Goal: Task Accomplishment & Management: Manage account settings

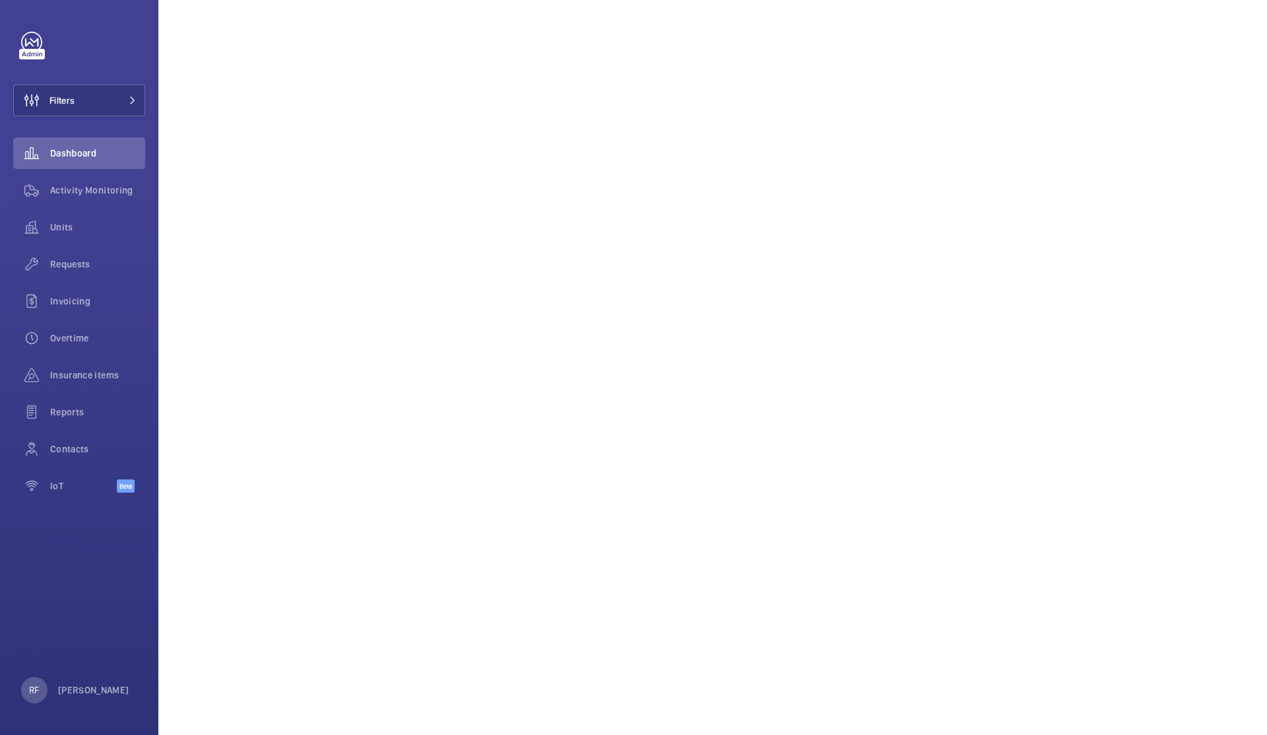
scroll to position [334, 0]
click at [101, 103] on button "Filters" at bounding box center [79, 100] width 132 height 32
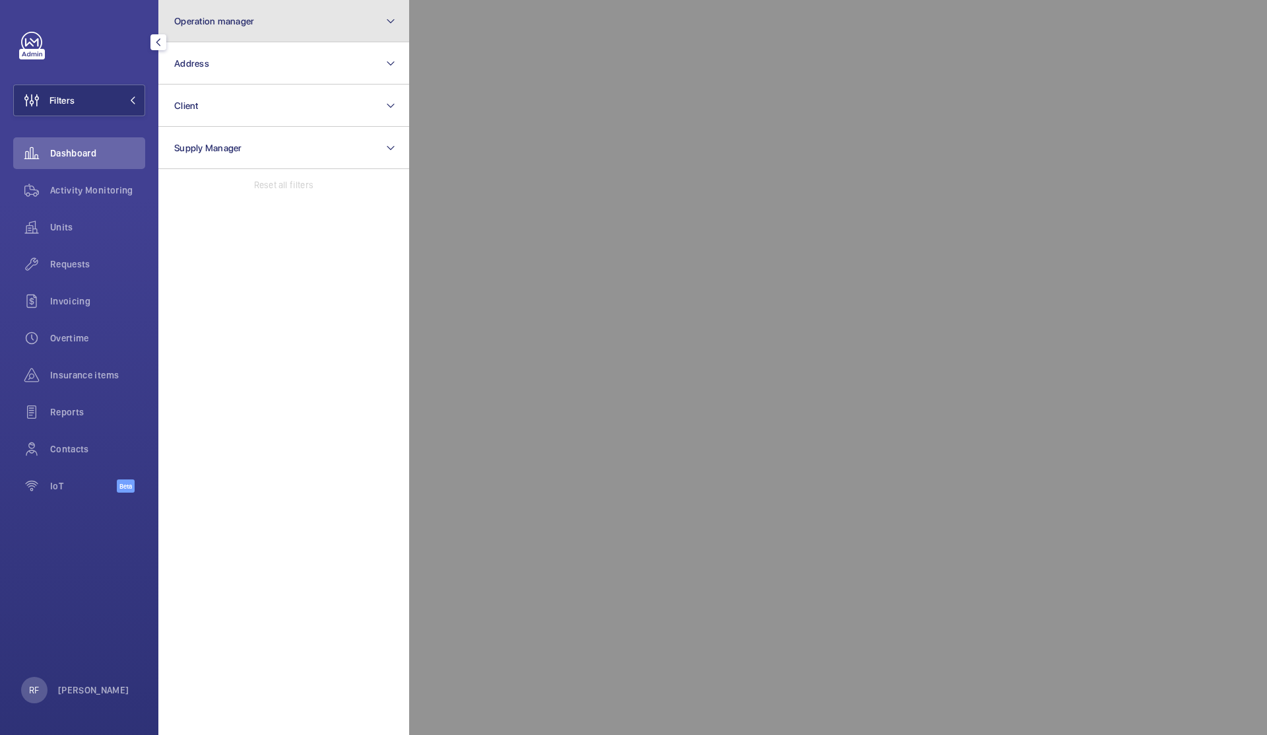
click at [251, 26] on button "Operation manager" at bounding box center [283, 21] width 251 height 42
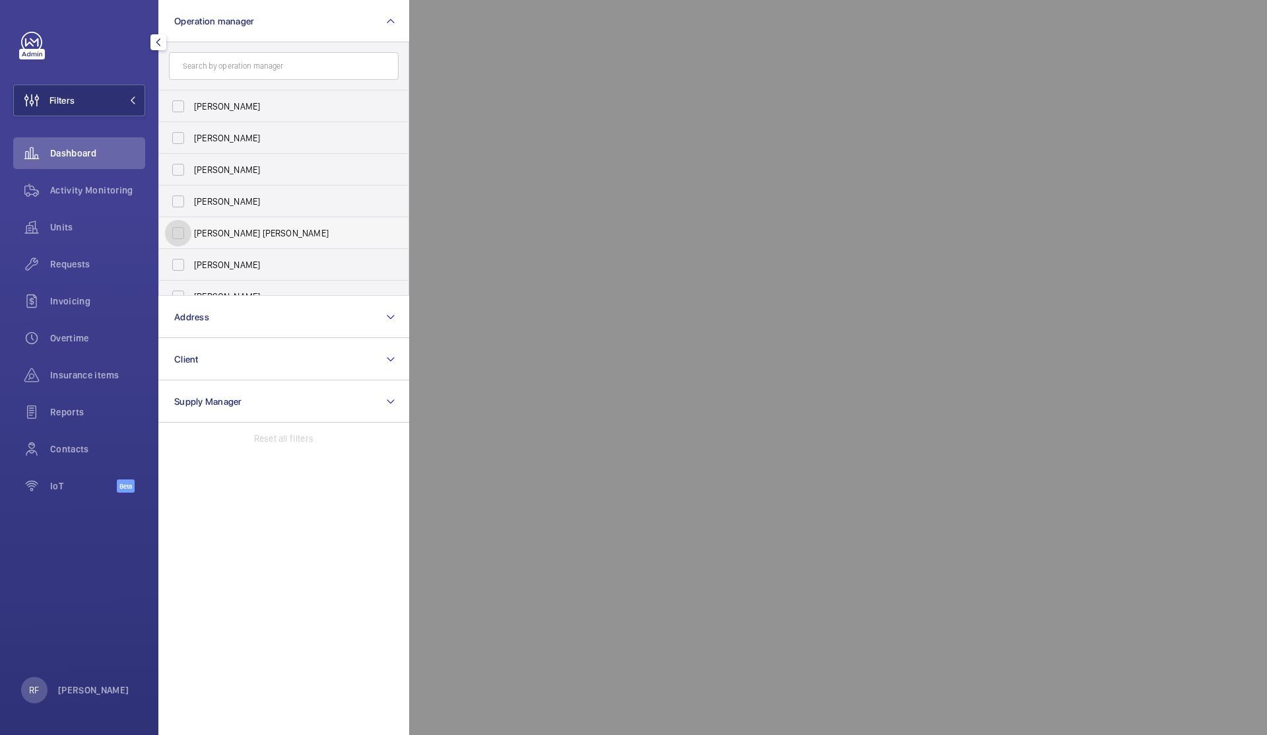
click at [191, 235] on input "[PERSON_NAME] [PERSON_NAME]" at bounding box center [178, 233] width 26 height 26
checkbox input "true"
click at [496, 175] on div at bounding box center [1042, 367] width 1267 height 735
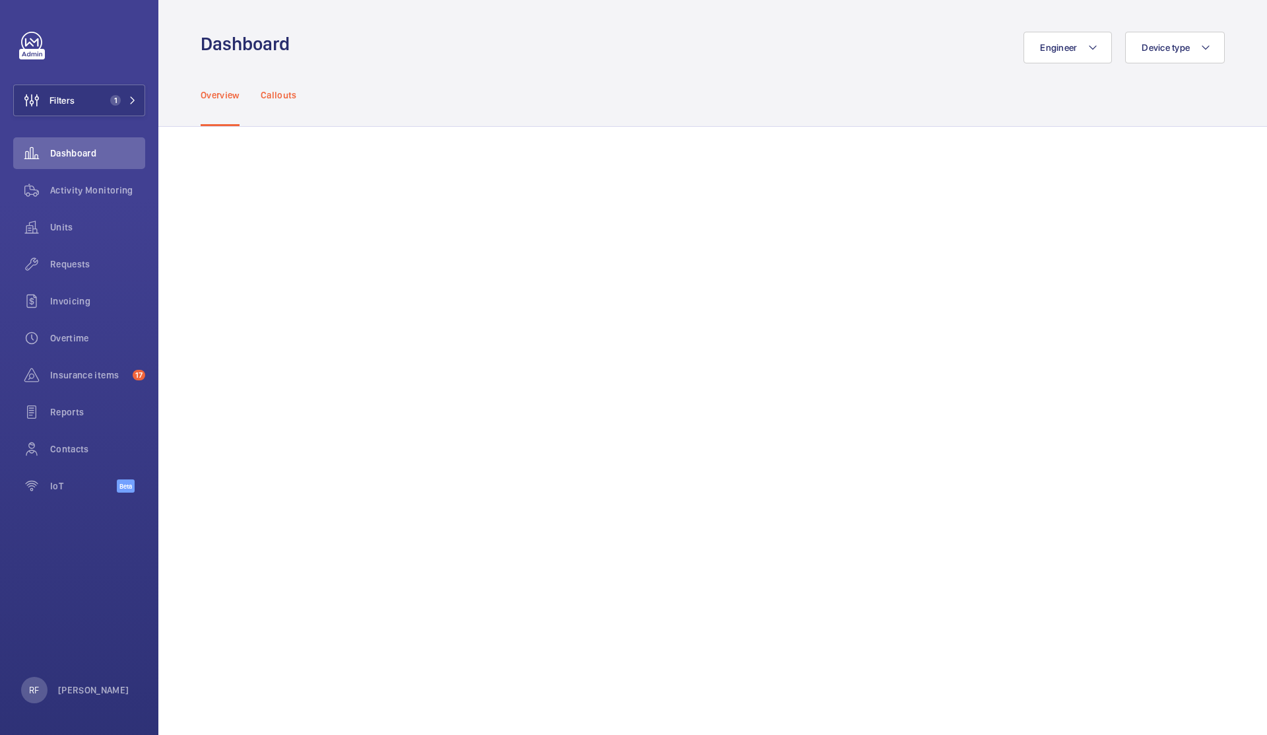
click at [291, 97] on p "Callouts" at bounding box center [279, 94] width 36 height 13
click at [61, 268] on span "Requests" at bounding box center [97, 263] width 95 height 13
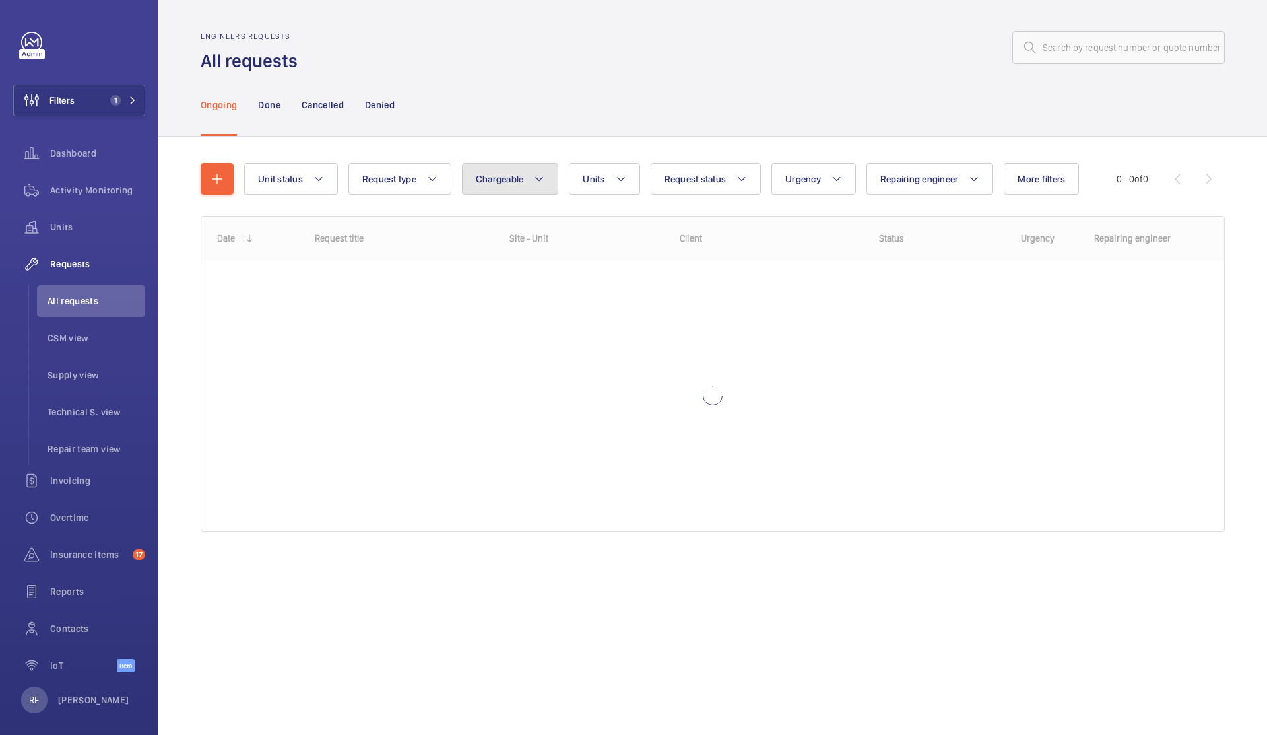
click at [525, 182] on button "Chargeable" at bounding box center [510, 179] width 97 height 32
click at [525, 223] on mat-radio-button "Chargeable" at bounding box center [588, 219] width 238 height 26
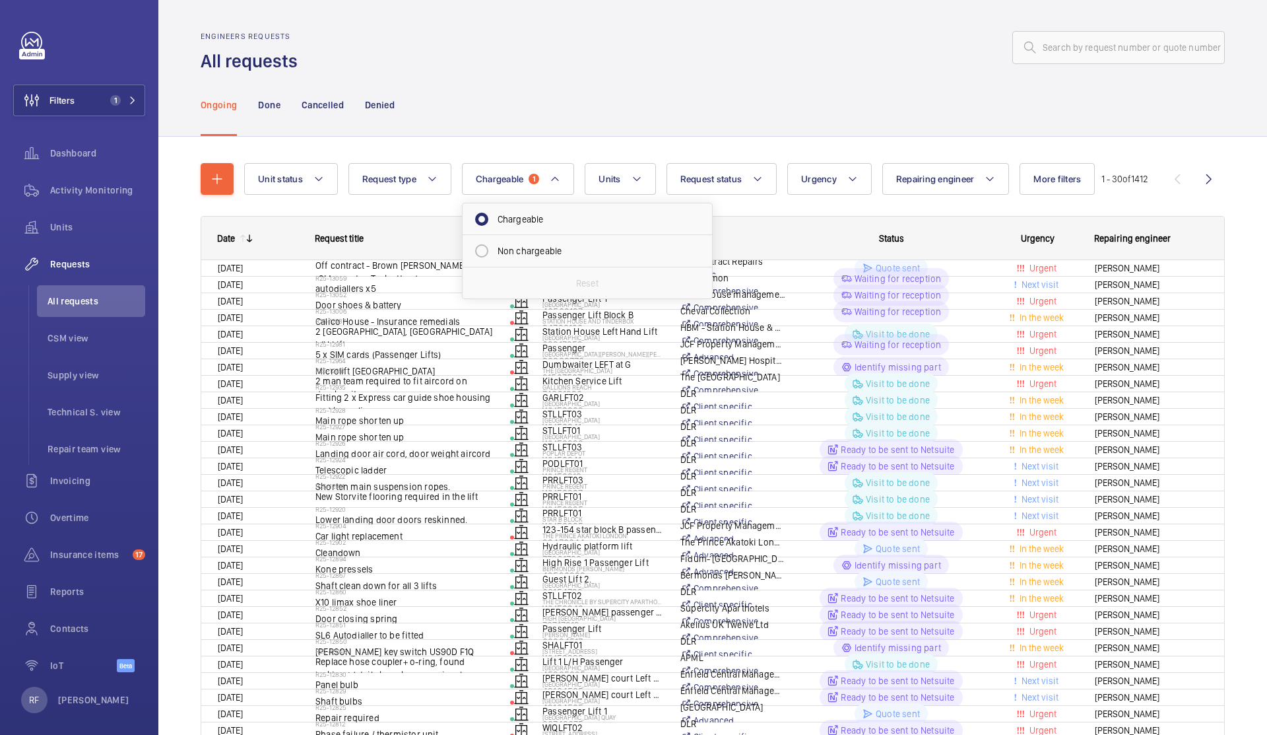
radio input "true"
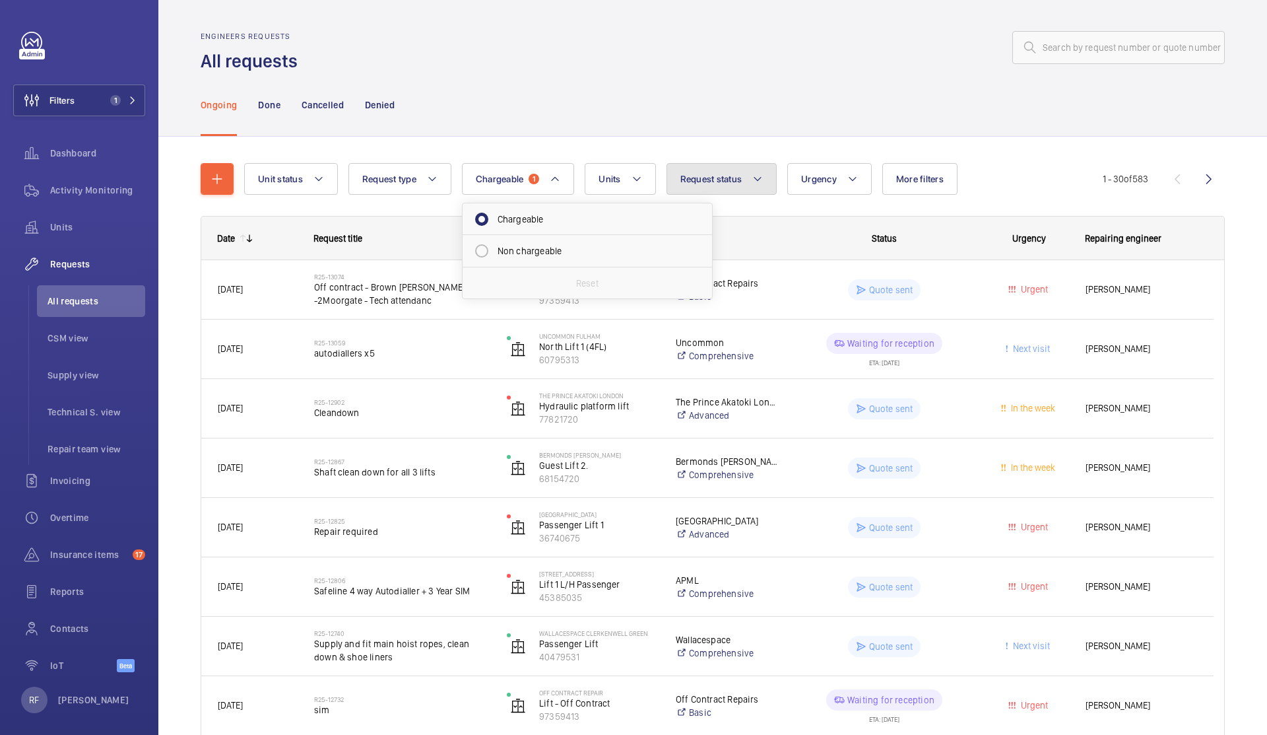
click at [702, 184] on span "Request status" at bounding box center [711, 179] width 62 height 11
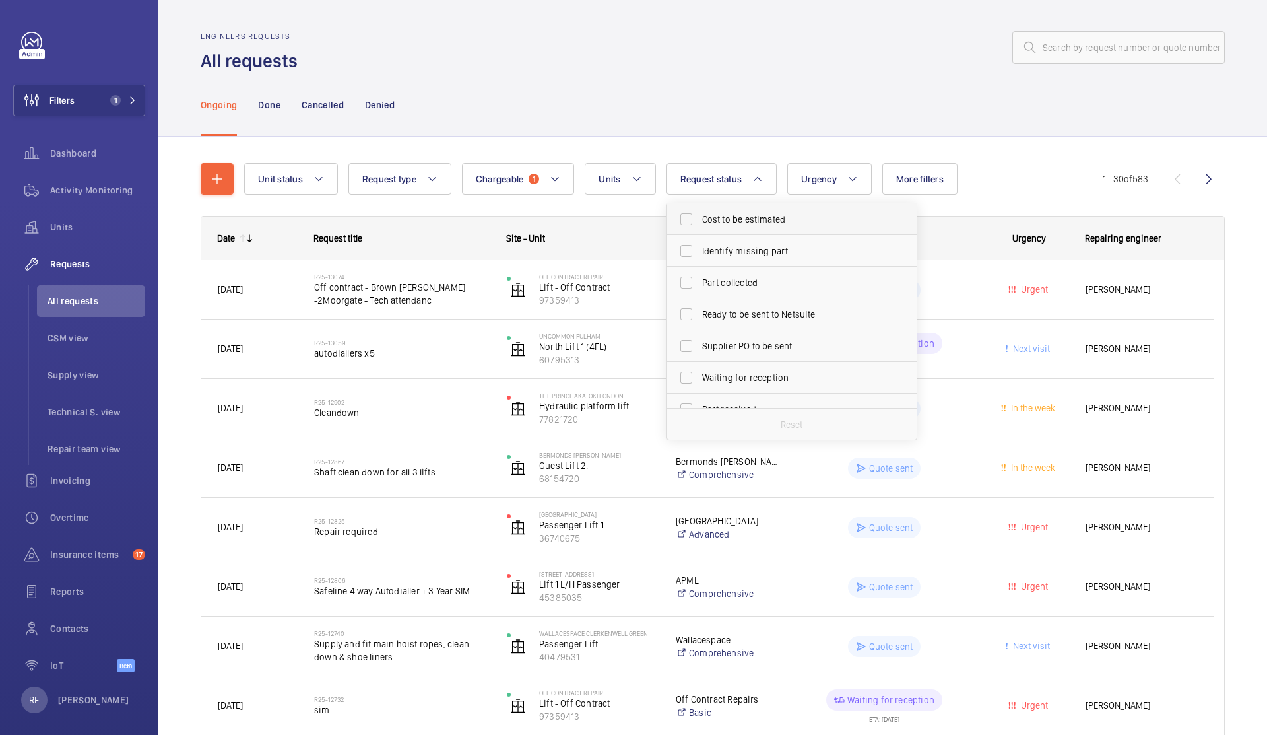
click at [735, 216] on span "Cost to be estimated" at bounding box center [792, 219] width 181 height 13
click at [700, 216] on input "Cost to be estimated" at bounding box center [686, 219] width 26 height 26
checkbox input "true"
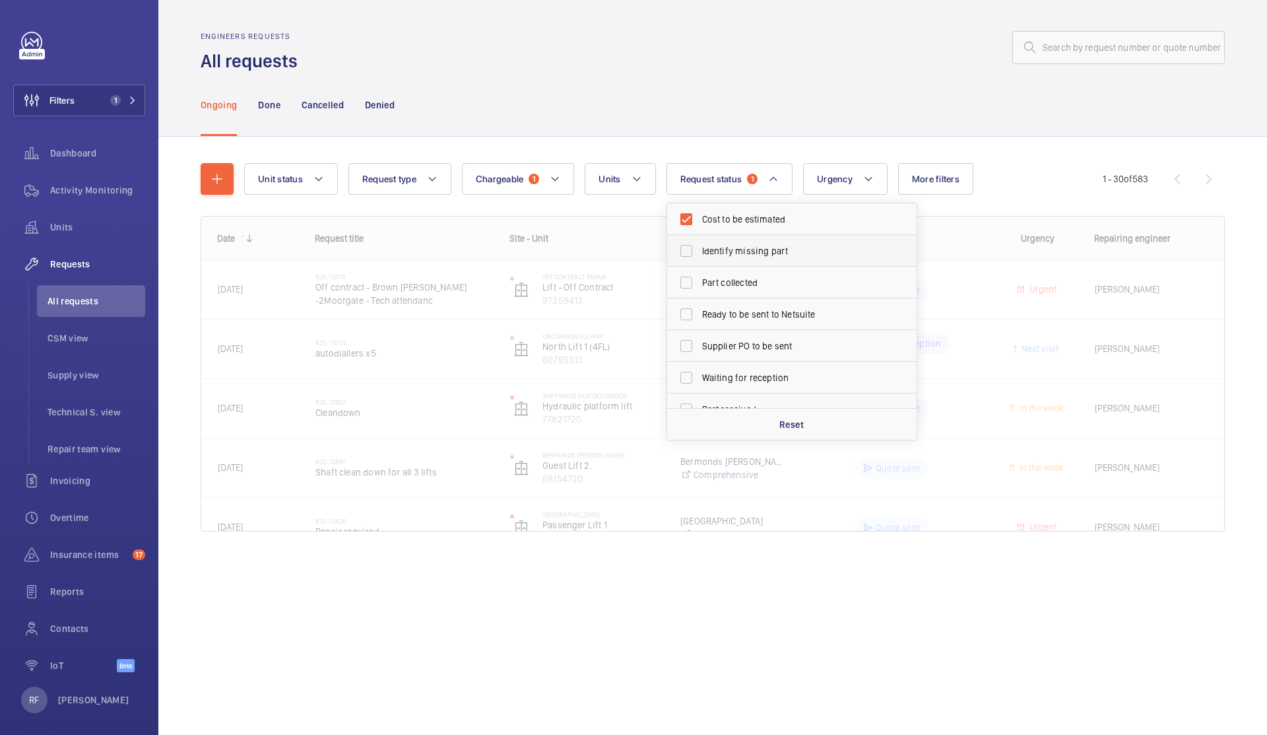
click at [727, 253] on span "Identify missing part" at bounding box center [792, 250] width 181 height 13
click at [700, 253] on input "Identify missing part" at bounding box center [686, 251] width 26 height 26
checkbox input "true"
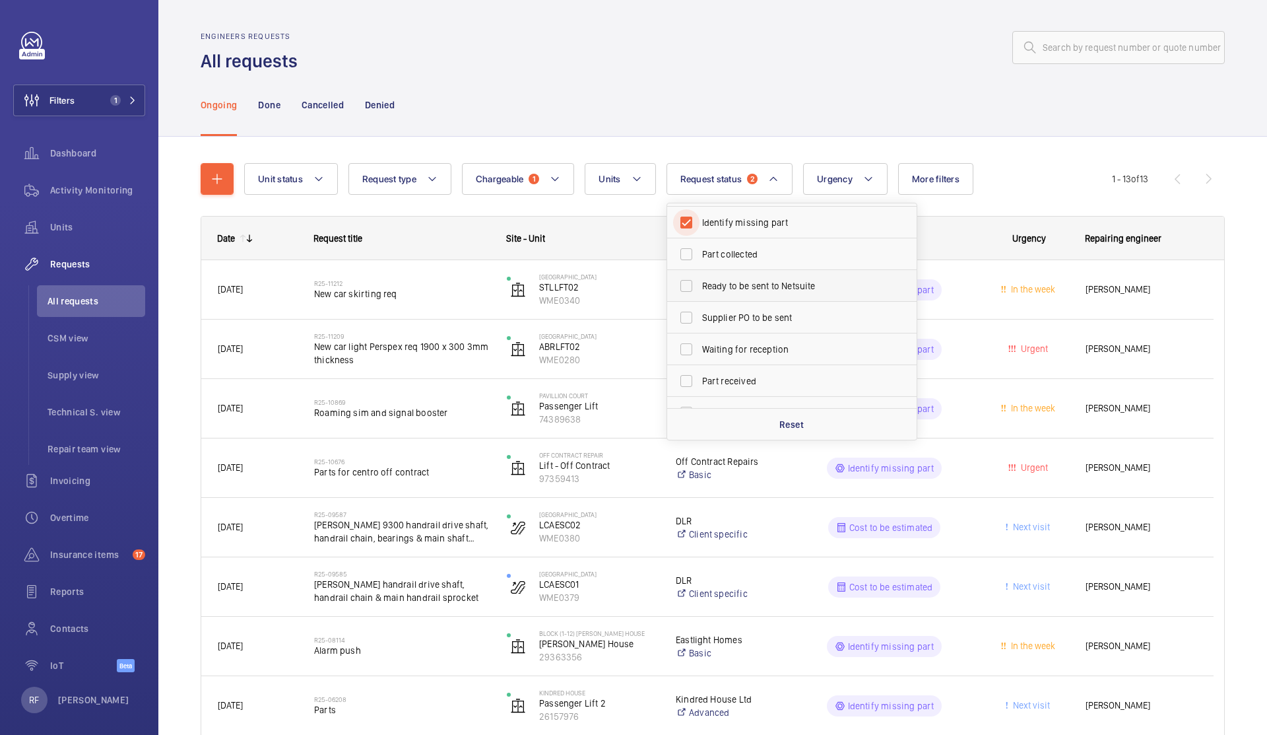
scroll to position [27, 0]
click at [785, 289] on span "Ready to be sent to Netsuite" at bounding box center [792, 286] width 181 height 13
click at [700, 289] on input "Ready to be sent to Netsuite" at bounding box center [686, 287] width 26 height 26
click at [763, 316] on span "Ready to be sent to Netsuite" at bounding box center [792, 314] width 181 height 13
click at [700, 316] on input "Ready to be sent to Netsuite" at bounding box center [686, 314] width 26 height 26
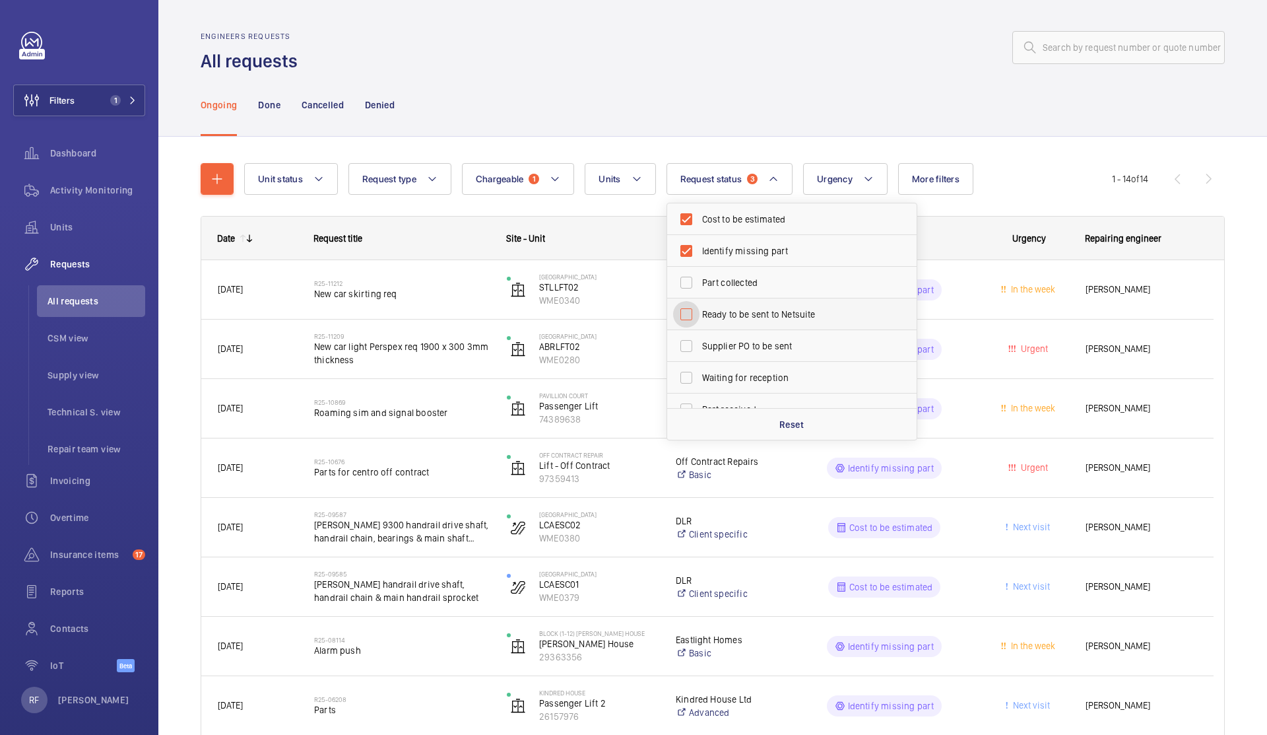
checkbox input "false"
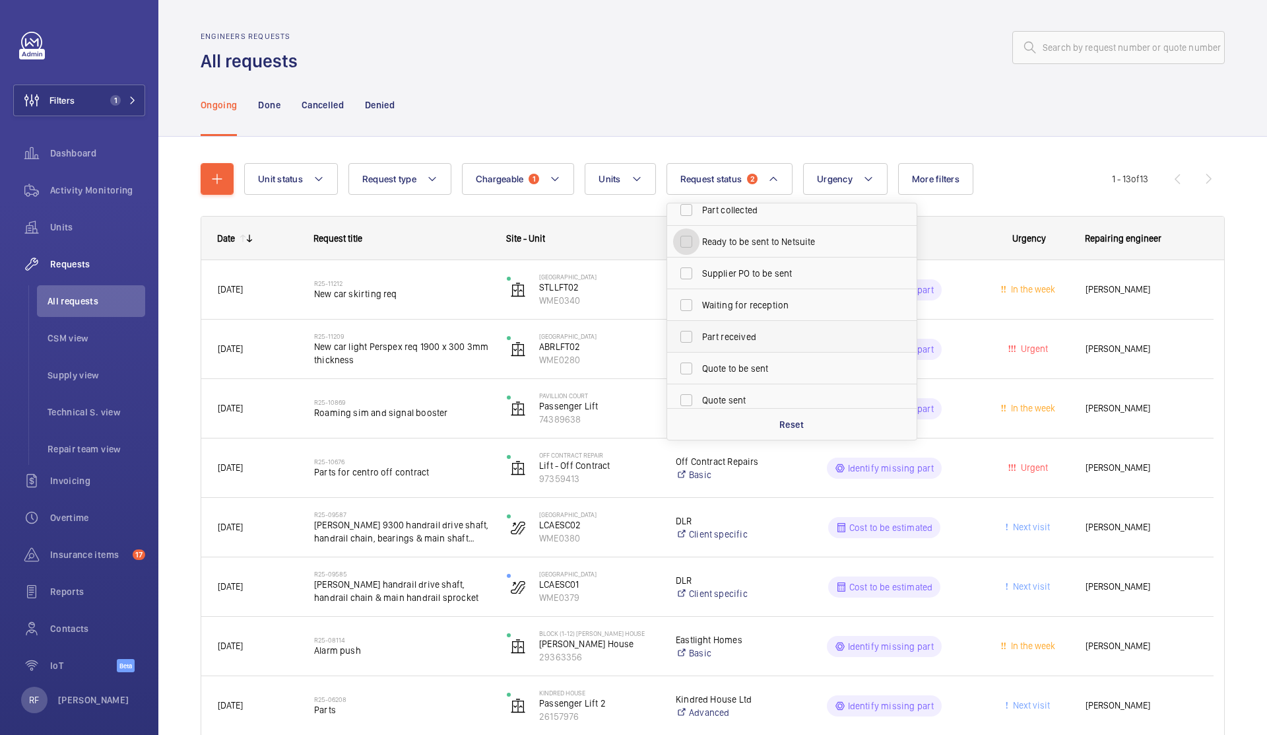
scroll to position [74, 0]
click at [767, 372] on span "Quote to be sent" at bounding box center [792, 366] width 181 height 13
click at [700, 372] on input "Quote to be sent" at bounding box center [686, 367] width 26 height 26
checkbox input "true"
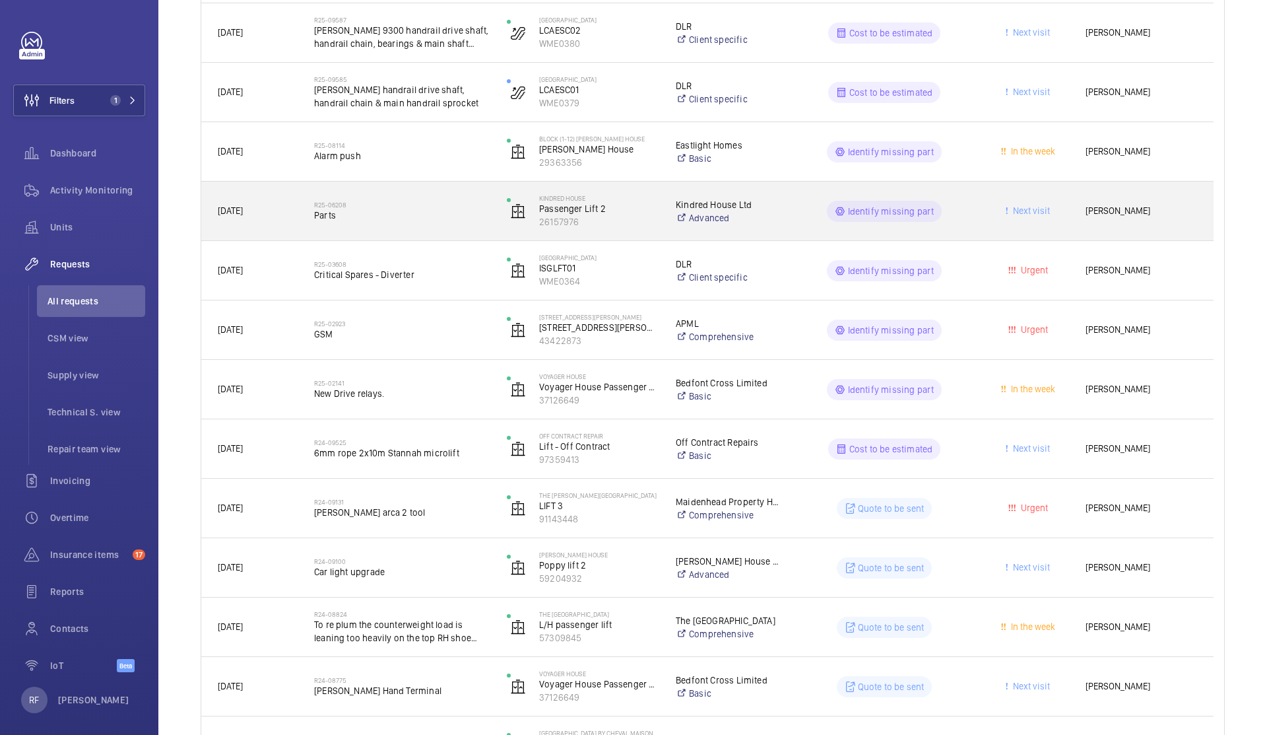
scroll to position [502, 0]
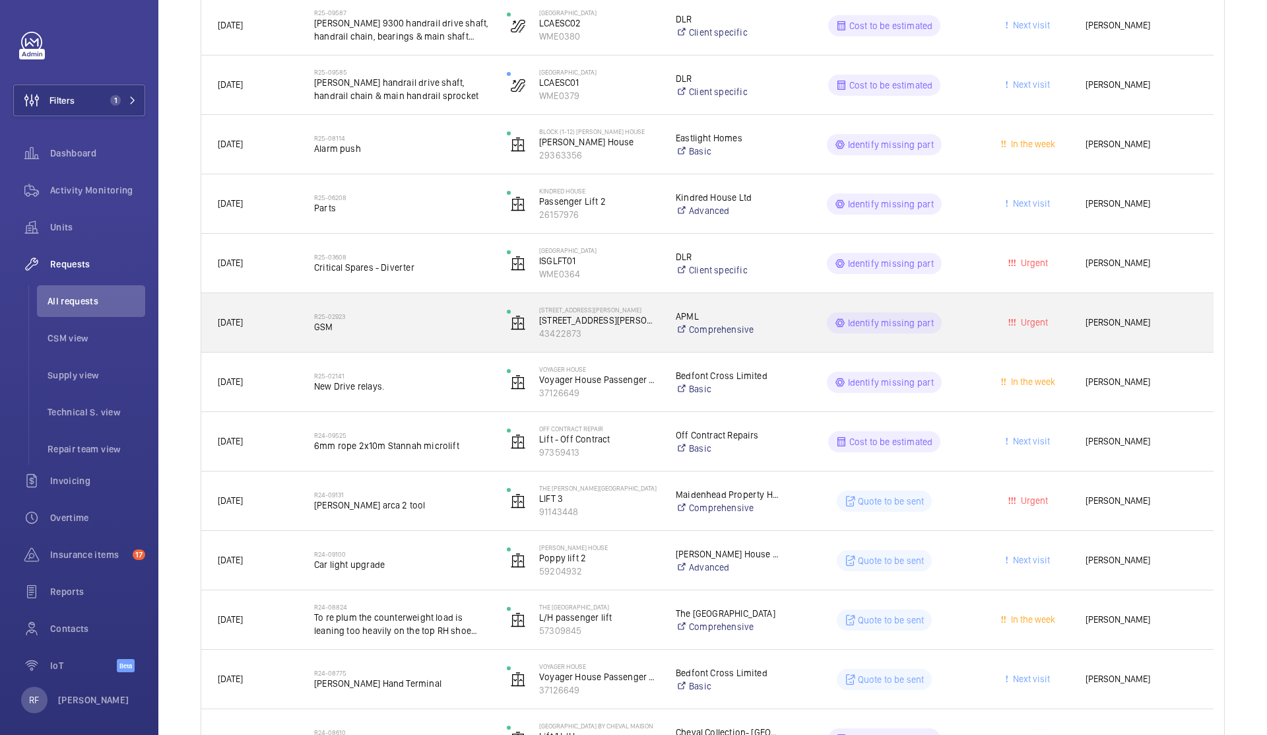
click at [439, 339] on div "R25-02923 GSM" at bounding box center [402, 323] width 176 height 38
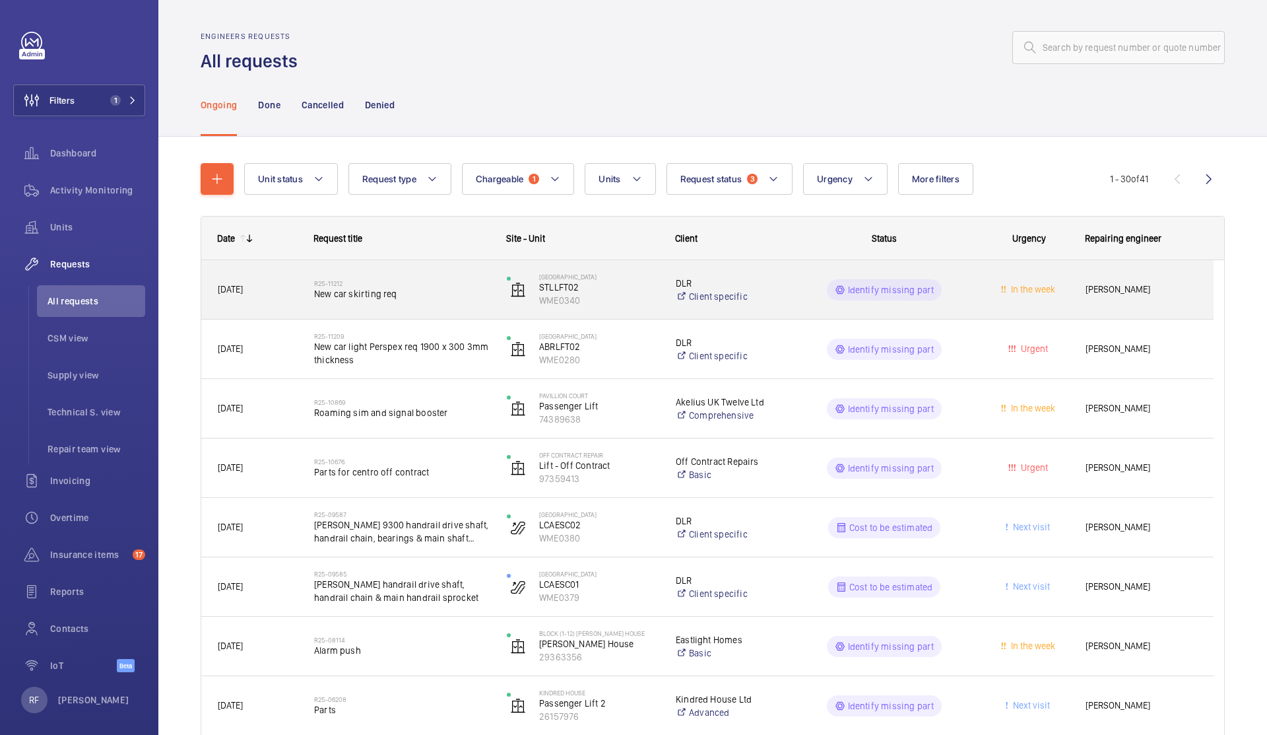
click at [442, 260] on div "R25-11212 New car skirting req" at bounding box center [393, 289] width 191 height 59
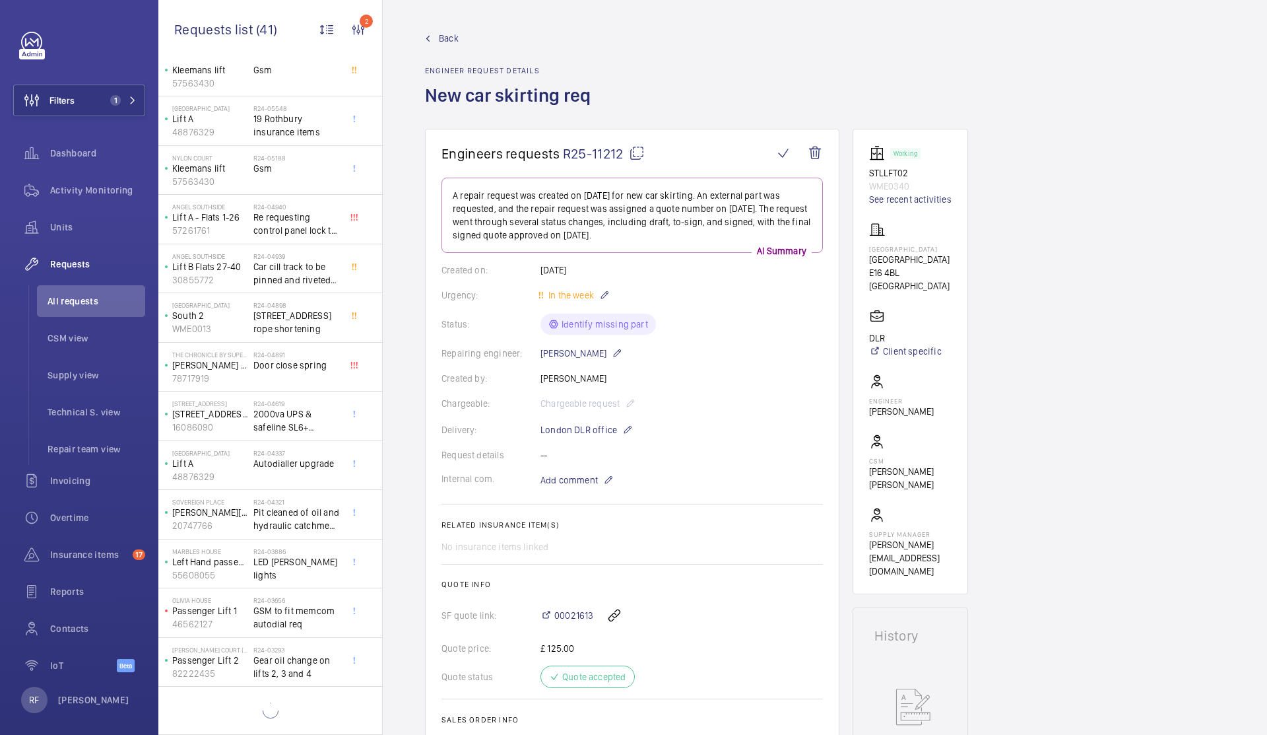
click at [280, 327] on span "[STREET_ADDRESS] rope shortening" at bounding box center [296, 322] width 87 height 26
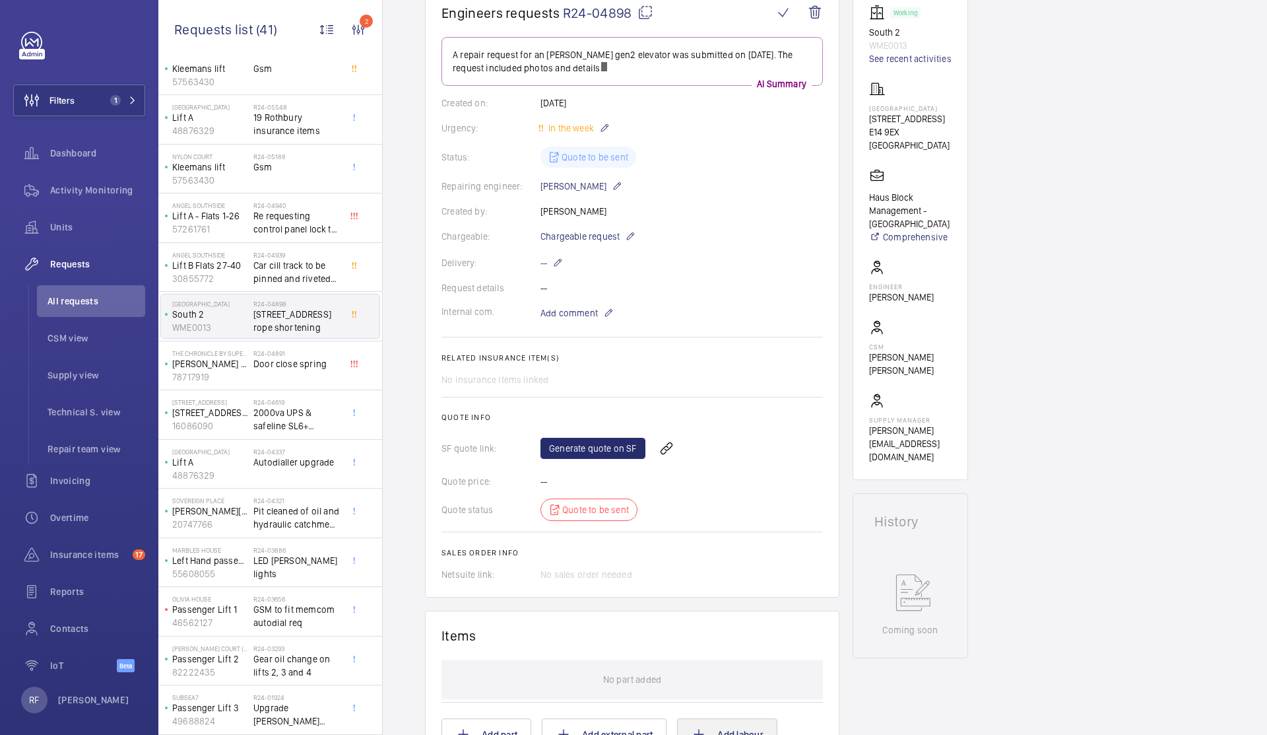
scroll to position [472, 0]
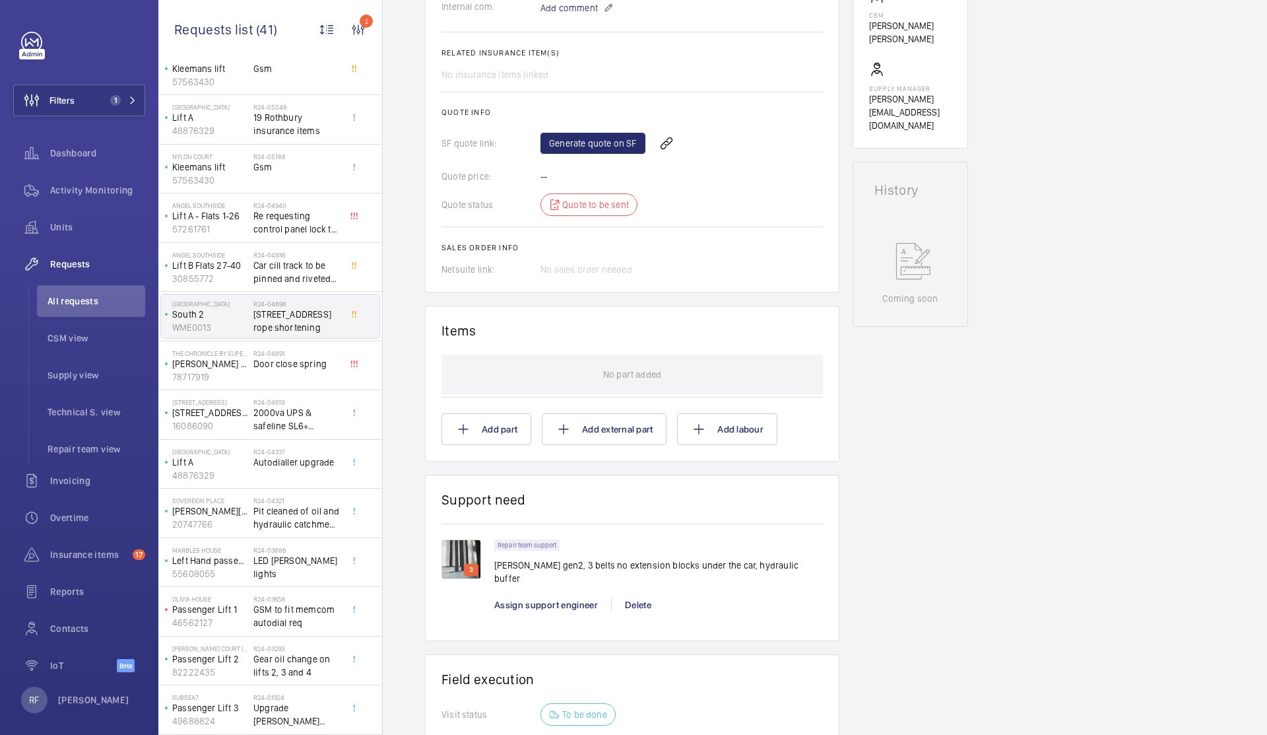
click at [457, 553] on img at bounding box center [462, 559] width 40 height 40
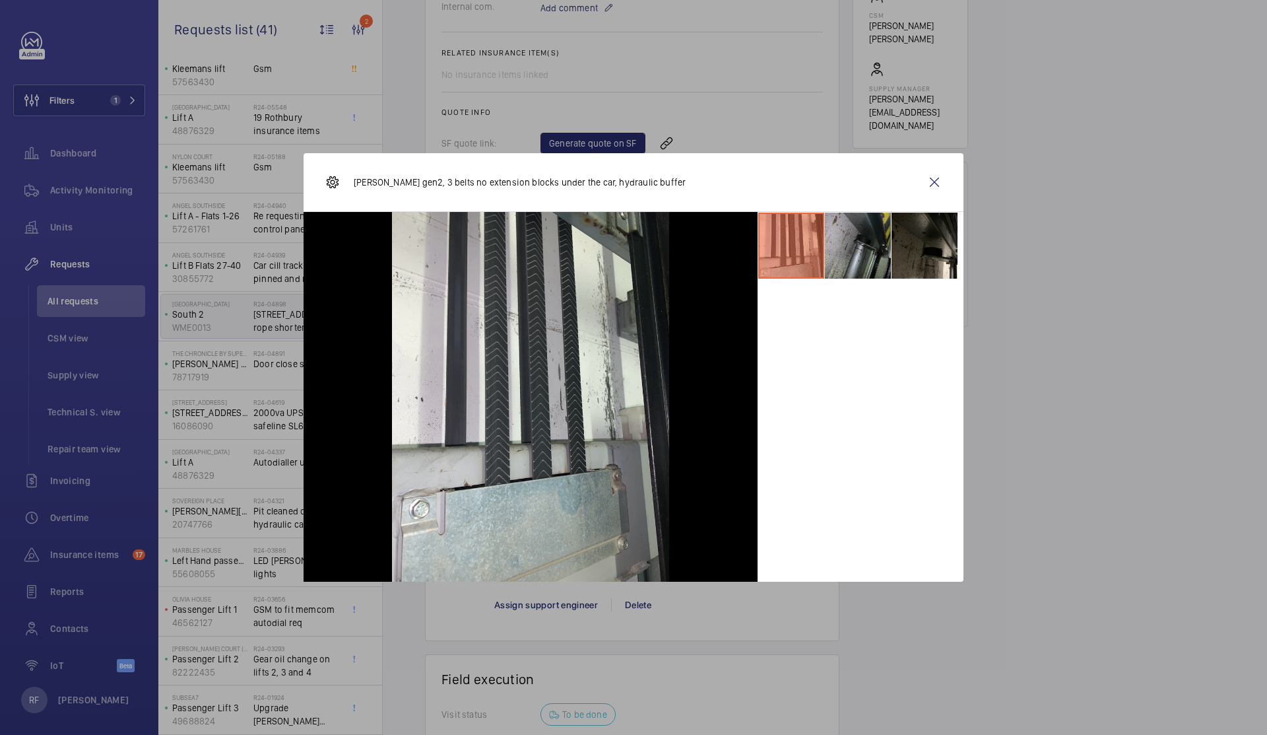
click at [849, 251] on li at bounding box center [858, 246] width 66 height 66
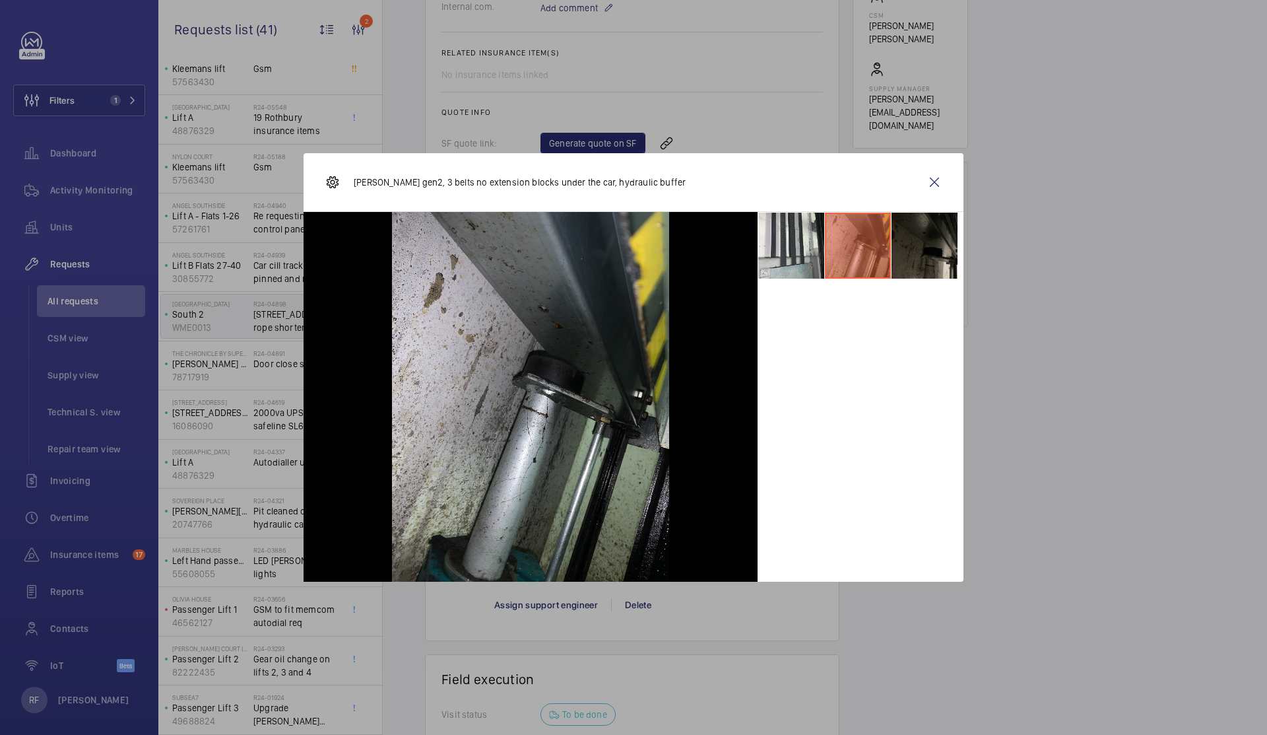
click at [919, 249] on li at bounding box center [925, 246] width 66 height 66
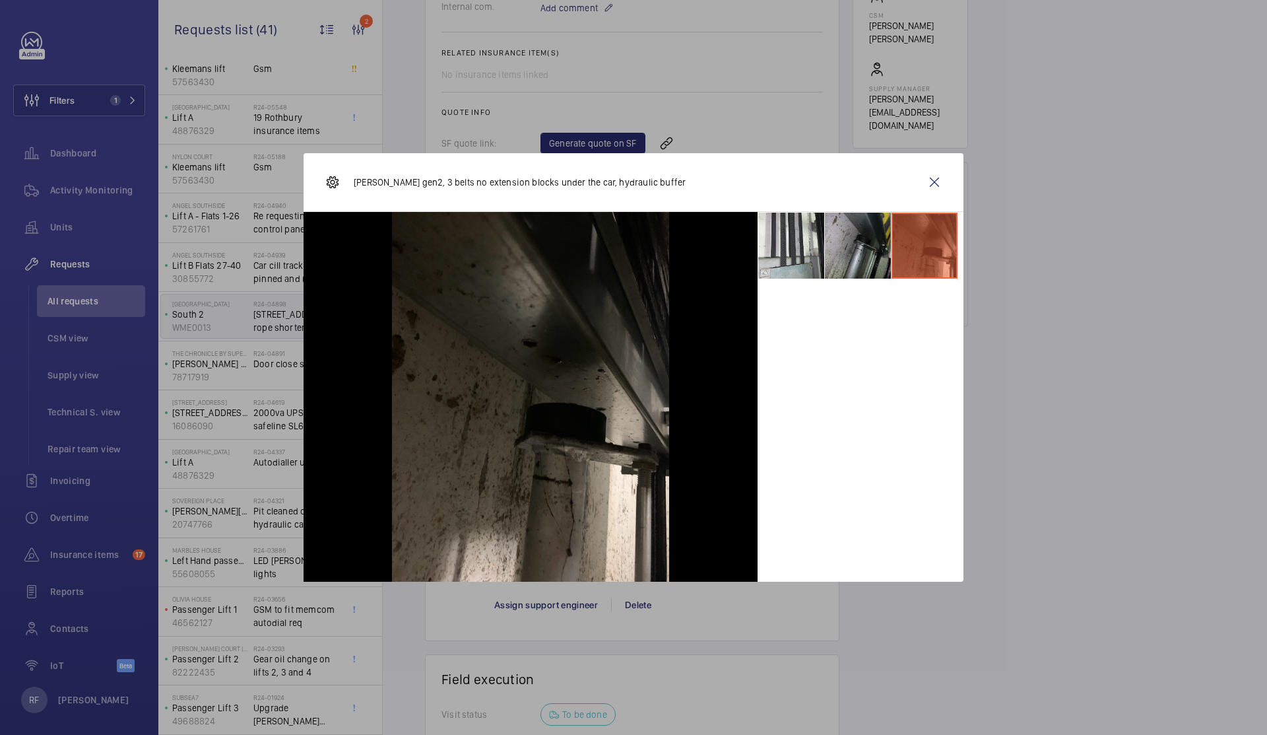
click at [876, 250] on li at bounding box center [858, 246] width 66 height 66
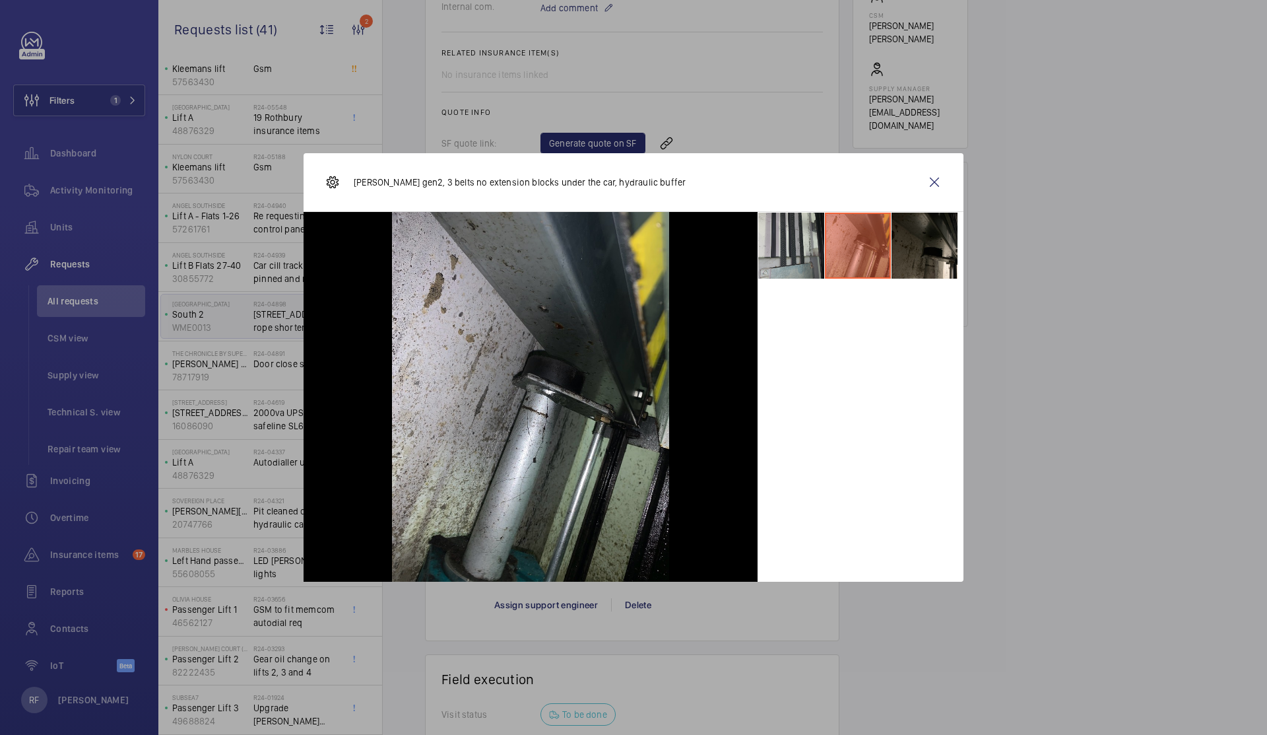
click at [791, 258] on li at bounding box center [791, 246] width 66 height 66
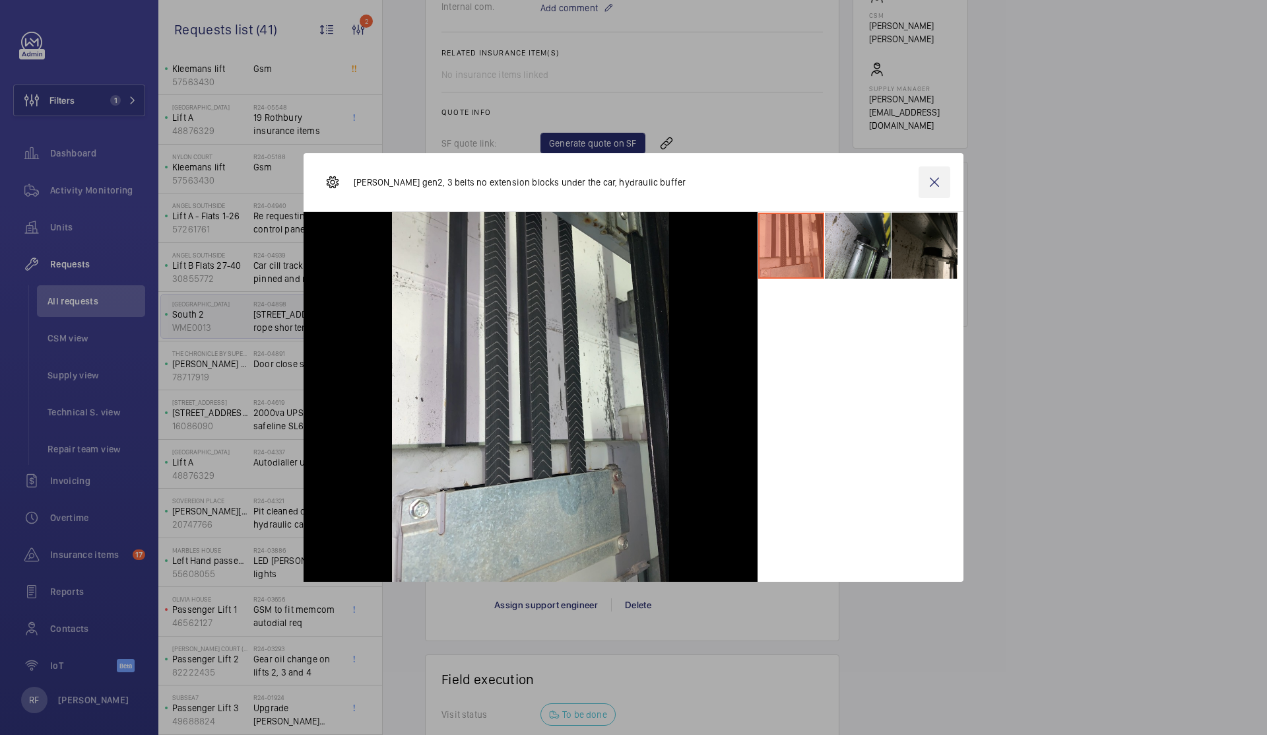
click at [934, 187] on wm-front-icon-button at bounding box center [935, 182] width 32 height 32
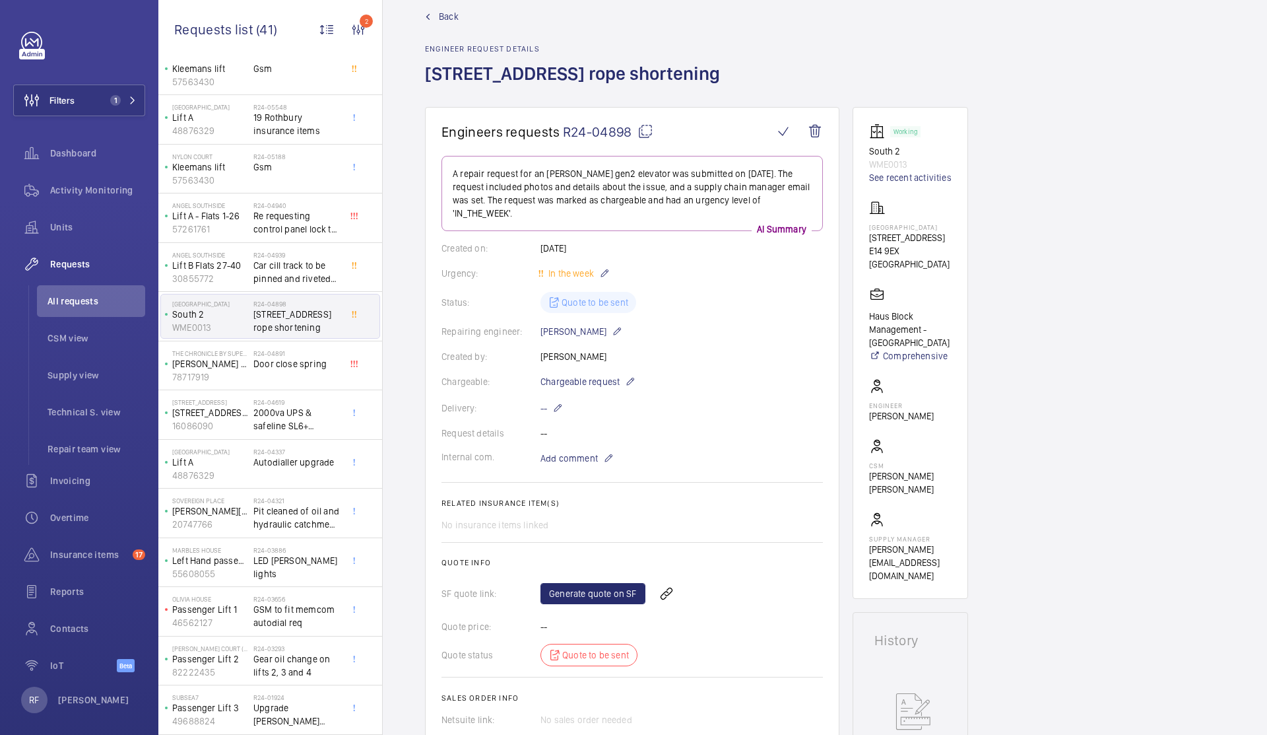
scroll to position [34, 0]
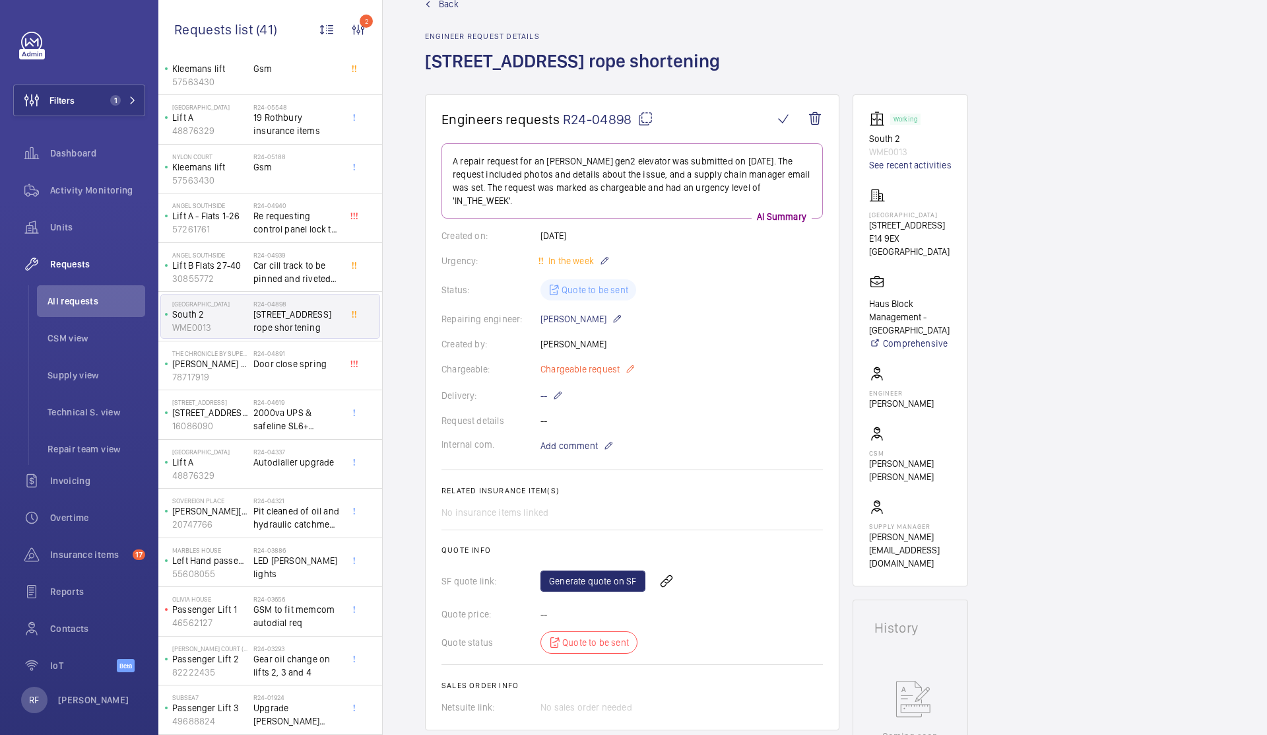
click at [632, 361] on mat-icon at bounding box center [630, 369] width 11 height 16
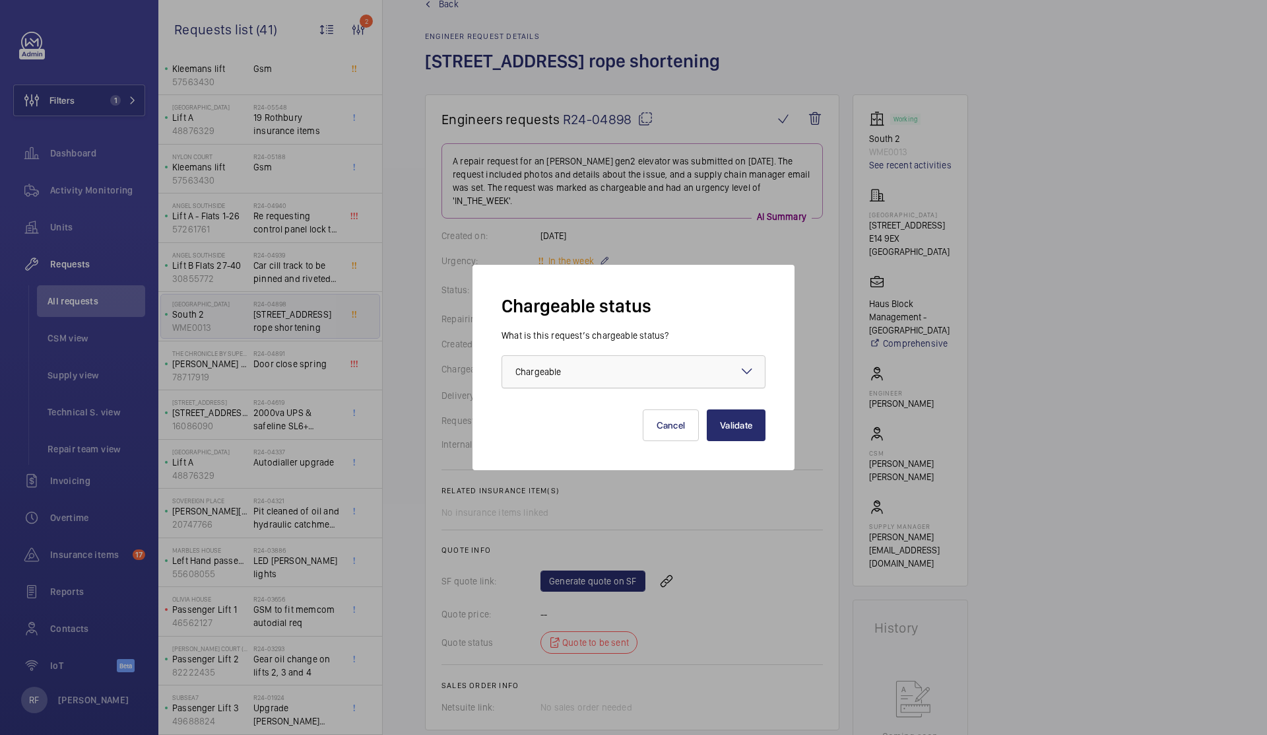
click at [631, 372] on div at bounding box center [633, 372] width 263 height 32
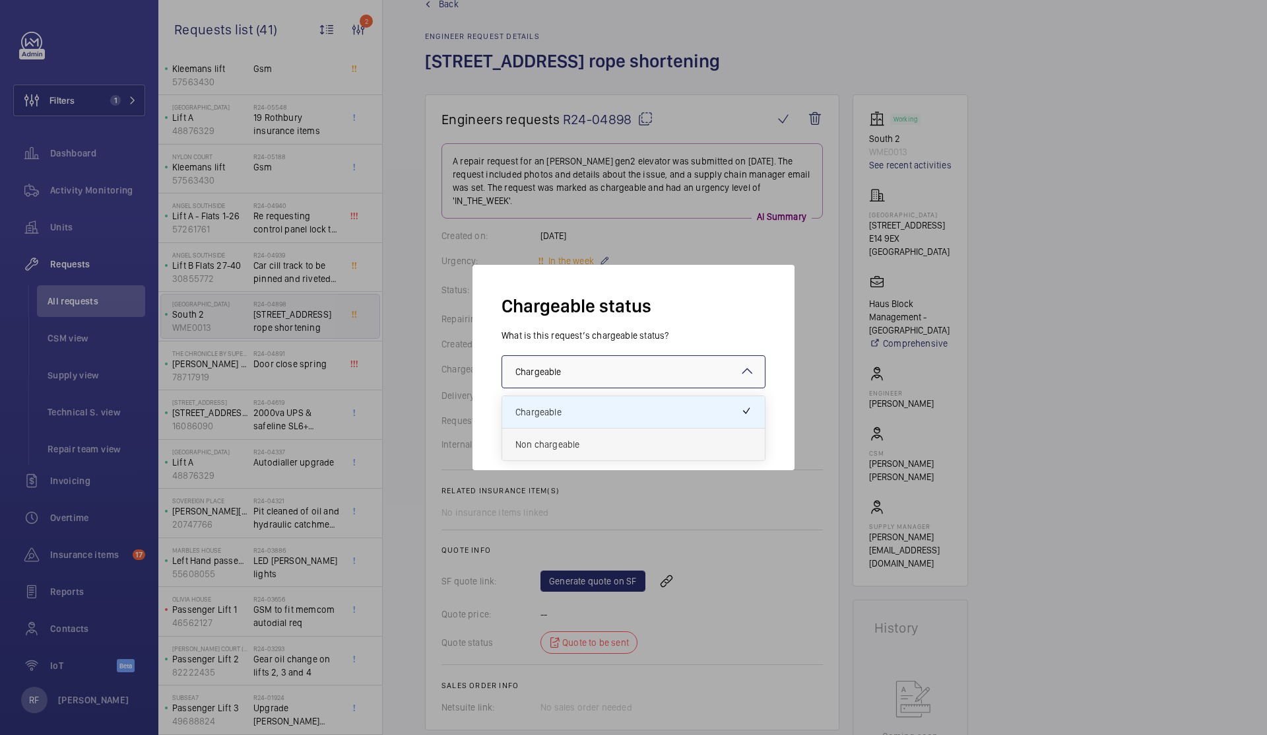
click at [586, 448] on span "Non chargeable" at bounding box center [633, 444] width 236 height 13
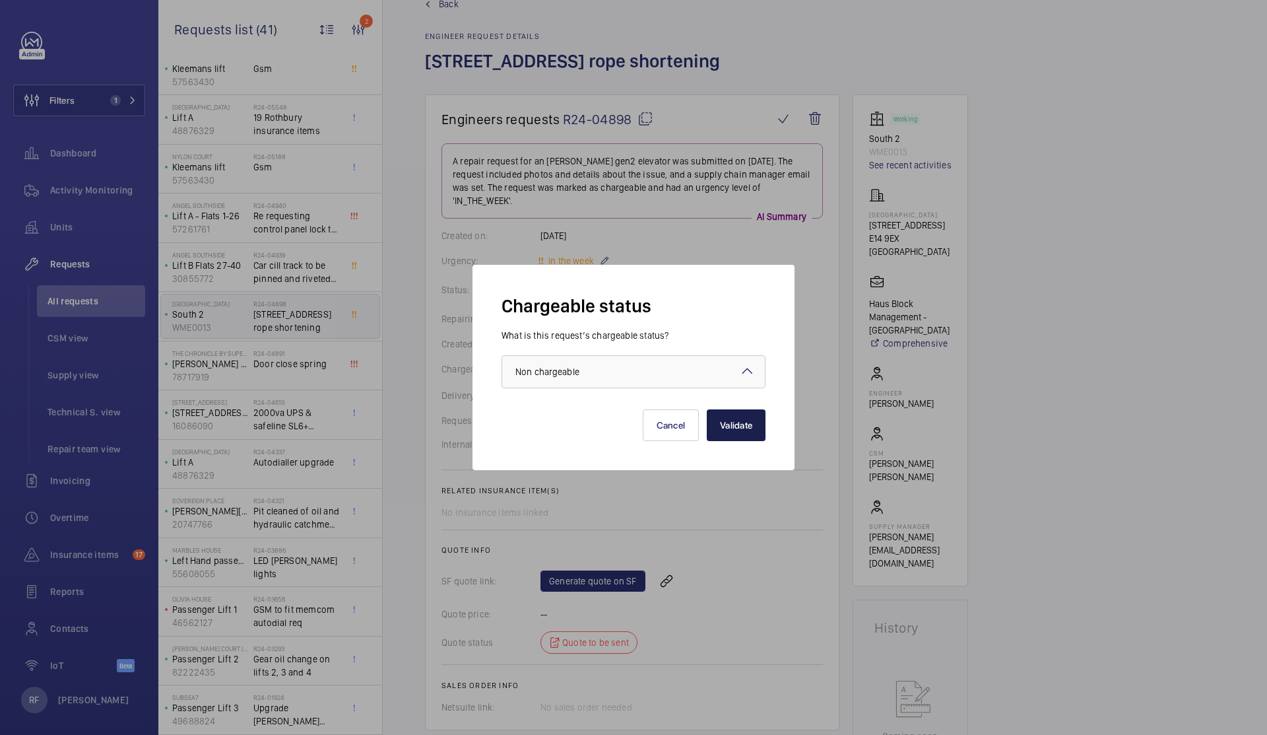
click at [728, 422] on button "Validate" at bounding box center [736, 425] width 59 height 32
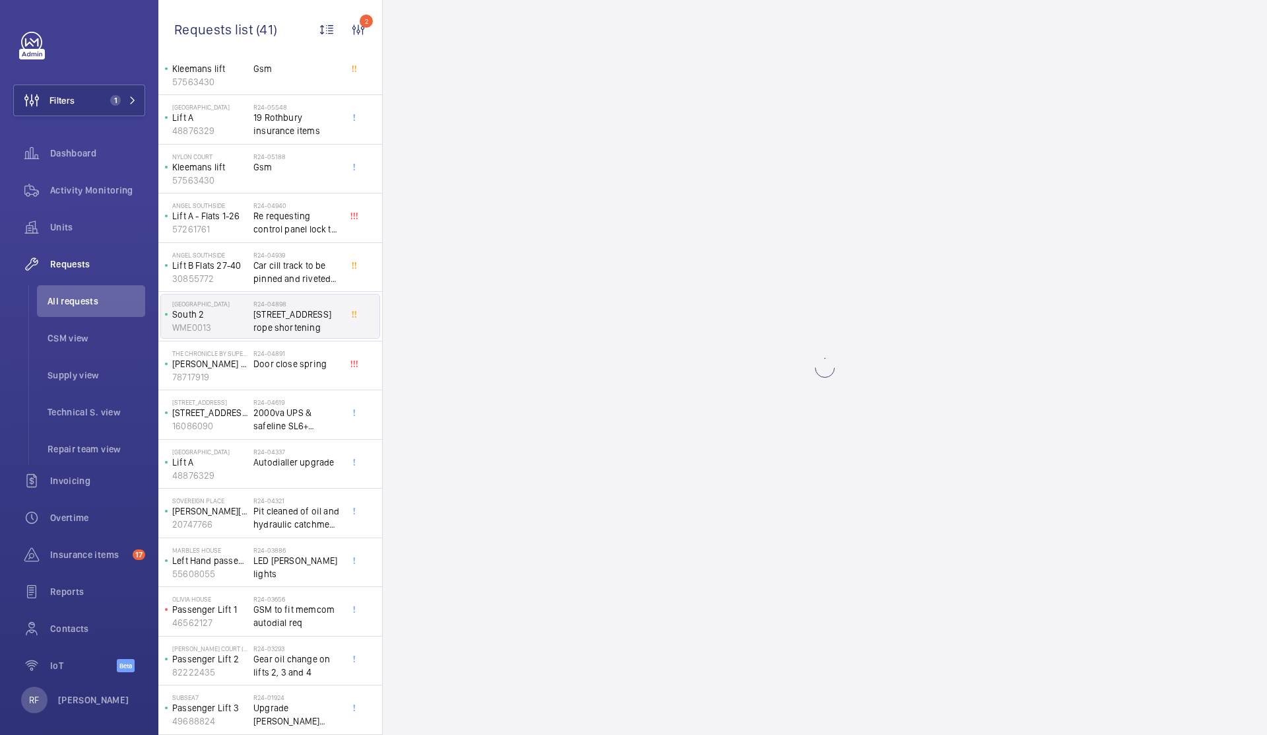
scroll to position [0, 0]
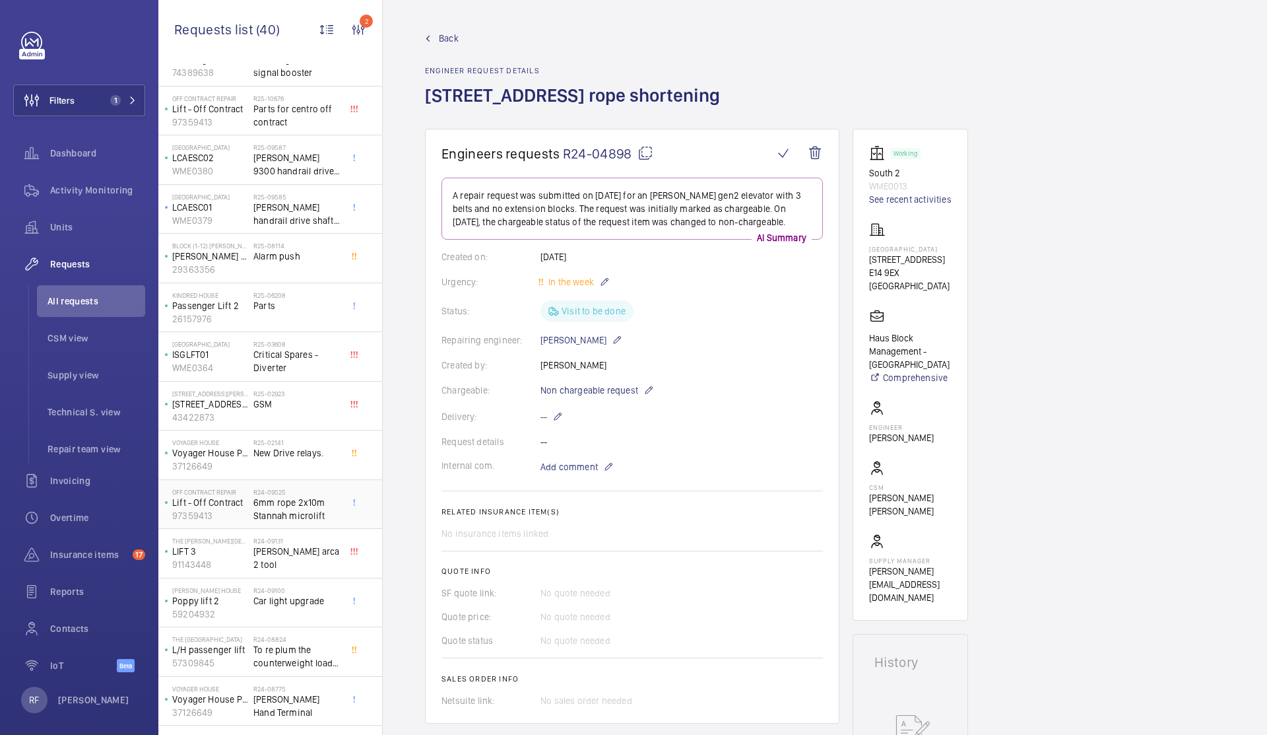
scroll to position [143, 0]
click at [291, 516] on span "6mm rope 2x10m Stannah microlift" at bounding box center [296, 507] width 87 height 26
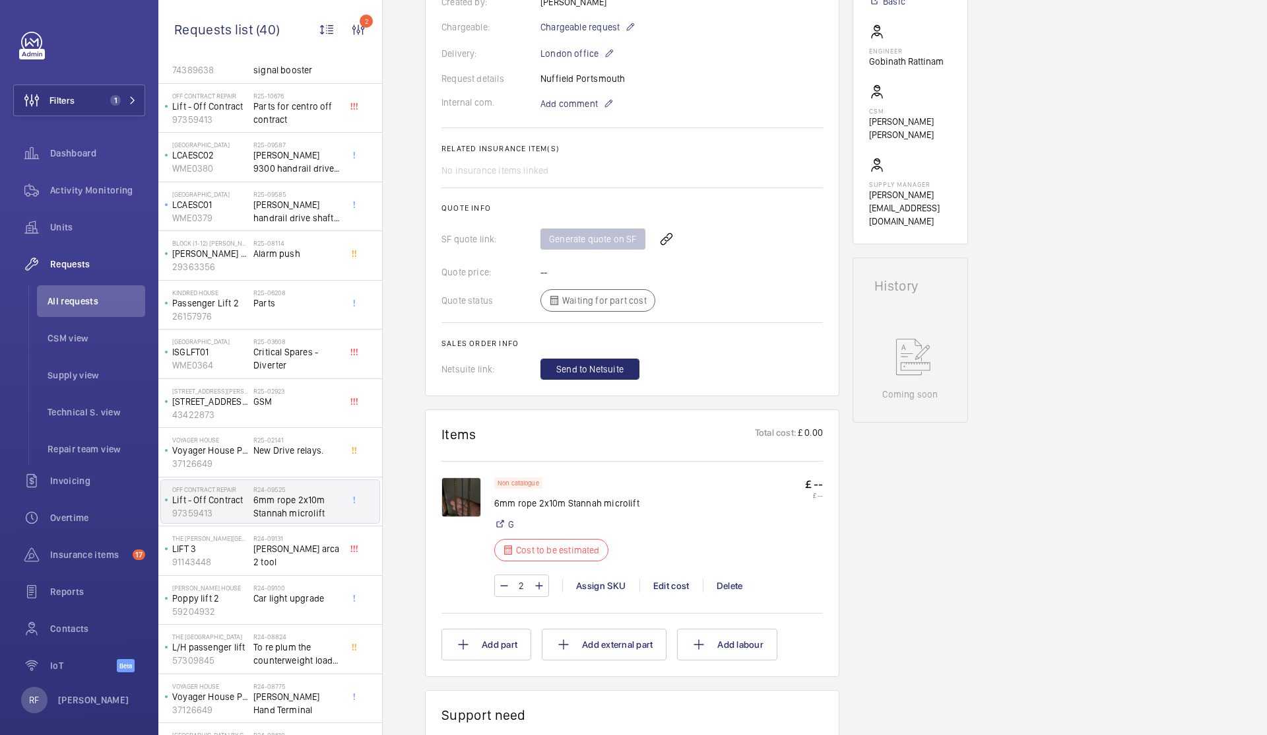
scroll to position [370, 0]
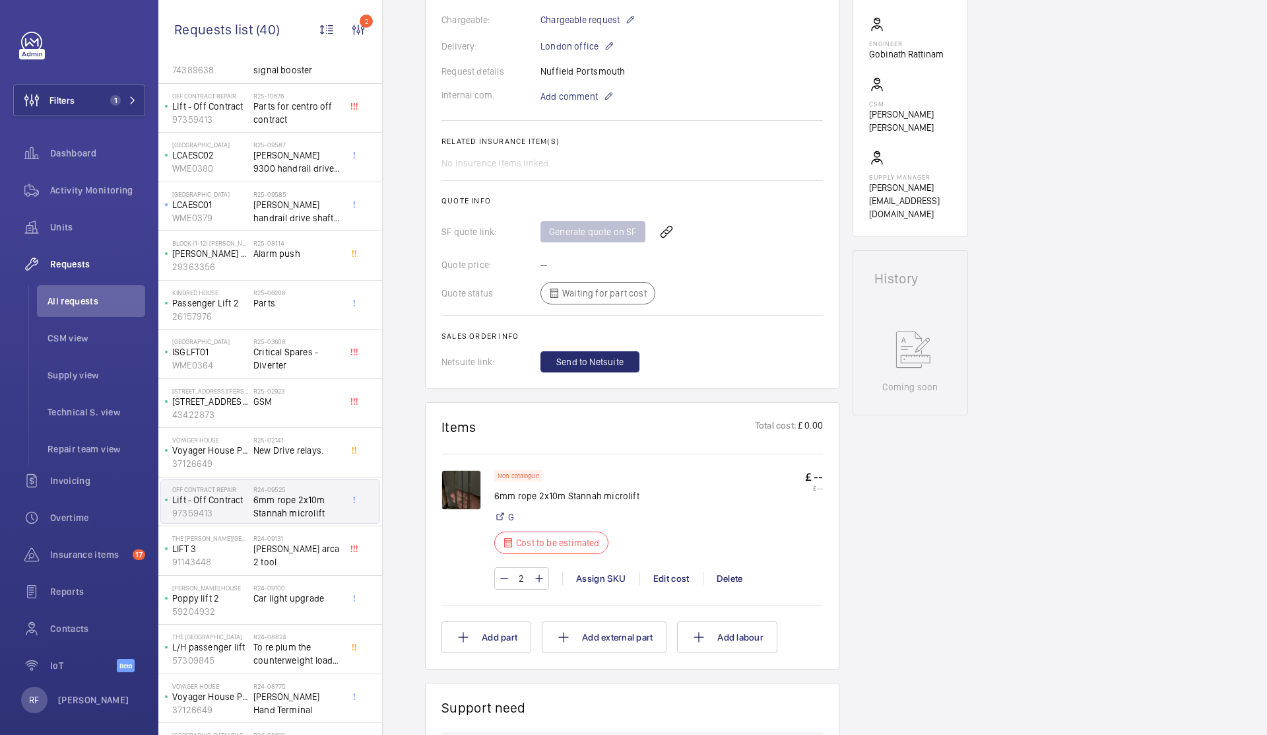
click at [466, 488] on img at bounding box center [462, 490] width 40 height 40
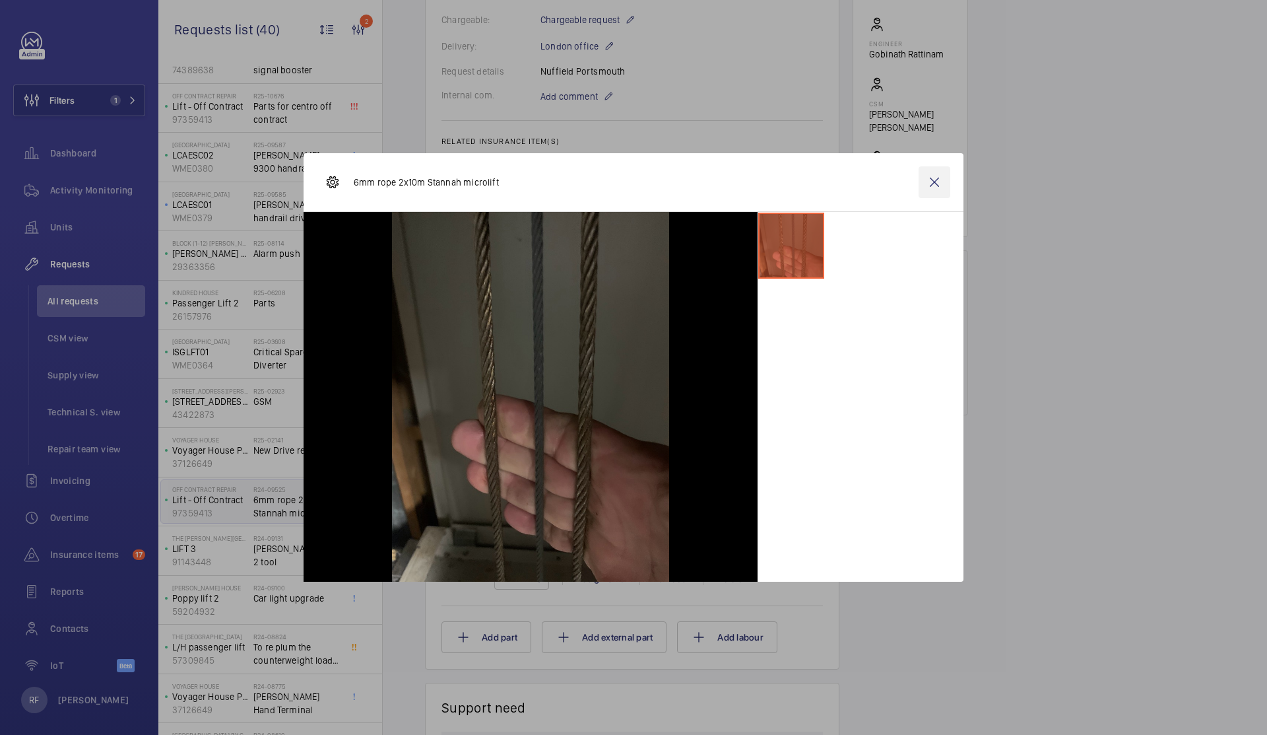
click at [937, 177] on wm-front-icon-button at bounding box center [935, 182] width 32 height 32
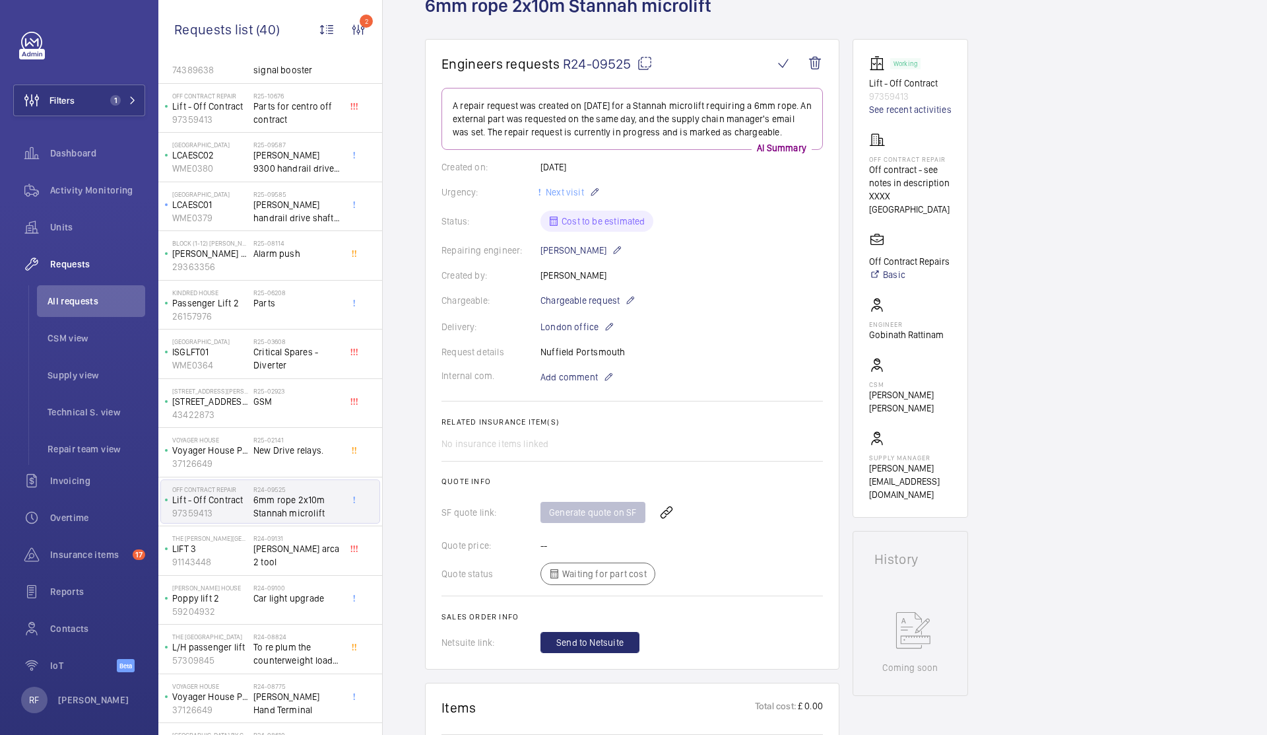
scroll to position [79, 0]
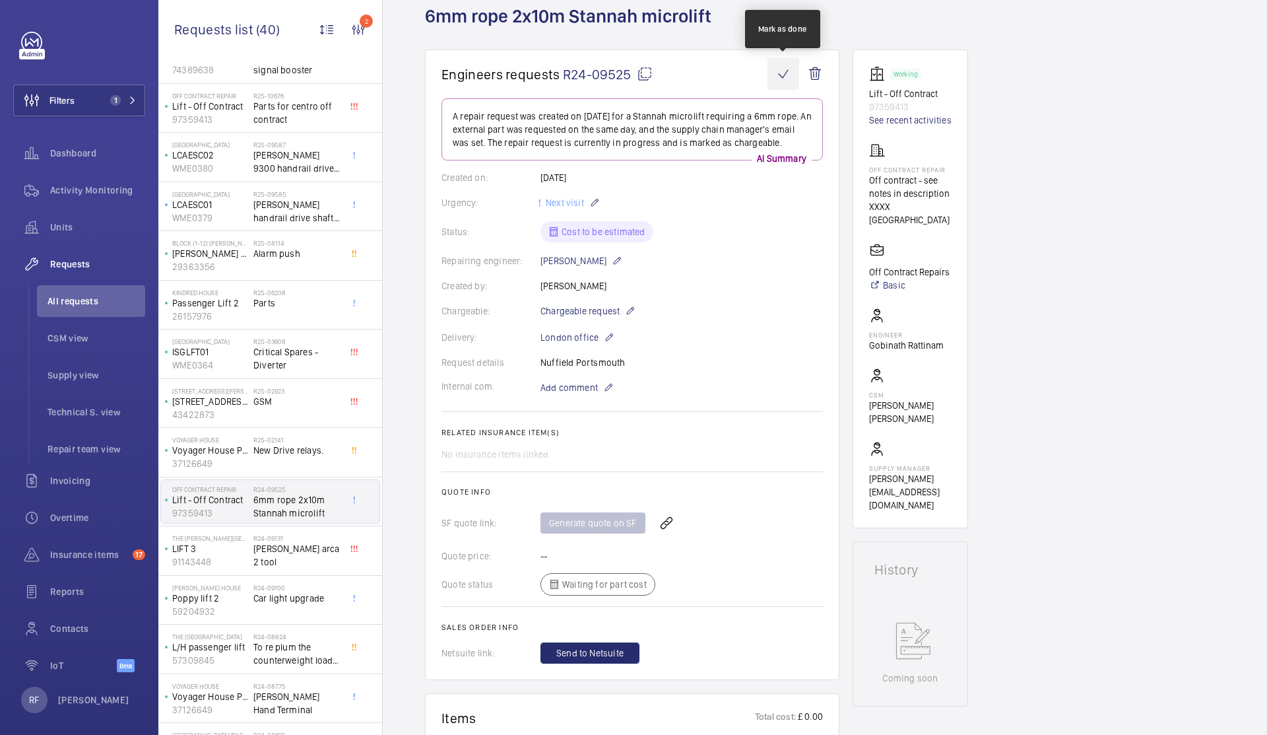
click at [781, 74] on wm-front-icon-button at bounding box center [784, 74] width 32 height 32
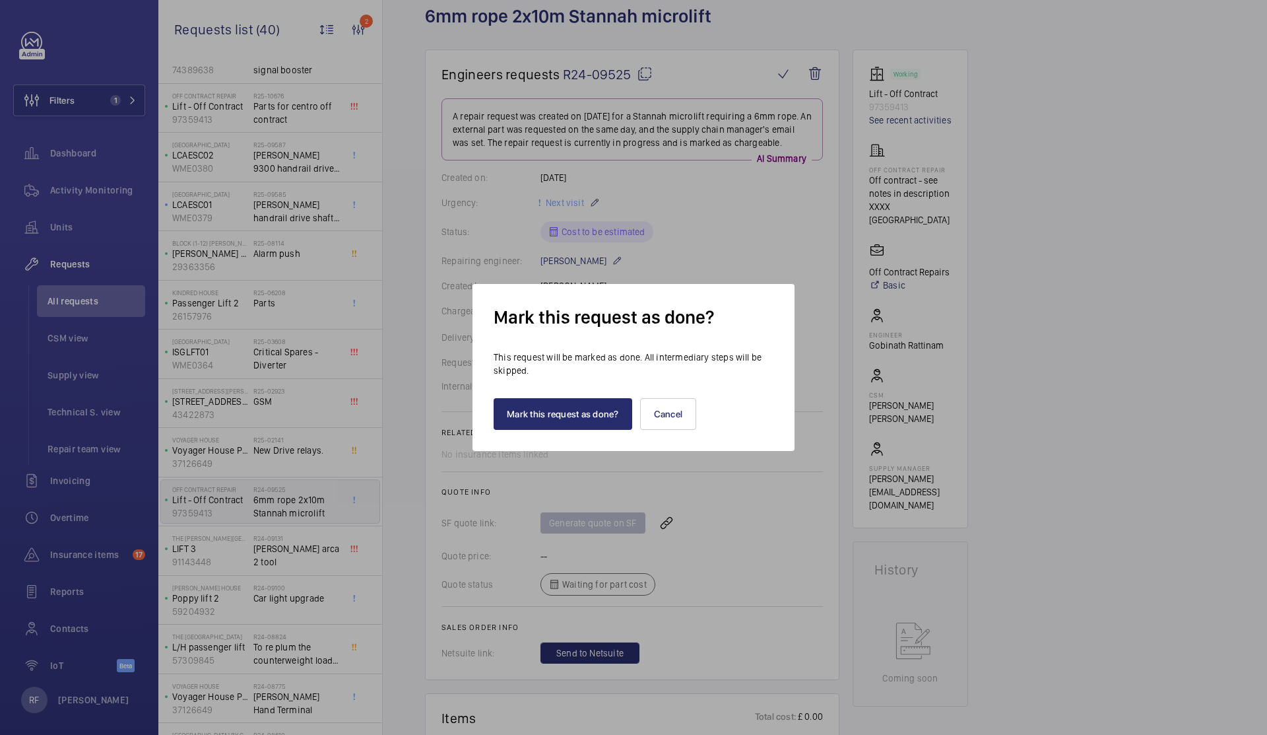
click at [693, 230] on div at bounding box center [633, 367] width 1267 height 735
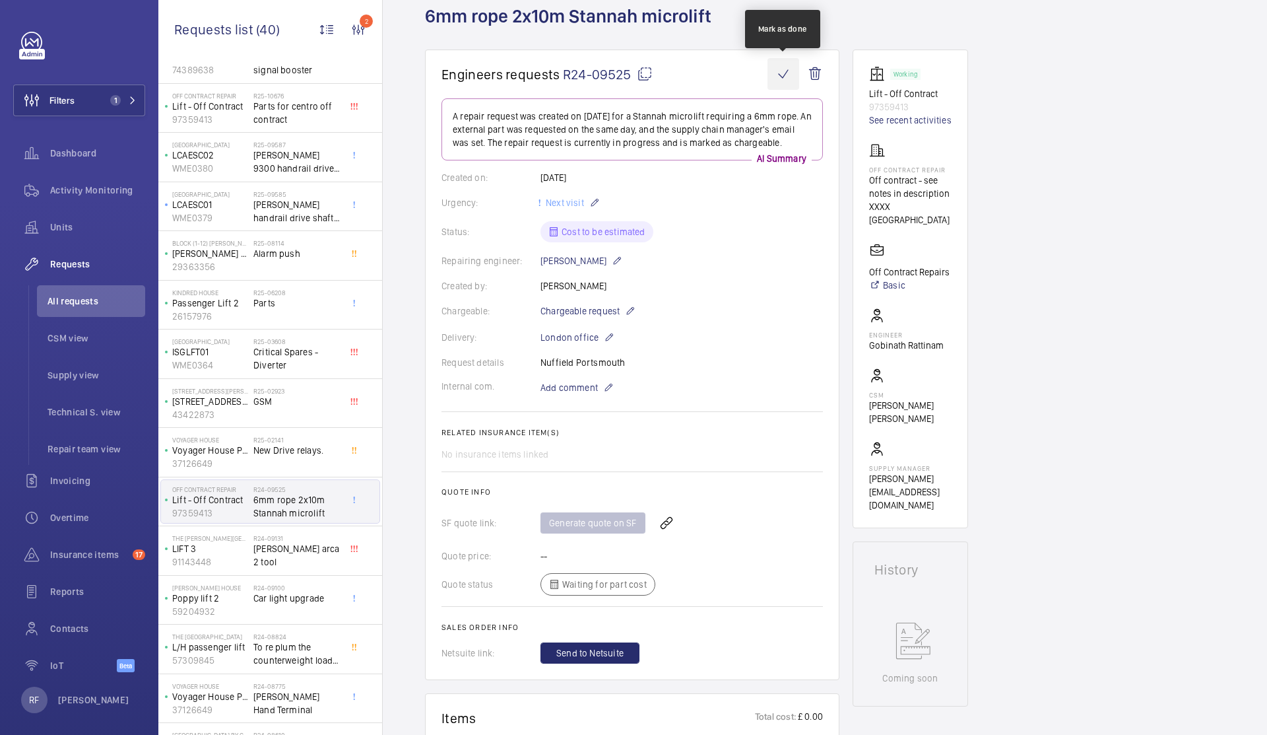
click at [781, 72] on wm-front-icon-button at bounding box center [784, 74] width 32 height 32
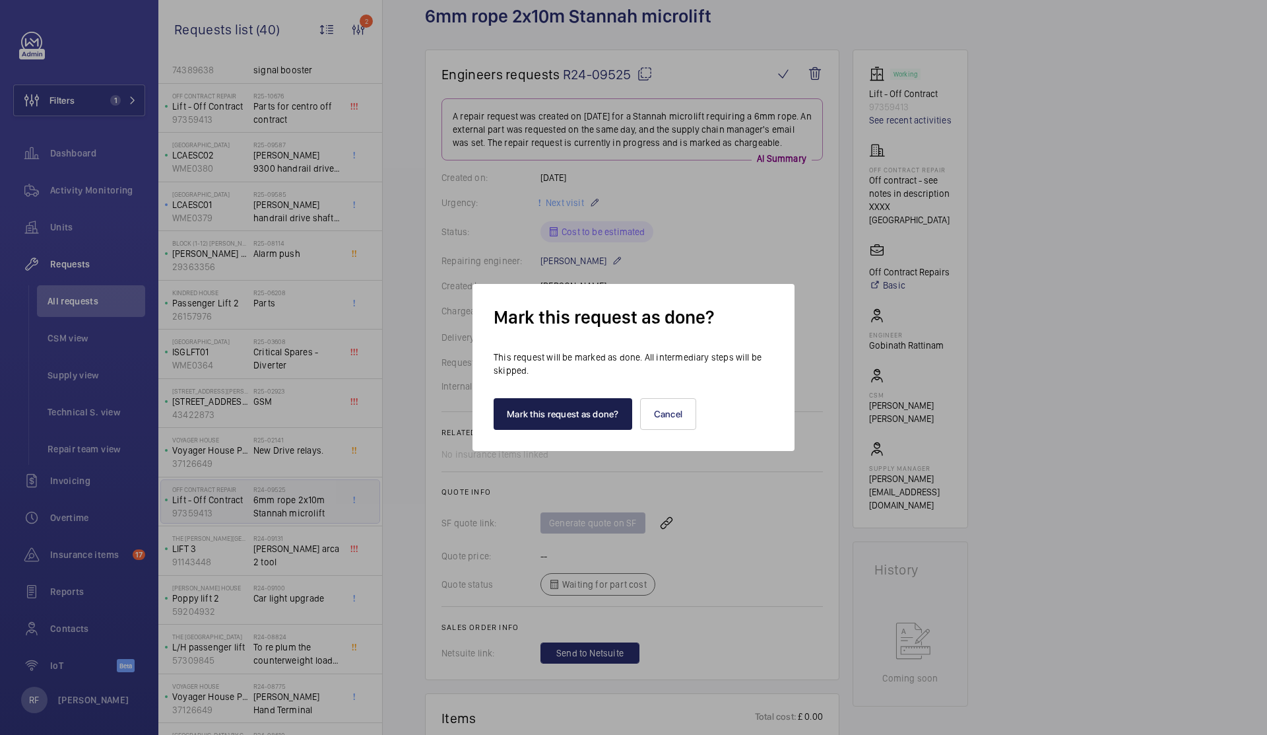
click at [582, 416] on button "Mark this request as done?" at bounding box center [563, 414] width 139 height 32
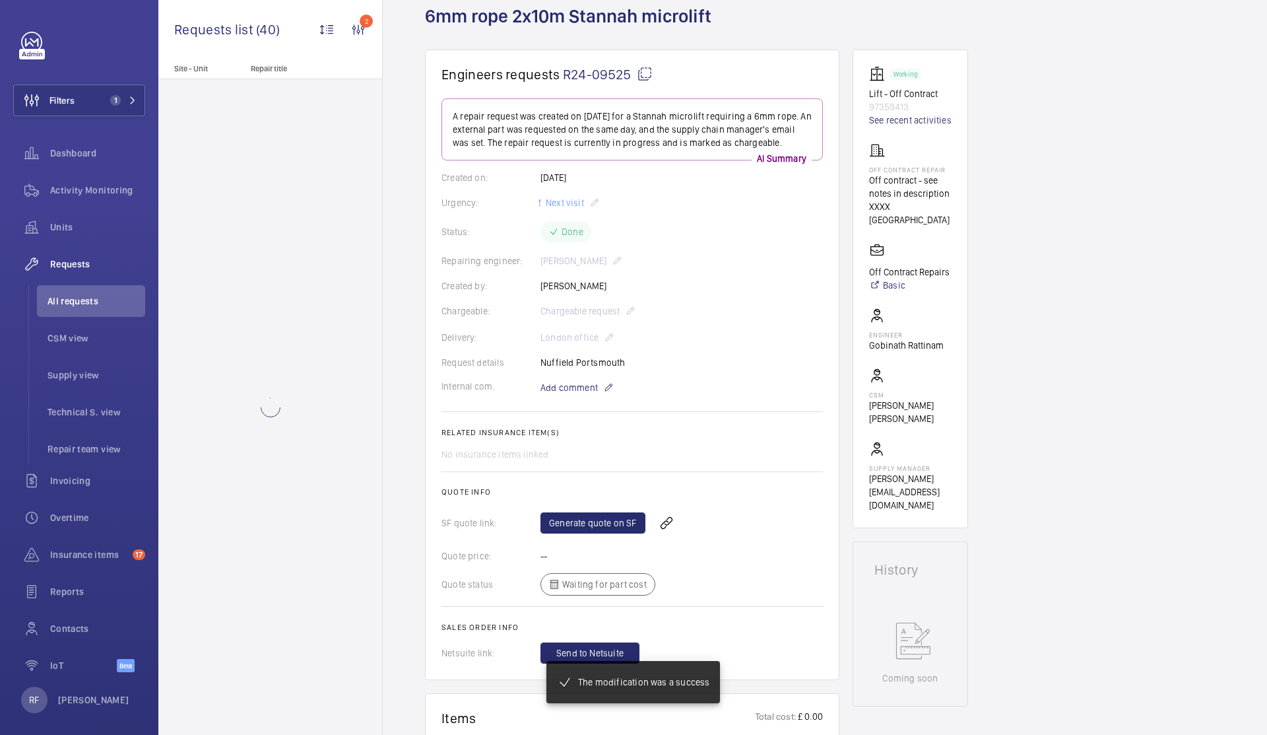
scroll to position [0, 0]
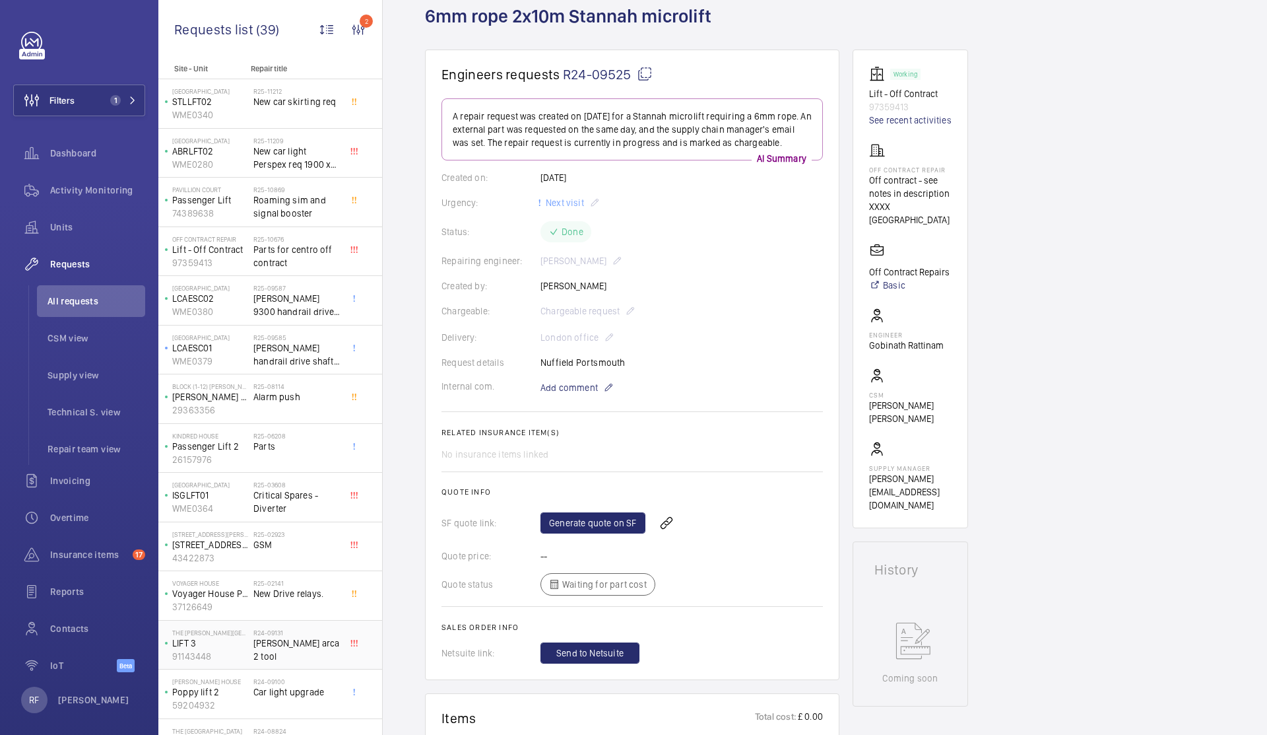
click at [278, 647] on span "[PERSON_NAME] arca 2 tool" at bounding box center [296, 649] width 87 height 26
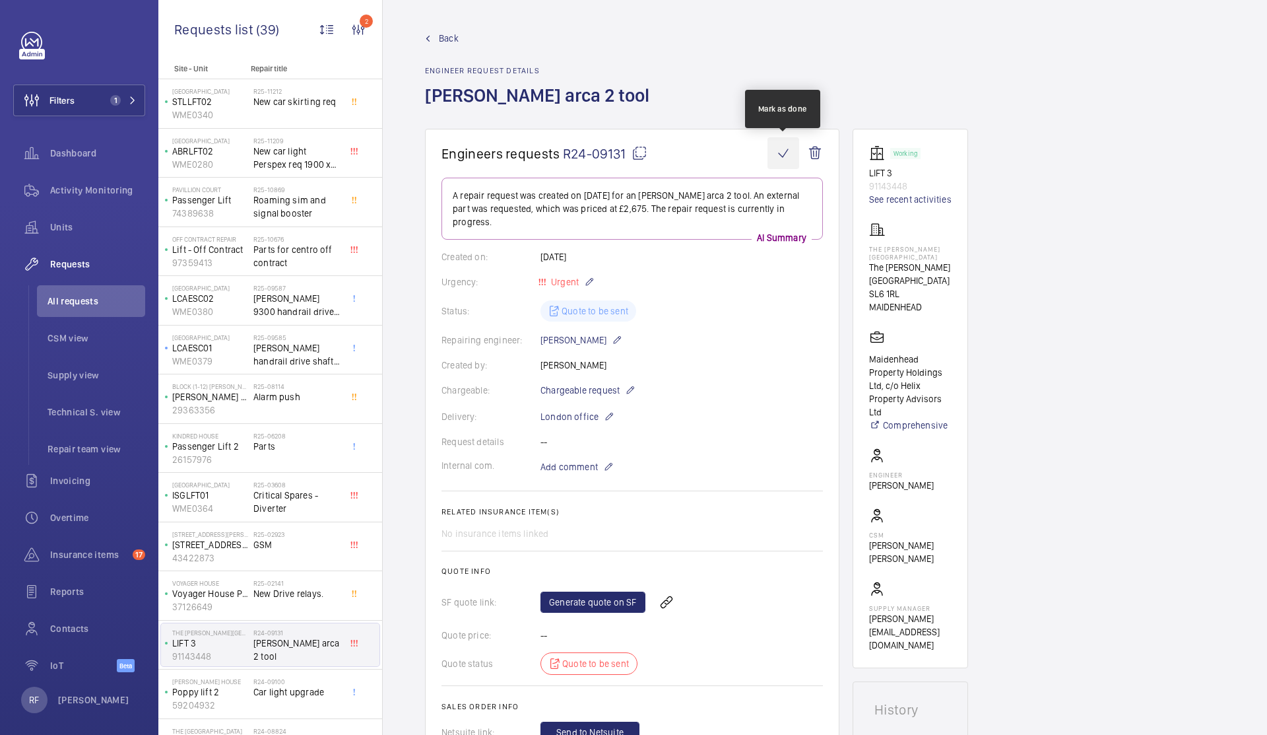
click at [789, 152] on wm-front-icon-button at bounding box center [784, 153] width 32 height 32
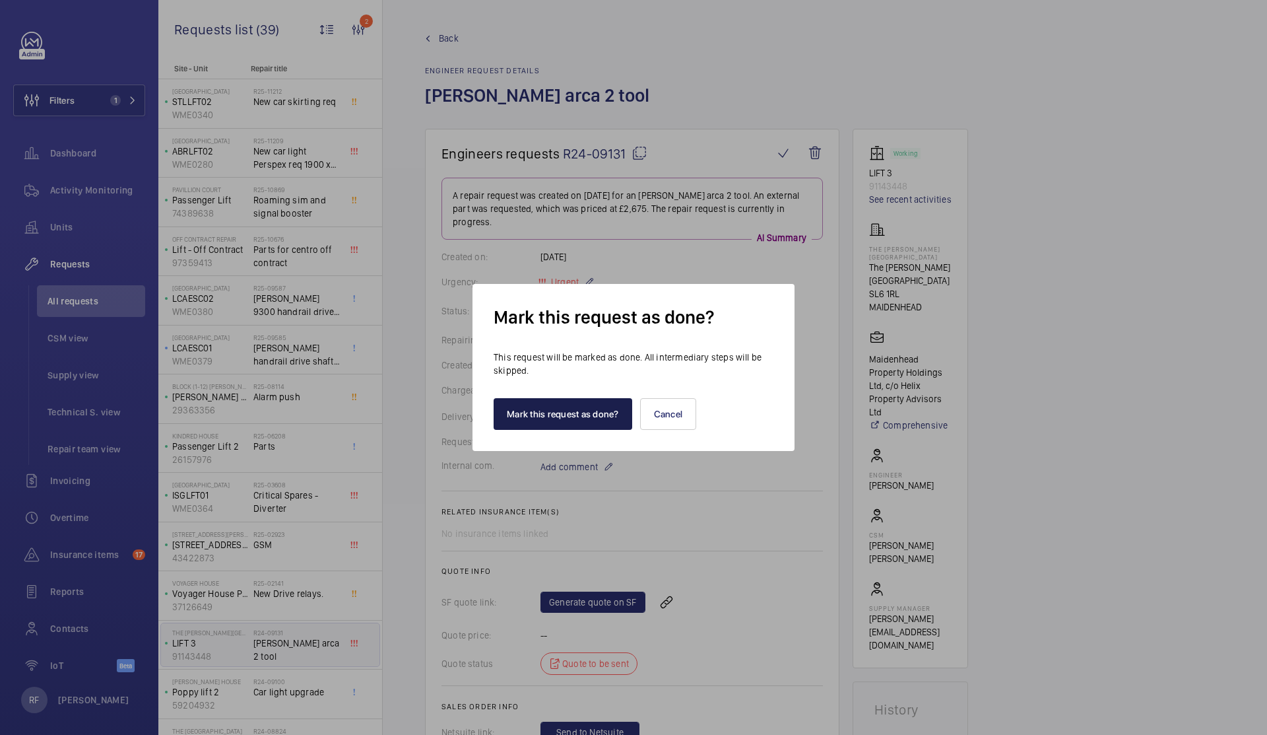
click at [596, 422] on button "Mark this request as done?" at bounding box center [563, 414] width 139 height 32
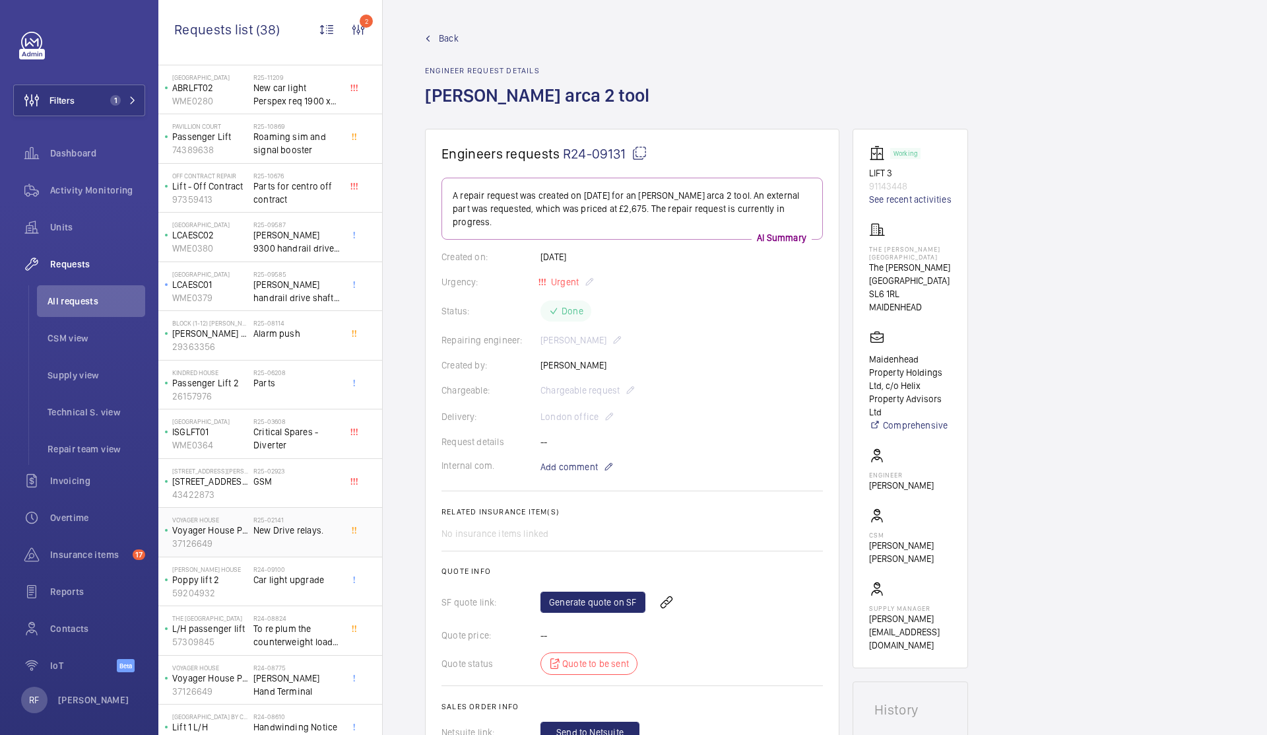
scroll to position [70, 0]
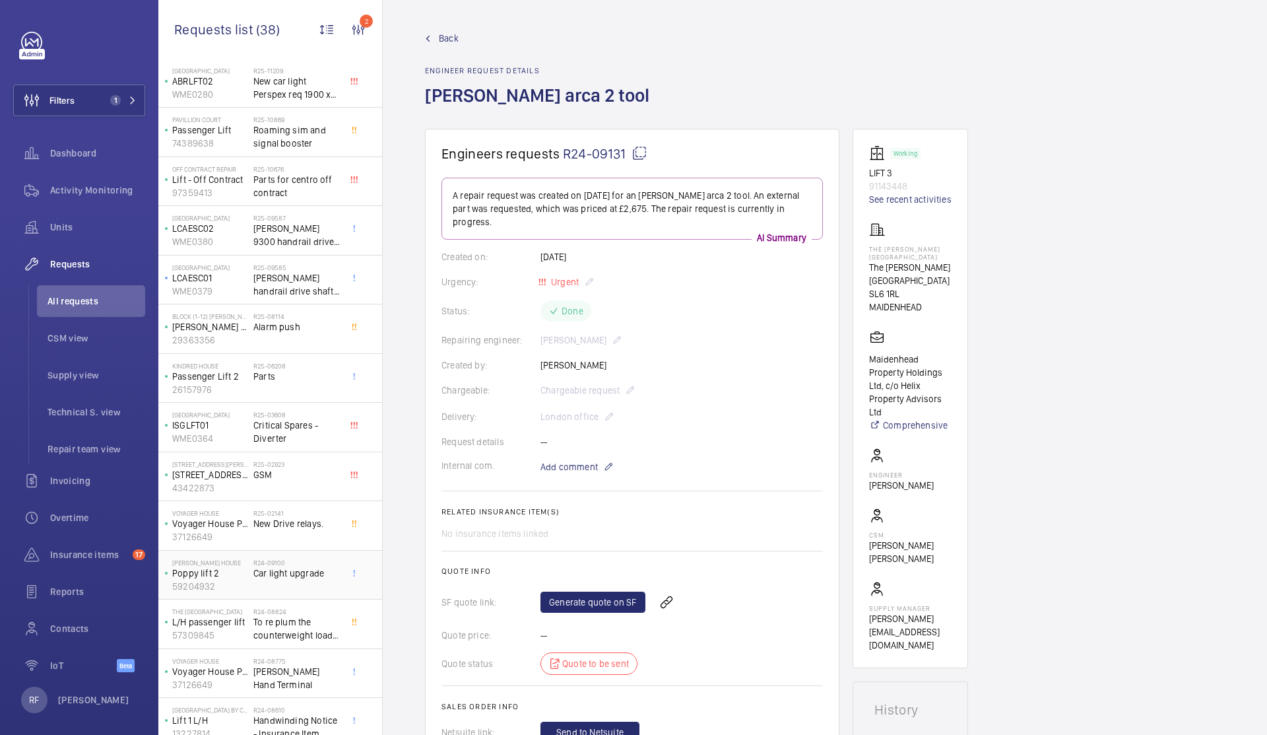
click at [278, 577] on span "Car light upgrade" at bounding box center [296, 572] width 87 height 13
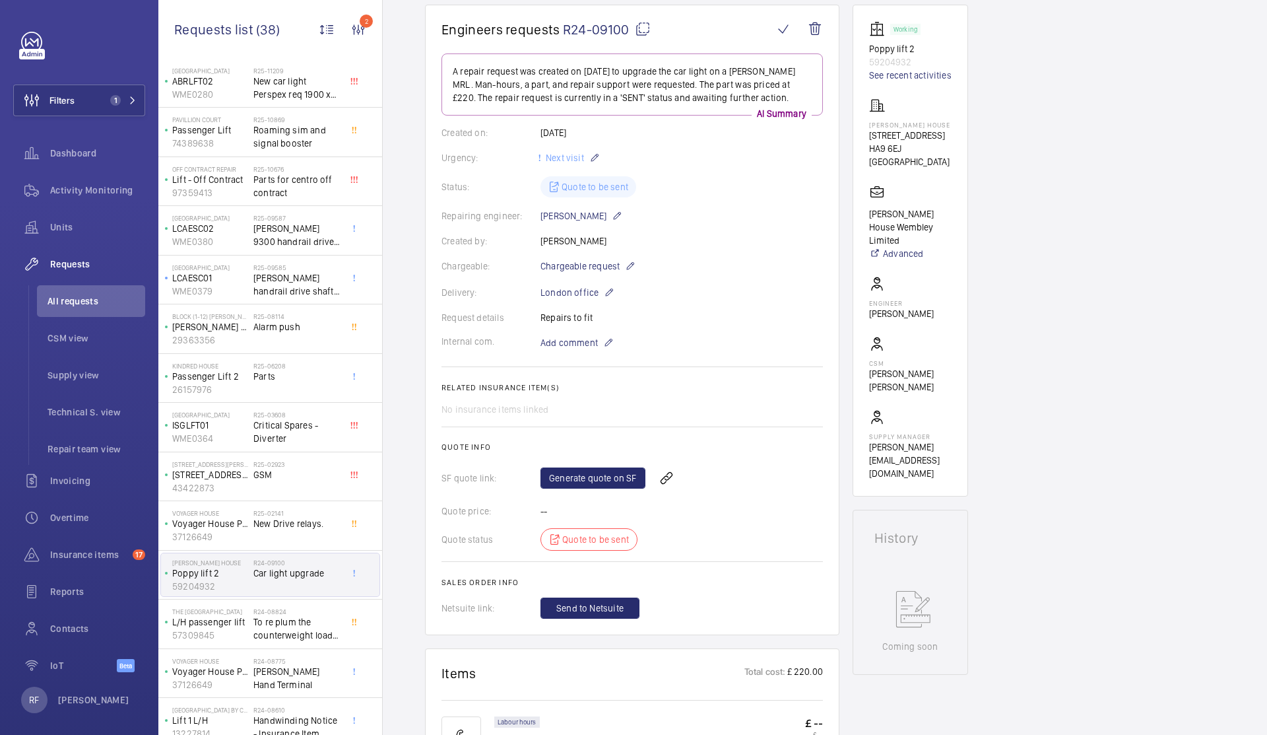
scroll to position [46, 0]
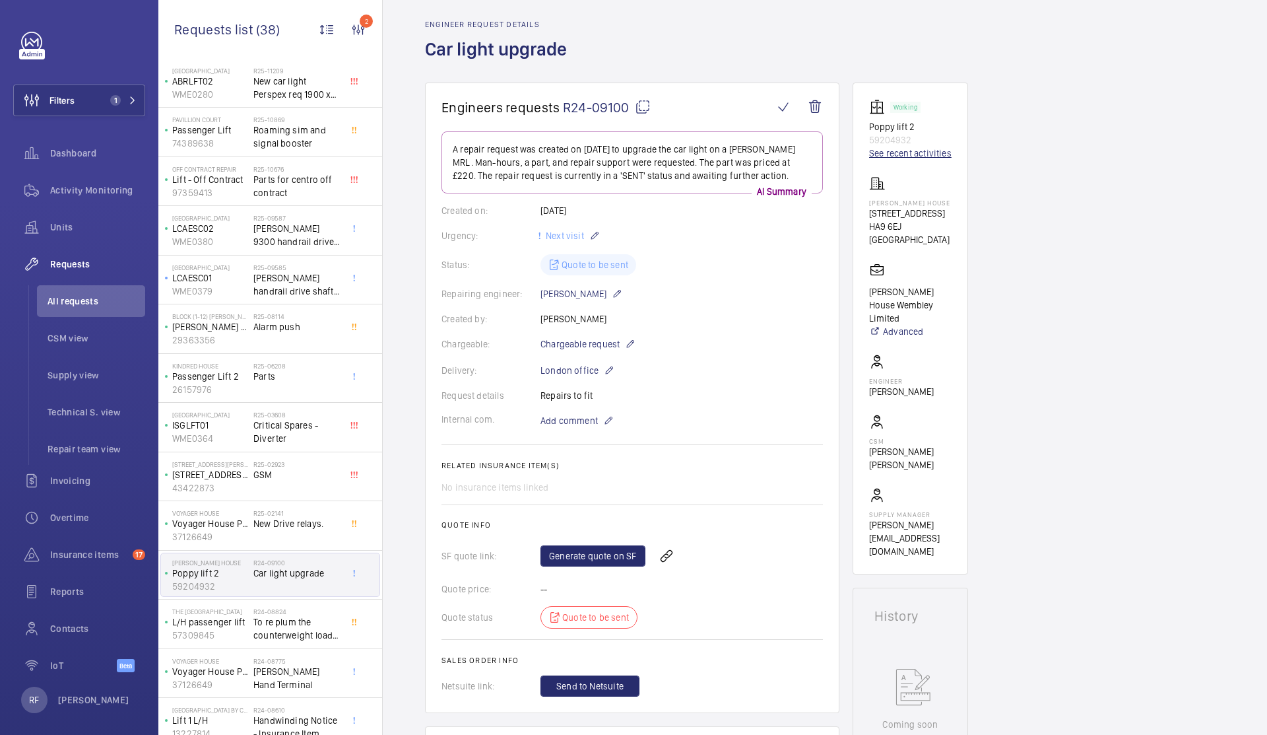
click at [914, 155] on link "See recent activities" at bounding box center [910, 153] width 82 height 13
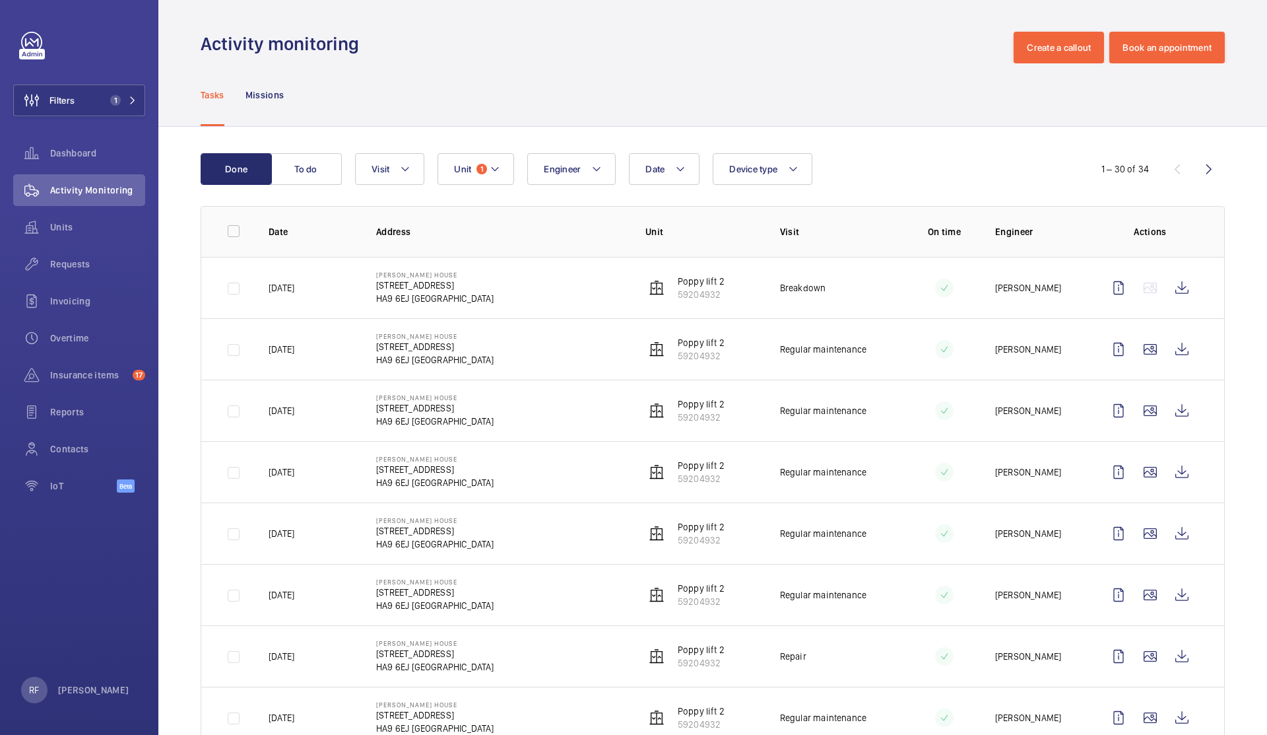
click at [817, 289] on p "Breakdown" at bounding box center [803, 287] width 46 height 13
click at [1170, 298] on wm-front-icon-button at bounding box center [1182, 288] width 32 height 32
click at [1169, 346] on wm-front-icon-button at bounding box center [1182, 349] width 32 height 32
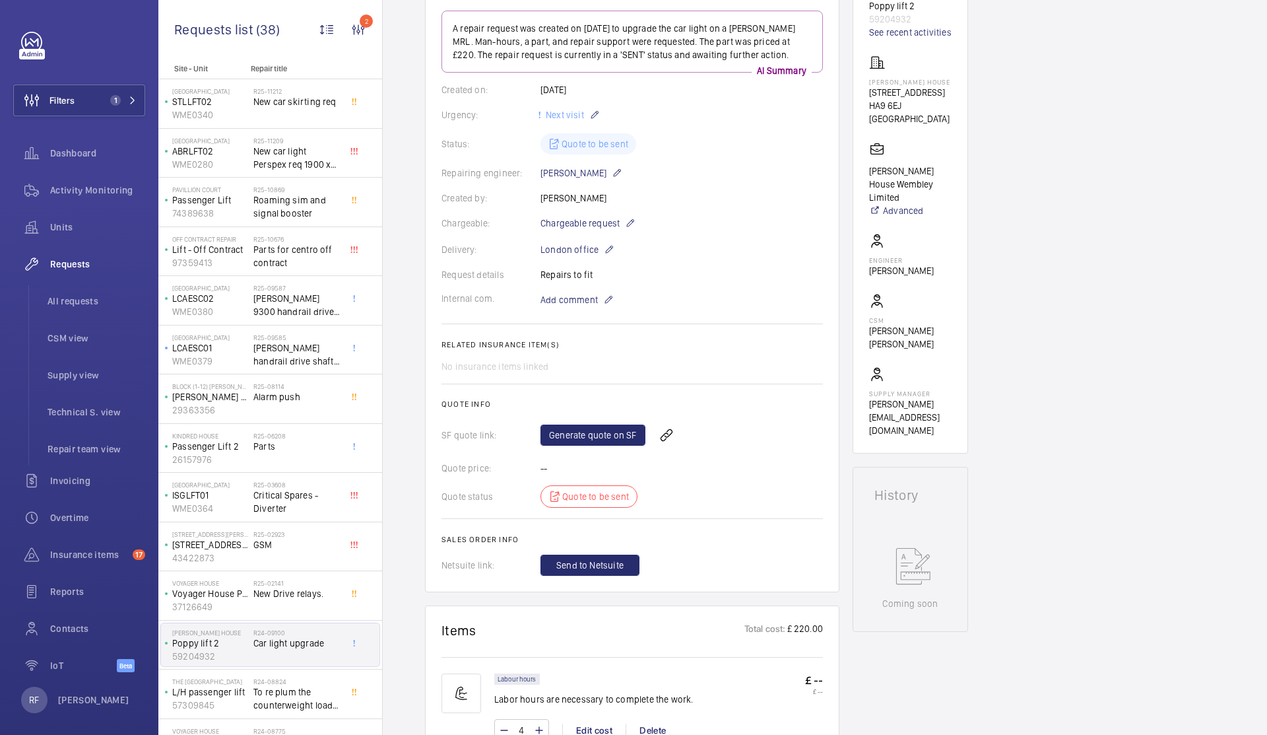
scroll to position [255, 0]
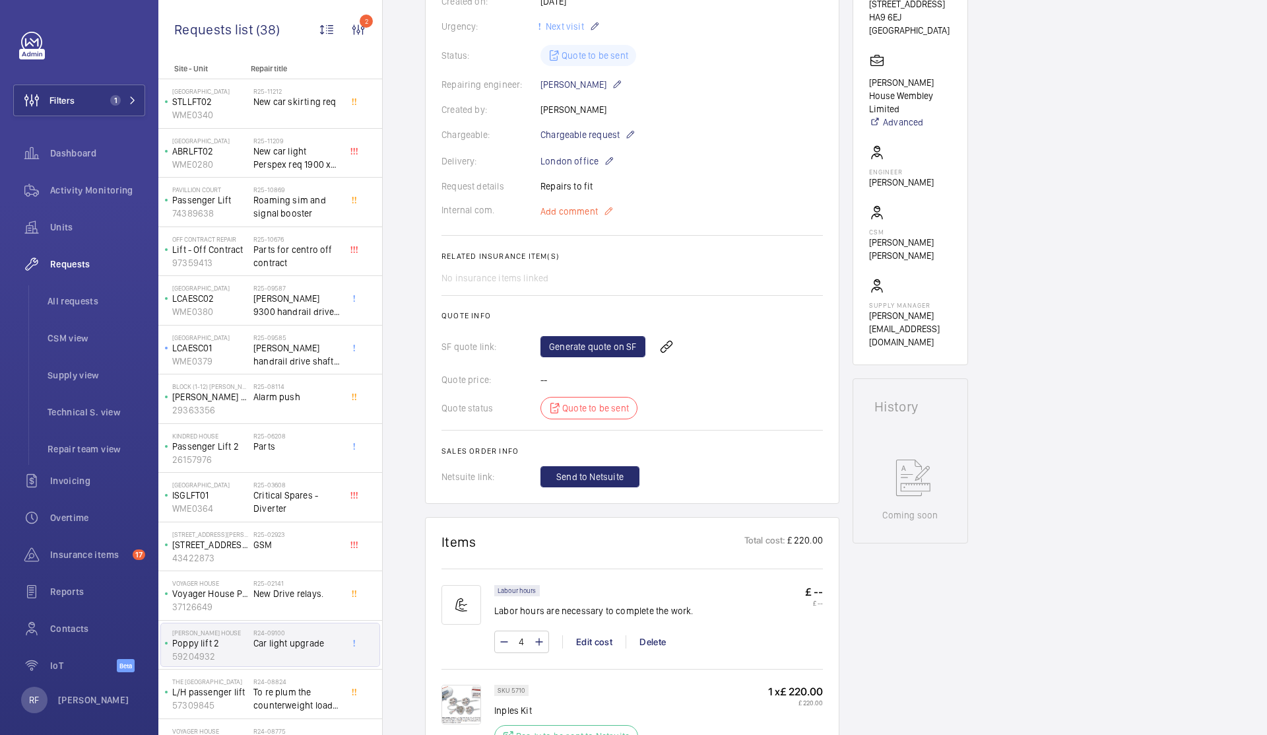
click at [605, 211] on mat-icon at bounding box center [608, 211] width 11 height 16
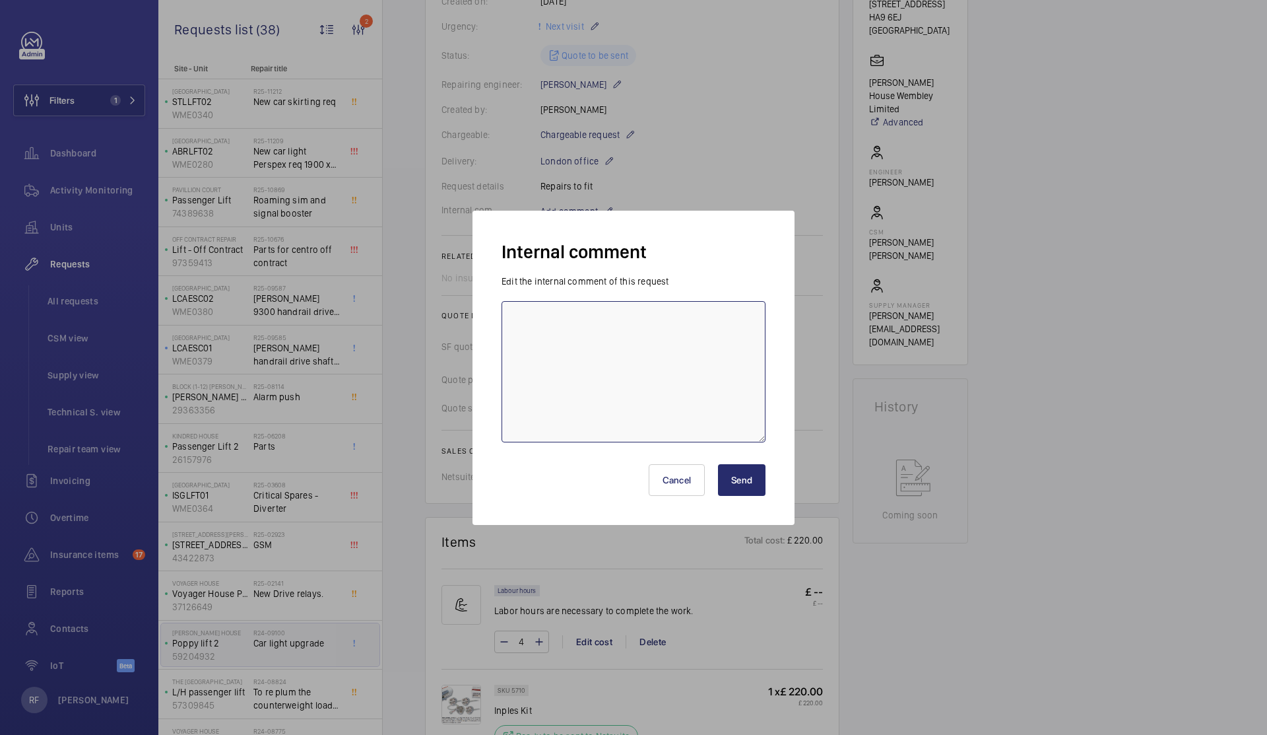
click at [588, 362] on textarea at bounding box center [634, 371] width 264 height 141
type textarea "no longer req."
click at [742, 480] on button "Send" at bounding box center [742, 480] width 48 height 32
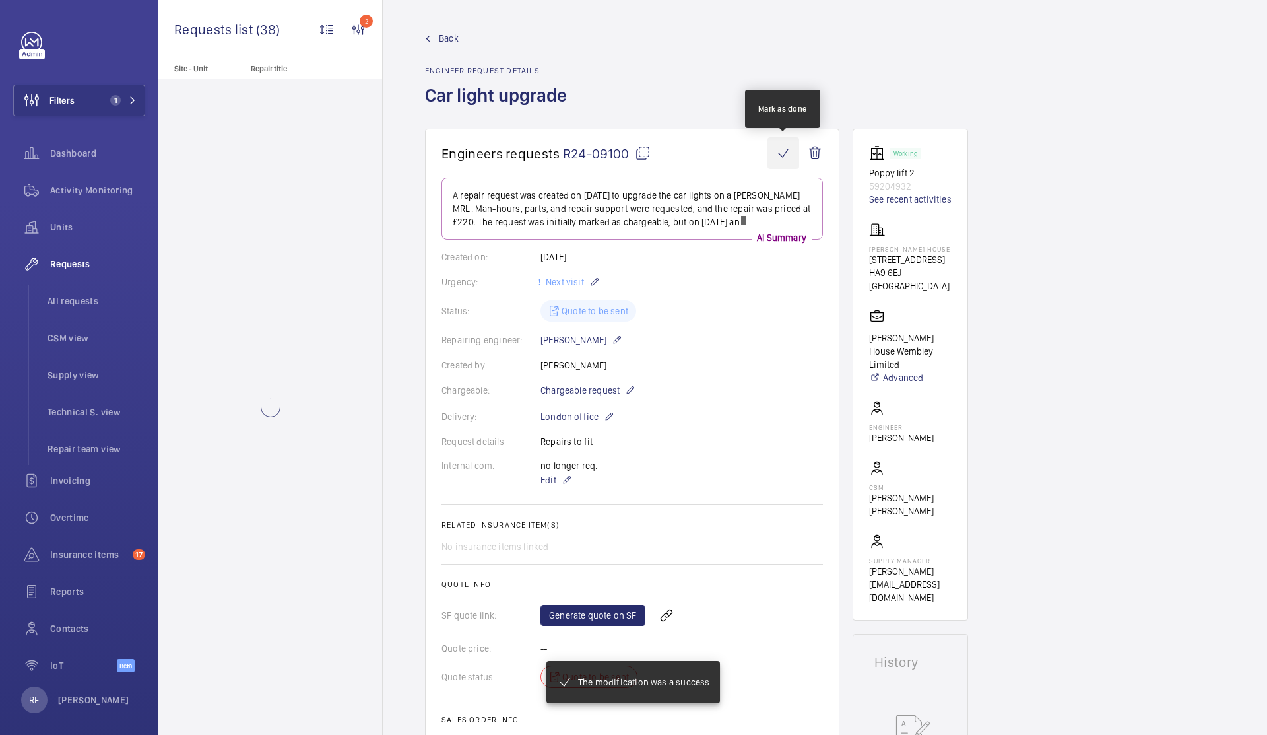
click at [779, 147] on wm-front-icon-button at bounding box center [784, 153] width 32 height 32
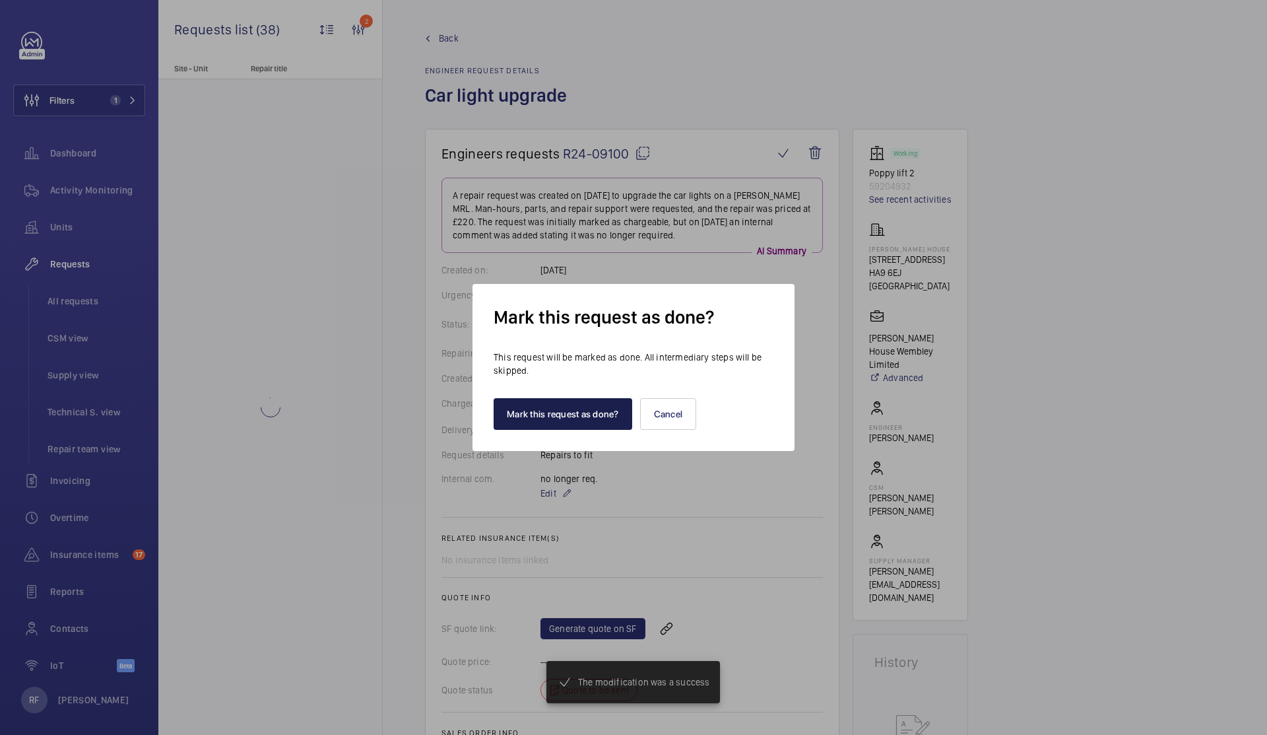
click at [578, 410] on button "Mark this request as done?" at bounding box center [563, 414] width 139 height 32
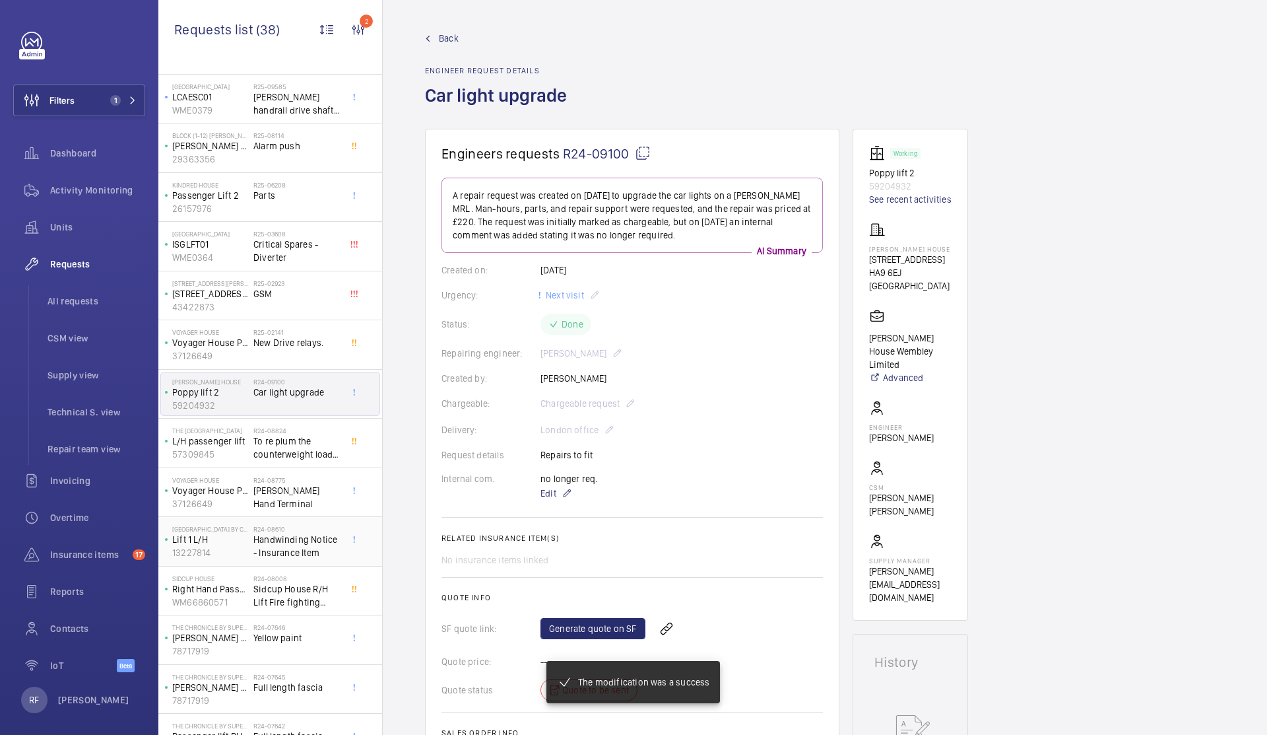
scroll to position [261, 0]
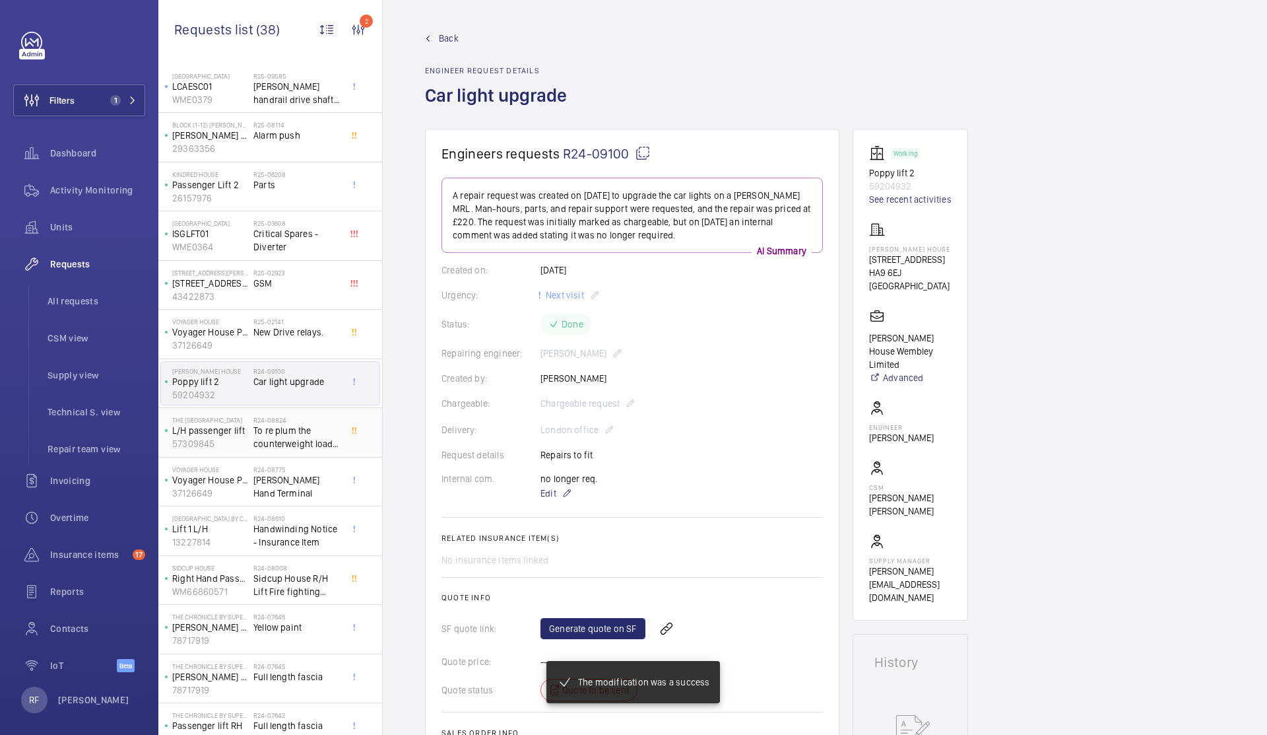
click at [298, 447] on span "To re plum the counterweight load is leaning too heavily on the top RH shoe cau…" at bounding box center [296, 437] width 87 height 26
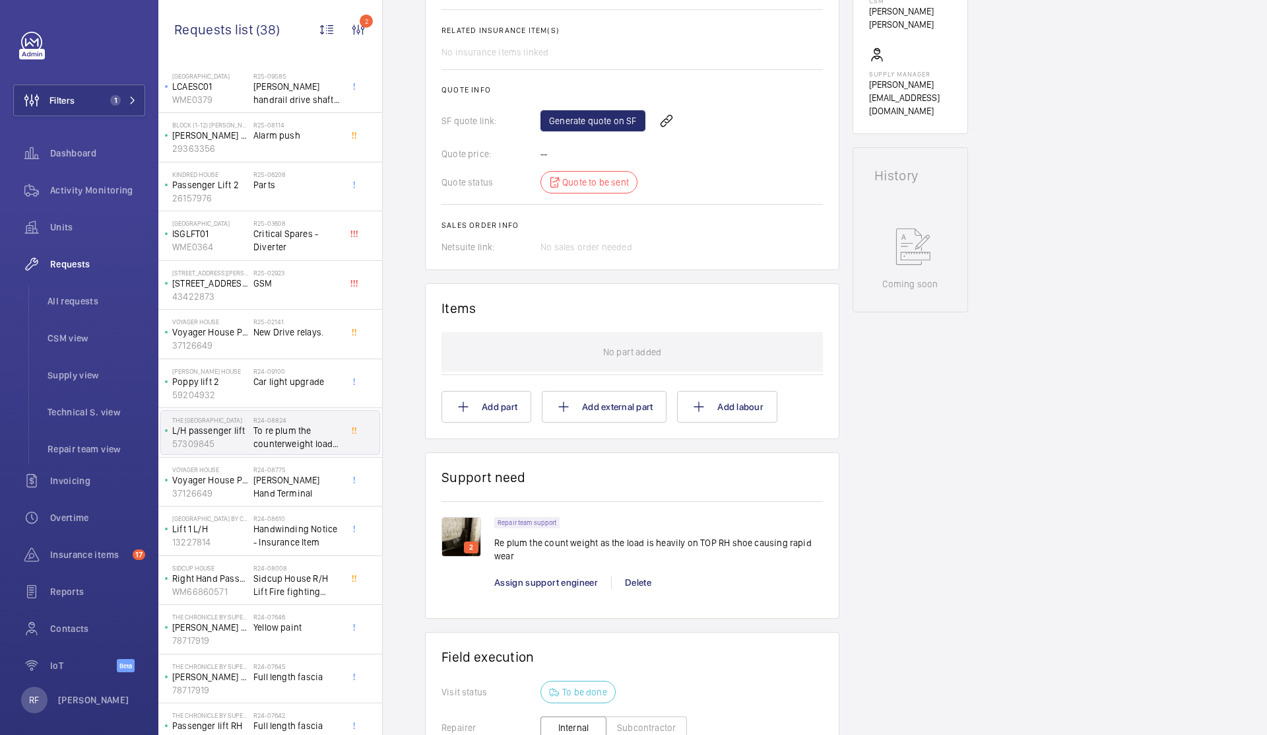
scroll to position [521, 0]
click at [454, 532] on img at bounding box center [462, 534] width 40 height 40
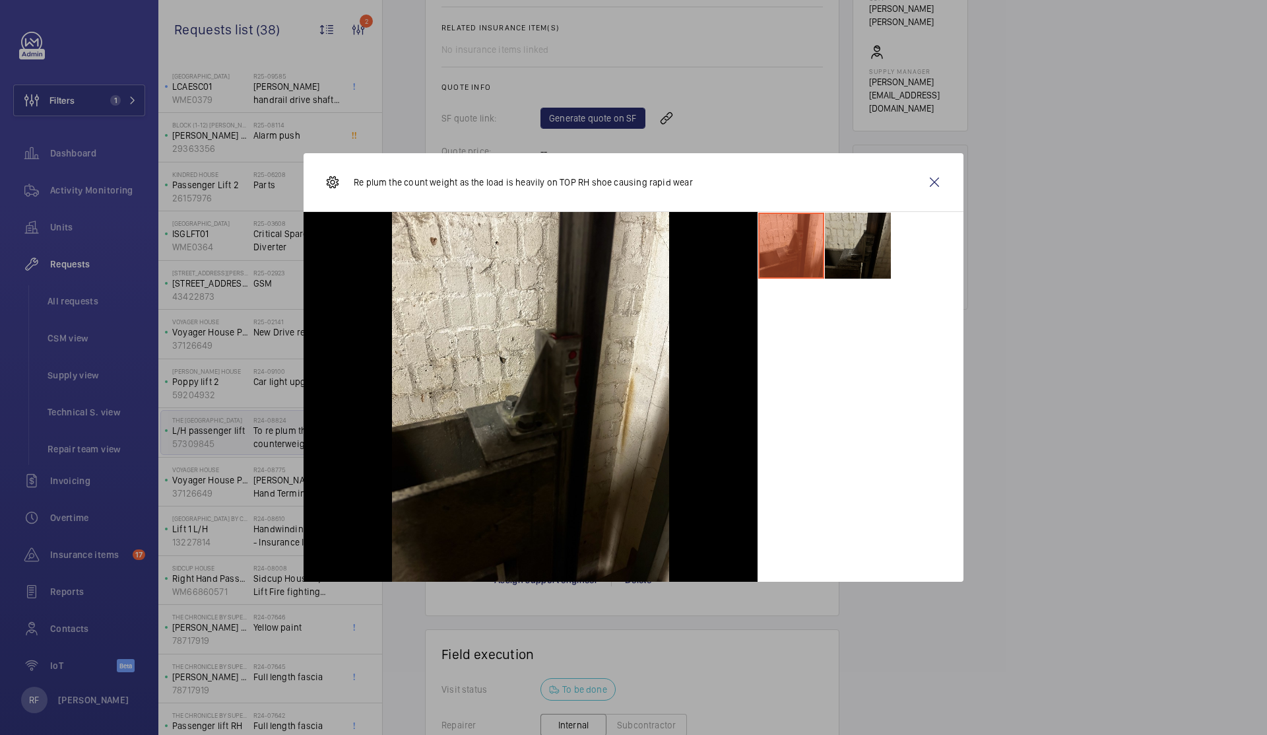
click at [876, 247] on li at bounding box center [858, 246] width 66 height 66
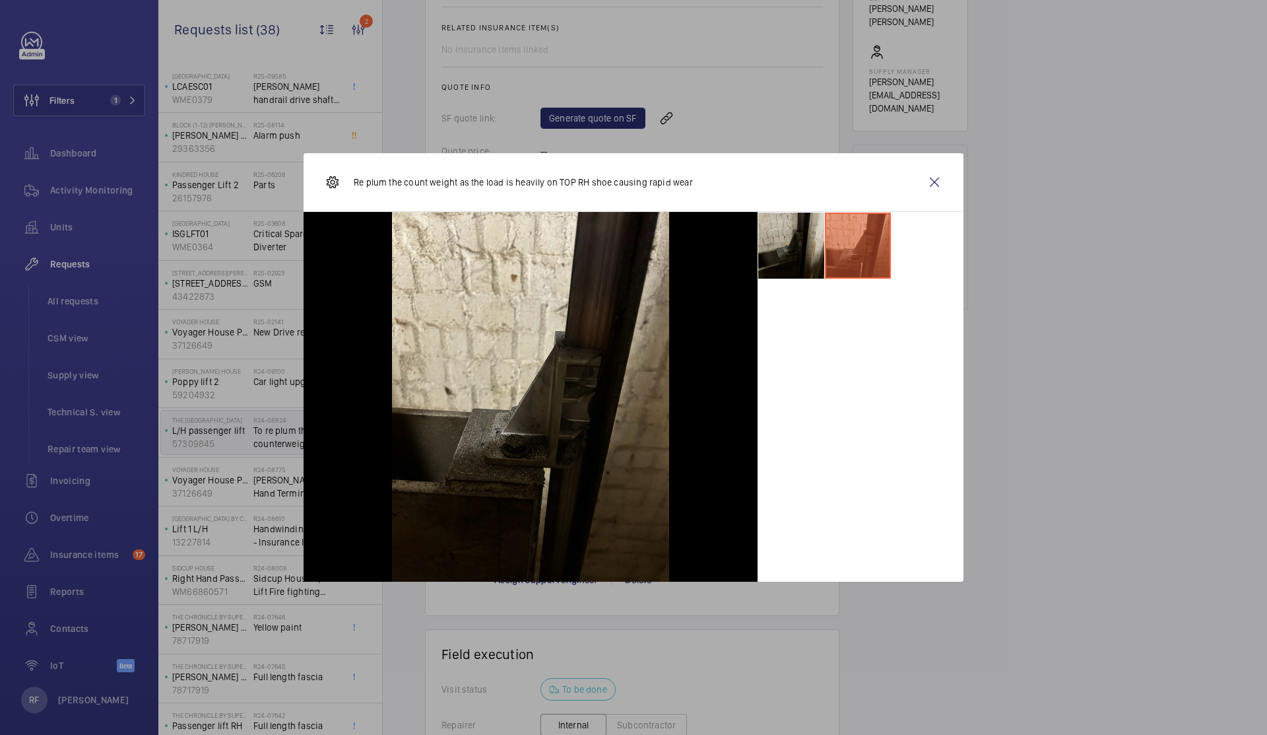
click at [815, 247] on li at bounding box center [791, 246] width 66 height 66
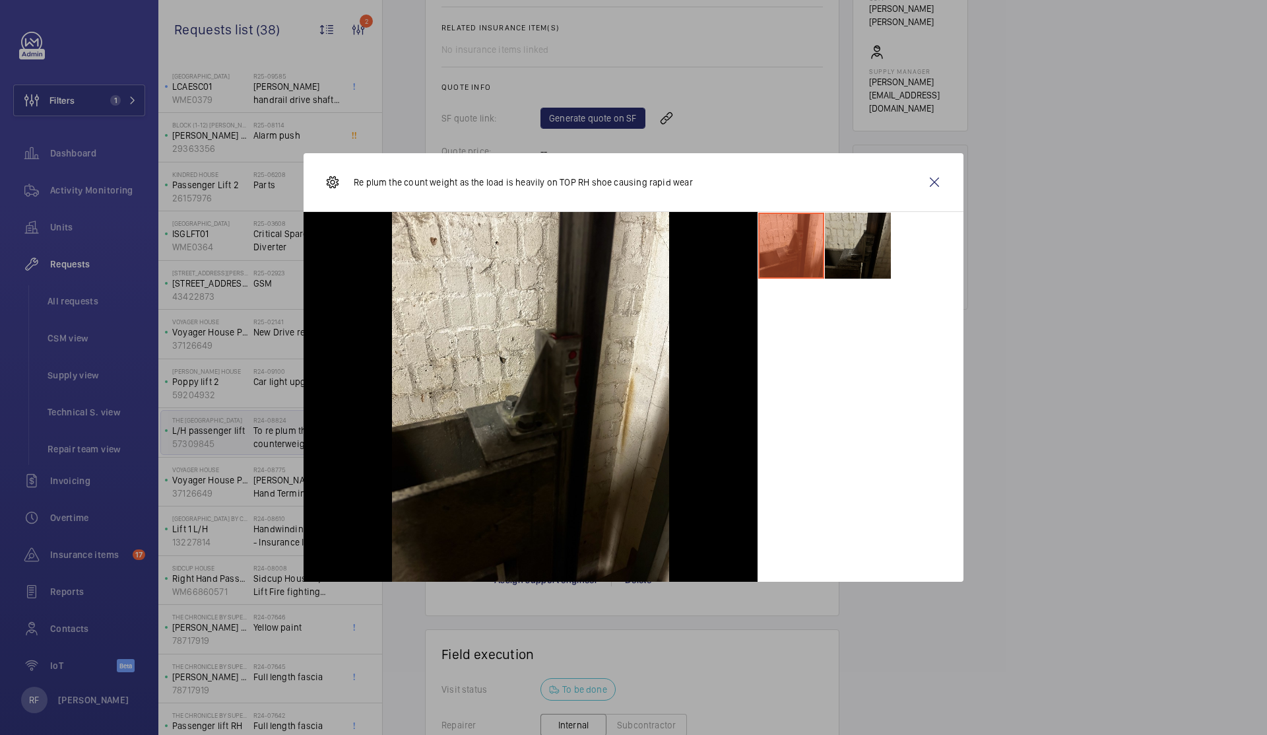
click at [858, 249] on li at bounding box center [858, 246] width 66 height 66
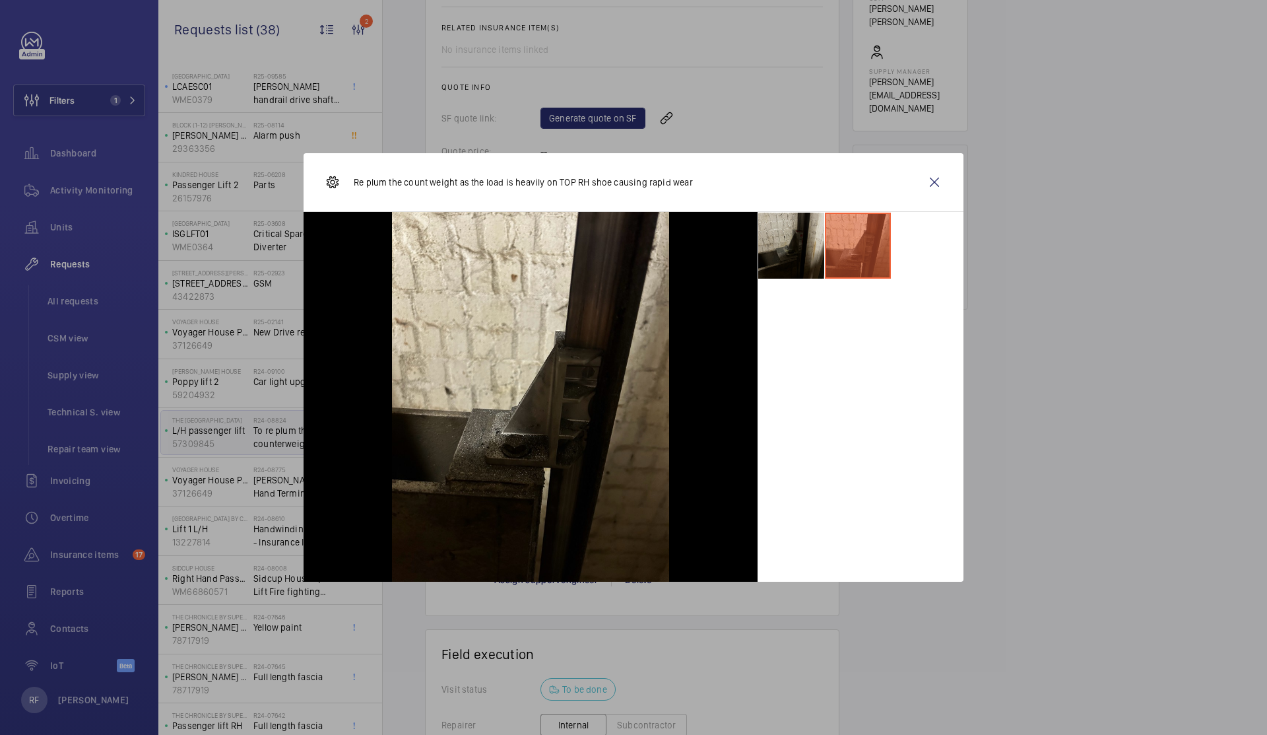
click at [805, 254] on li at bounding box center [791, 246] width 66 height 66
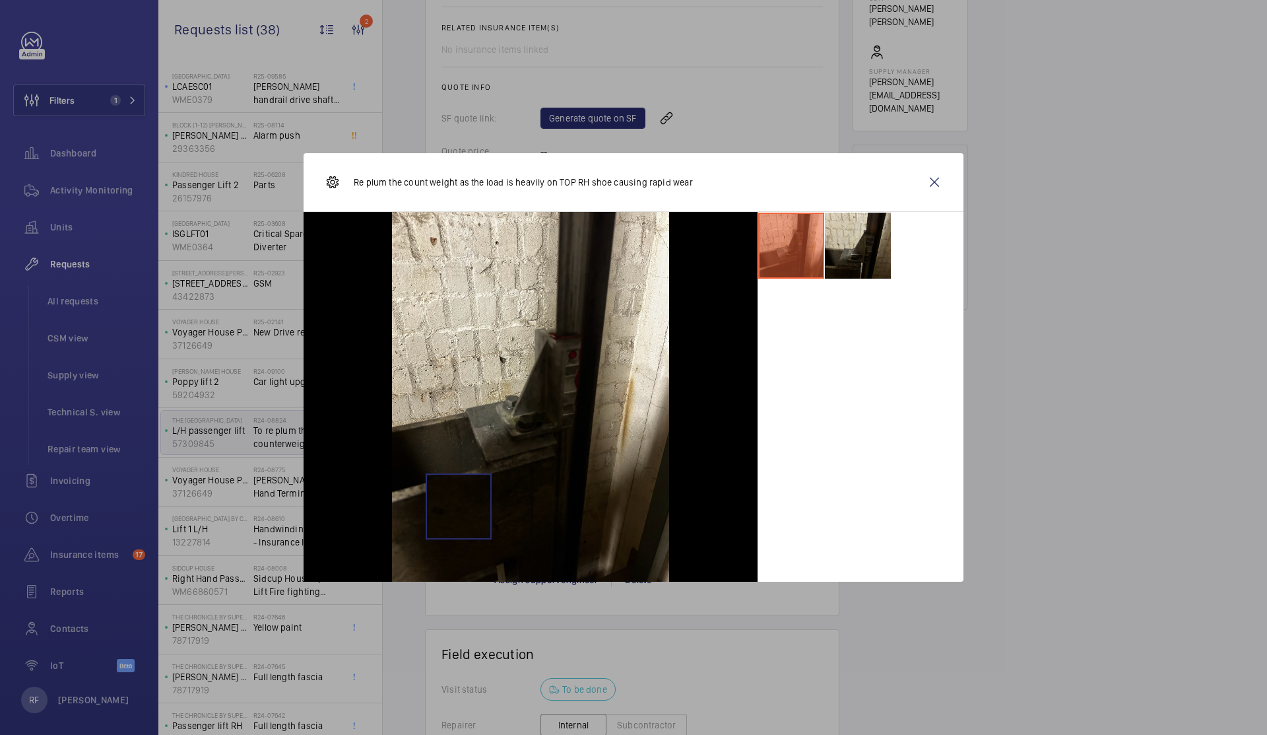
click at [339, 509] on div at bounding box center [531, 397] width 454 height 370
click at [939, 184] on wm-front-icon-button at bounding box center [935, 182] width 32 height 32
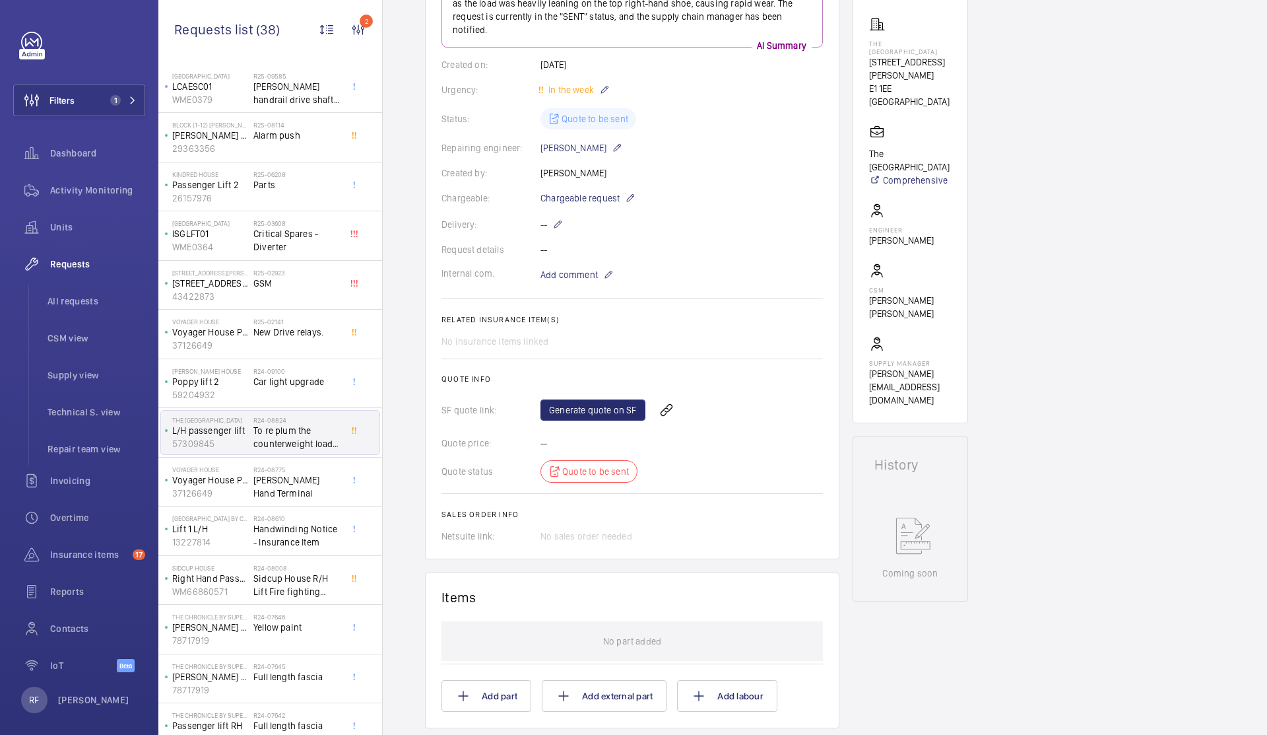
scroll to position [0, 0]
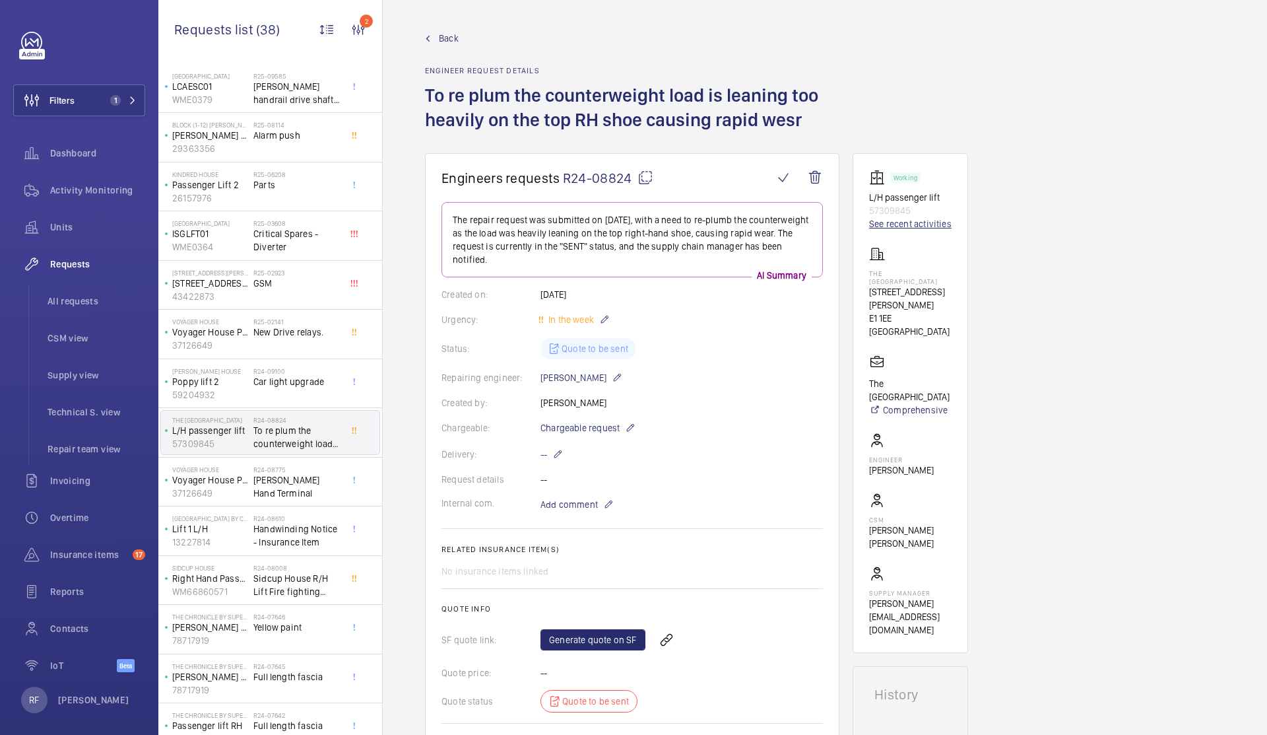
click at [935, 227] on link "See recent activities" at bounding box center [910, 223] width 82 height 13
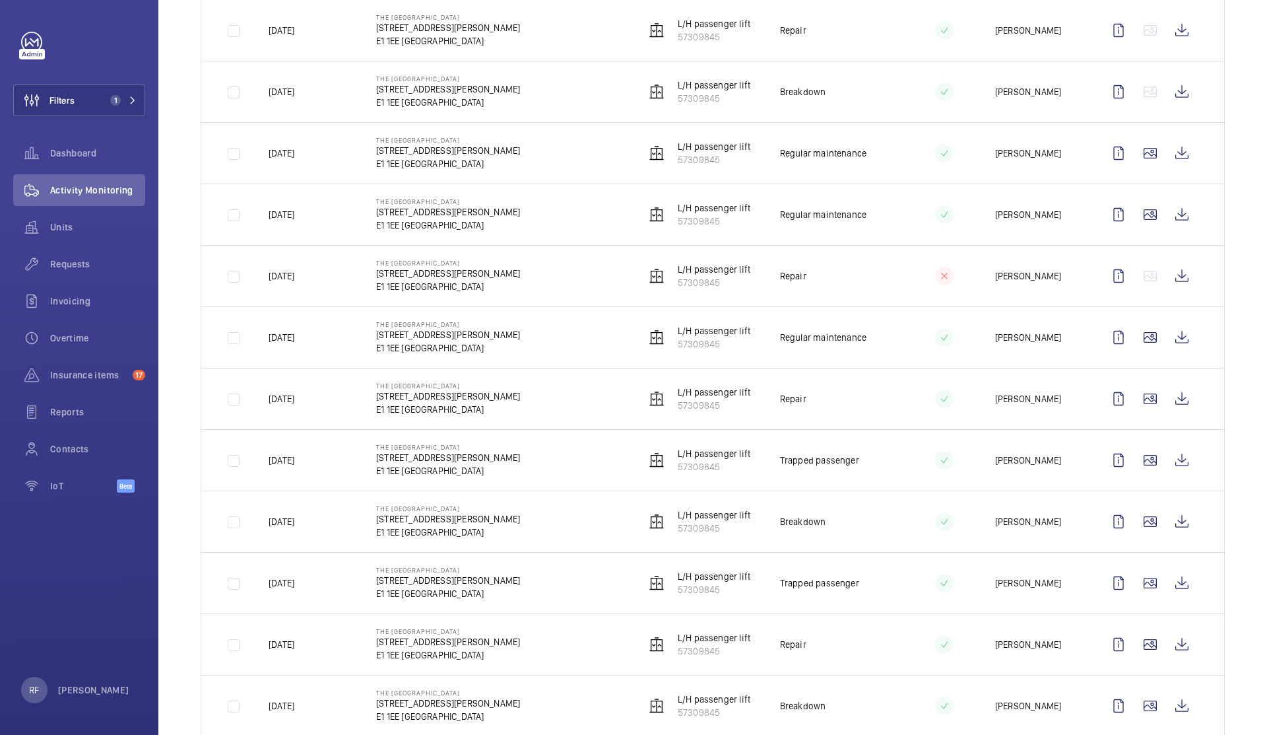
scroll to position [570, 0]
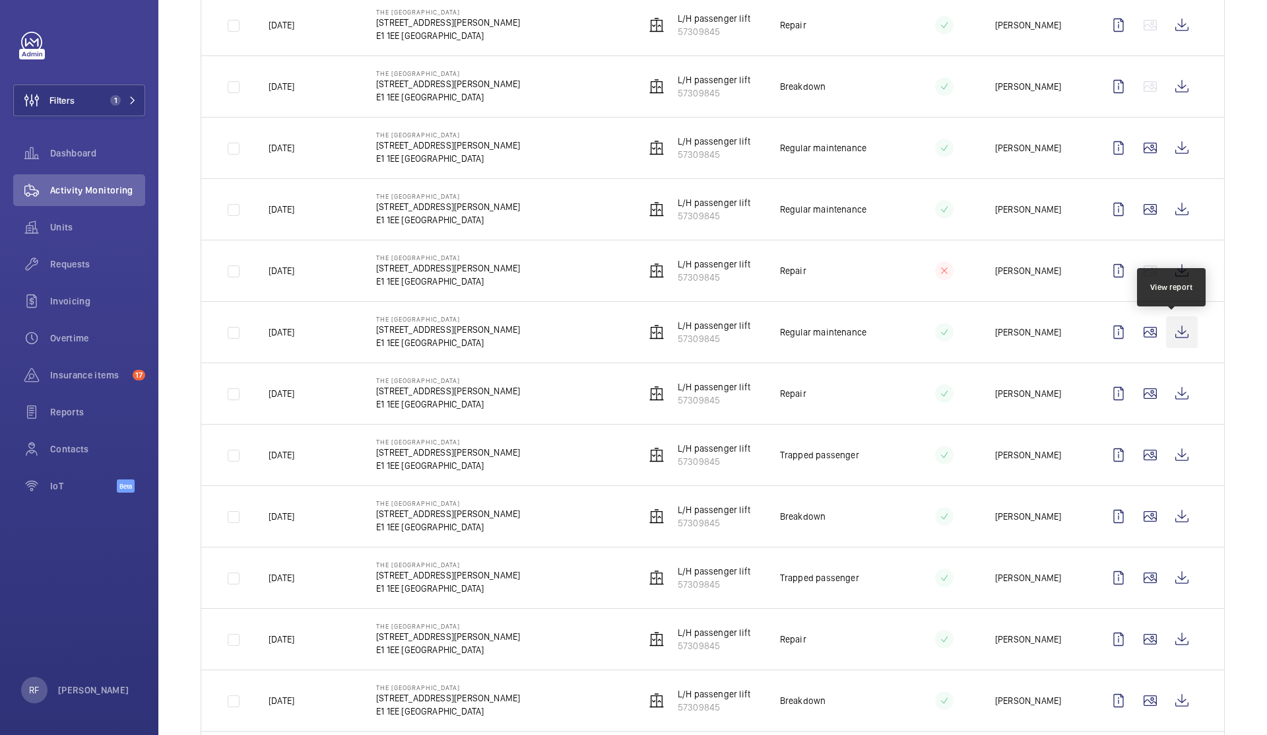
click at [1173, 336] on wm-front-icon-button at bounding box center [1182, 332] width 32 height 32
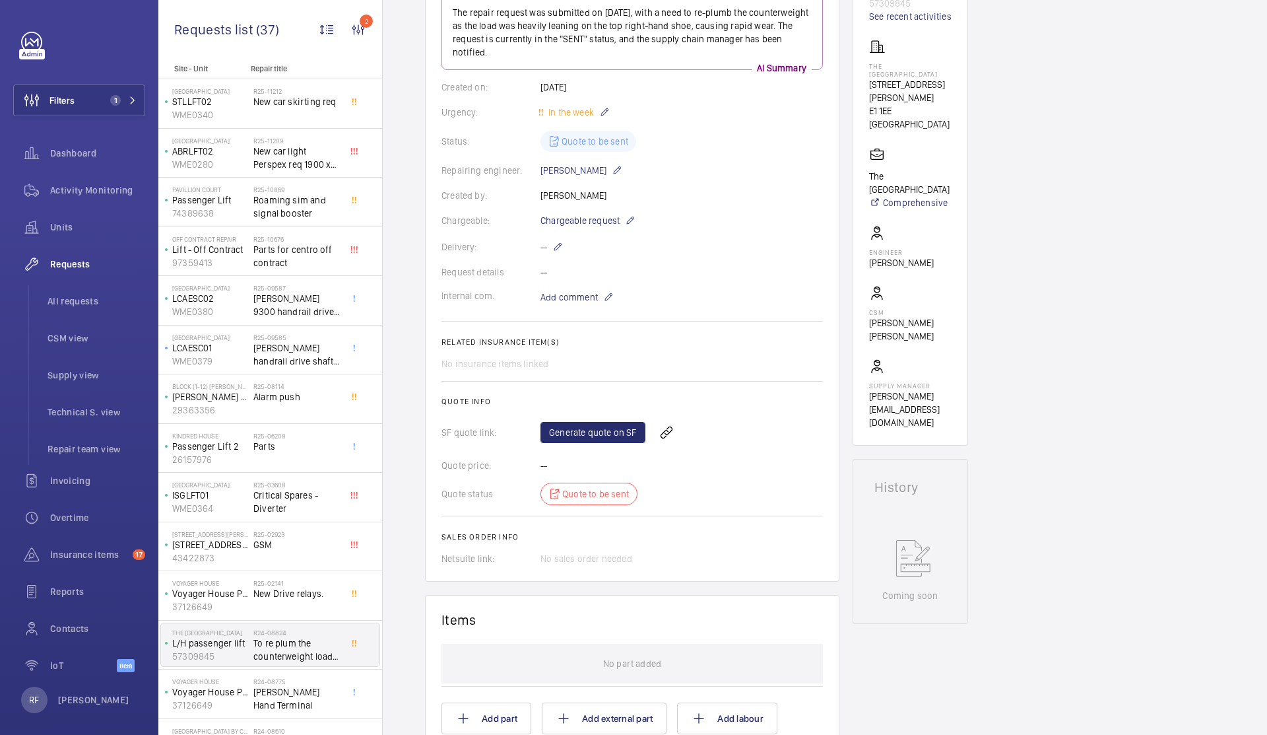
scroll to position [203, 0]
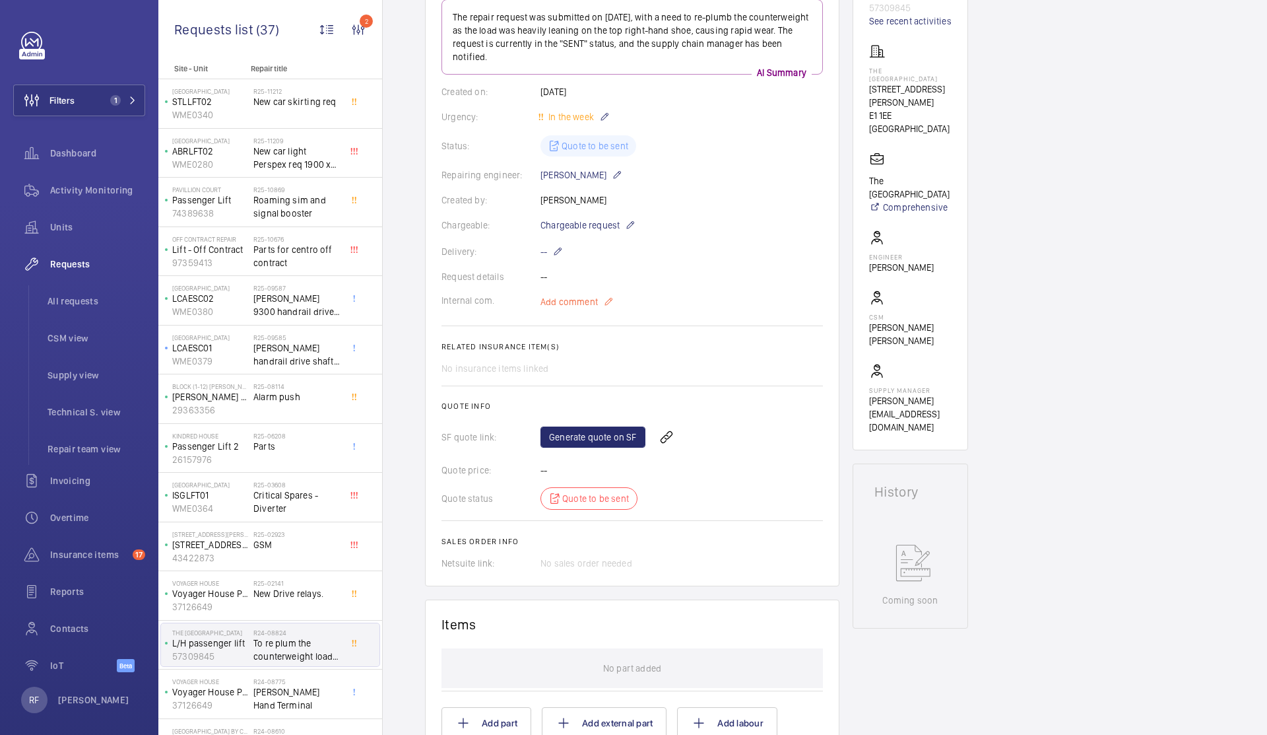
click at [605, 305] on mat-icon at bounding box center [608, 302] width 11 height 16
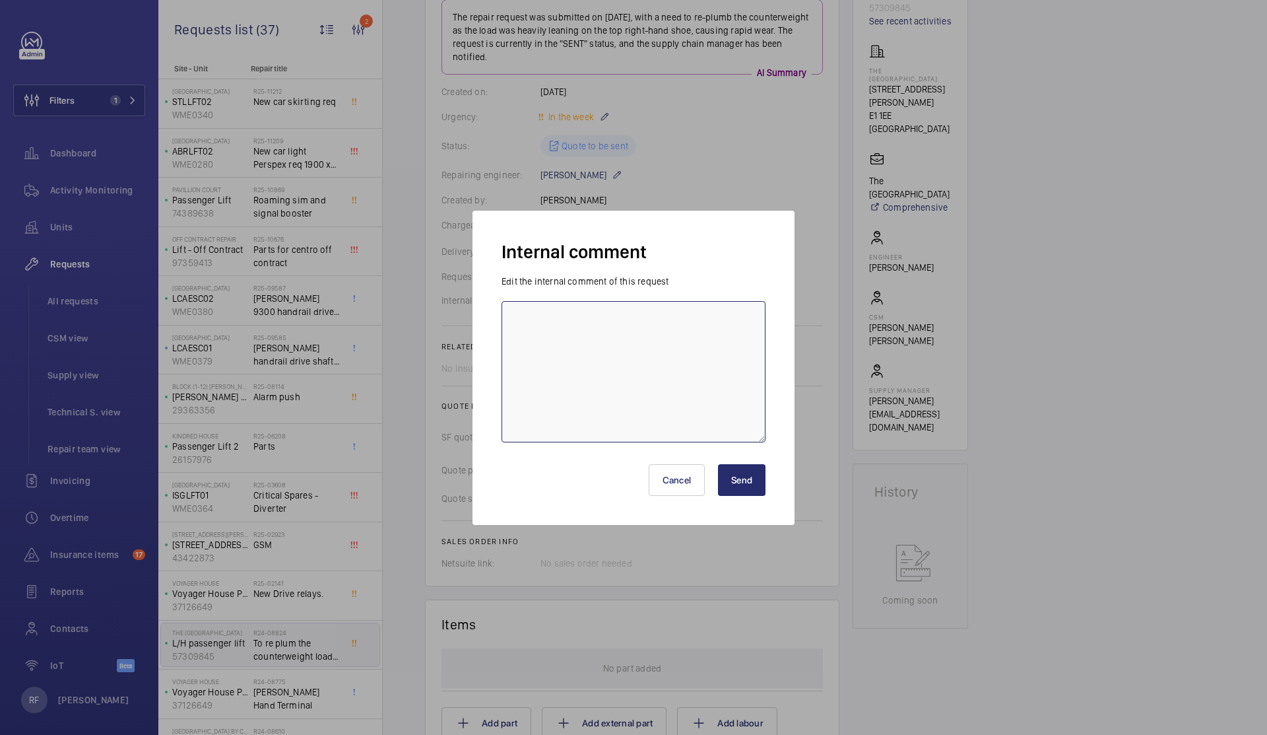
click at [600, 331] on textarea at bounding box center [634, 371] width 264 height 141
type textarea "l"
type textarea "L"
type textarea "T"
type textarea "L"
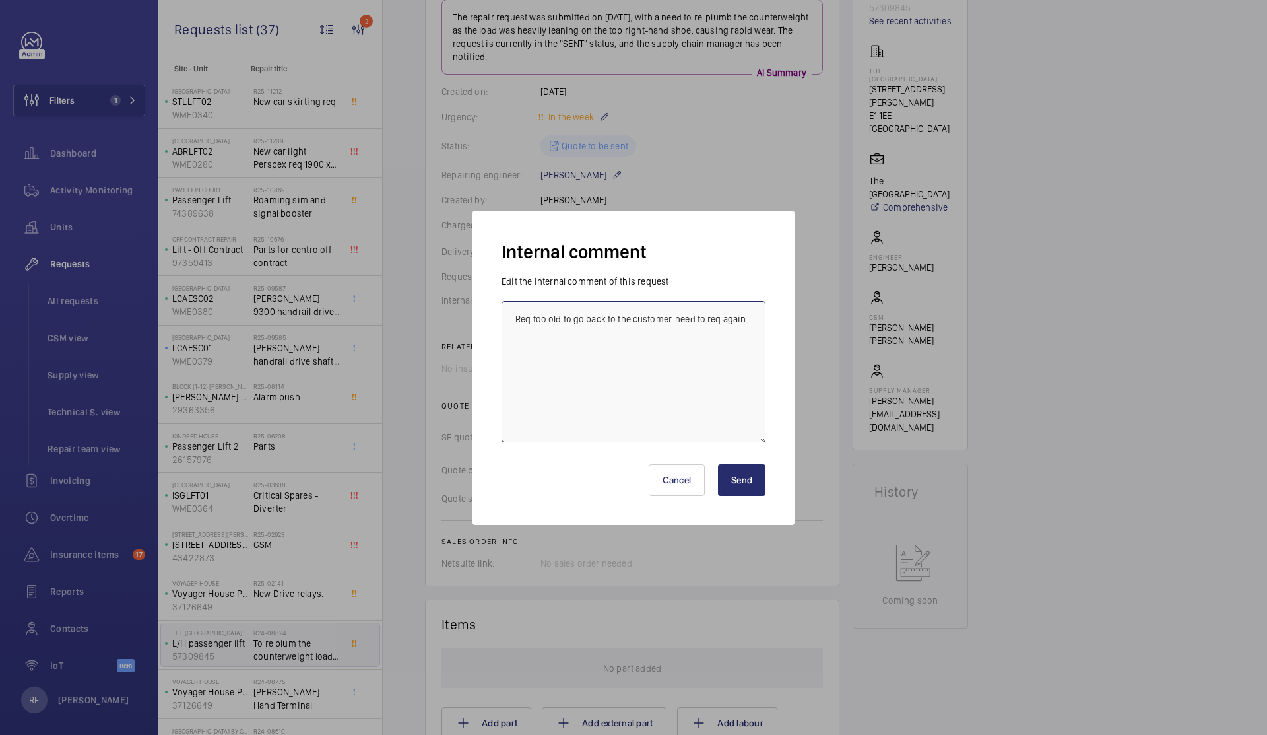
type textarea "Req too old to go back to the customer. need to req again"
click at [739, 486] on button "Send" at bounding box center [742, 480] width 48 height 32
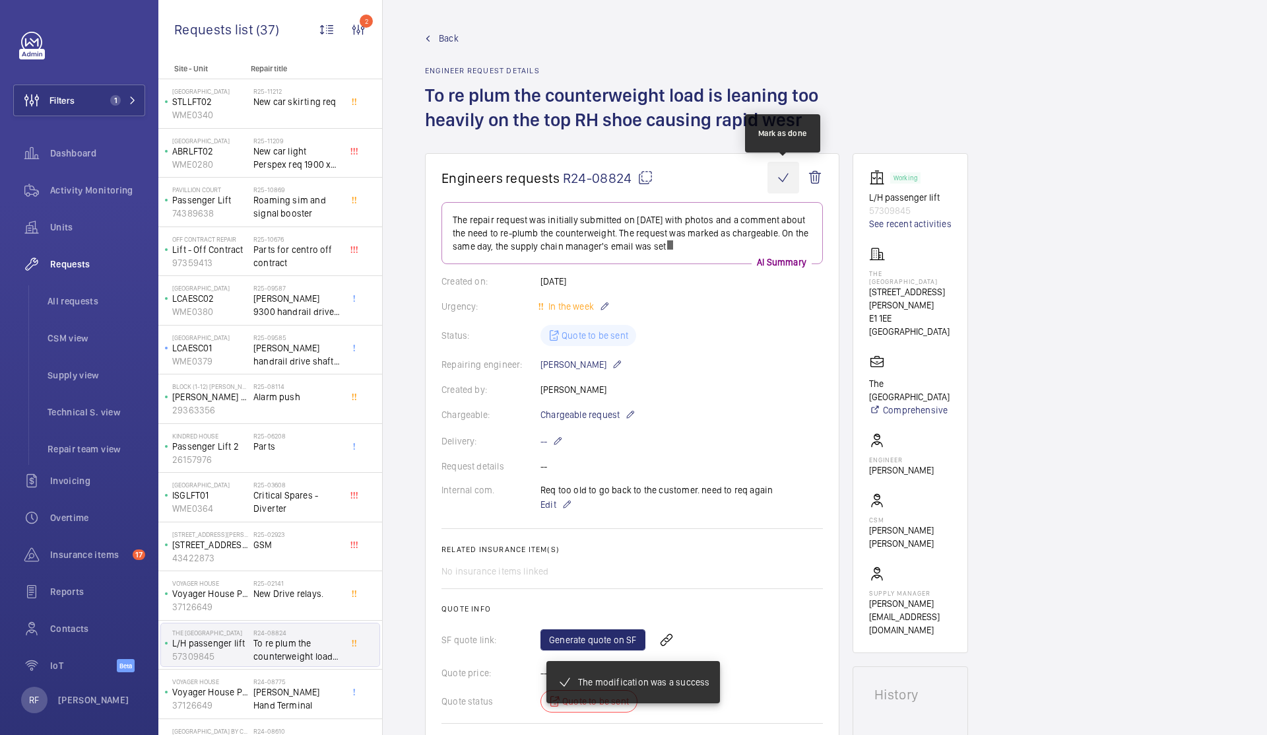
click at [779, 183] on wm-front-icon-button at bounding box center [784, 178] width 32 height 32
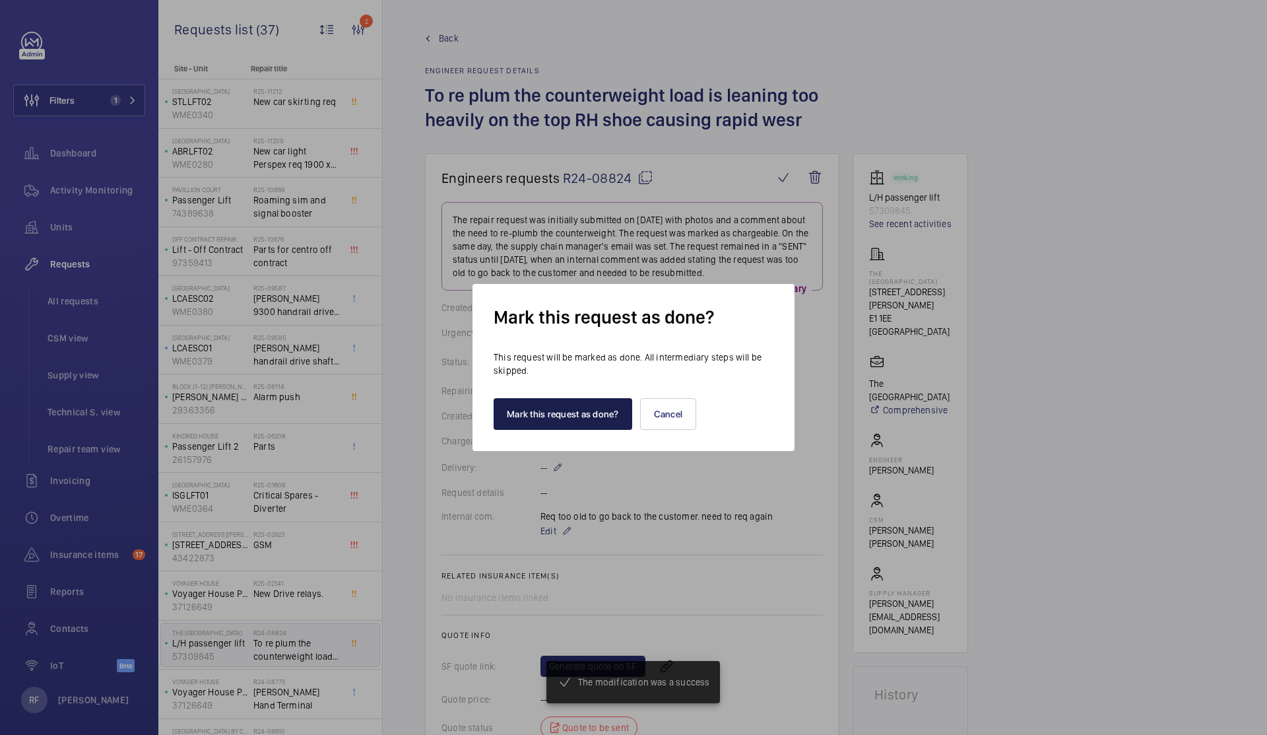
click at [546, 418] on button "Mark this request as done?" at bounding box center [563, 414] width 139 height 32
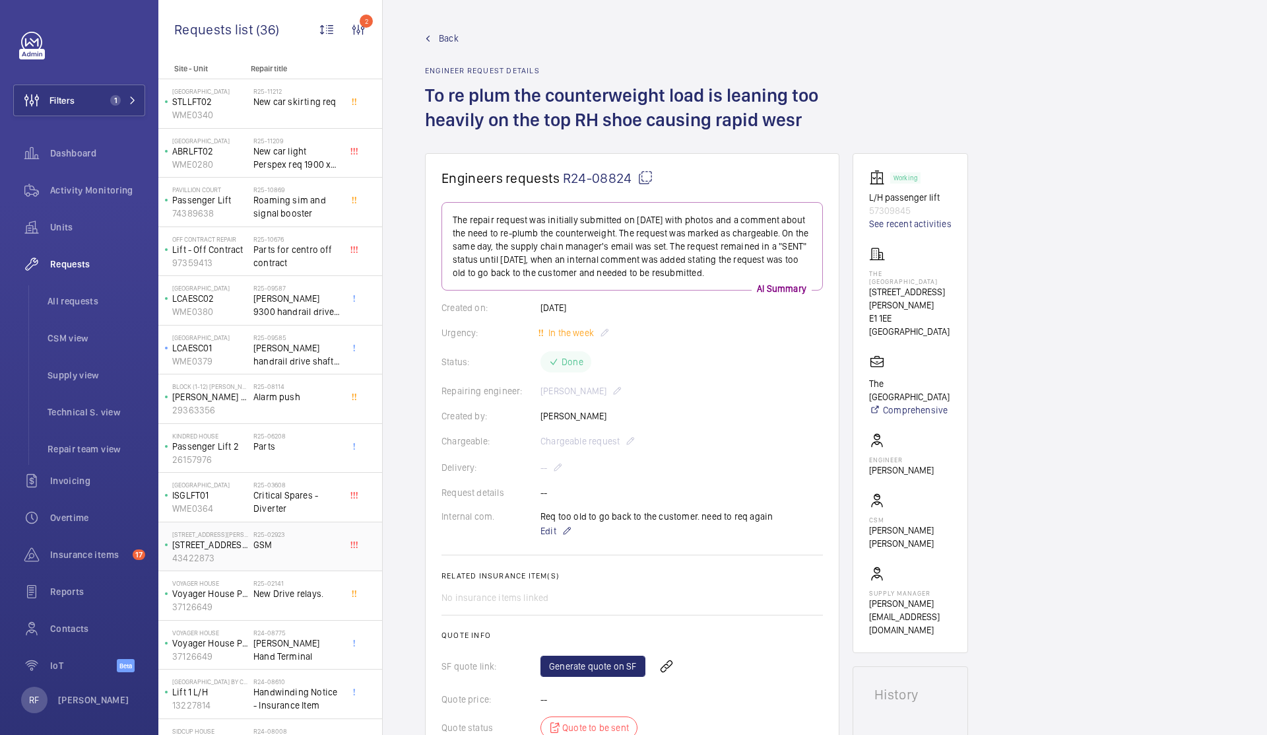
click at [281, 550] on span "GSM" at bounding box center [296, 544] width 87 height 13
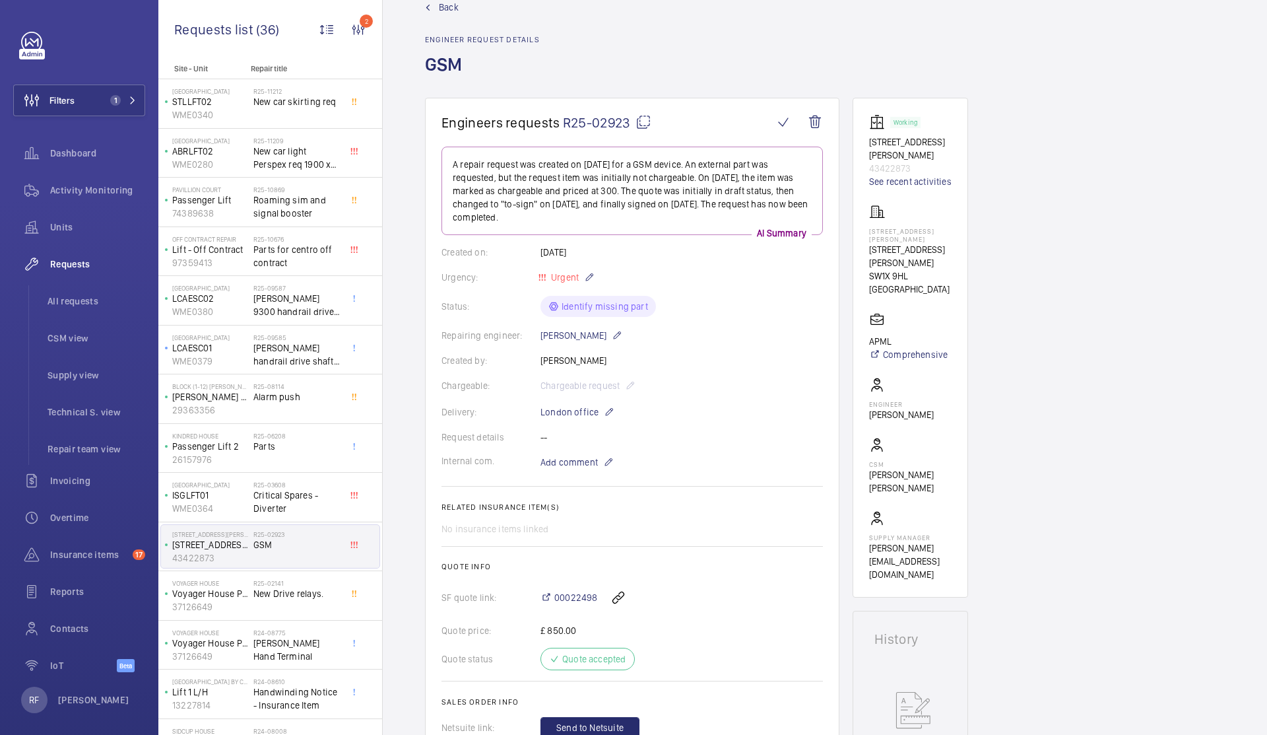
scroll to position [92, 0]
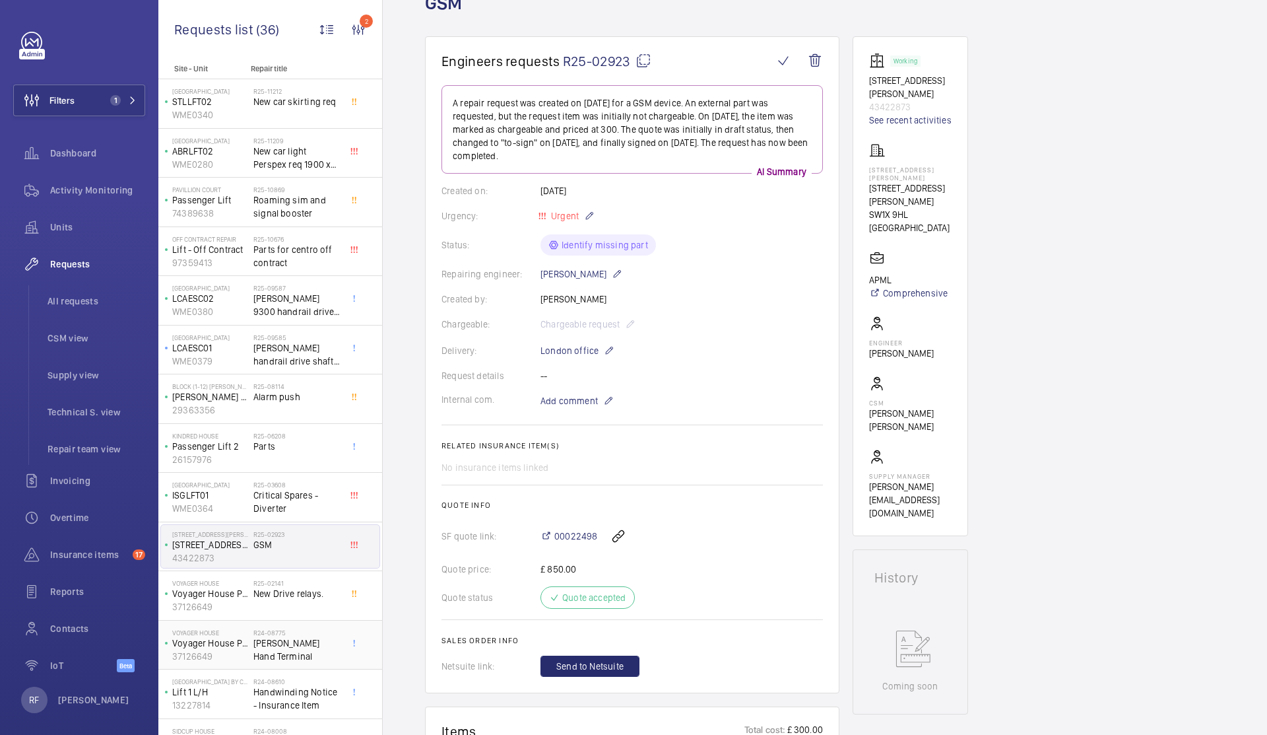
click at [249, 649] on div "Voyager House Voyager House Passenger Lift 37126649" at bounding box center [207, 645] width 92 height 44
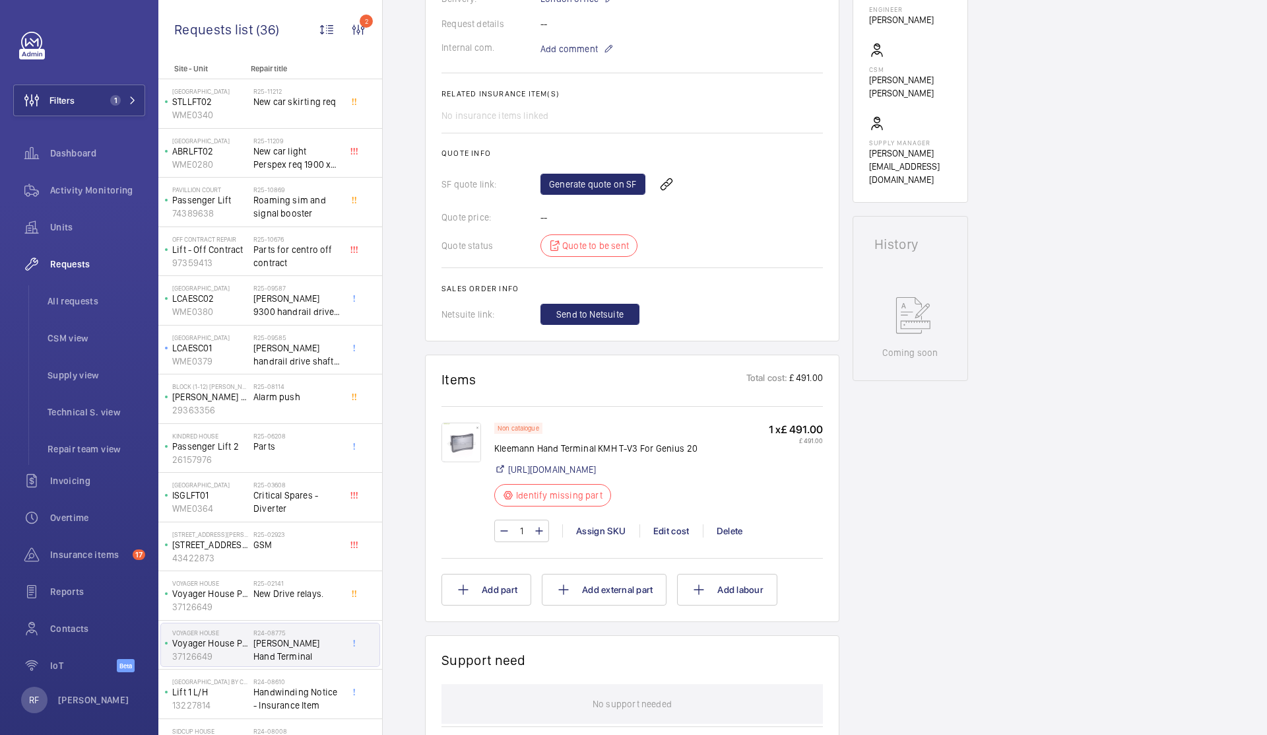
scroll to position [431, 0]
click at [463, 451] on img at bounding box center [462, 442] width 40 height 40
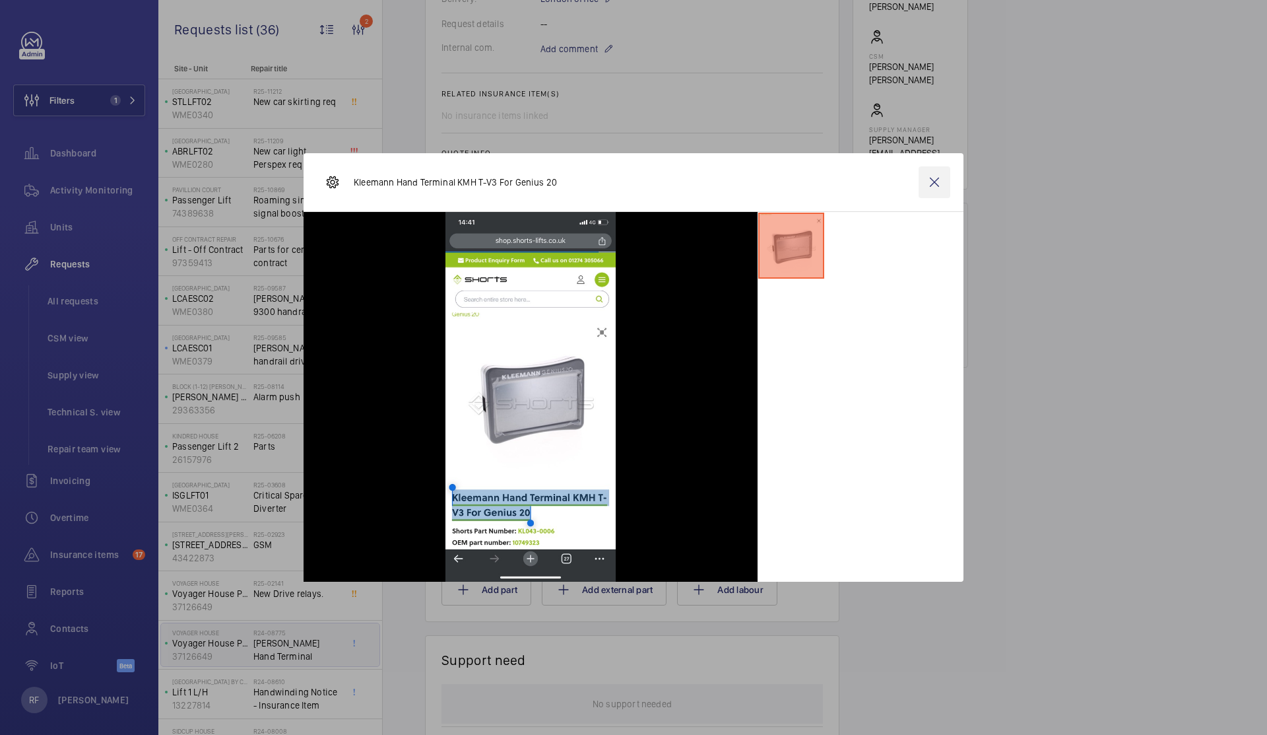
click at [935, 170] on wm-front-icon-button at bounding box center [935, 182] width 32 height 32
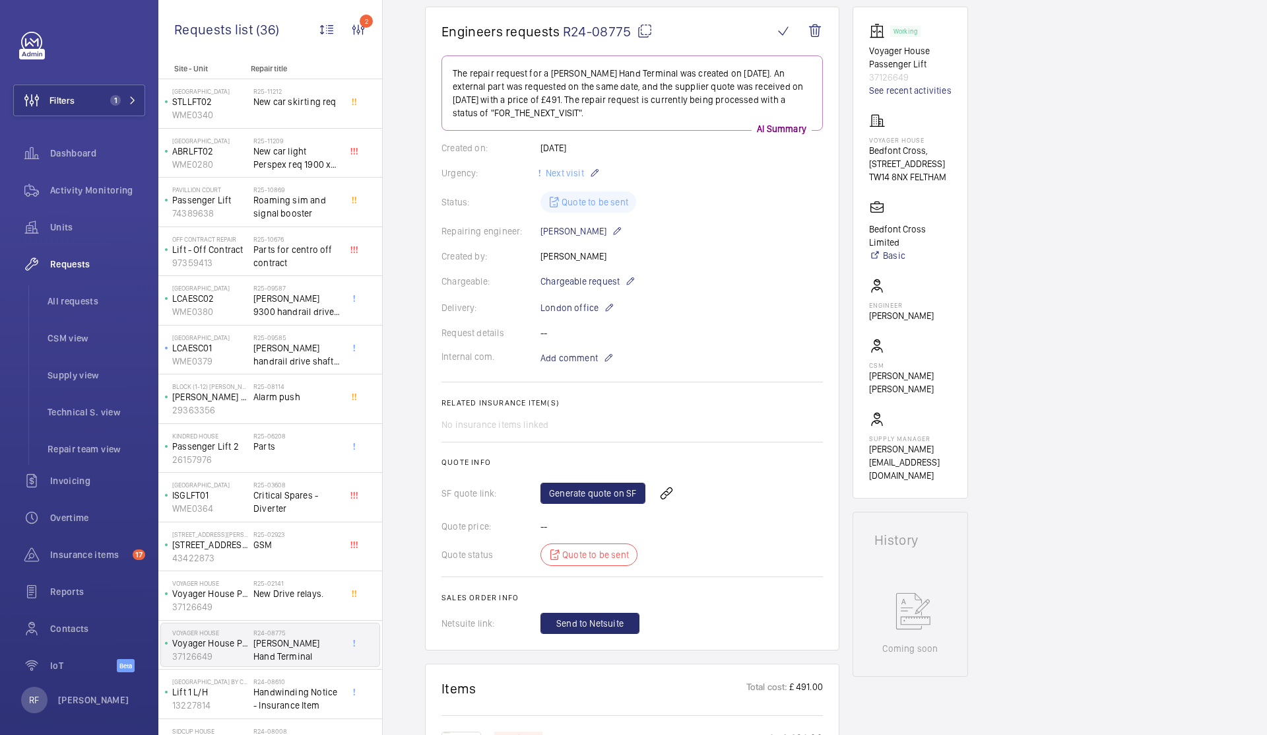
scroll to position [125, 0]
click at [604, 352] on mat-icon at bounding box center [608, 355] width 11 height 16
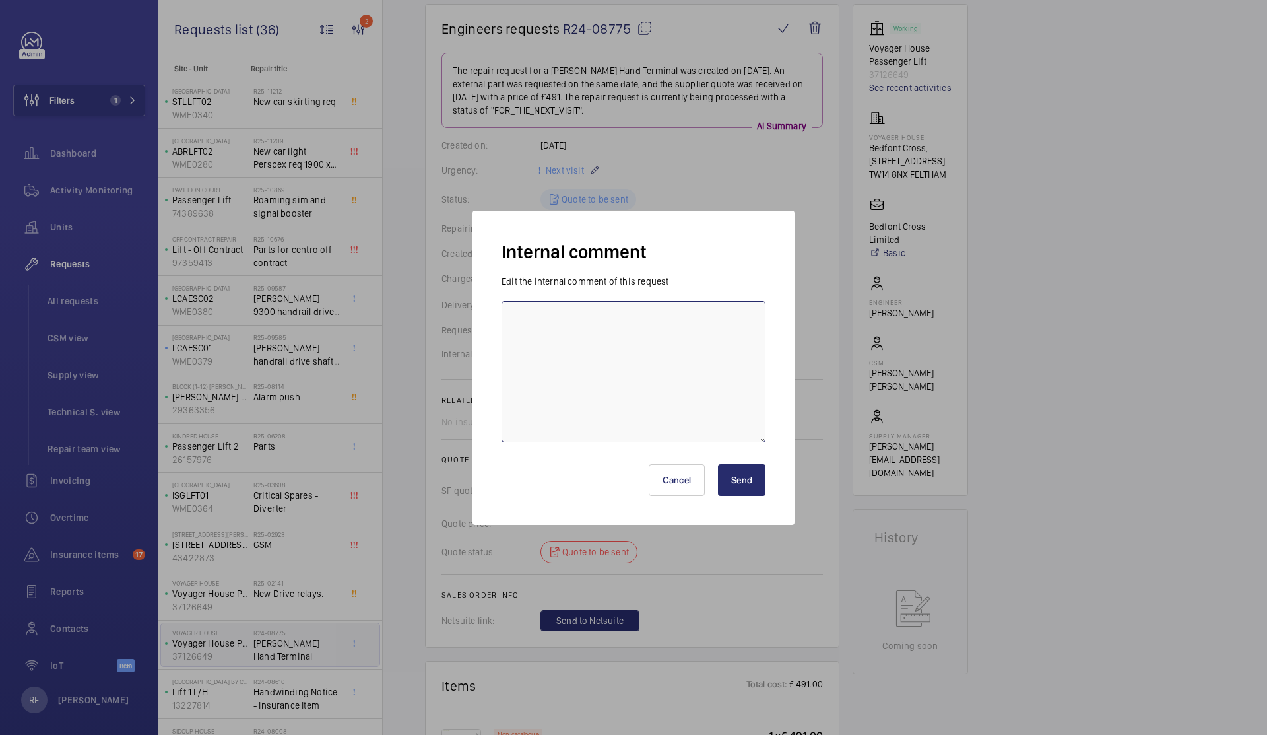
click at [603, 366] on textarea at bounding box center [634, 371] width 264 height 141
type textarea "old request"
click at [756, 477] on button "Send" at bounding box center [742, 480] width 48 height 32
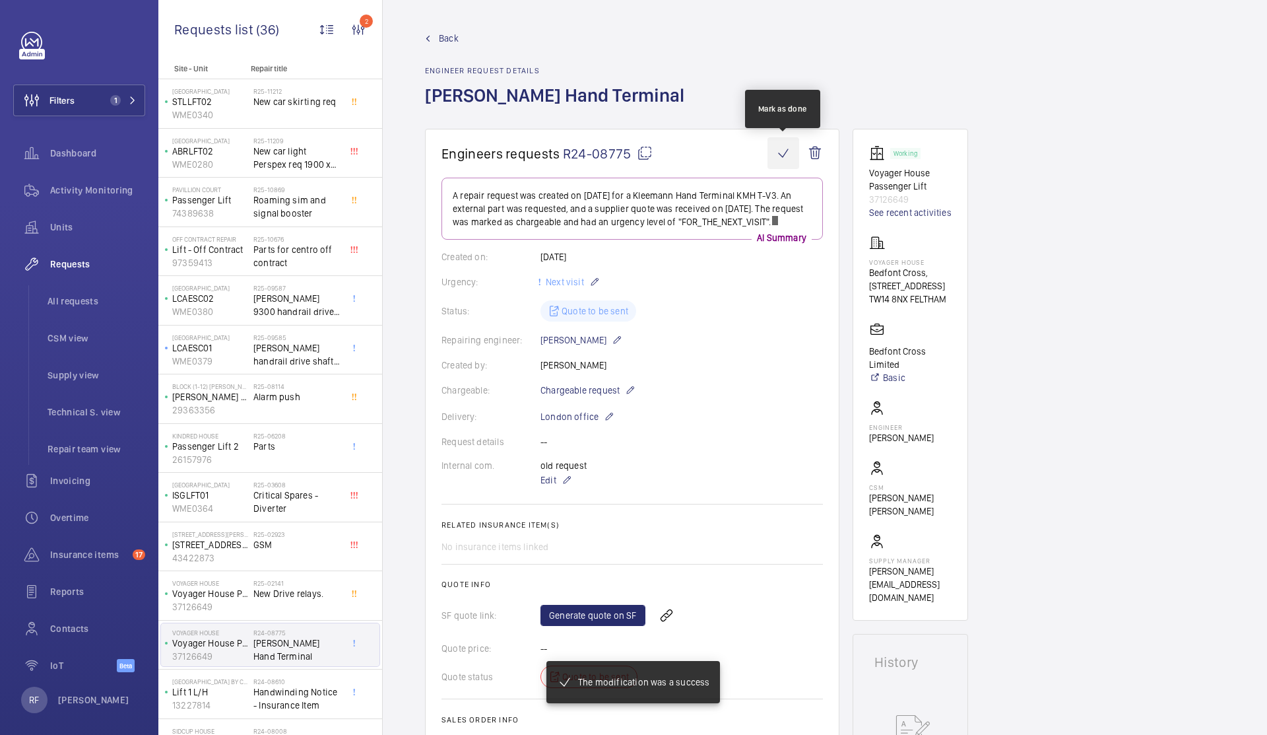
click at [779, 155] on wm-front-icon-button at bounding box center [784, 153] width 32 height 32
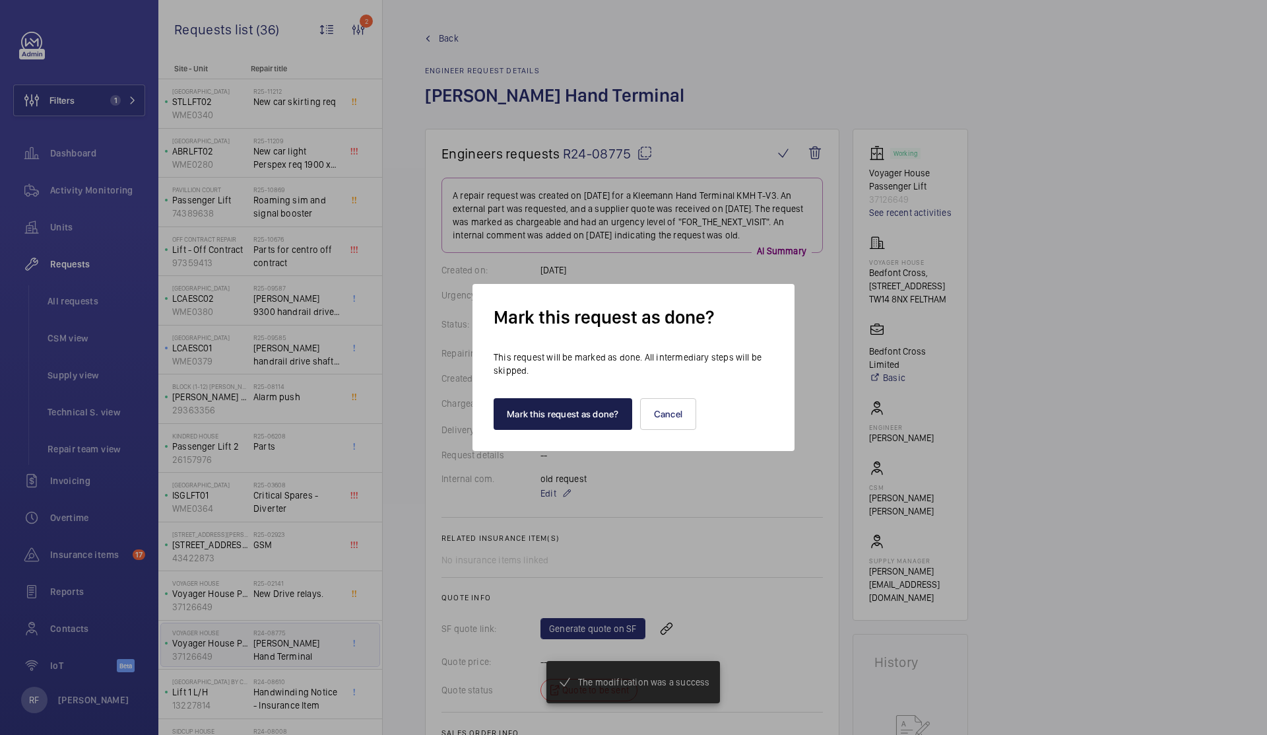
click at [566, 414] on button "Mark this request as done?" at bounding box center [563, 414] width 139 height 32
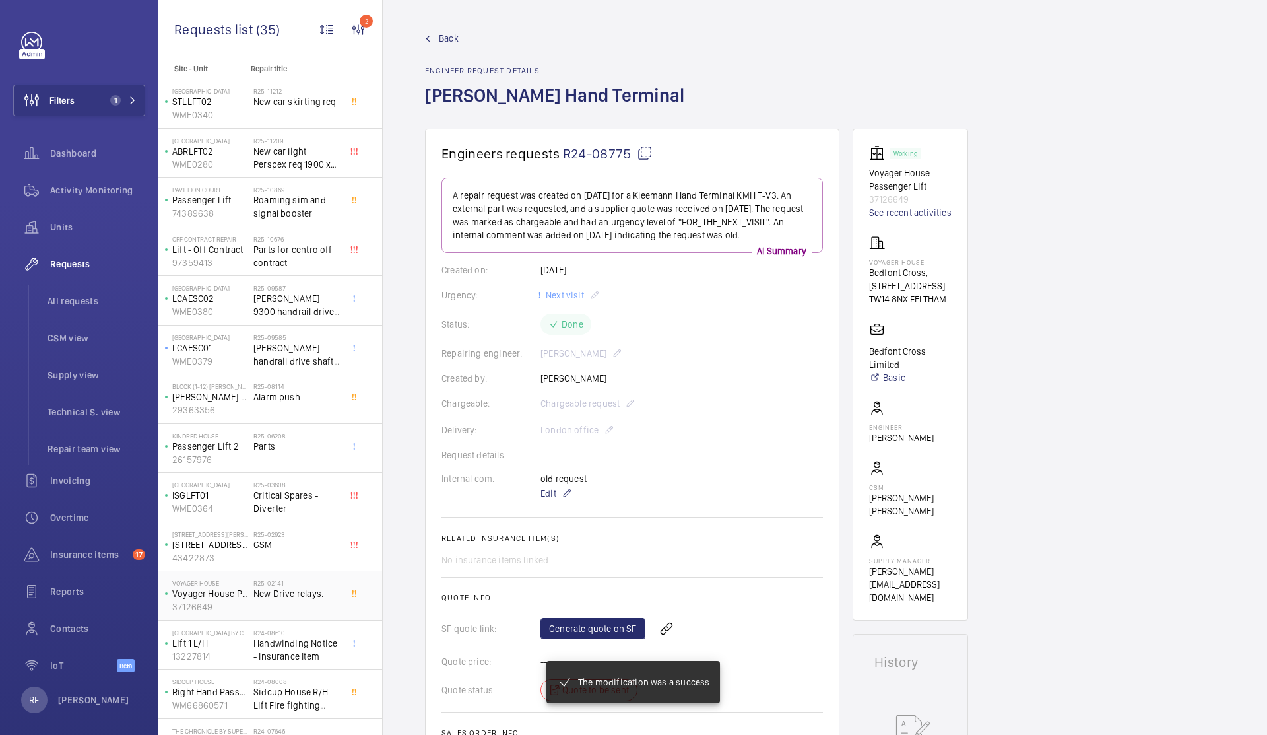
scroll to position [86, 0]
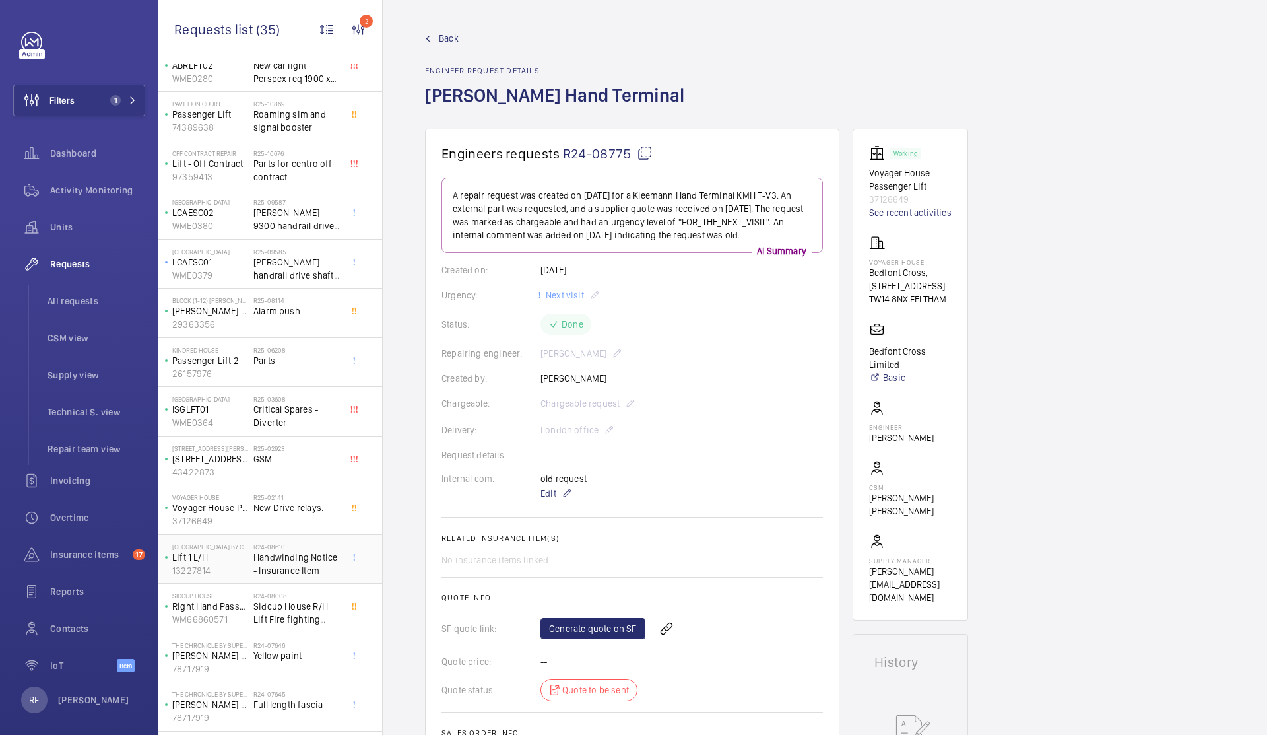
click at [284, 571] on span "Handwinding Notice - Insurance Item" at bounding box center [296, 563] width 87 height 26
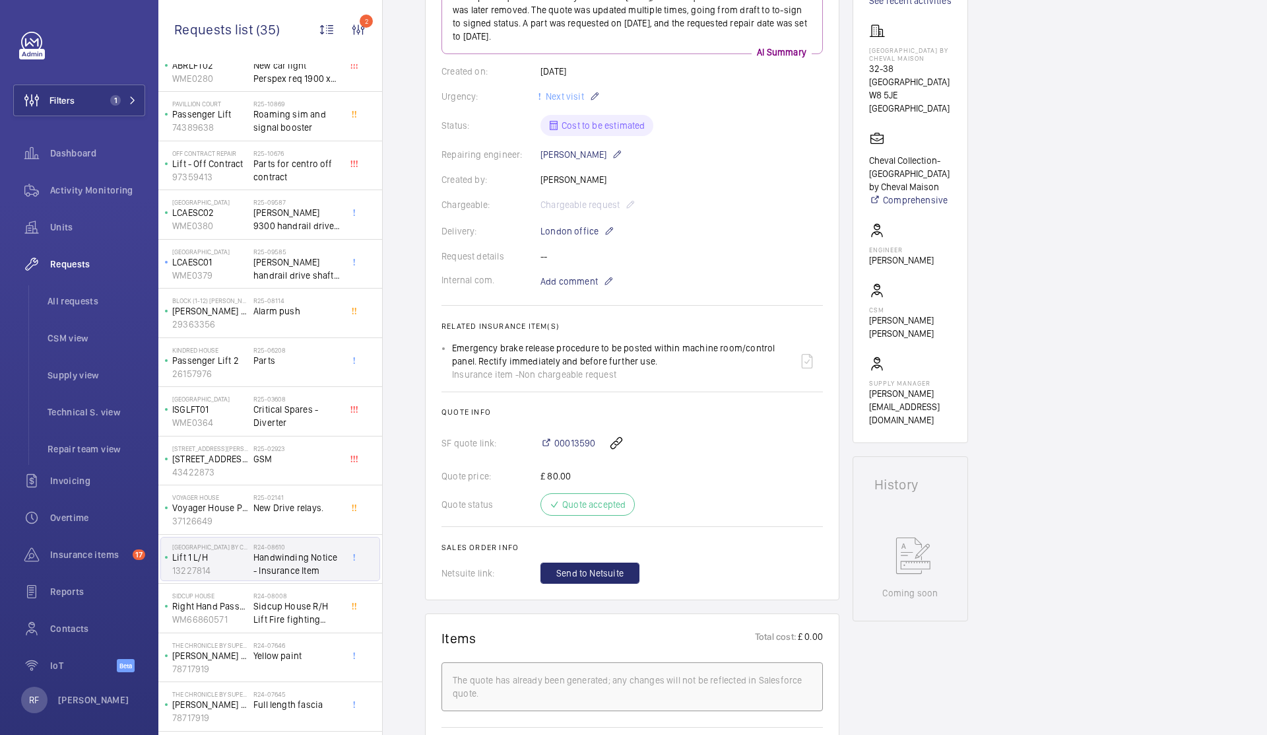
scroll to position [198, 0]
click at [259, 606] on span "Sidcup House R/H Lift Fire fighting intercom." at bounding box center [296, 612] width 87 height 26
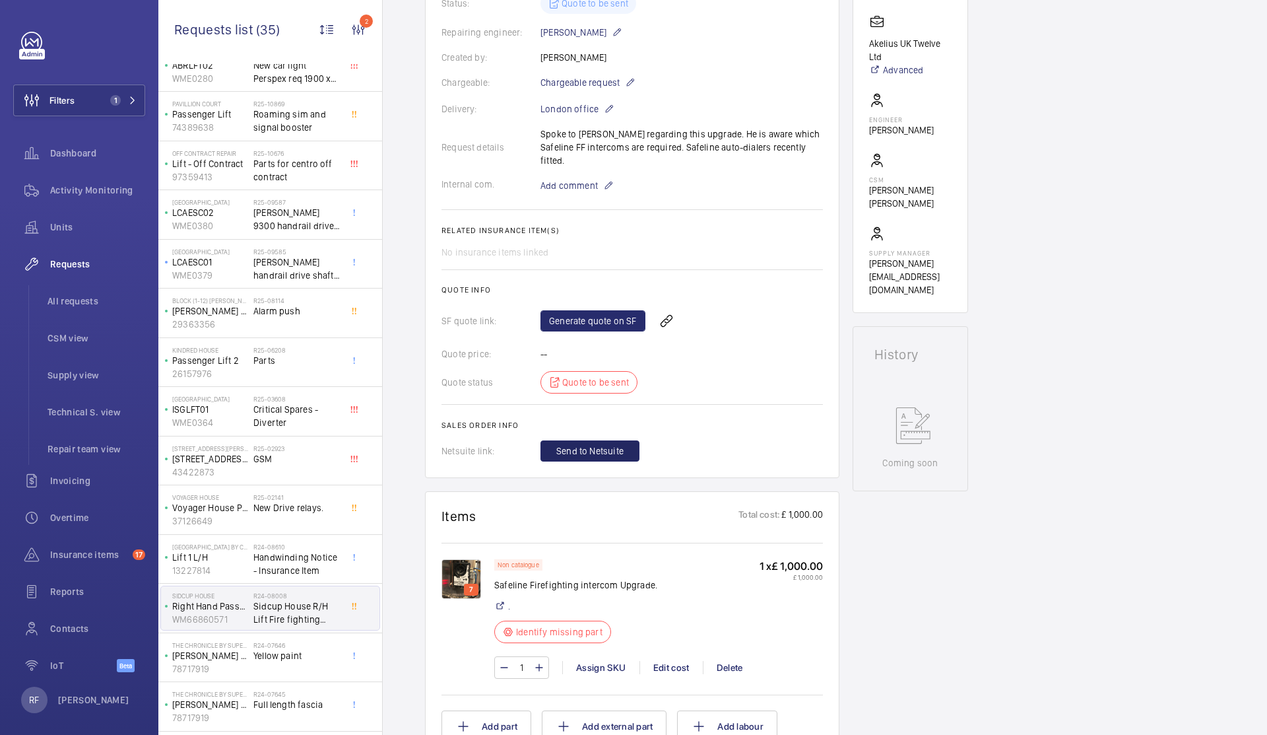
scroll to position [340, 0]
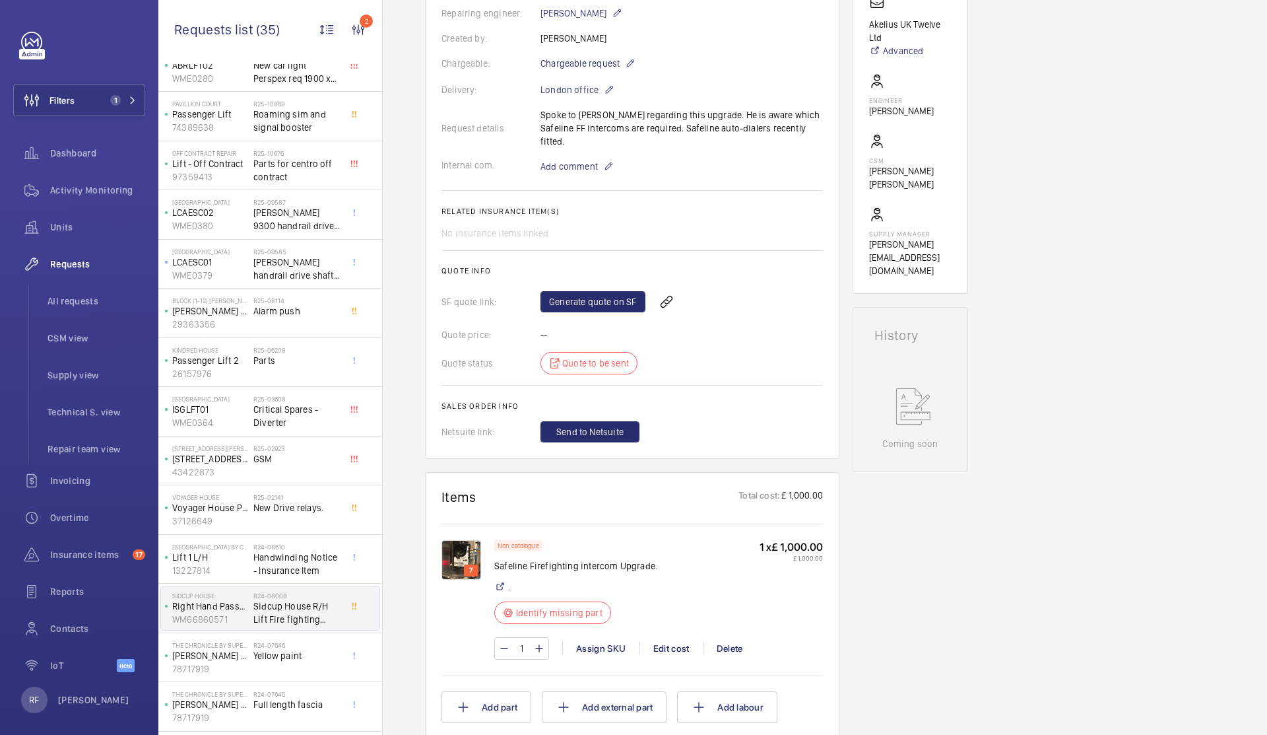
click at [460, 547] on img at bounding box center [462, 560] width 40 height 40
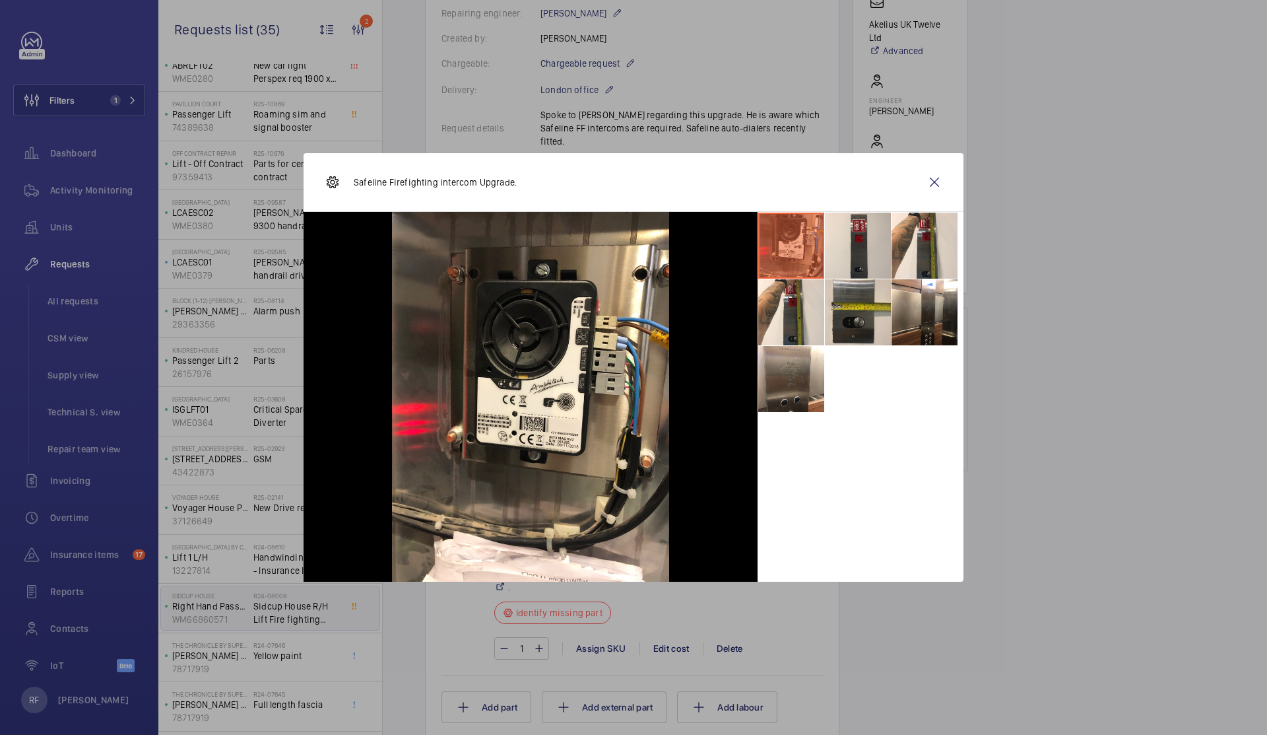
click at [835, 302] on li at bounding box center [858, 312] width 66 height 66
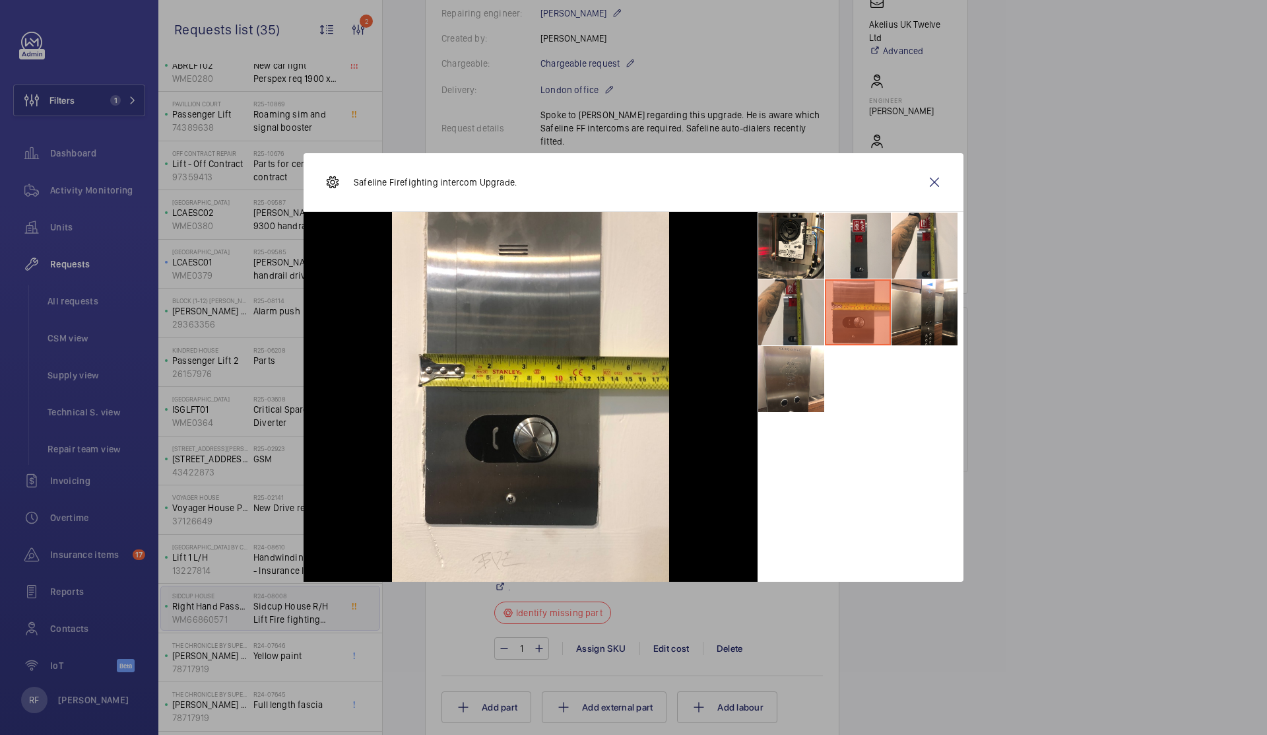
click at [797, 317] on li at bounding box center [791, 312] width 66 height 66
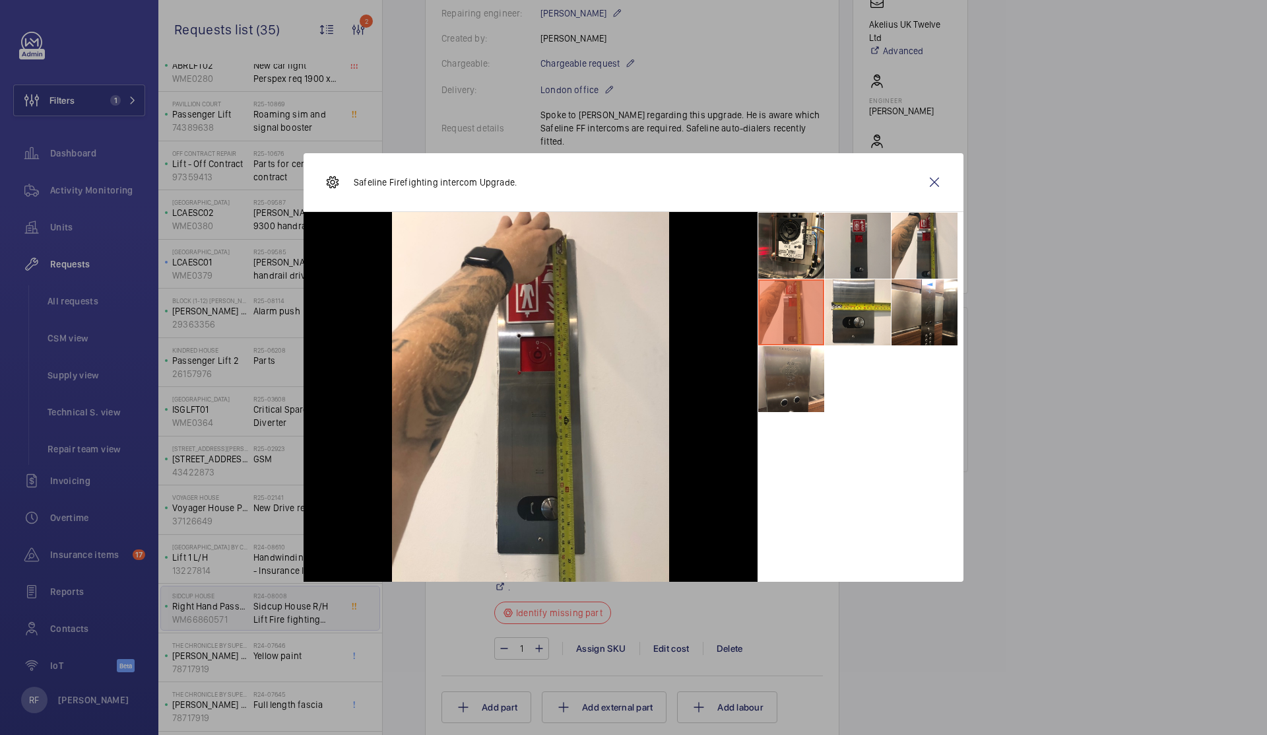
click at [863, 235] on li at bounding box center [858, 246] width 66 height 66
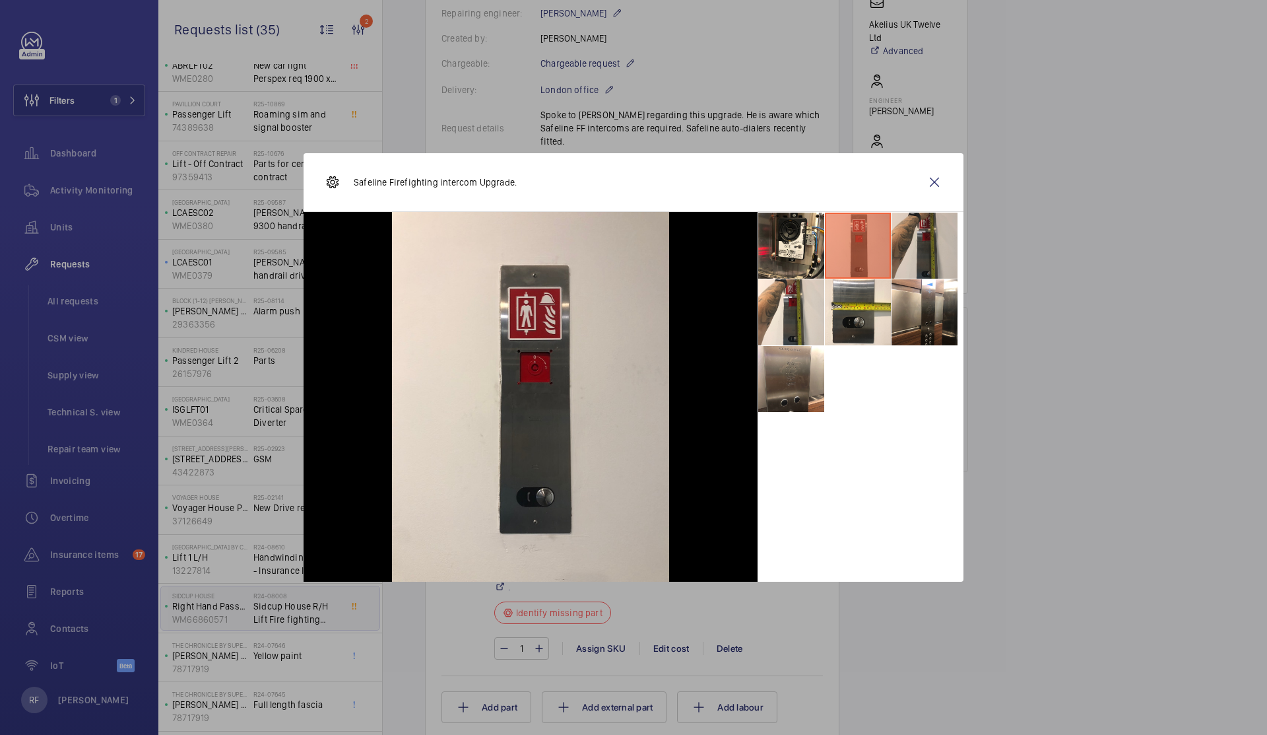
click at [892, 234] on li at bounding box center [925, 246] width 66 height 66
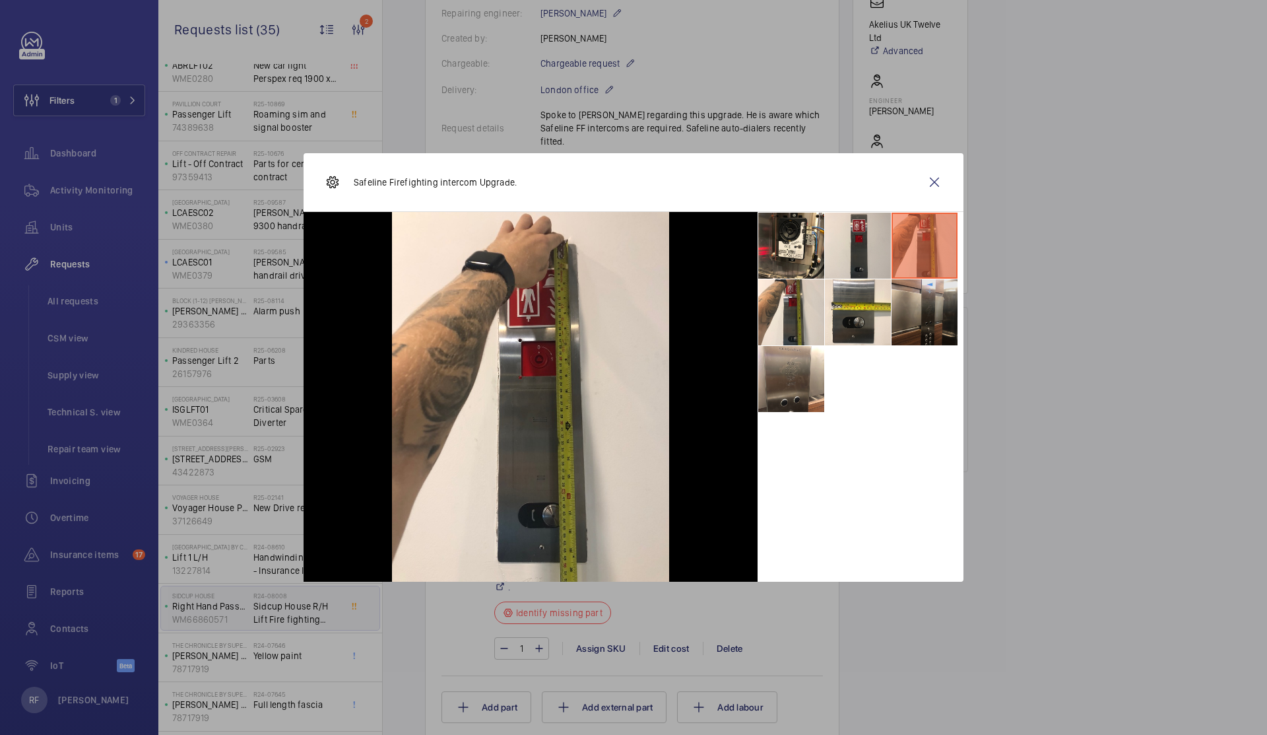
click at [907, 305] on li at bounding box center [925, 312] width 66 height 66
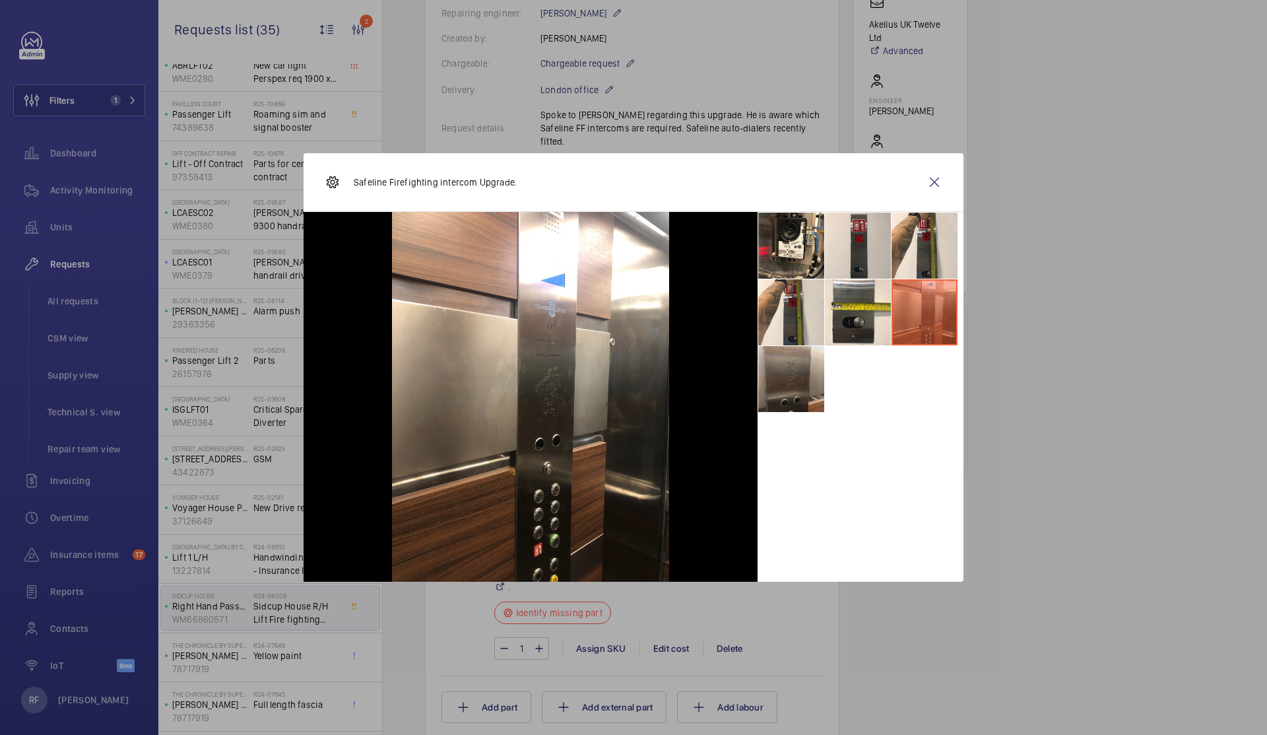
click at [819, 399] on li at bounding box center [791, 379] width 66 height 66
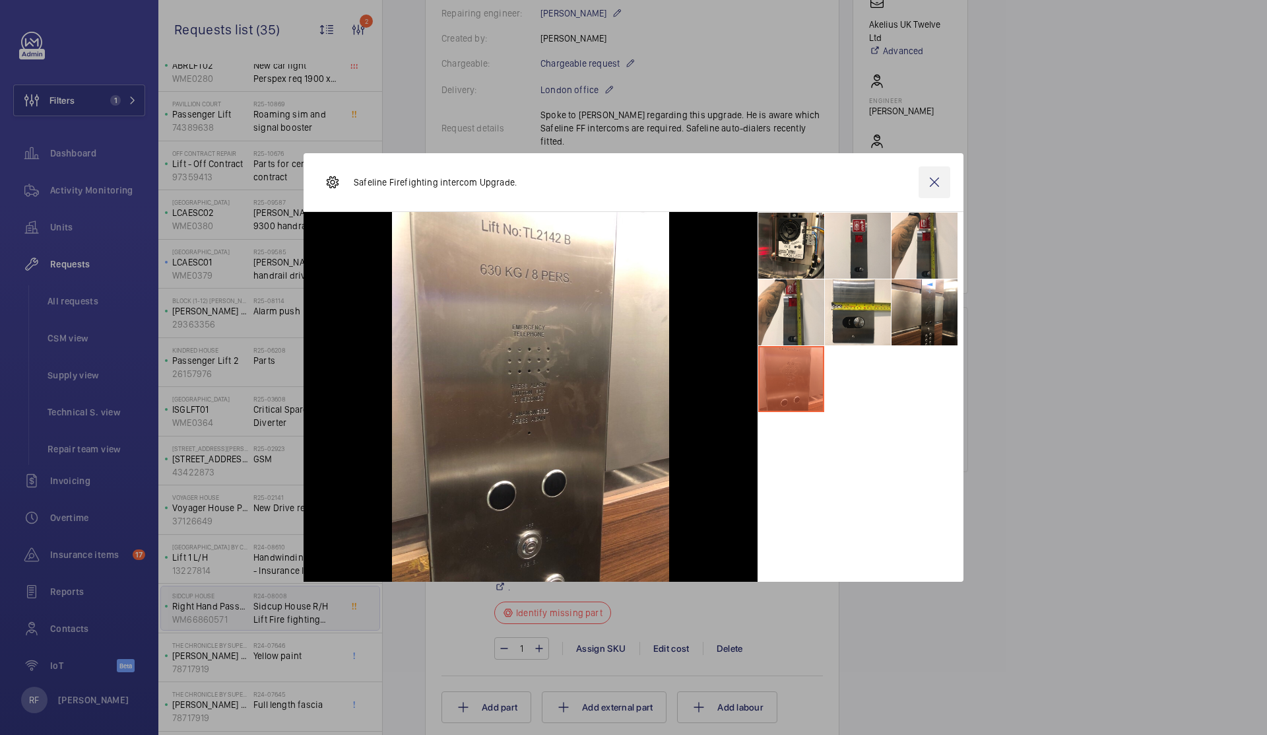
click at [932, 183] on wm-front-icon-button at bounding box center [935, 182] width 32 height 32
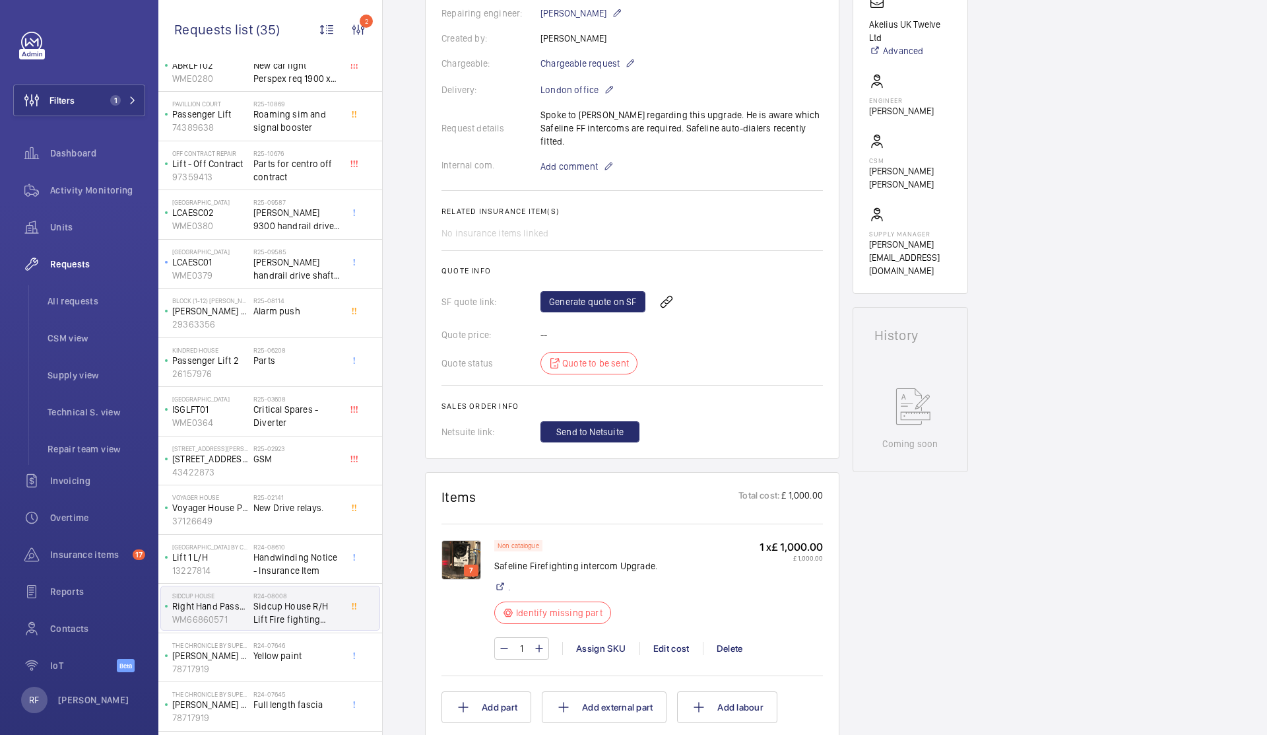
scroll to position [0, 0]
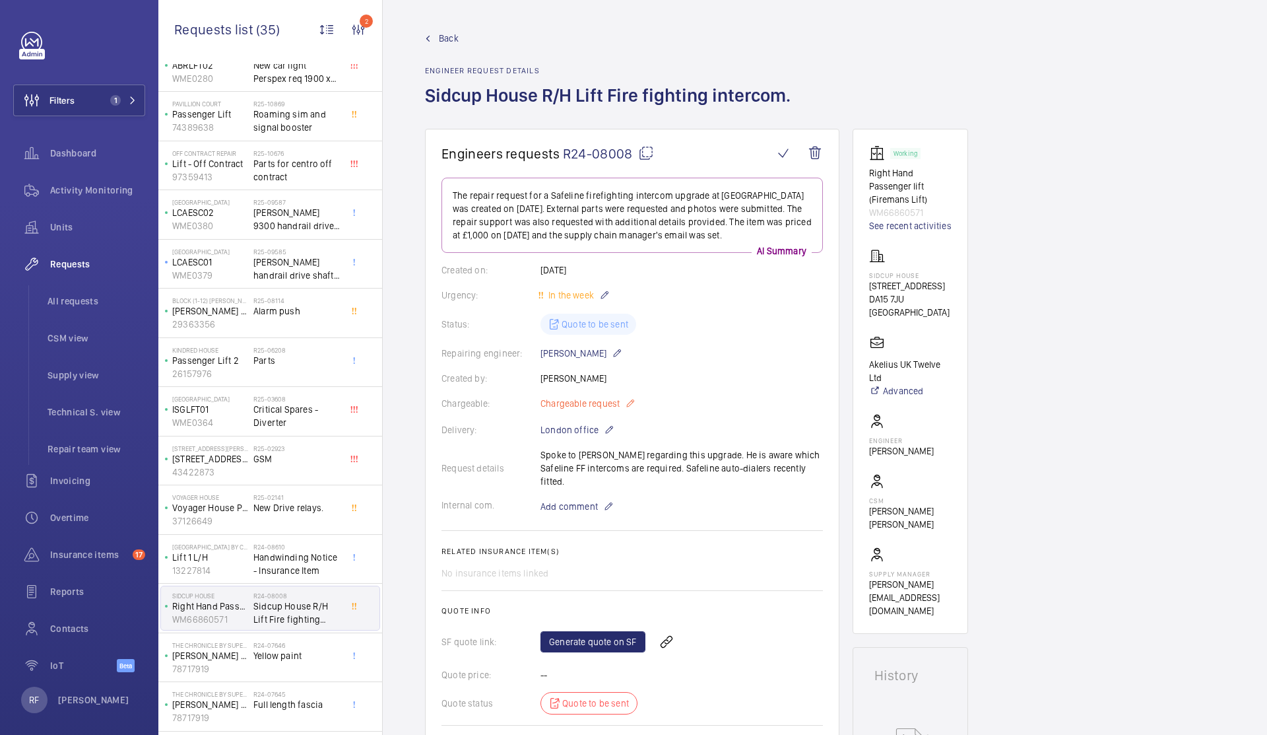
click at [632, 405] on mat-icon at bounding box center [630, 403] width 11 height 16
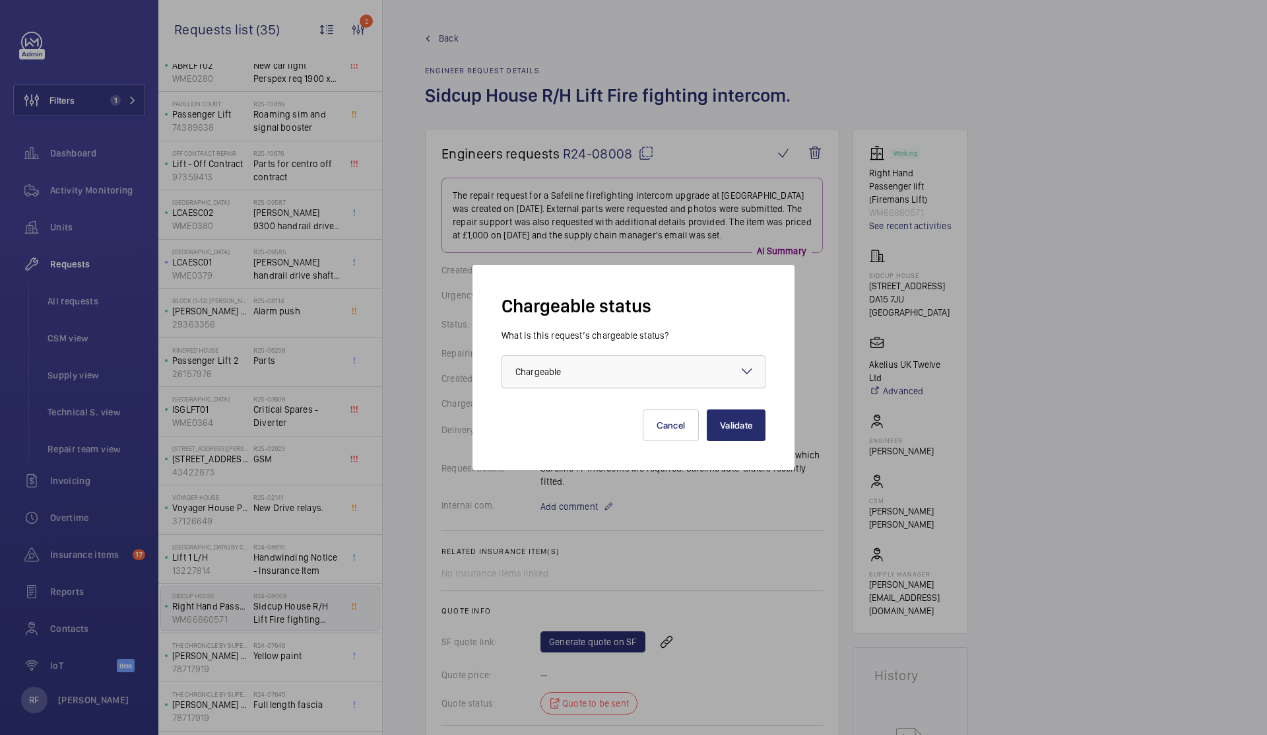
click at [608, 371] on div at bounding box center [633, 372] width 263 height 32
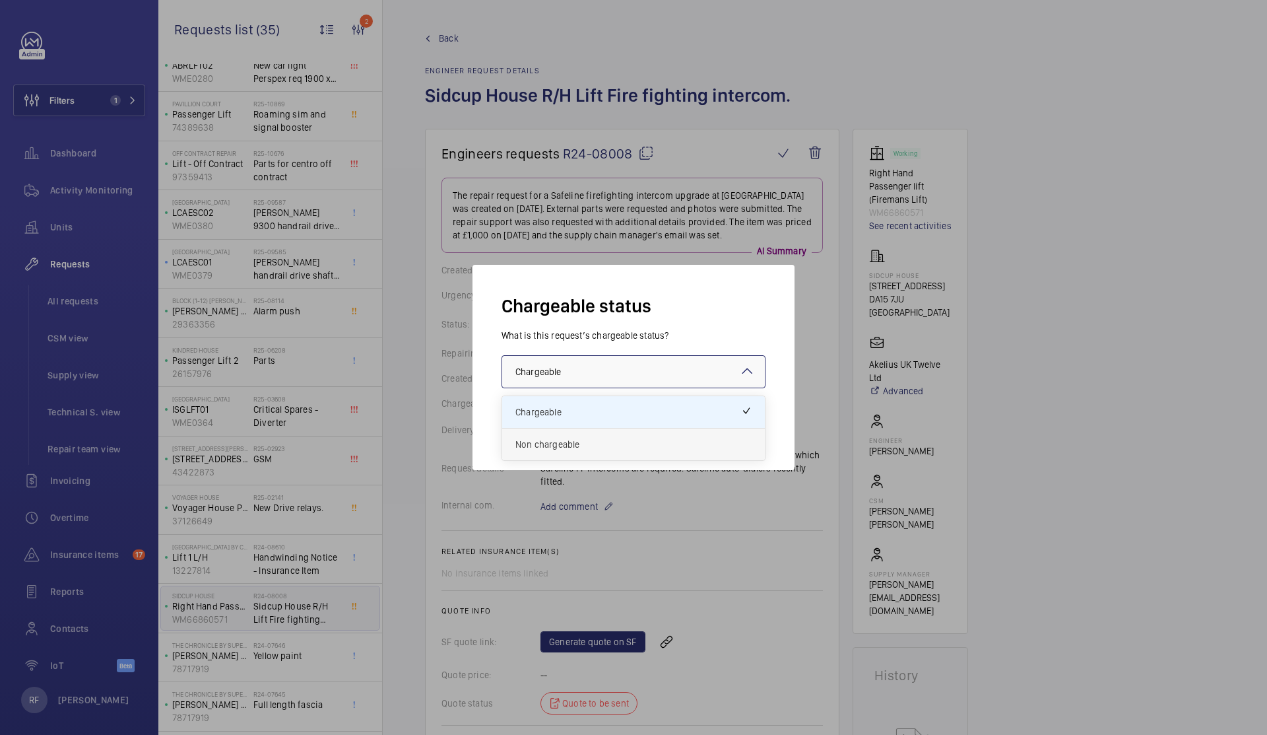
click at [580, 449] on span "Non chargeable" at bounding box center [633, 444] width 236 height 13
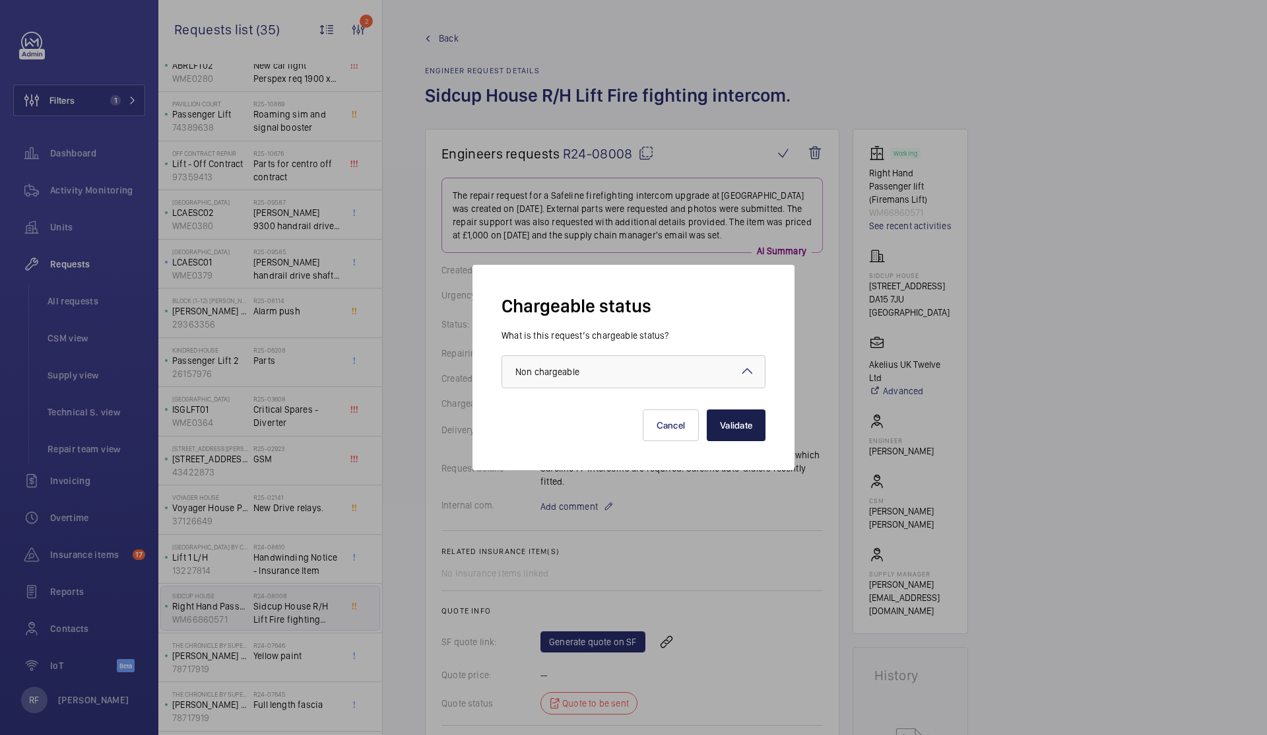
click at [731, 421] on button "Validate" at bounding box center [736, 425] width 59 height 32
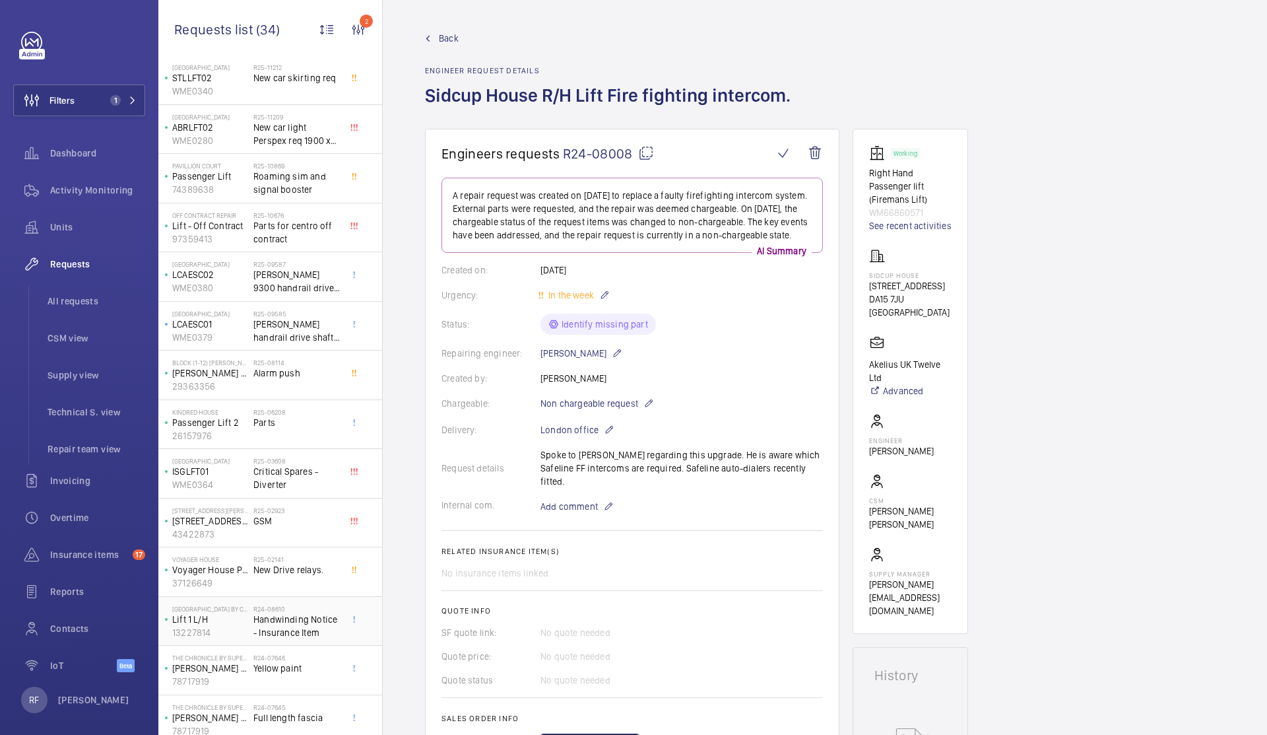
scroll to position [105, 0]
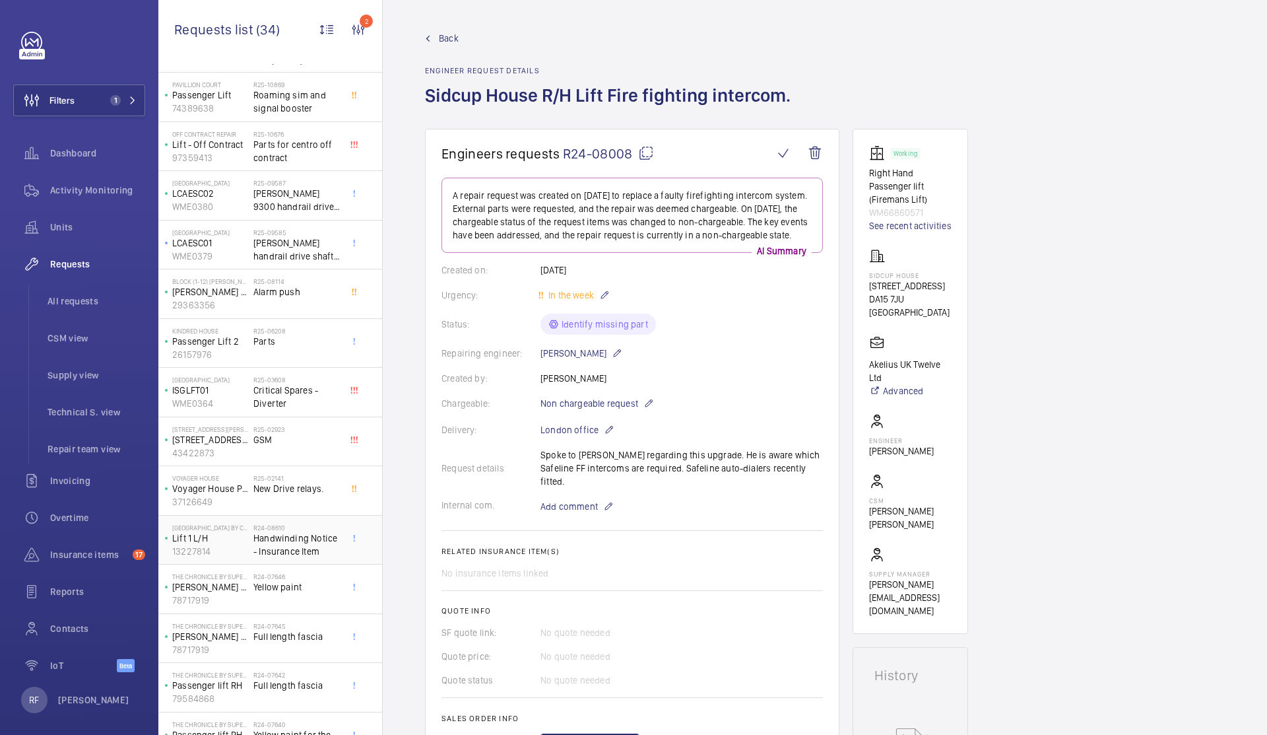
click at [276, 550] on span "Handwinding Notice - Insurance Item" at bounding box center [296, 544] width 87 height 26
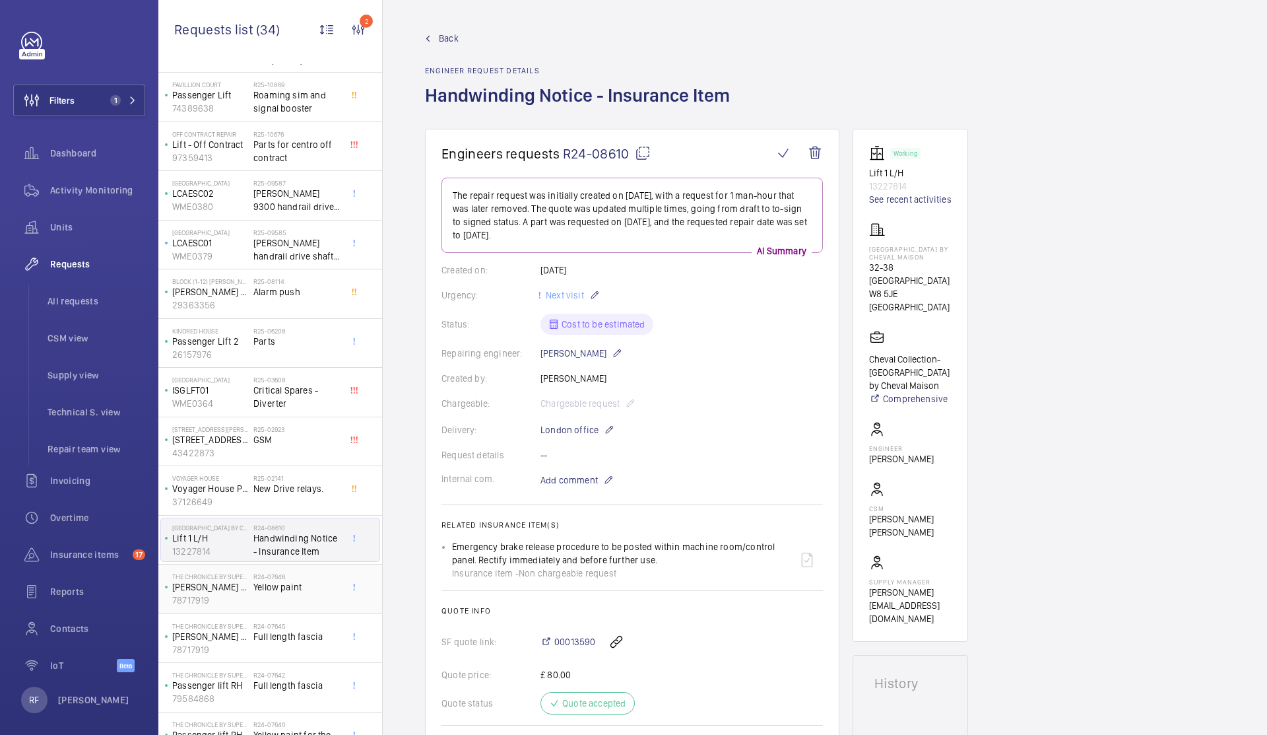
click at [284, 585] on span "Yellow paint" at bounding box center [296, 586] width 87 height 13
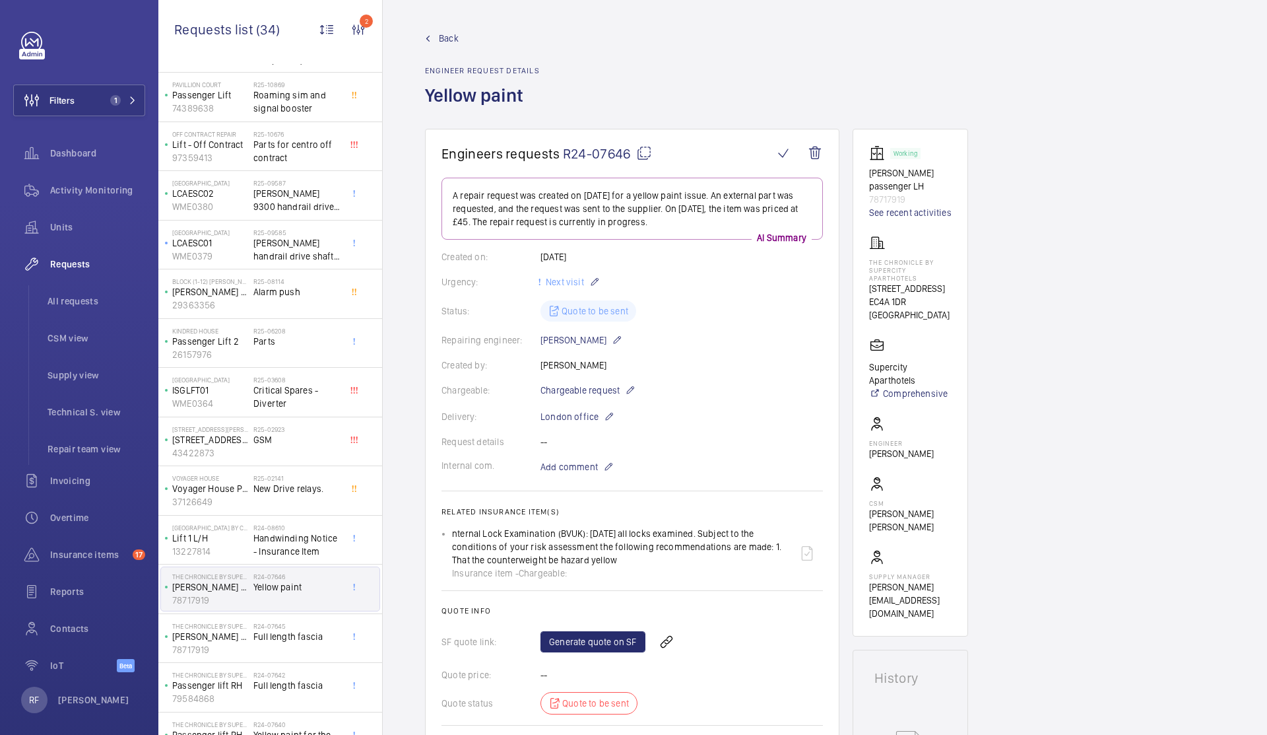
click at [896, 199] on p "78717919" at bounding box center [910, 199] width 82 height 13
copy p "78717919"
click at [607, 465] on mat-icon at bounding box center [608, 467] width 11 height 16
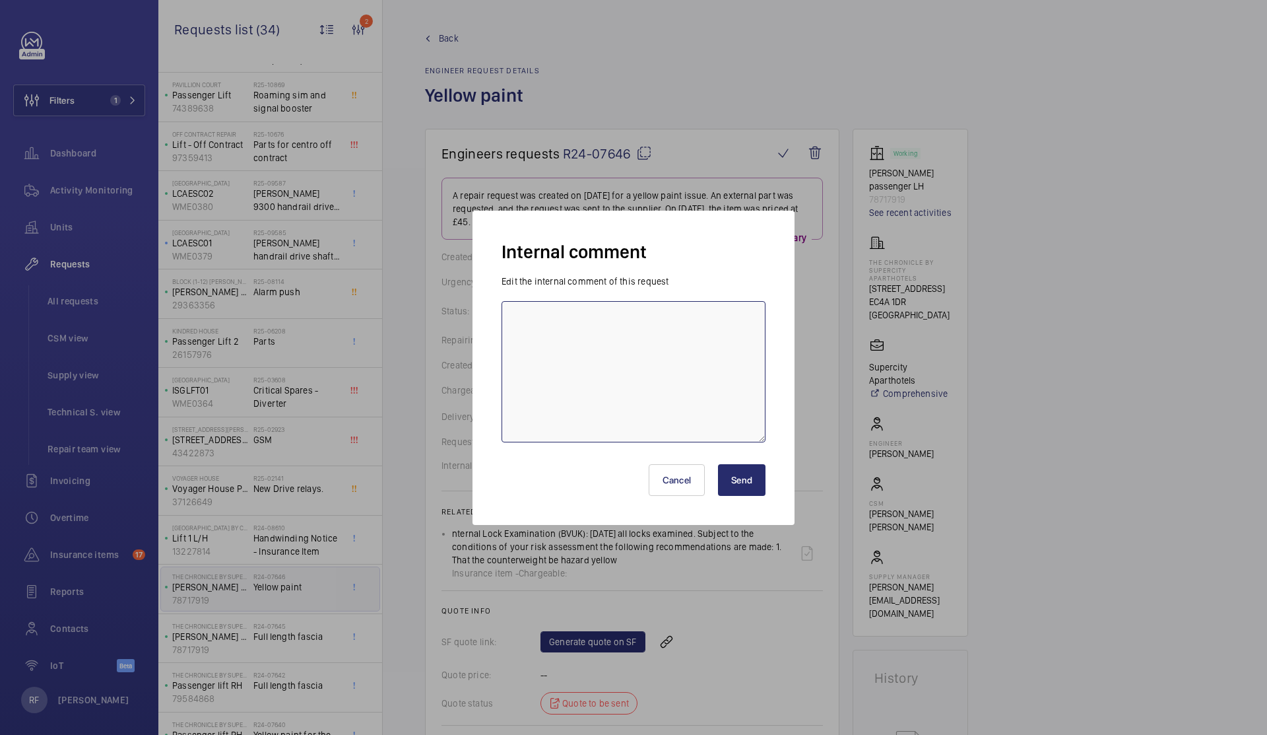
click at [601, 419] on textarea at bounding box center [634, 371] width 264 height 141
type textarea "quote on another one"
click at [729, 486] on button "Send" at bounding box center [742, 480] width 48 height 32
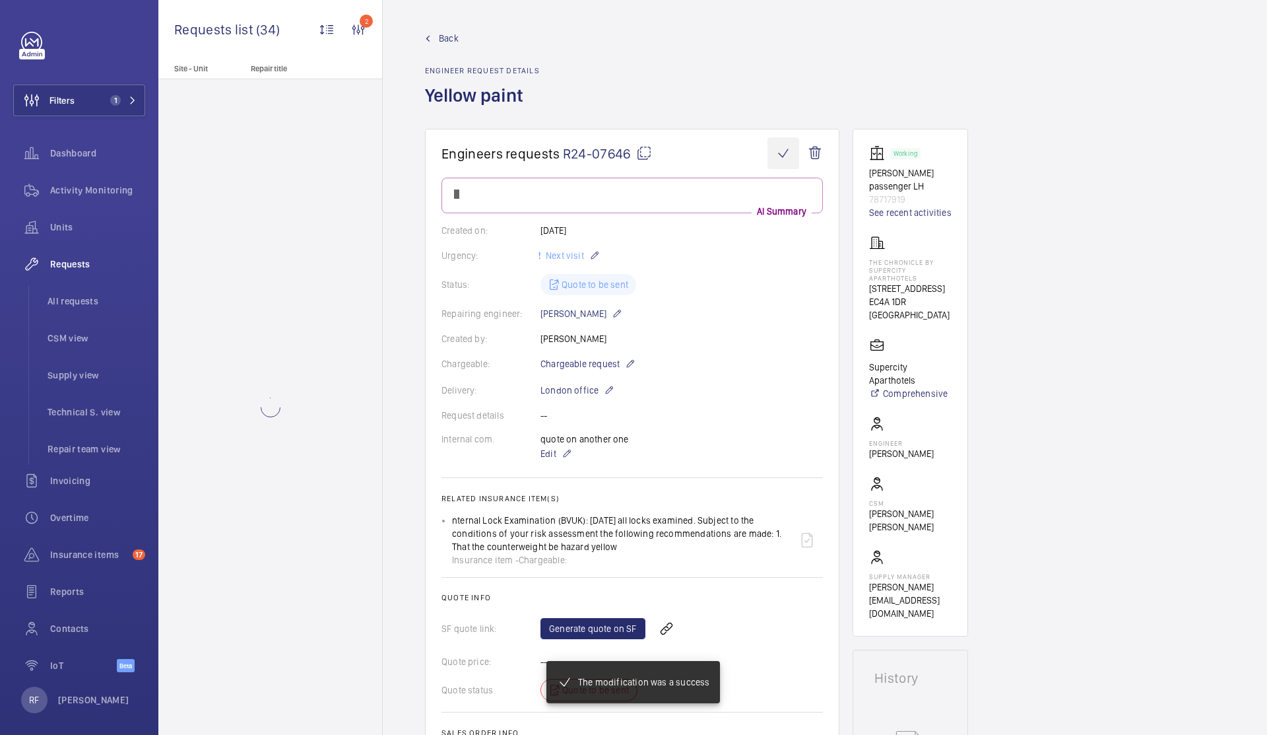
click at [781, 151] on wm-front-icon-button at bounding box center [784, 153] width 32 height 32
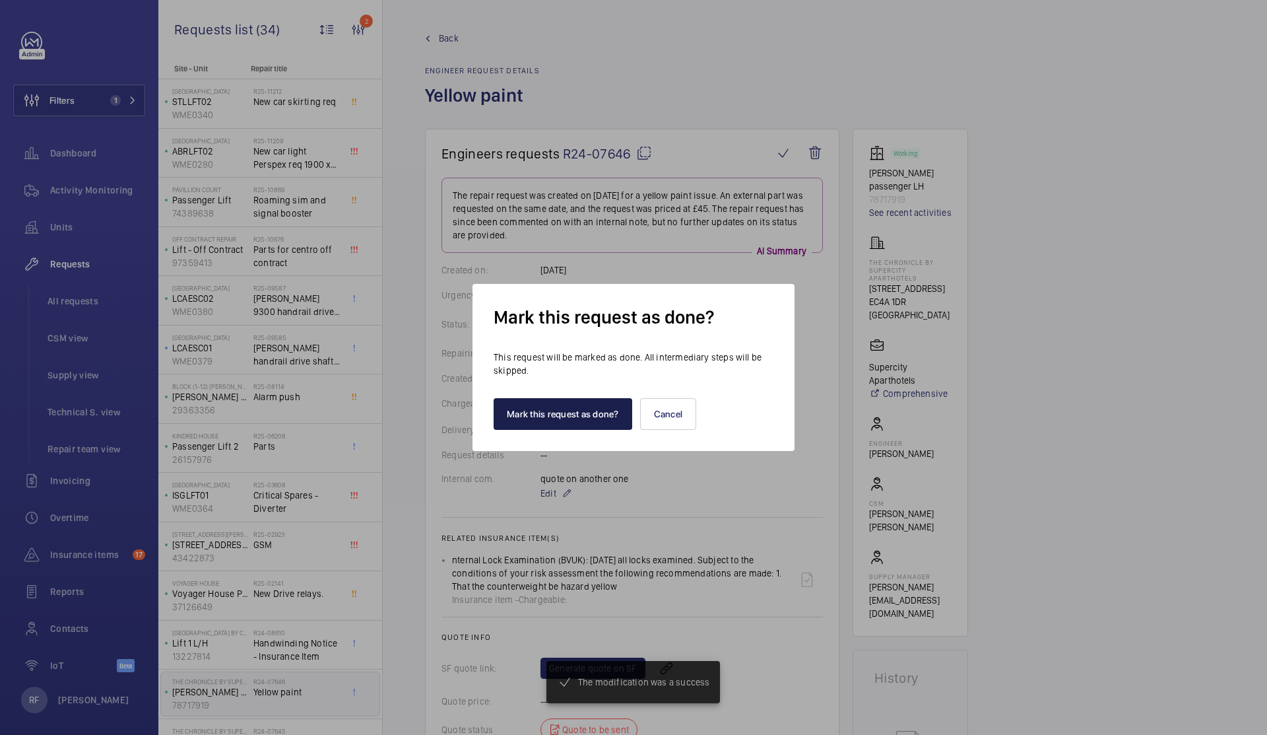
click at [608, 411] on button "Mark this request as done?" at bounding box center [563, 414] width 139 height 32
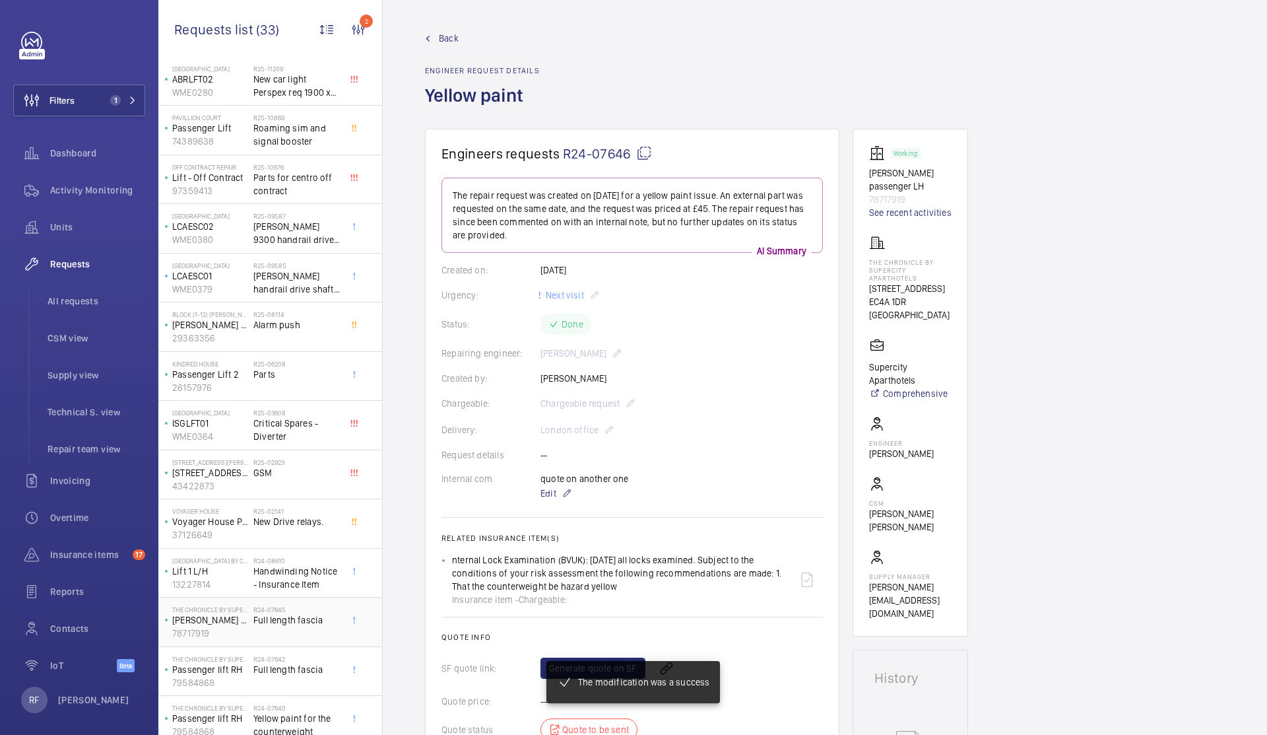
scroll to position [103, 0]
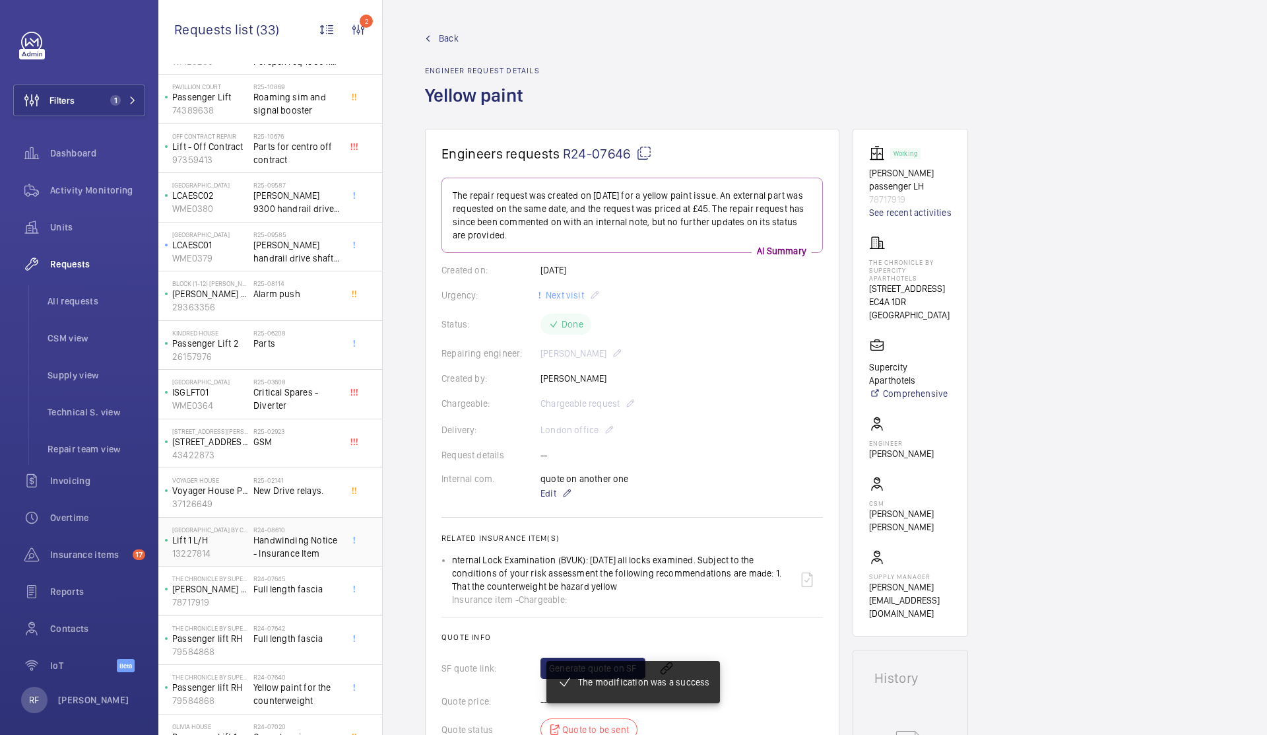
click at [292, 542] on span "Handwinding Notice - Insurance Item" at bounding box center [296, 546] width 87 height 26
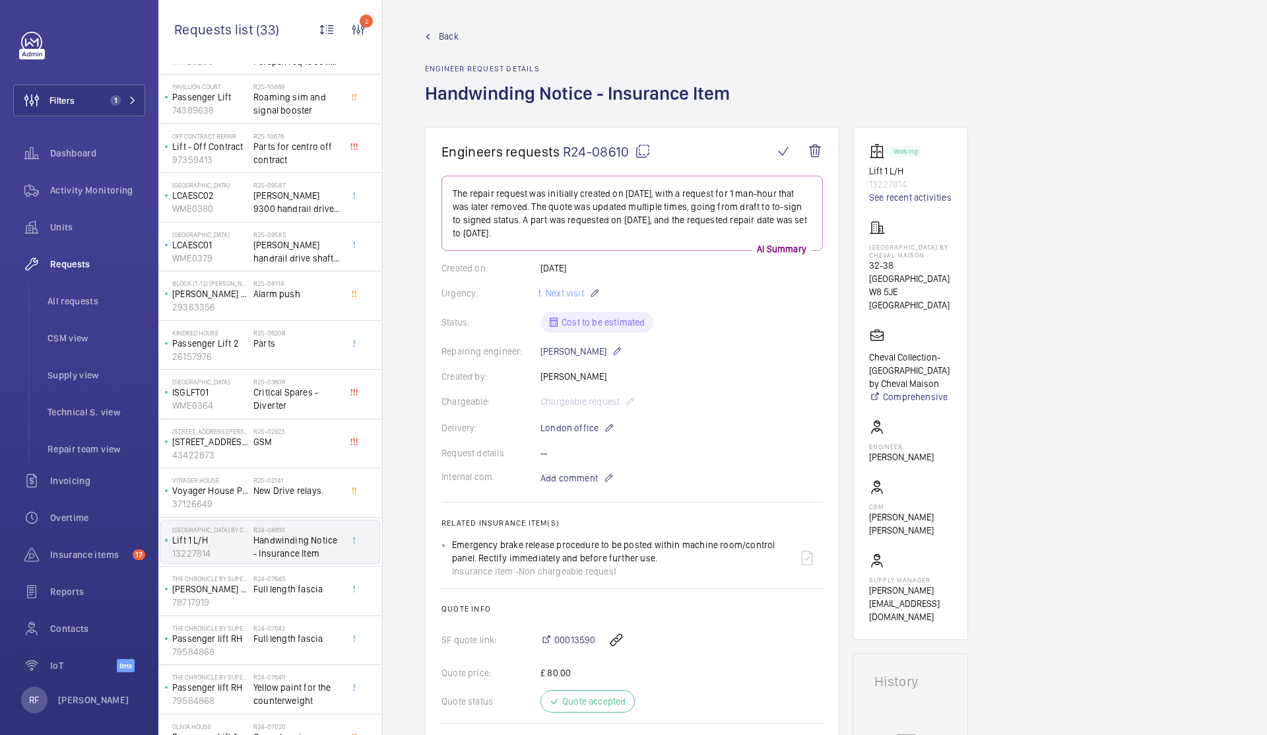
scroll to position [3, 0]
click at [261, 584] on div "R24-07645 Full length fascia" at bounding box center [296, 593] width 87 height 38
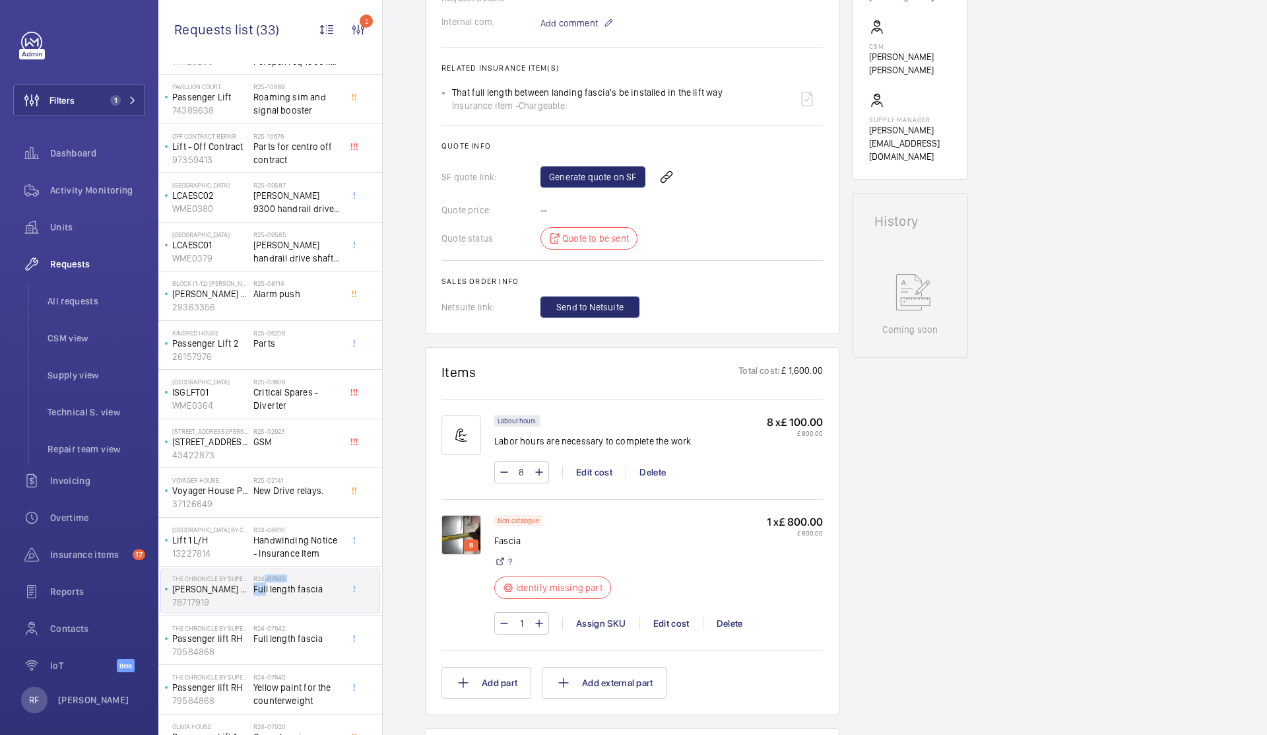
scroll to position [559, 0]
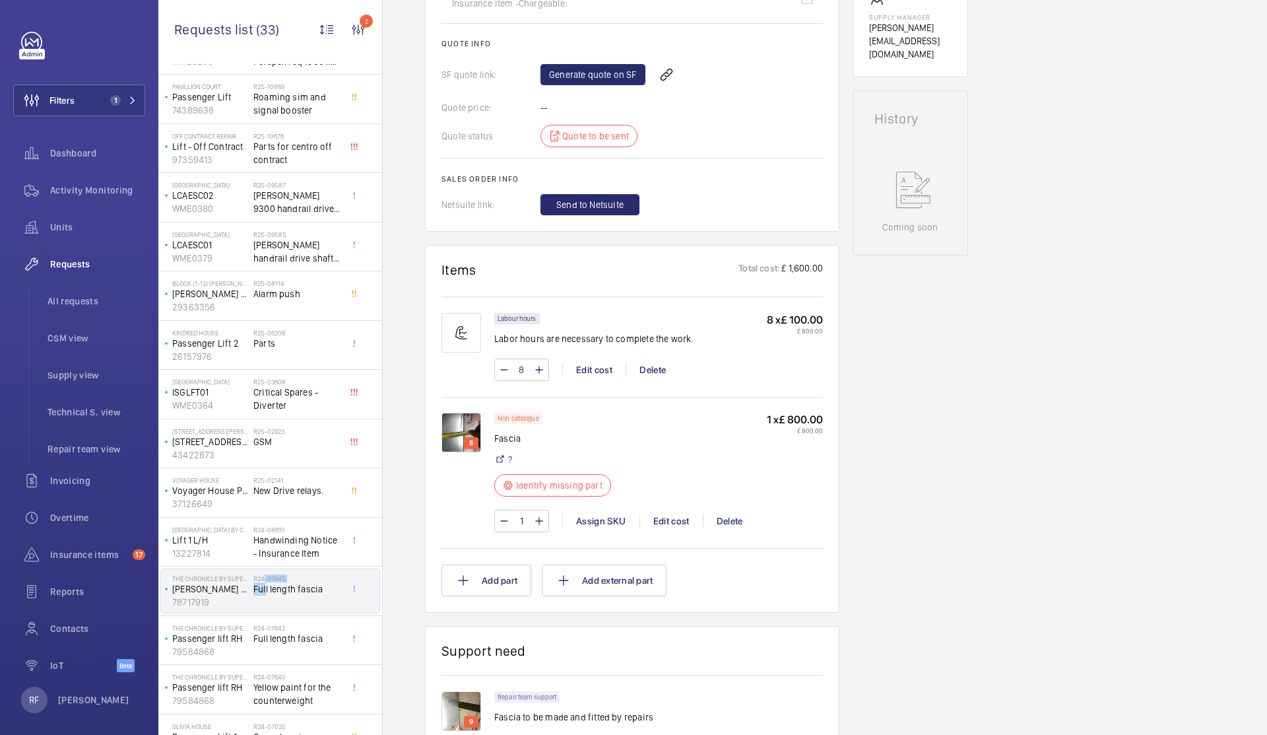
click at [465, 437] on img at bounding box center [462, 432] width 40 height 40
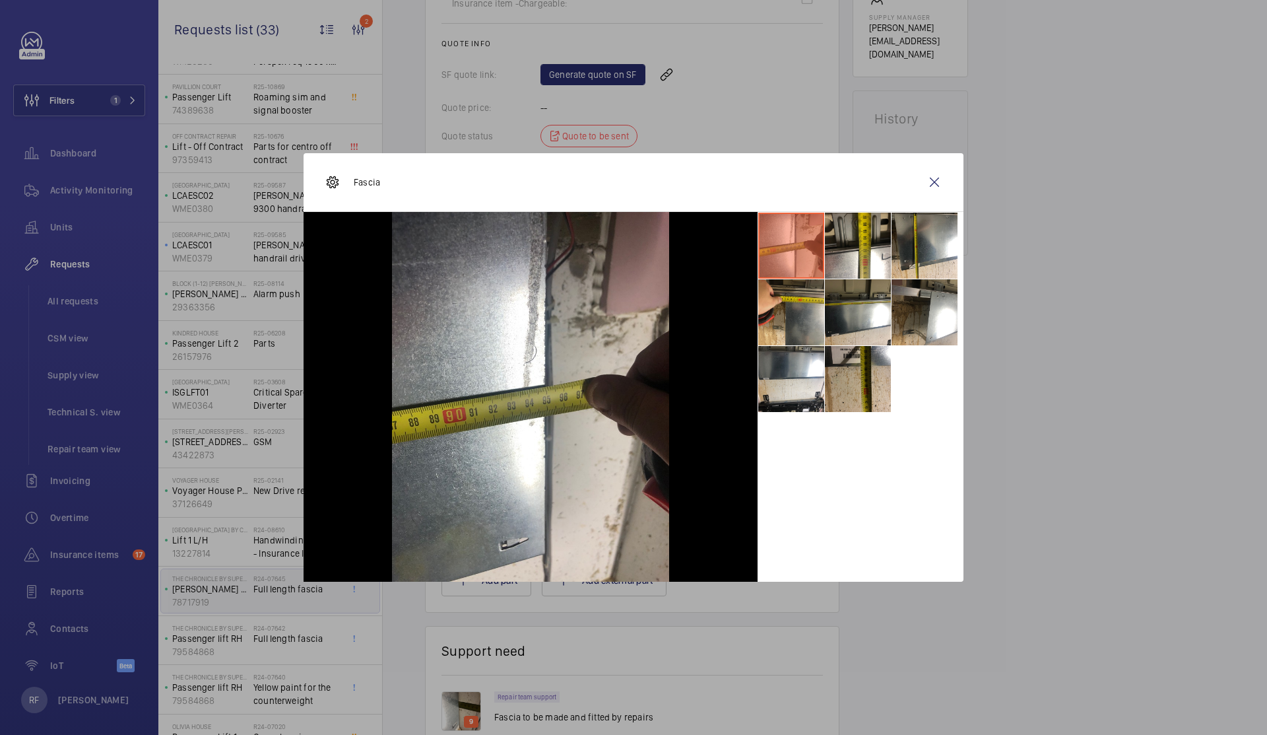
click at [792, 330] on li at bounding box center [791, 312] width 66 height 66
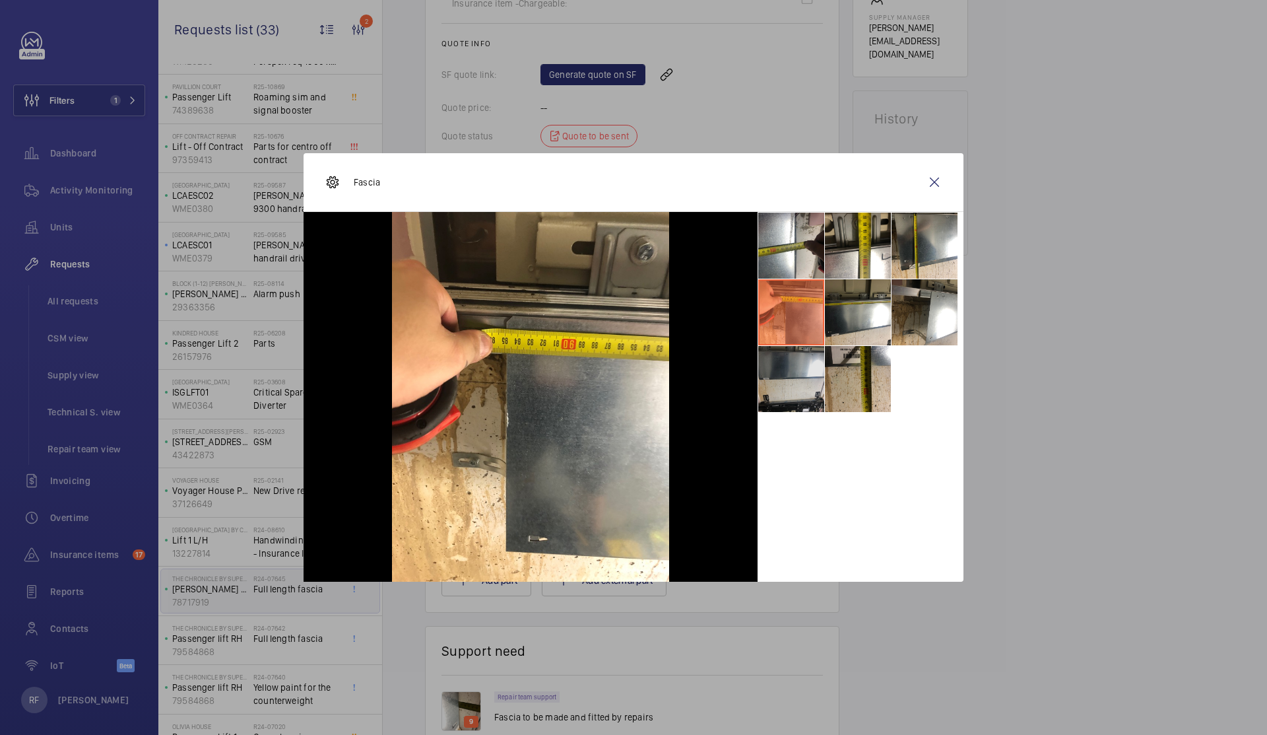
click at [796, 381] on li at bounding box center [791, 379] width 66 height 66
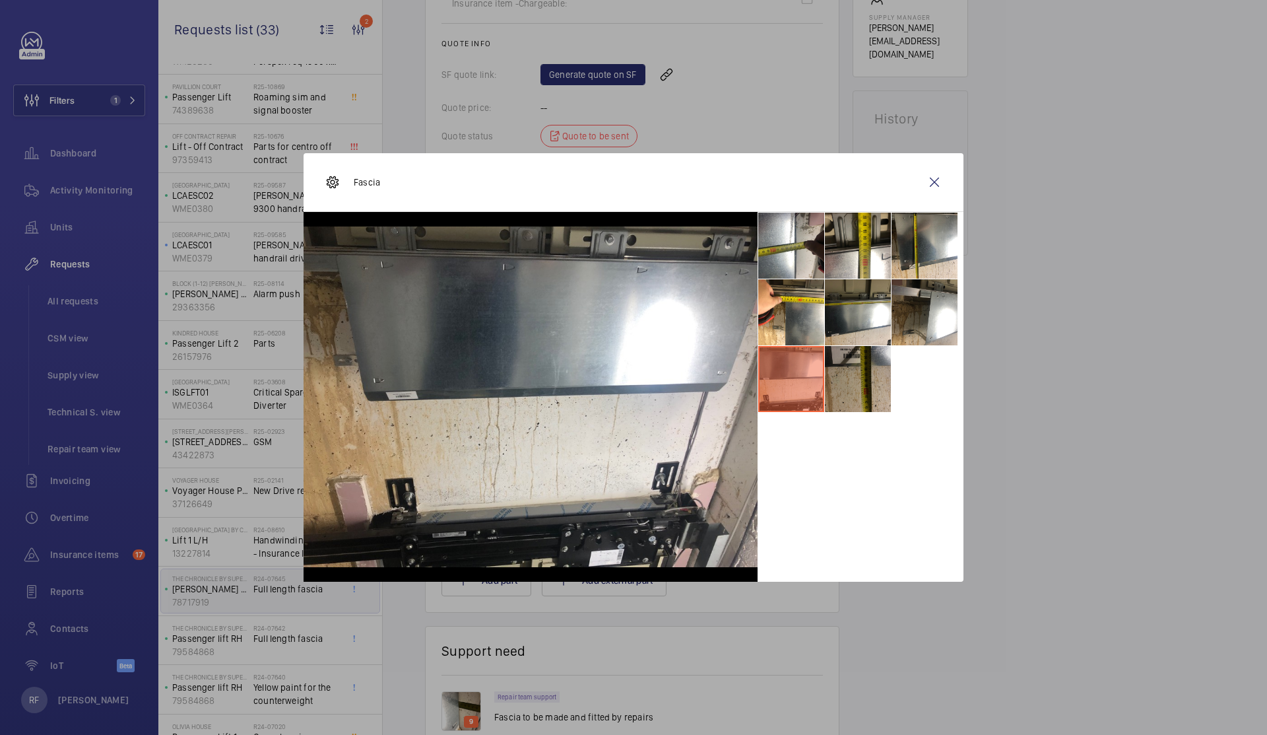
click at [850, 375] on li at bounding box center [858, 379] width 66 height 66
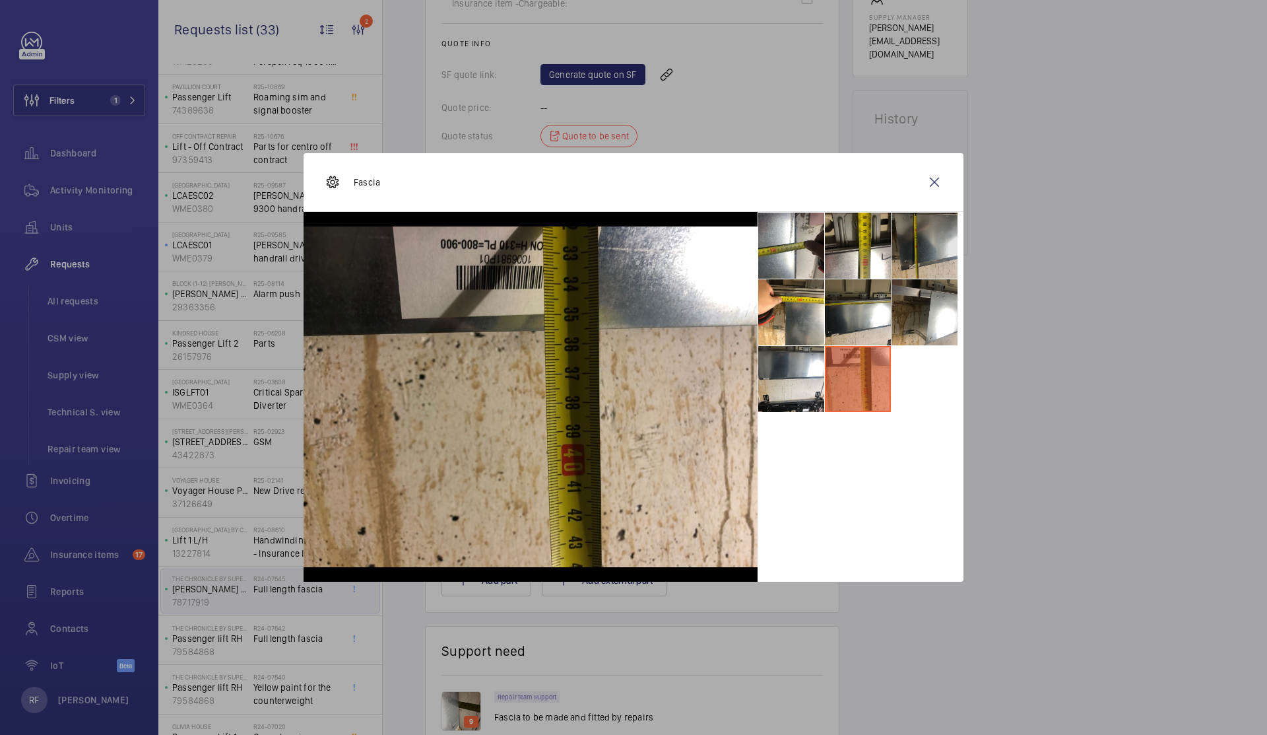
click at [925, 249] on li at bounding box center [925, 246] width 66 height 66
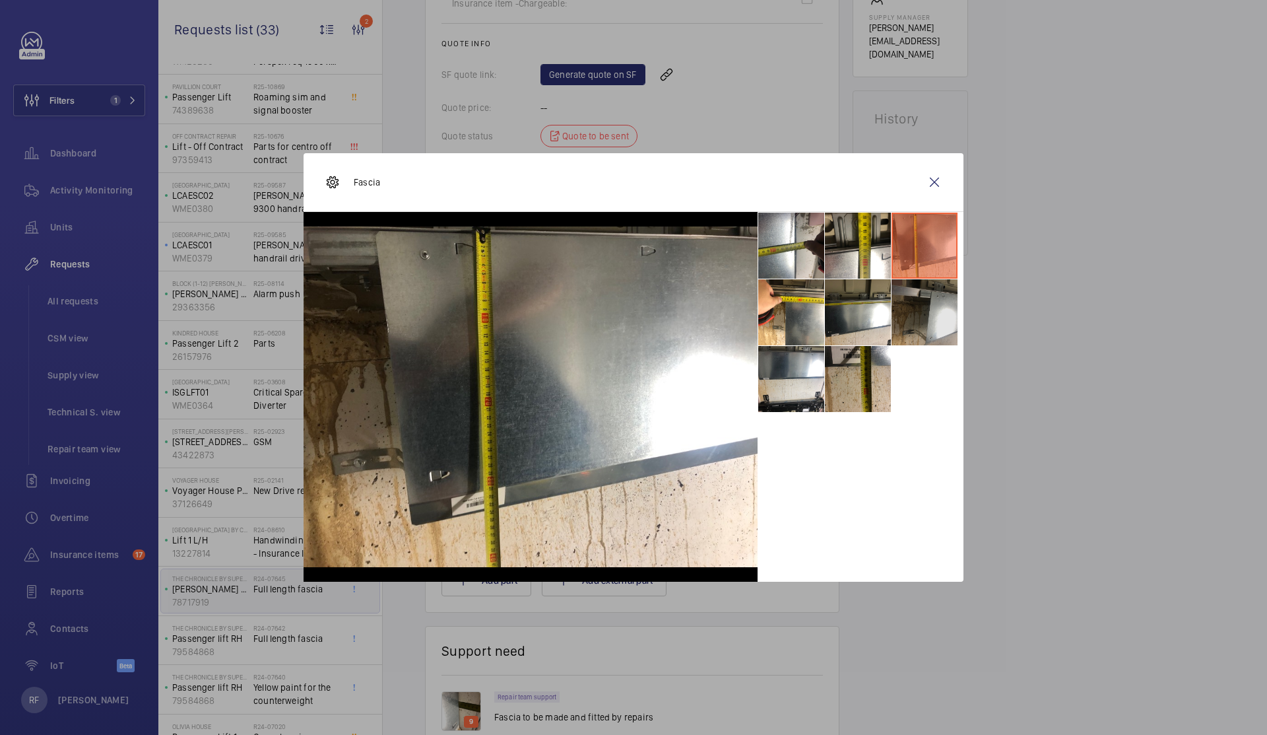
click at [927, 303] on li at bounding box center [925, 312] width 66 height 66
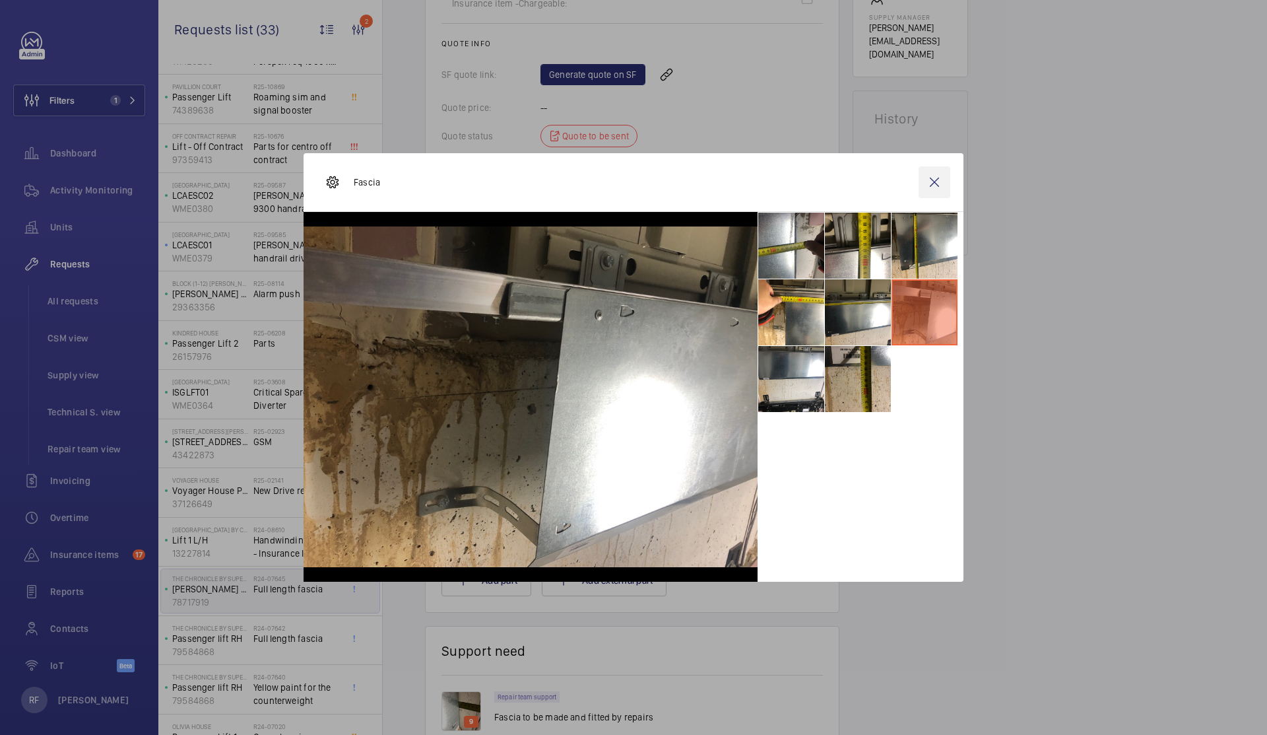
click at [933, 181] on wm-front-icon-button at bounding box center [935, 182] width 32 height 32
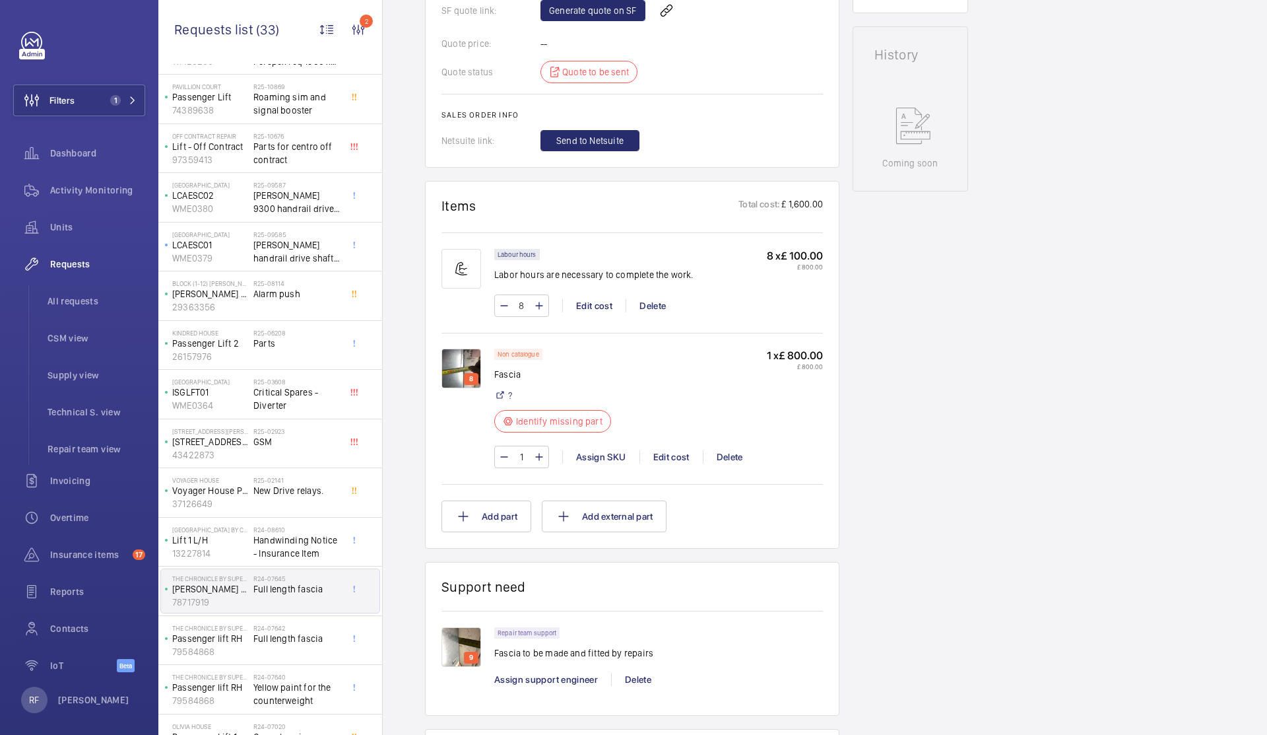
scroll to position [768, 0]
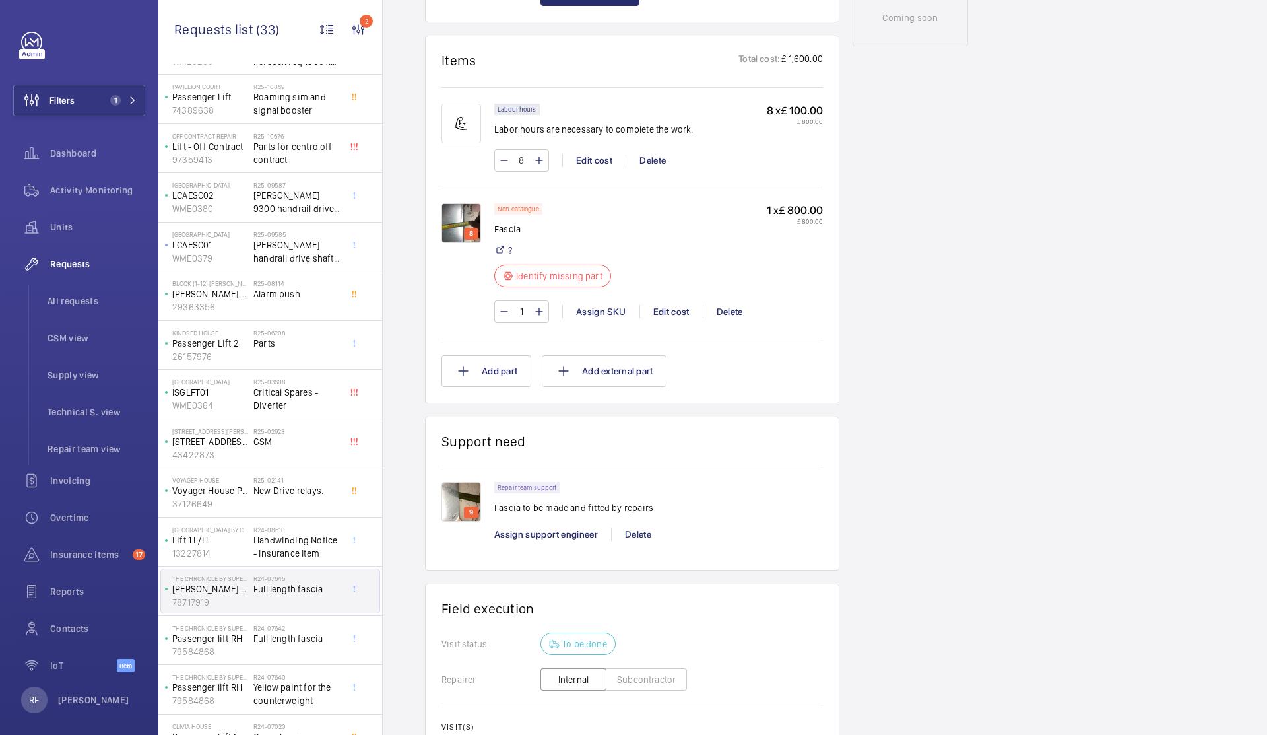
click at [527, 509] on p "Fascia to be made and fitted by repairs" at bounding box center [573, 507] width 159 height 13
copy p "Fascia to be made and fitted by repairs"
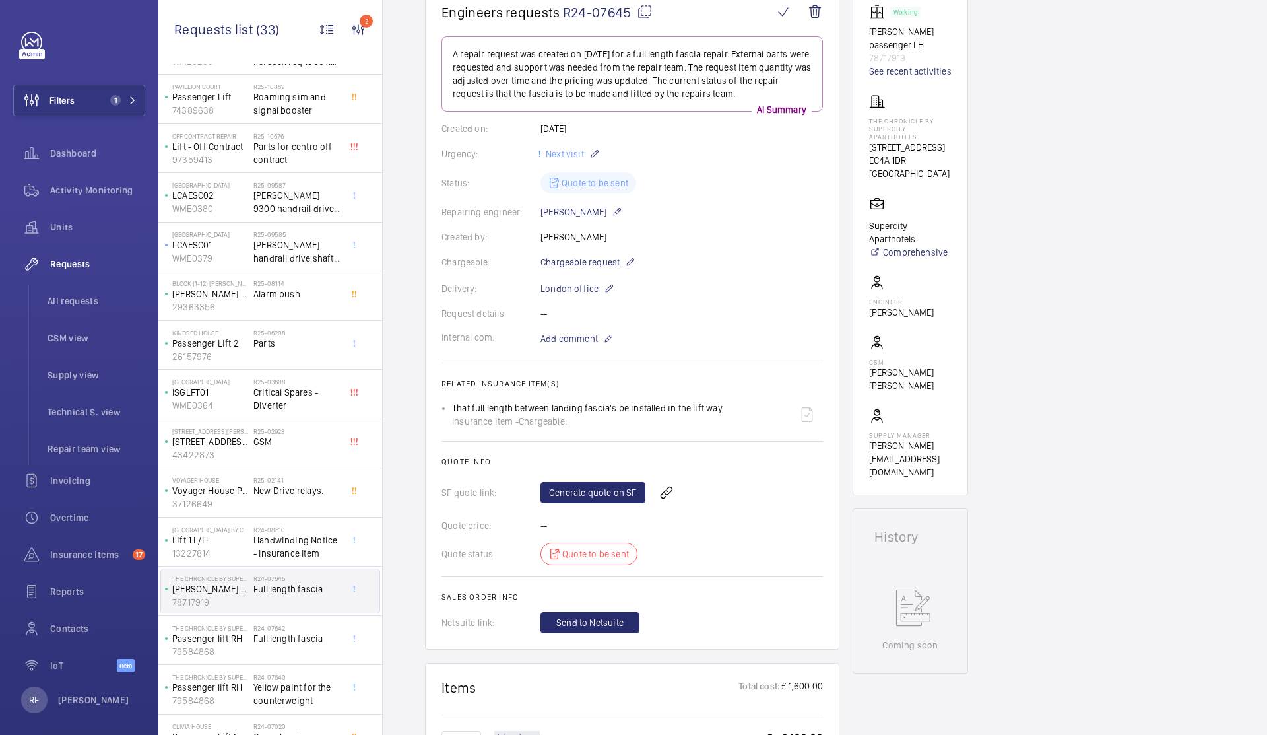
scroll to position [291, 0]
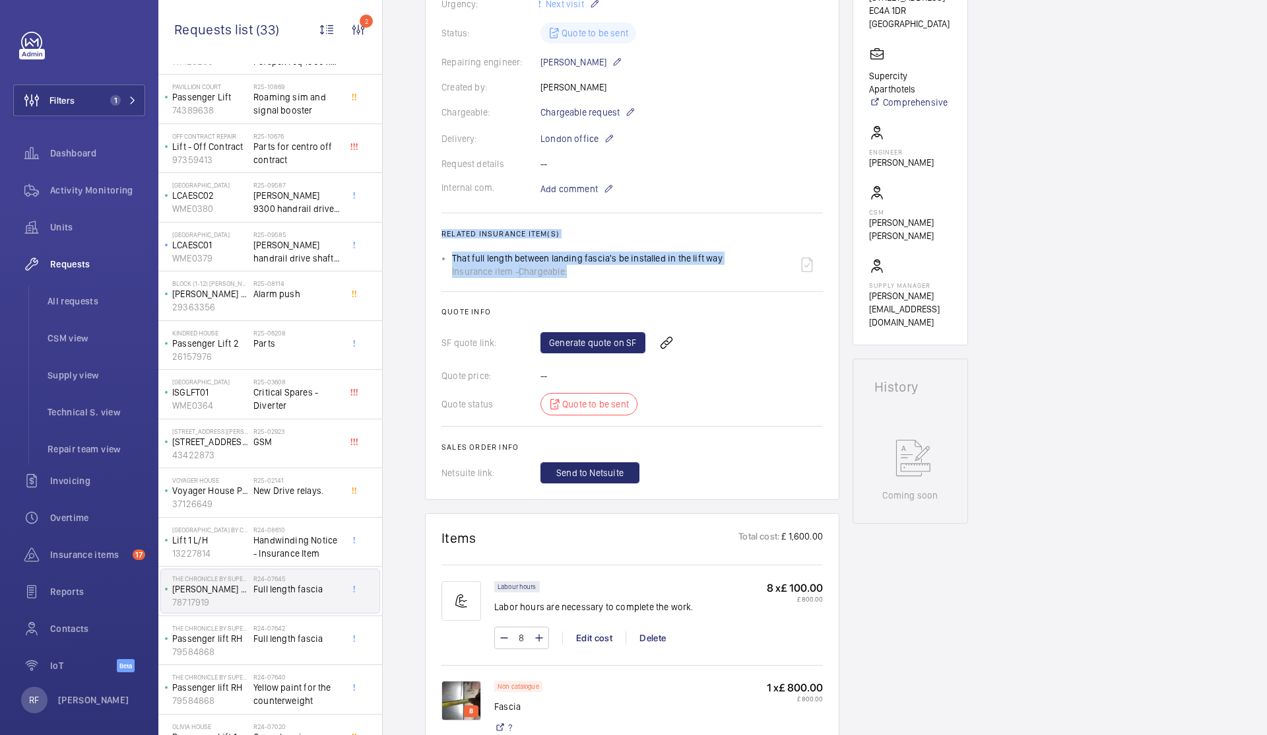
drag, startPoint x: 441, startPoint y: 232, endPoint x: 591, endPoint y: 274, distance: 156.3
click at [591, 274] on wm-front-card "Engineers requests R24-07645 A repair request was created on [DATE] for a full …" at bounding box center [632, 169] width 414 height 662
copy wm-front-card-body "Related insurance item(s) That full length between landing fascia's be installe…"
click at [585, 348] on link "Generate quote on SF" at bounding box center [593, 342] width 105 height 21
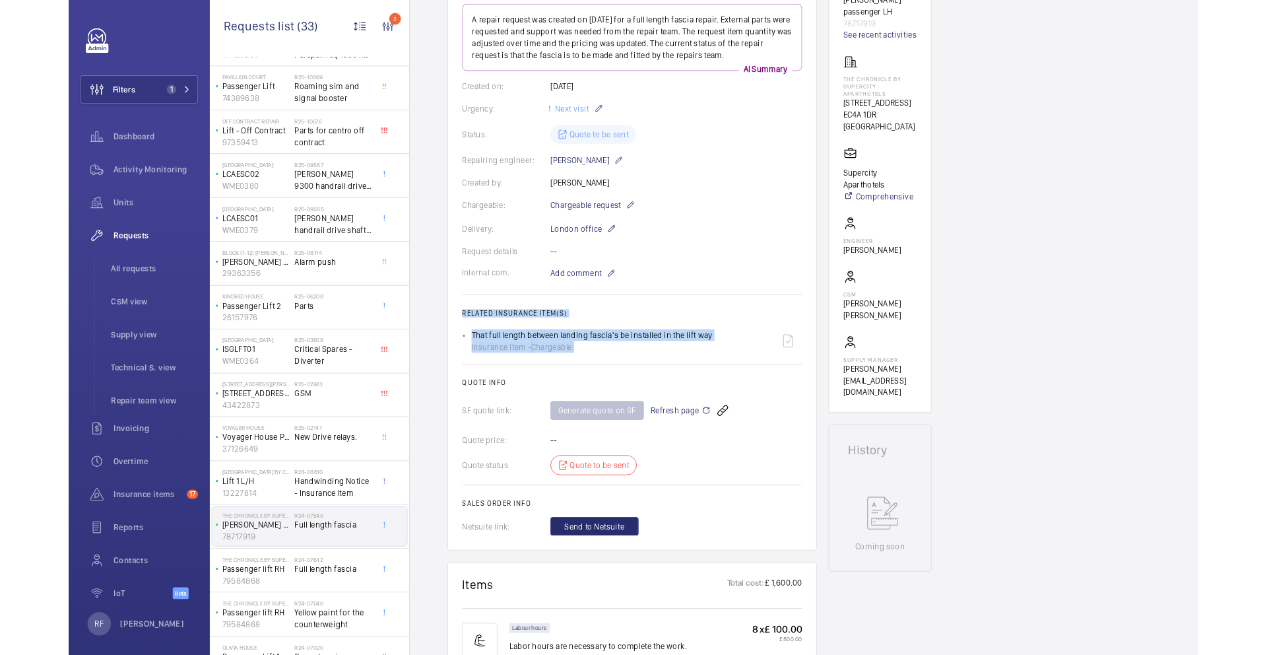
scroll to position [0, 0]
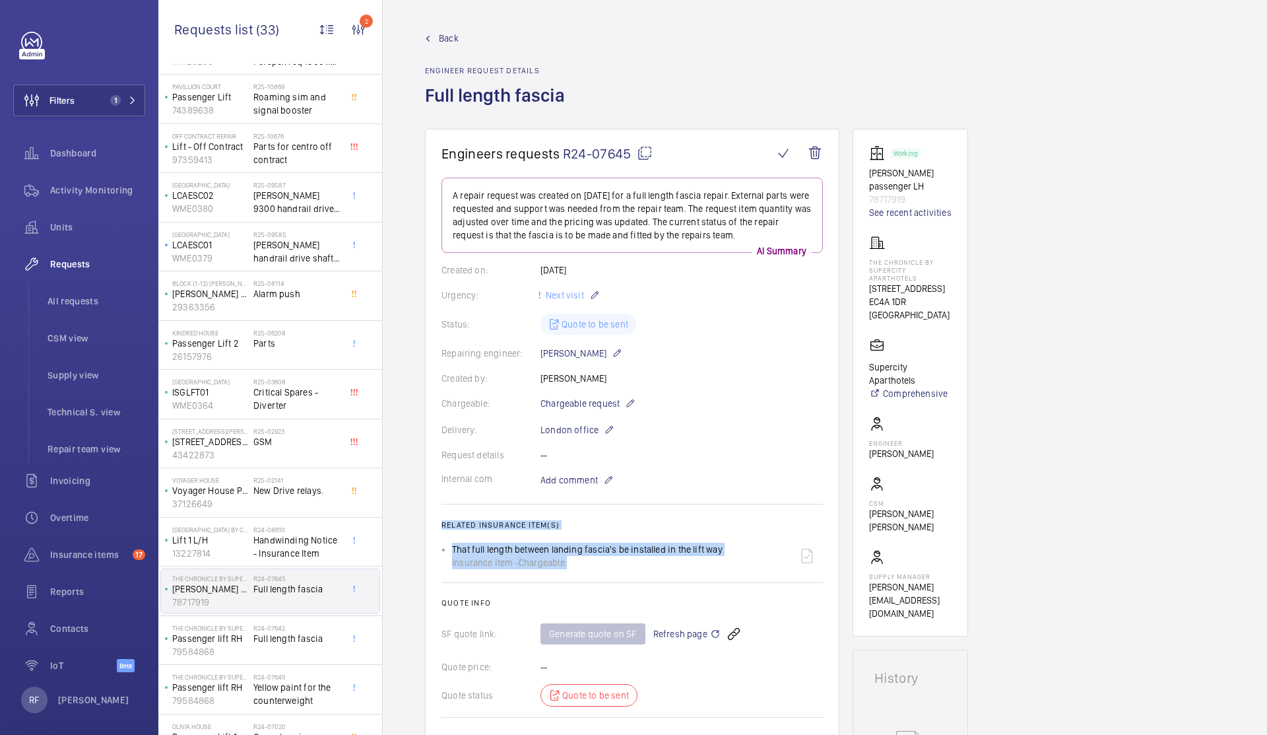
click at [645, 152] on mat-icon at bounding box center [645, 153] width 16 height 16
copy wm-front-card-body "Related insurance item(s) That full length between landing fascia's be installe…"
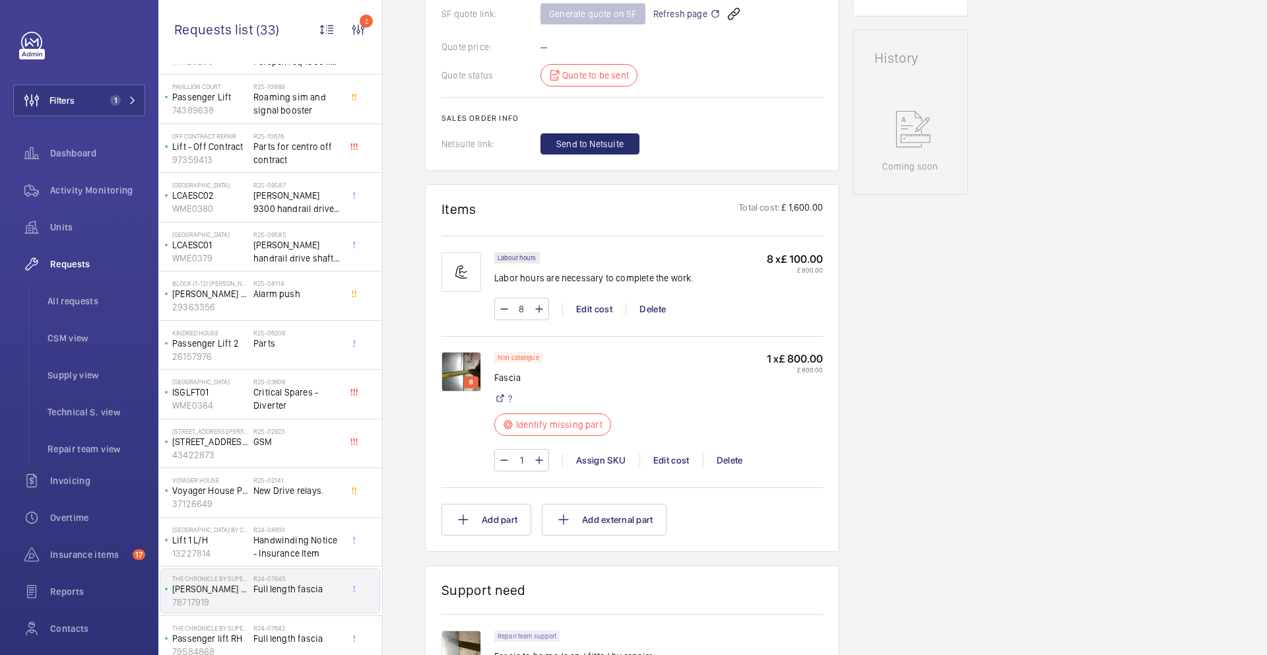
scroll to position [752, 0]
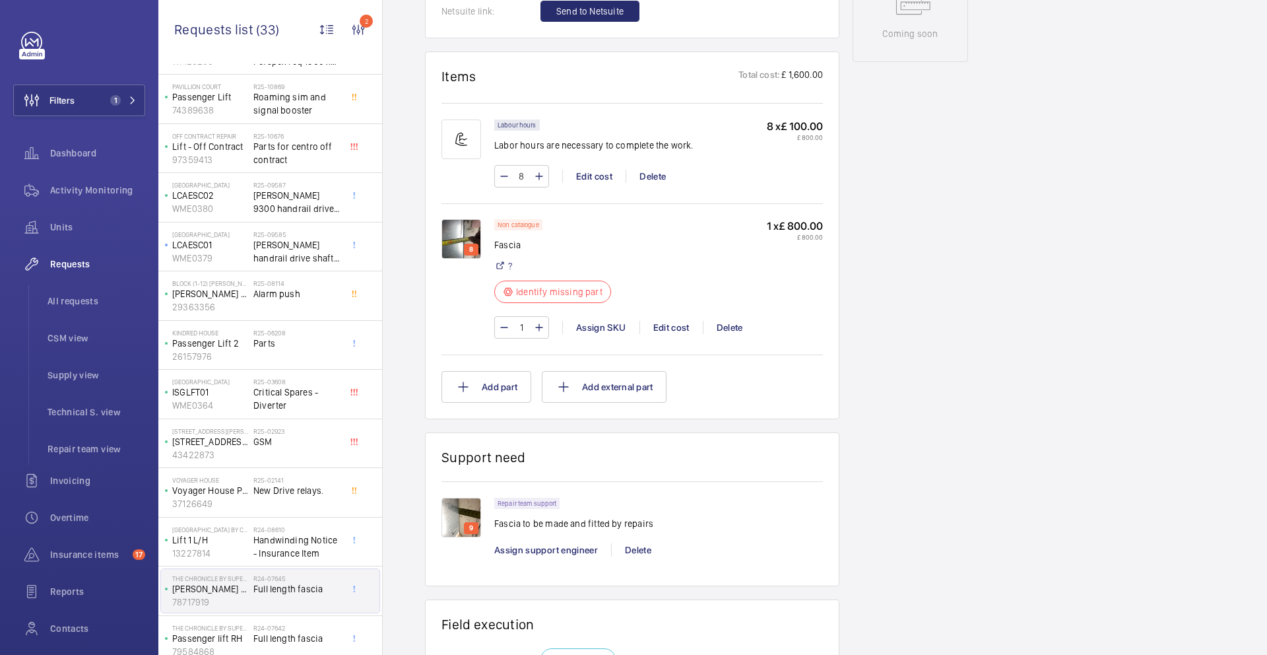
click at [456, 245] on img at bounding box center [462, 239] width 40 height 40
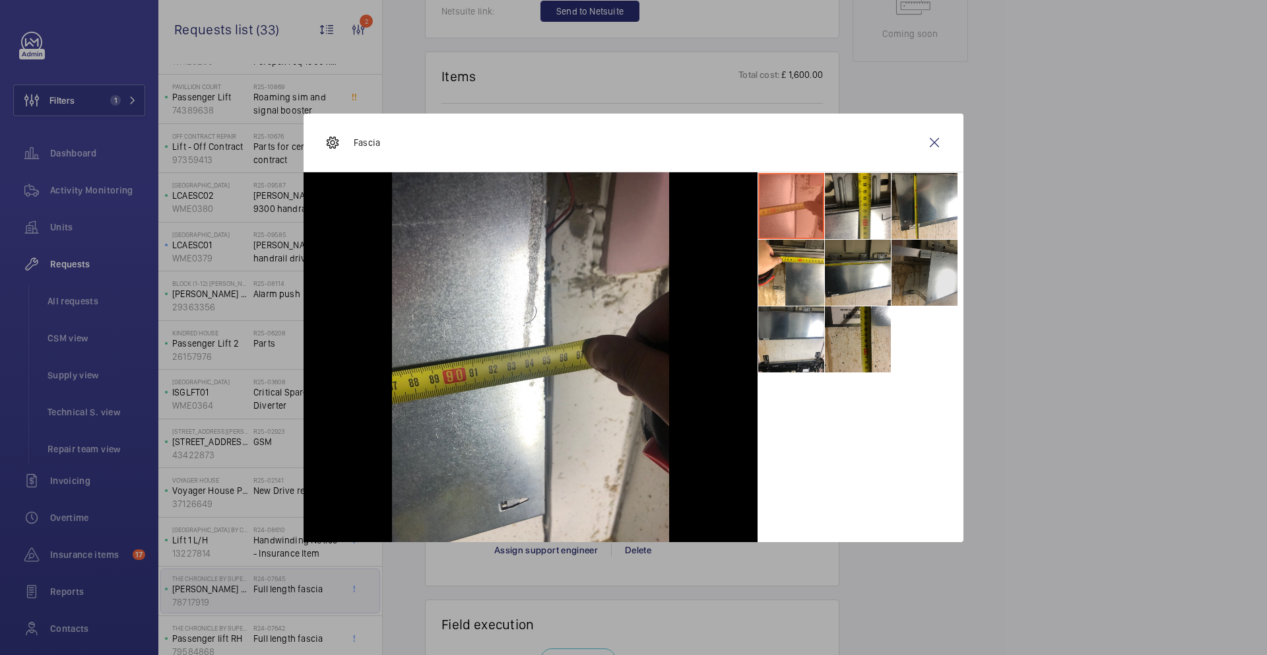
click at [927, 273] on li at bounding box center [925, 273] width 66 height 66
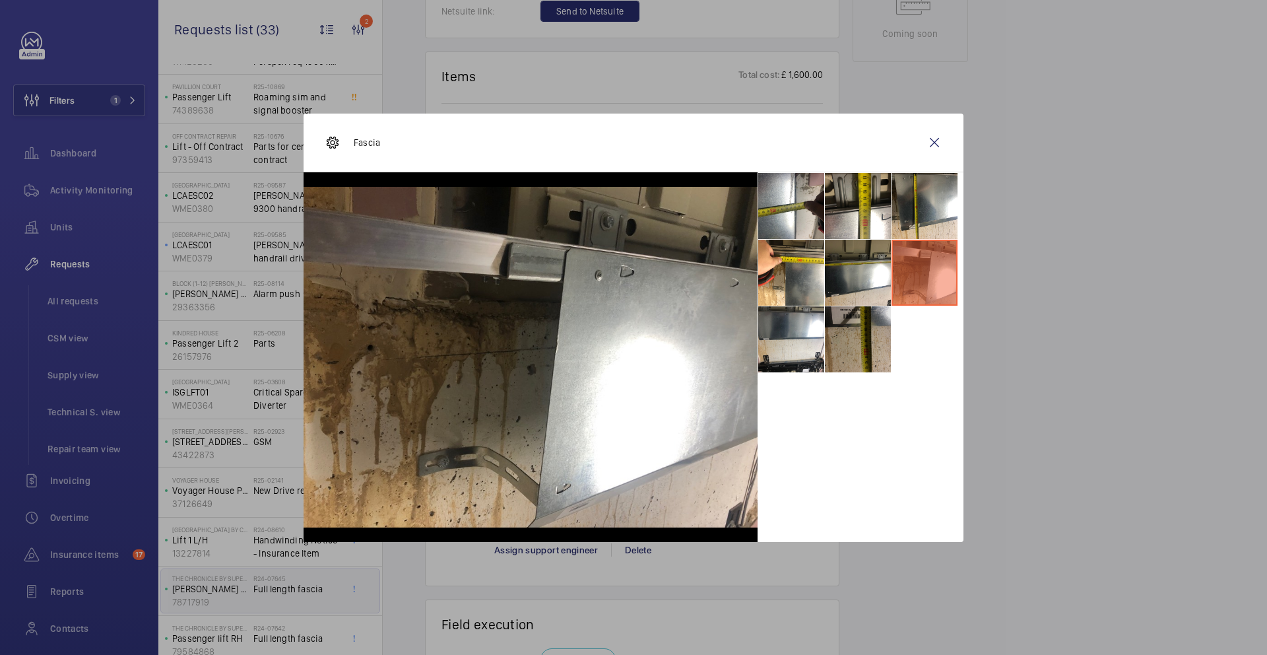
click at [857, 355] on li at bounding box center [858, 339] width 66 height 66
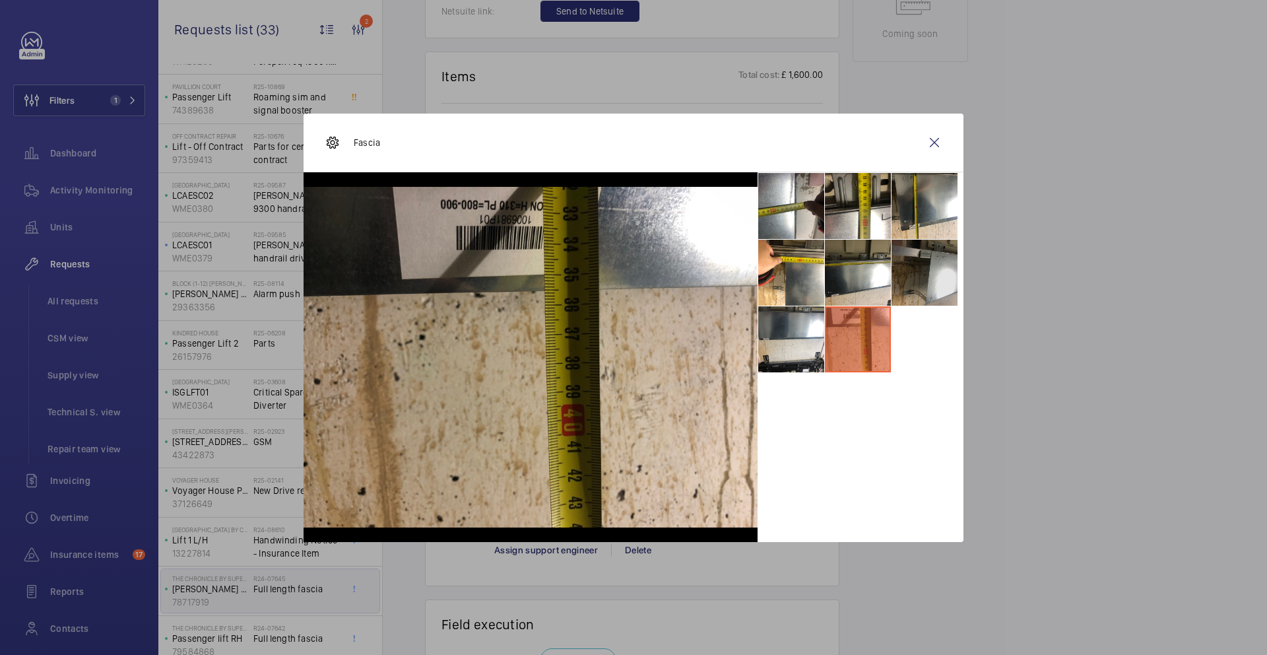
click at [945, 281] on li at bounding box center [925, 273] width 66 height 66
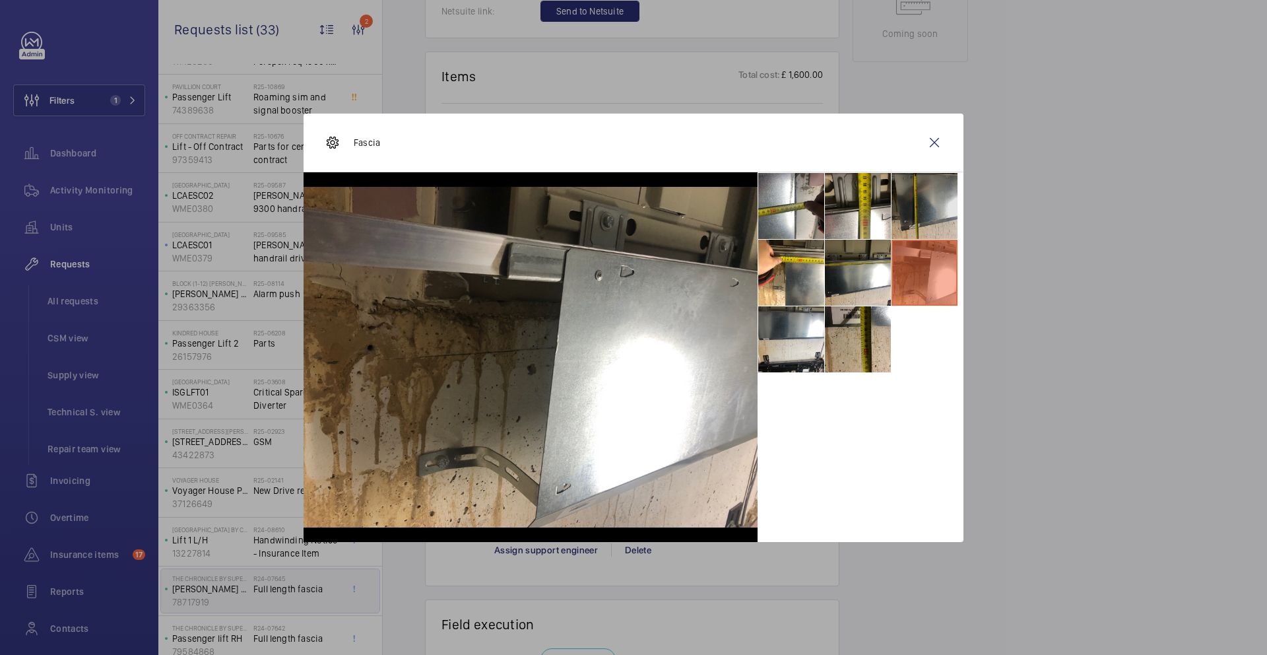
click at [919, 189] on li at bounding box center [925, 206] width 66 height 66
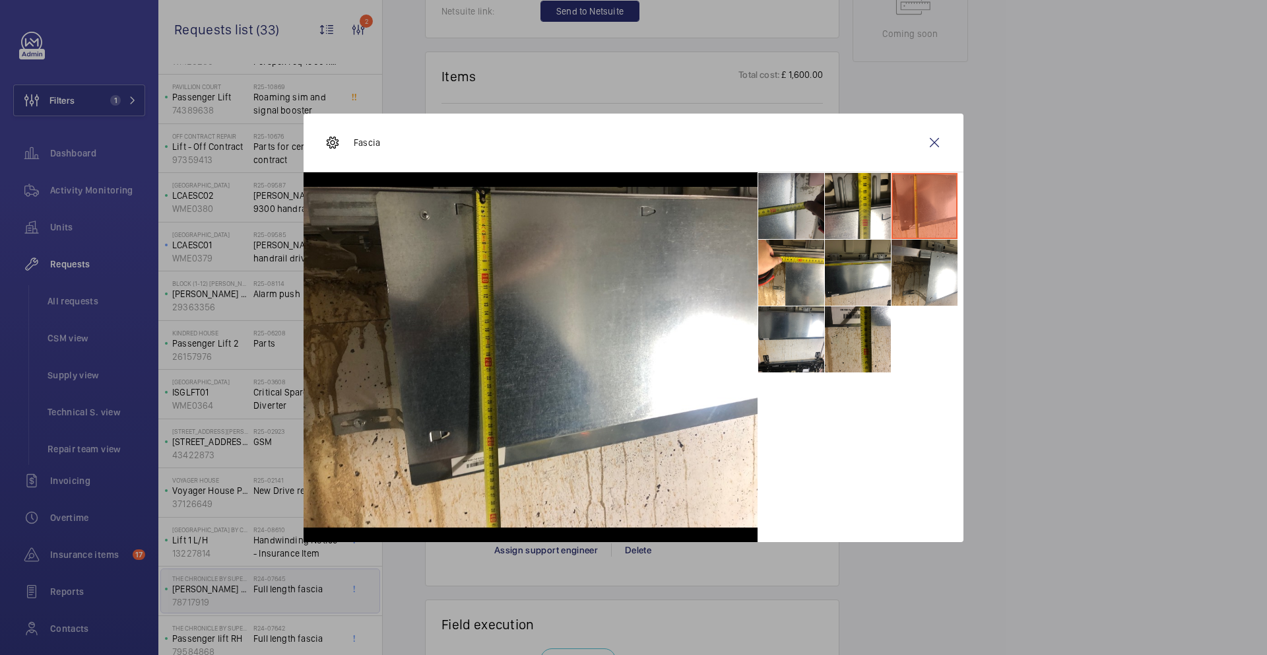
click at [813, 205] on li at bounding box center [791, 206] width 66 height 66
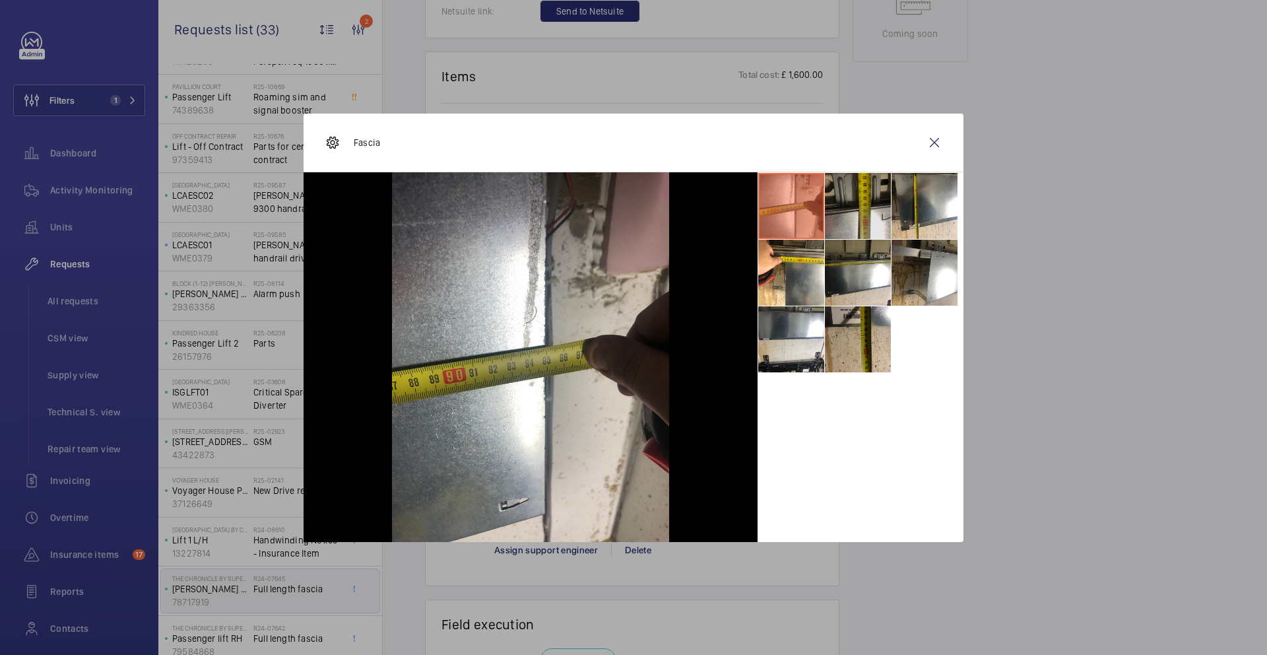
click at [879, 205] on li at bounding box center [858, 206] width 66 height 66
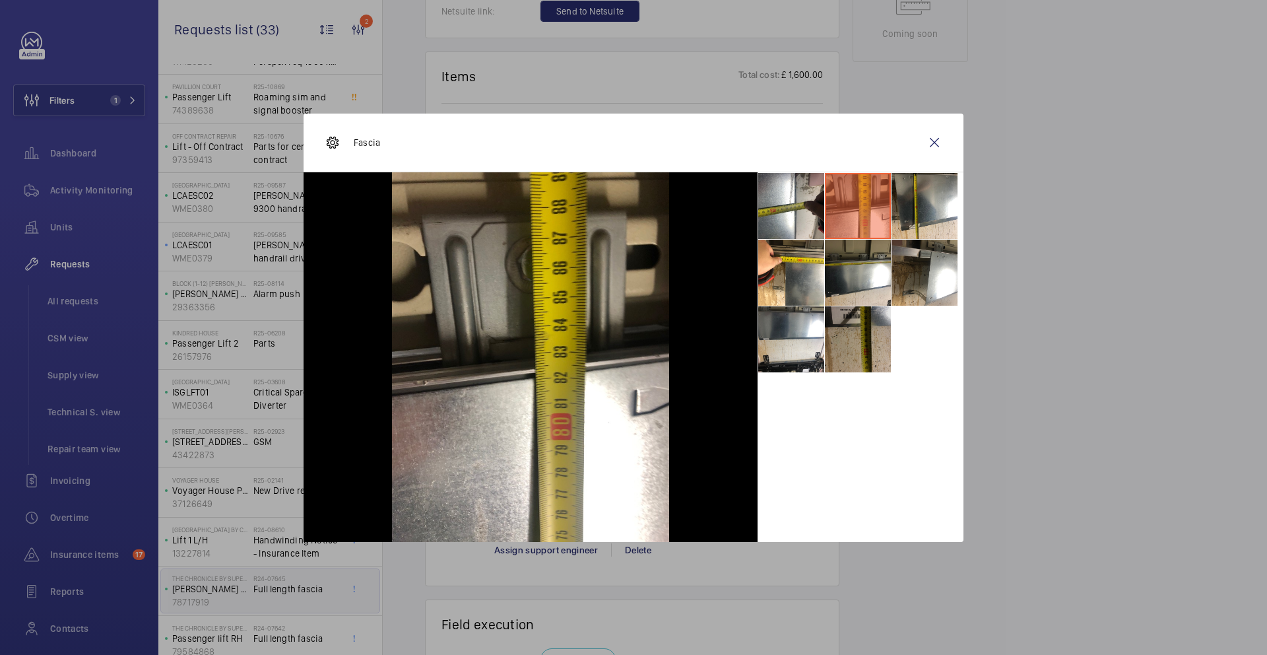
click at [852, 332] on li at bounding box center [858, 339] width 66 height 66
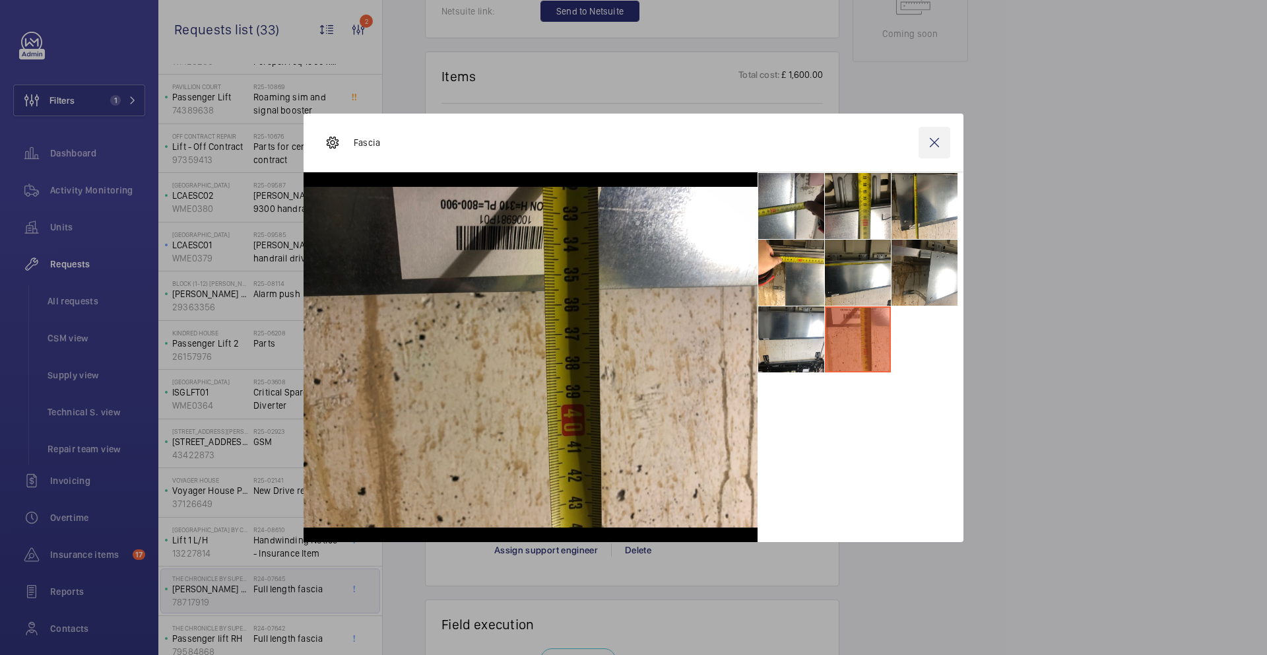
click at [930, 143] on wm-front-icon-button at bounding box center [935, 143] width 32 height 32
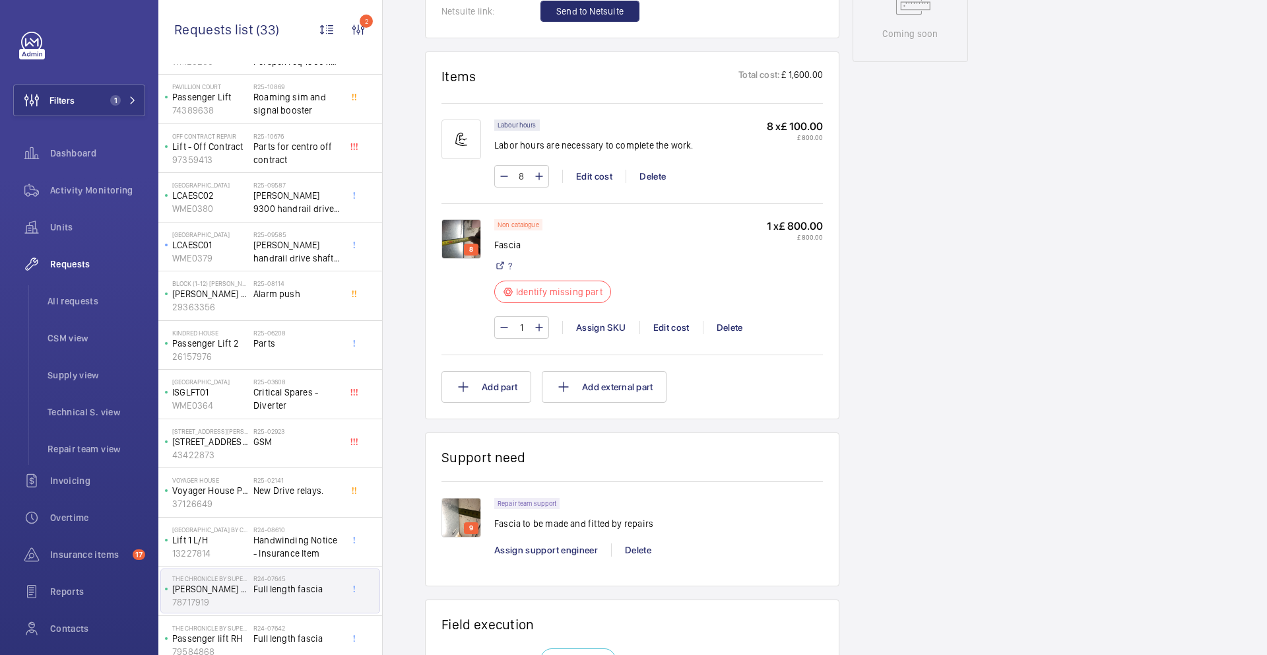
scroll to position [1047, 0]
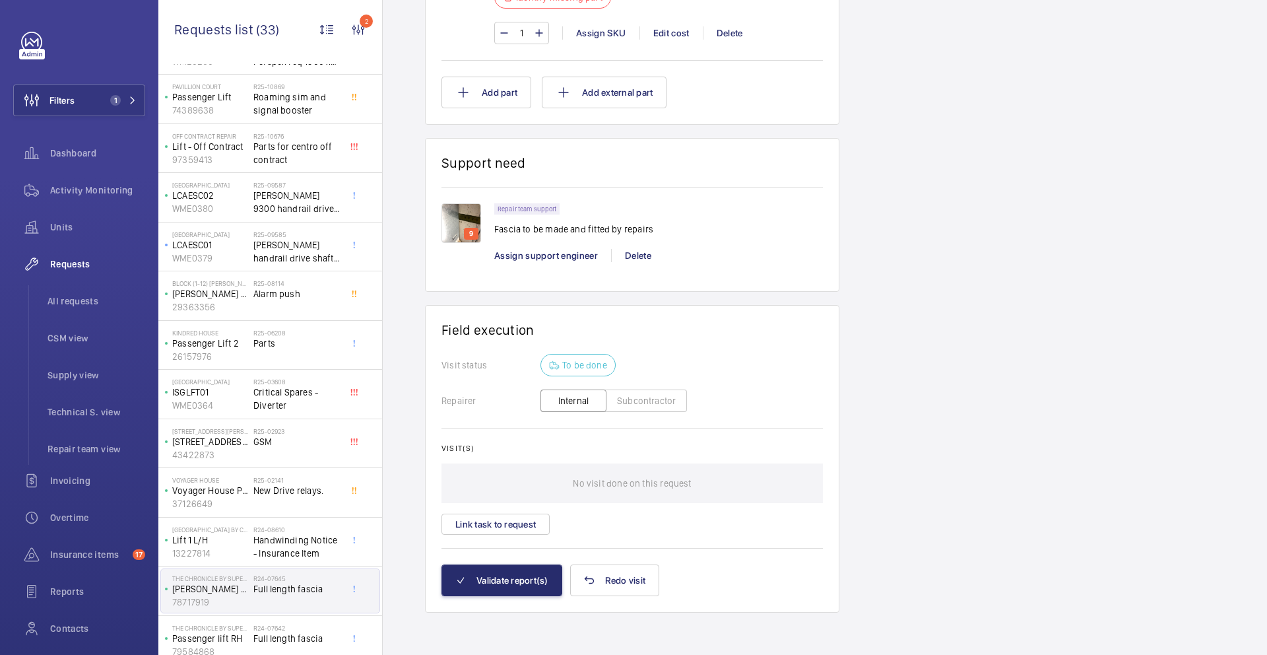
click at [456, 230] on img at bounding box center [462, 223] width 40 height 40
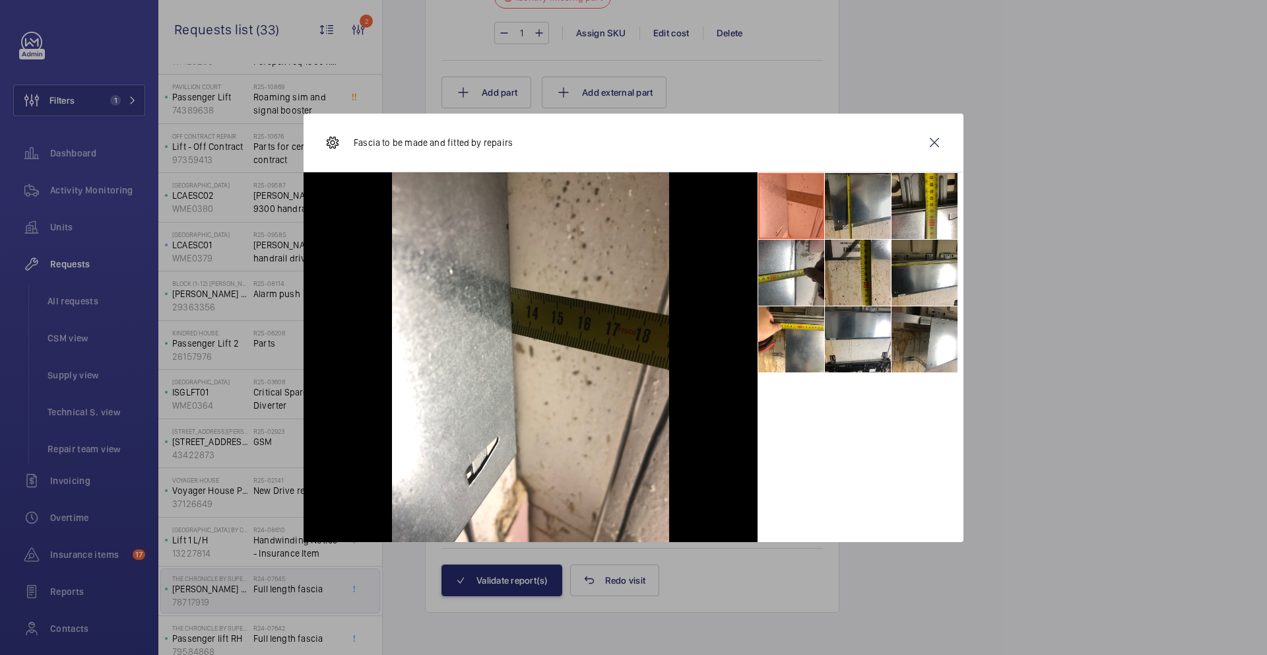
click at [853, 213] on li at bounding box center [858, 206] width 66 height 66
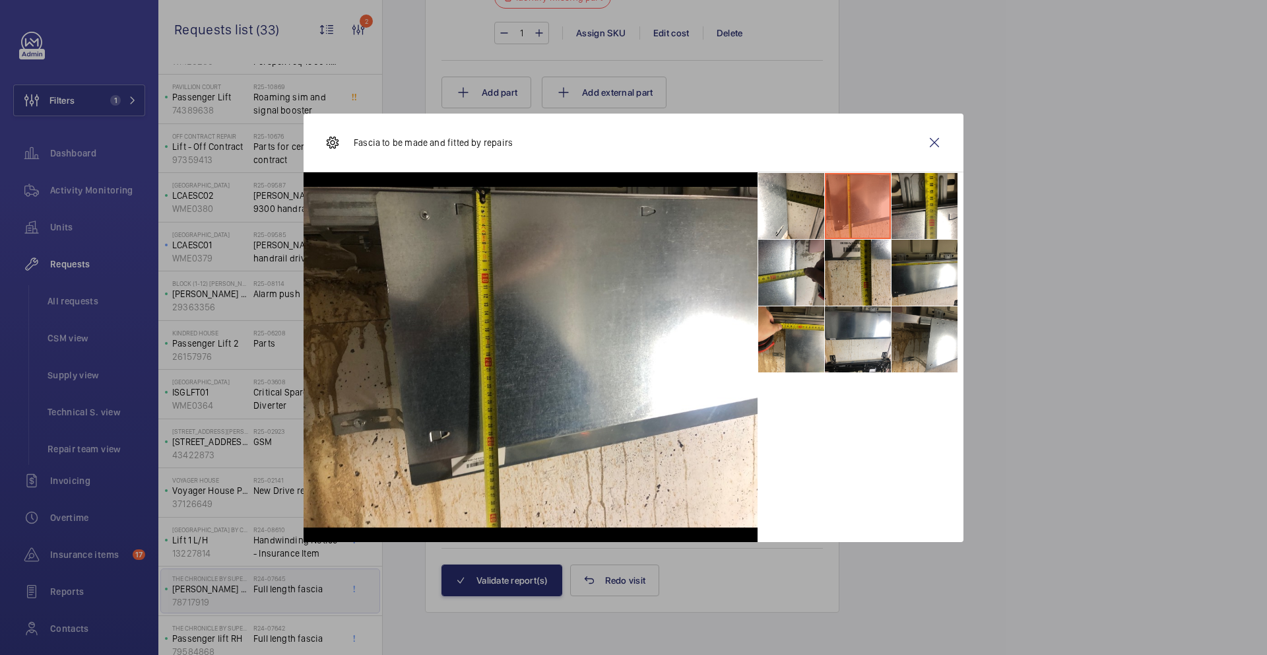
drag, startPoint x: 809, startPoint y: 331, endPoint x: 809, endPoint y: 348, distance: 17.2
click at [809, 348] on li at bounding box center [791, 339] width 66 height 66
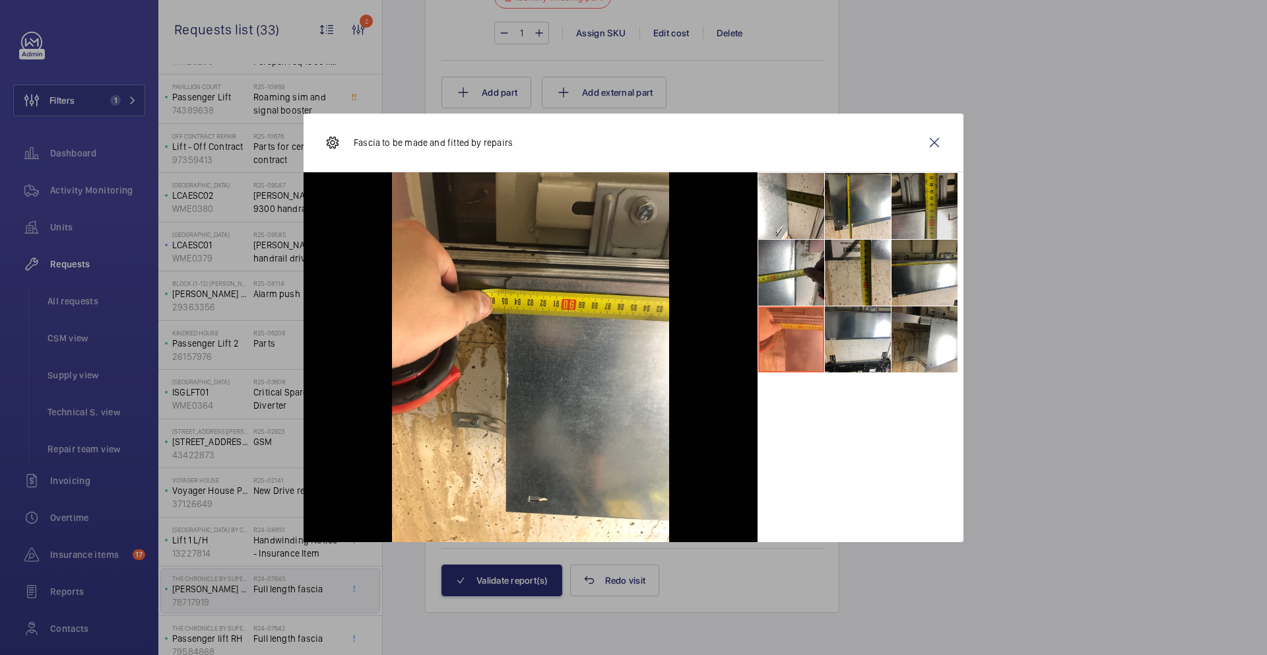
click at [910, 230] on li at bounding box center [925, 206] width 66 height 66
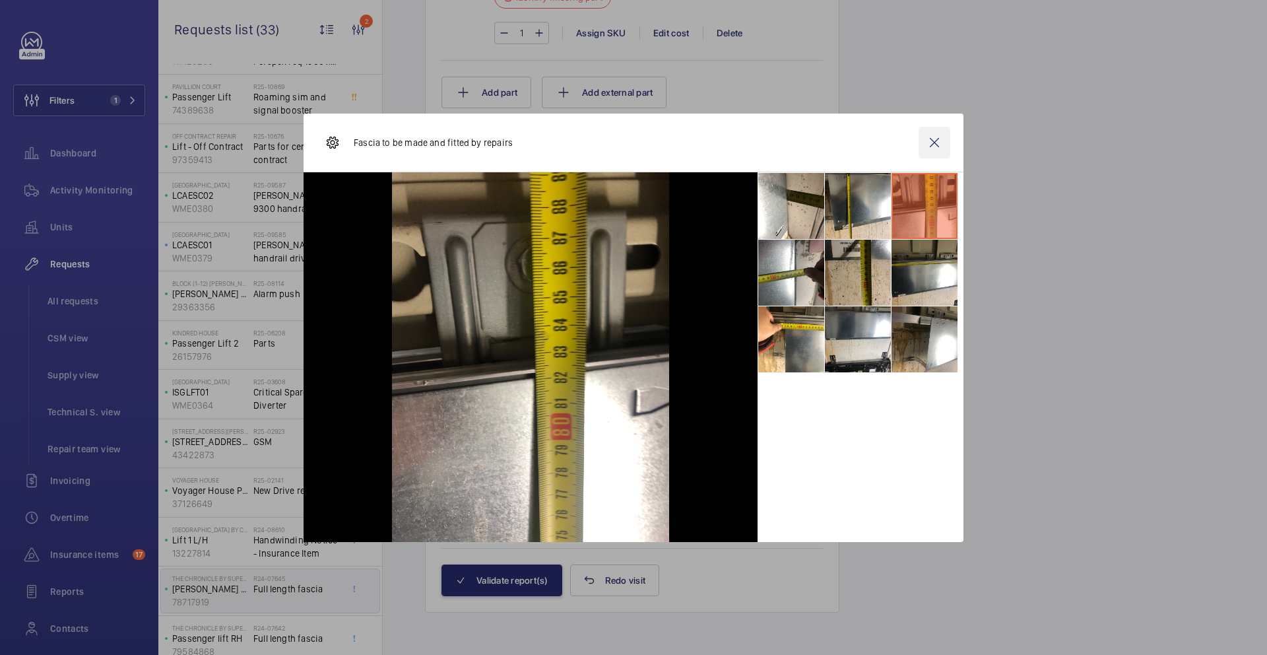
click at [933, 142] on wm-front-icon-button at bounding box center [935, 143] width 32 height 32
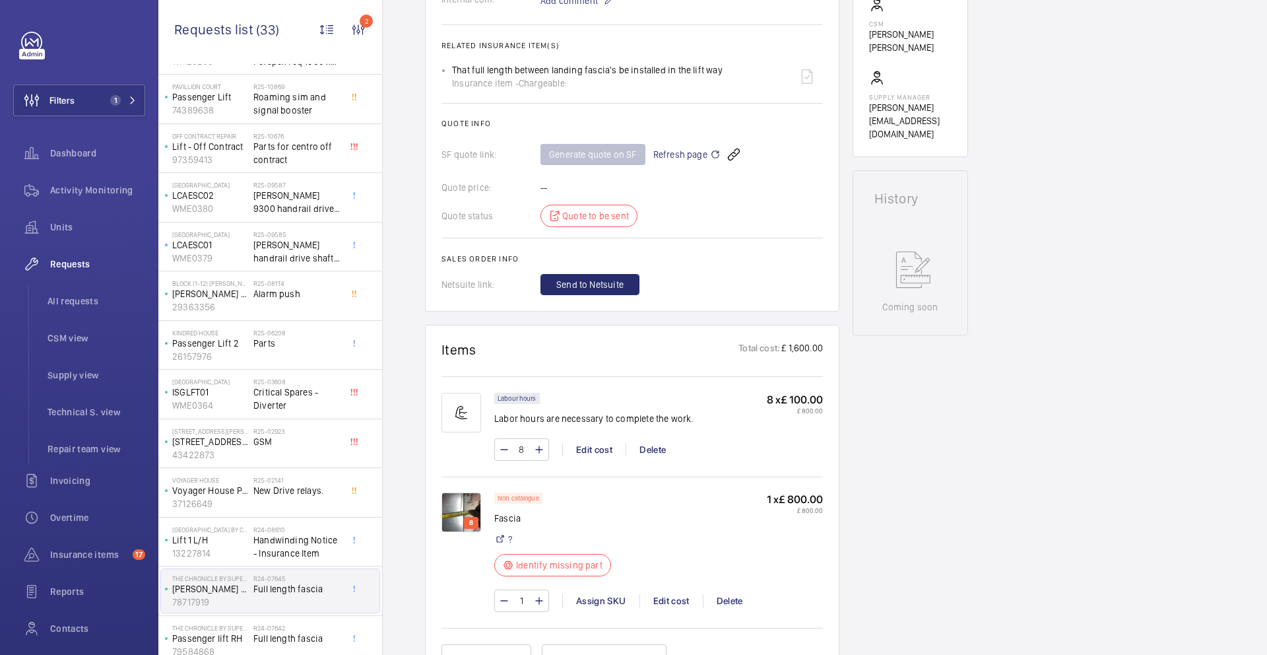
scroll to position [261, 0]
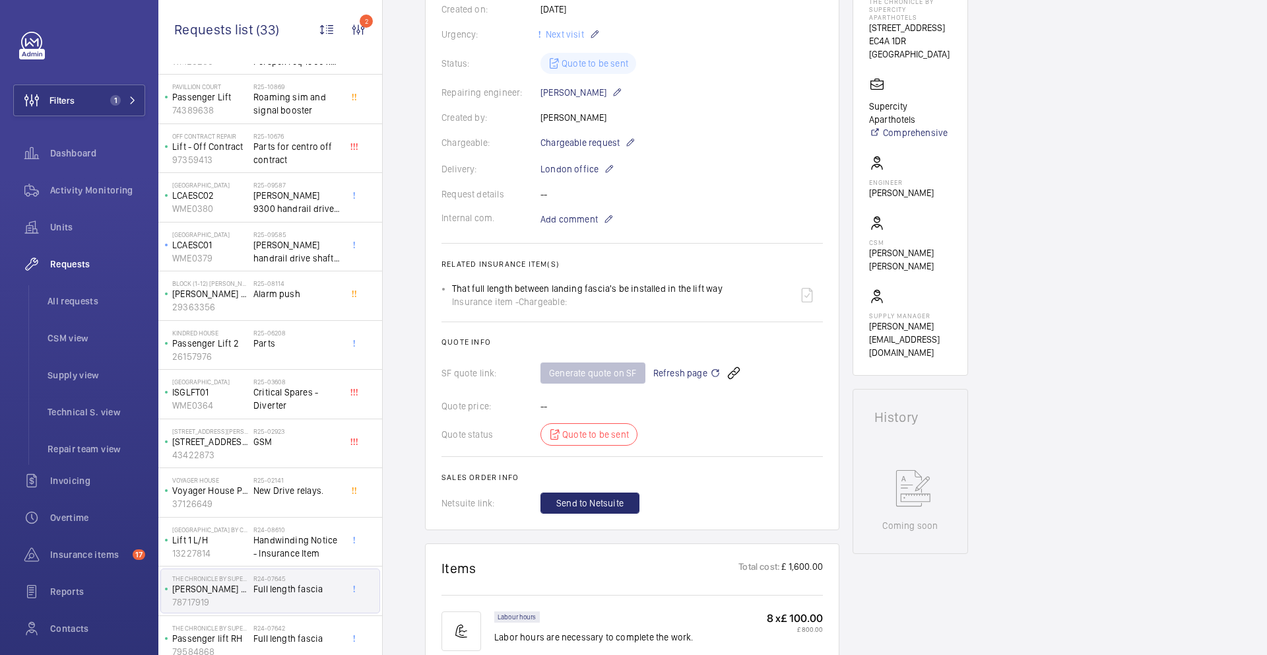
click at [488, 285] on div "That full length between landing fascia's be installed in the lift way Insuranc…" at bounding box center [587, 295] width 271 height 26
drag, startPoint x: 441, startPoint y: 261, endPoint x: 580, endPoint y: 309, distance: 147.1
click at [580, 309] on wm-front-card-body "A repair request was created on [DATE] for a full length fascia repair. Externa…" at bounding box center [632, 215] width 381 height 597
click at [601, 319] on wm-front-card-body "A repair request was created on [DATE] for a full length fascia repair. Externa…" at bounding box center [632, 215] width 381 height 597
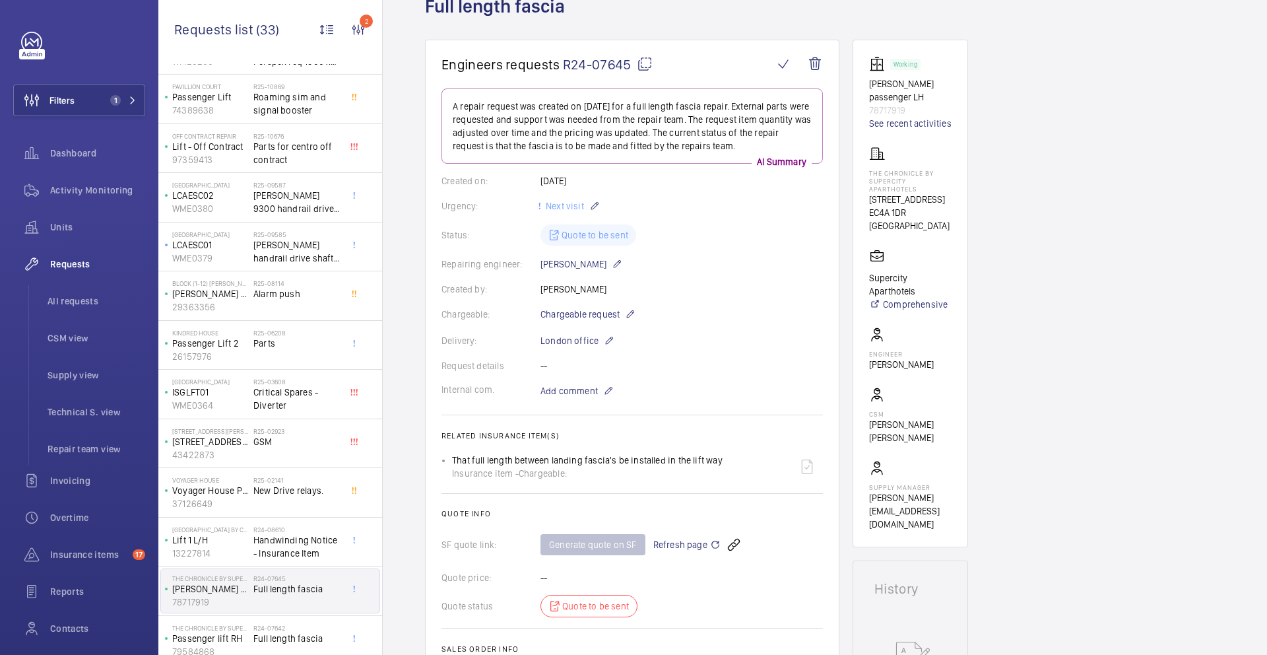
scroll to position [88, 0]
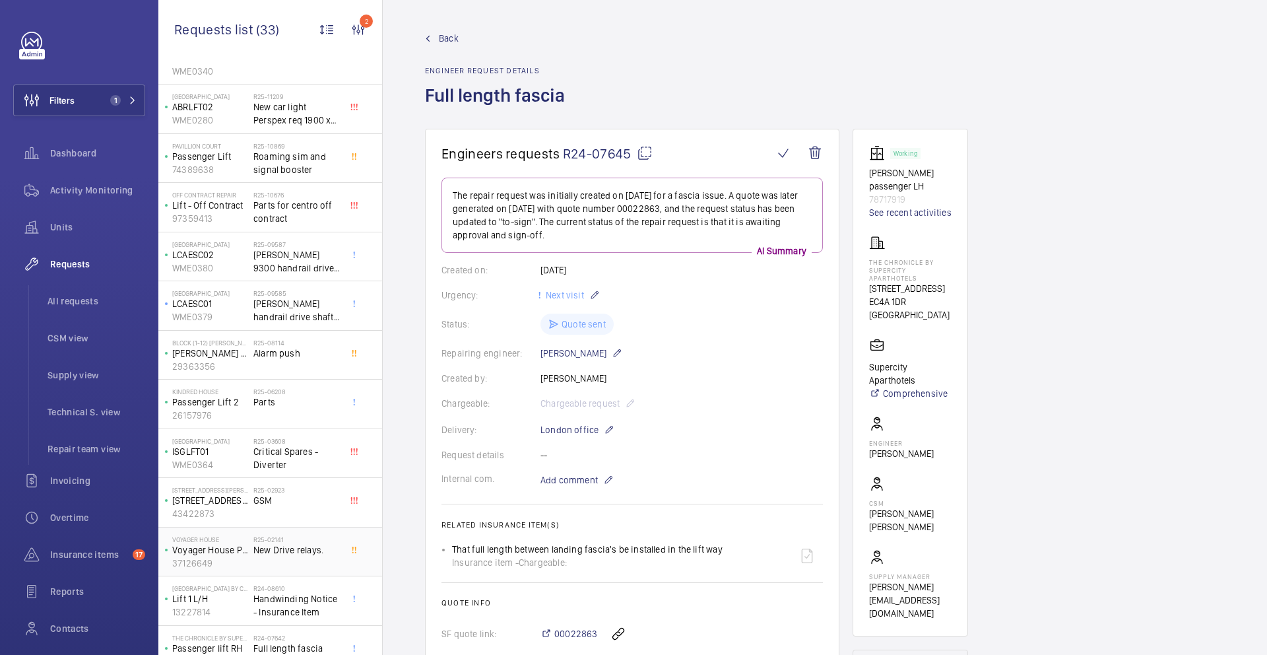
scroll to position [154, 0]
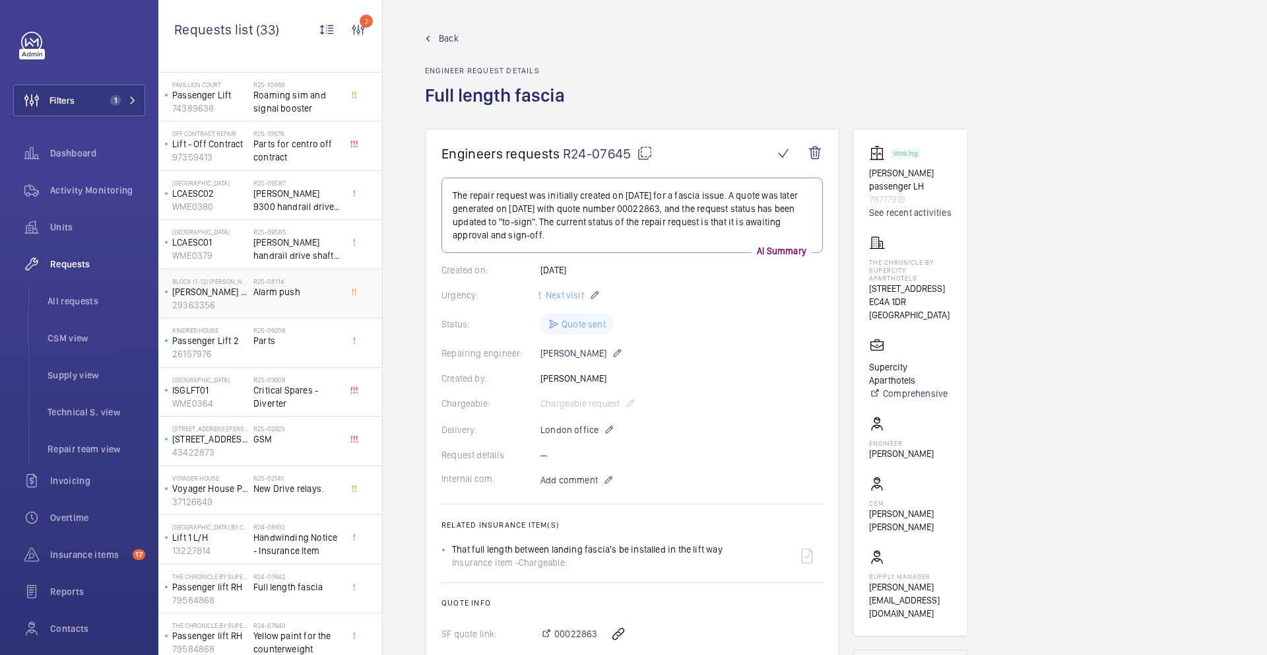
click at [275, 307] on div "R25-08114 Alarm push" at bounding box center [296, 296] width 87 height 38
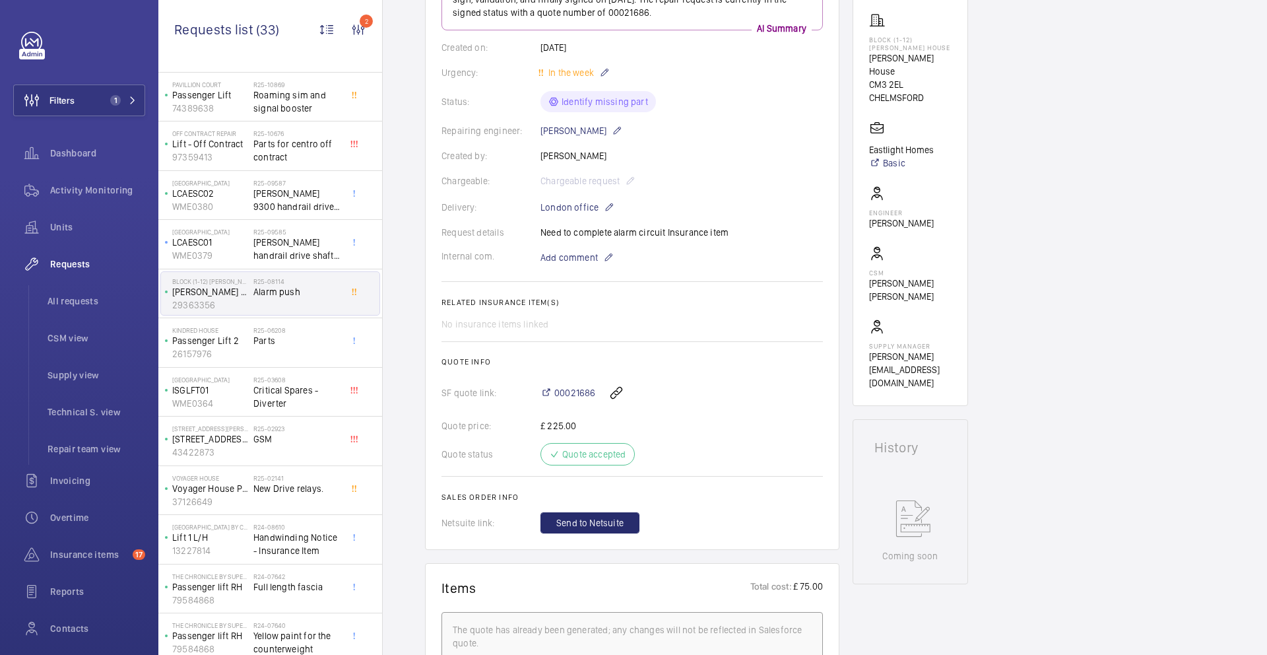
scroll to position [223, 0]
click at [307, 348] on div "R25-06208 Parts" at bounding box center [296, 345] width 87 height 38
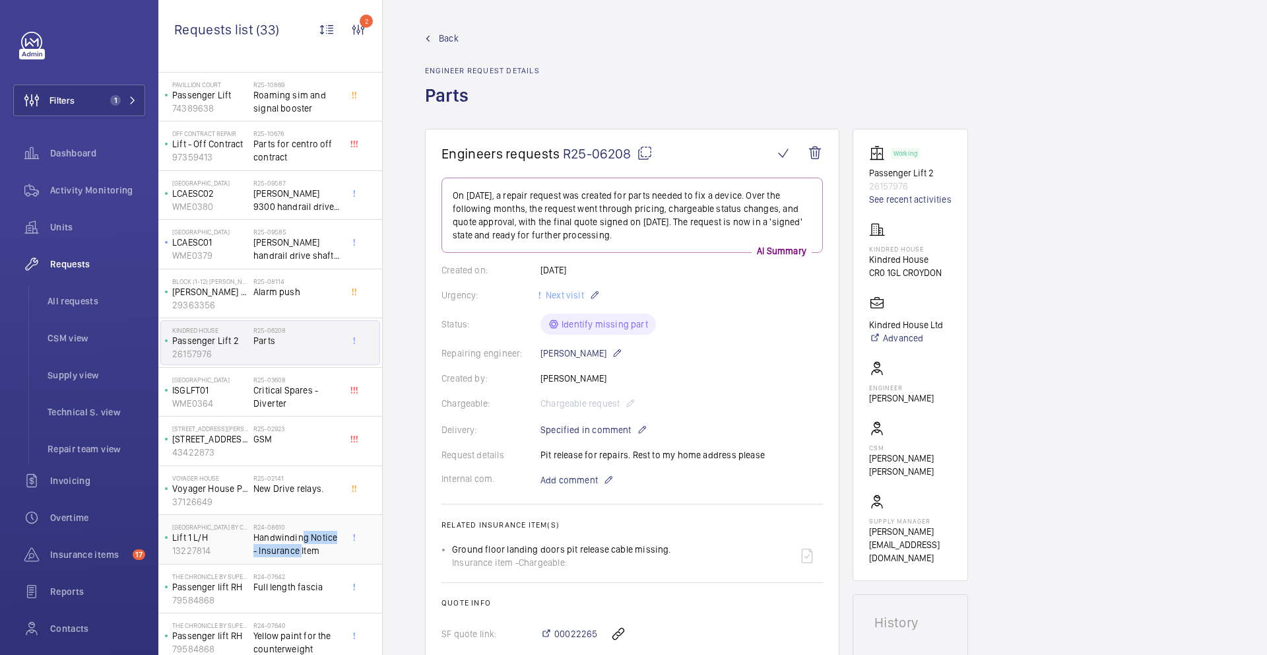
click at [298, 544] on span "Handwinding Notice - Insurance Item" at bounding box center [296, 544] width 87 height 26
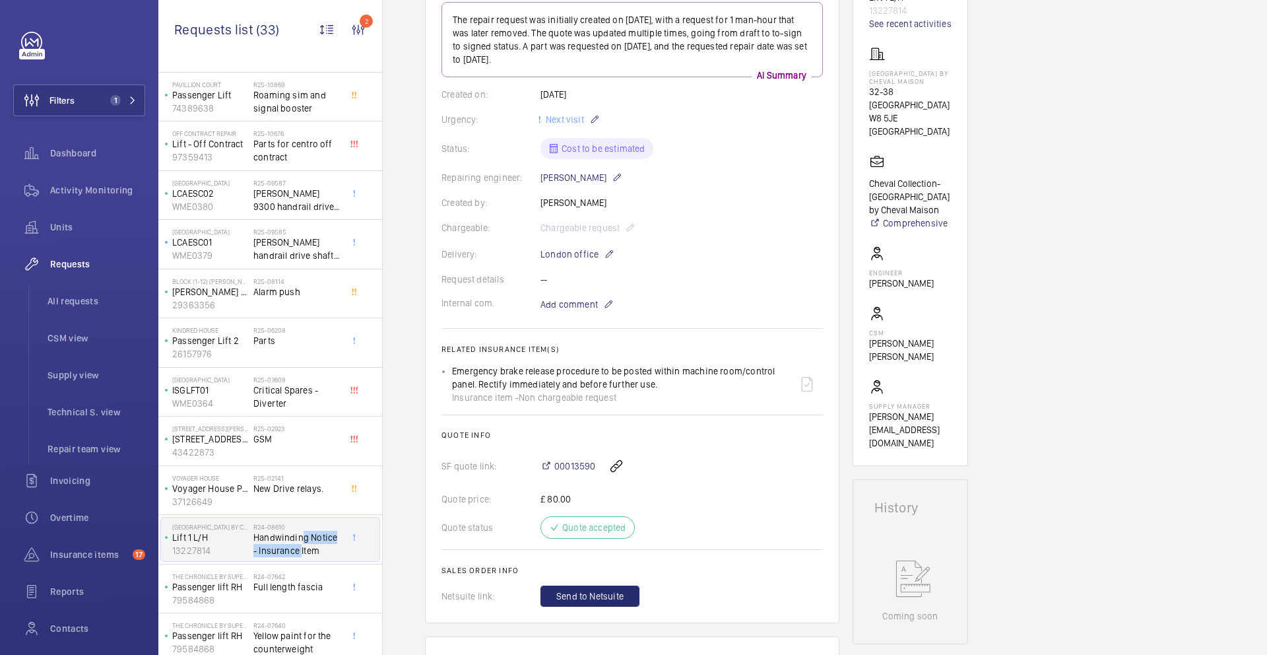
scroll to position [186, 0]
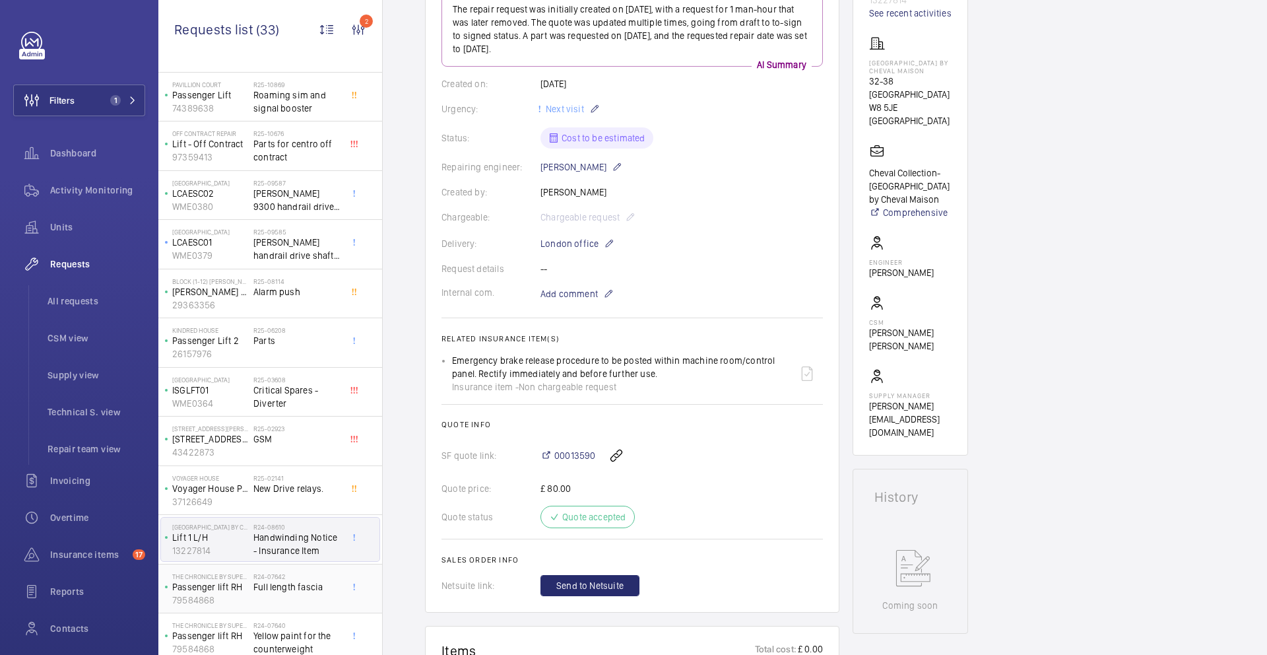
click at [318, 585] on span "Full length fascia" at bounding box center [296, 586] width 87 height 13
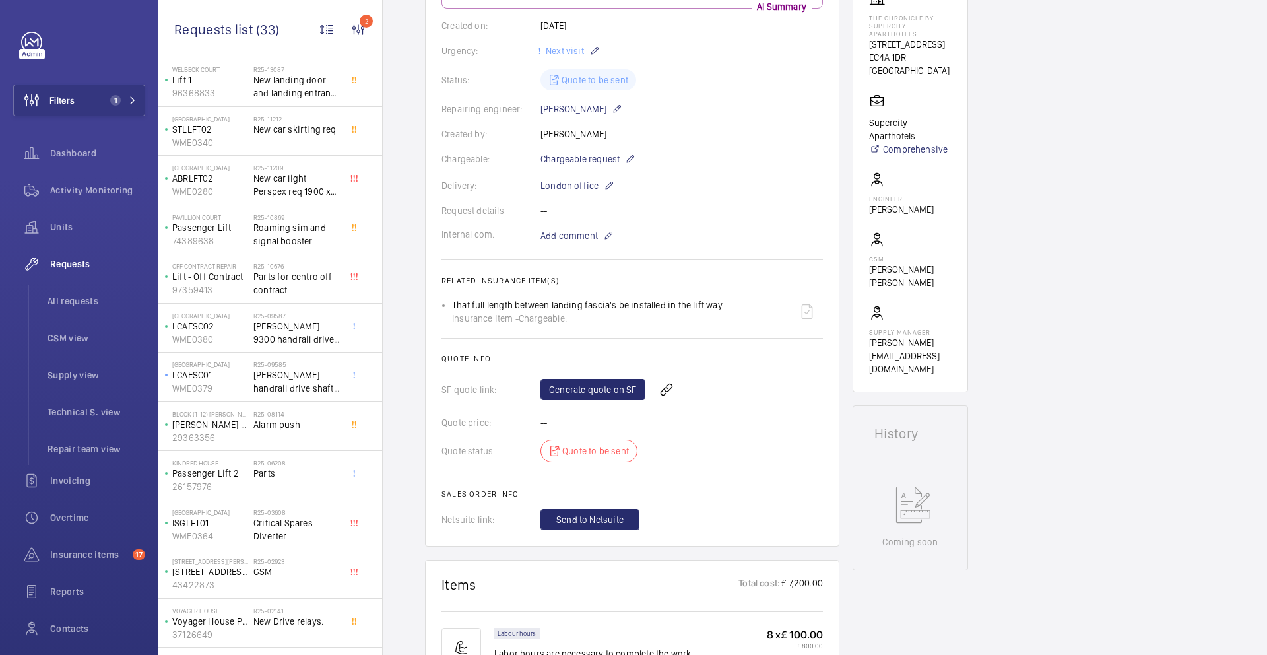
scroll to position [253, 0]
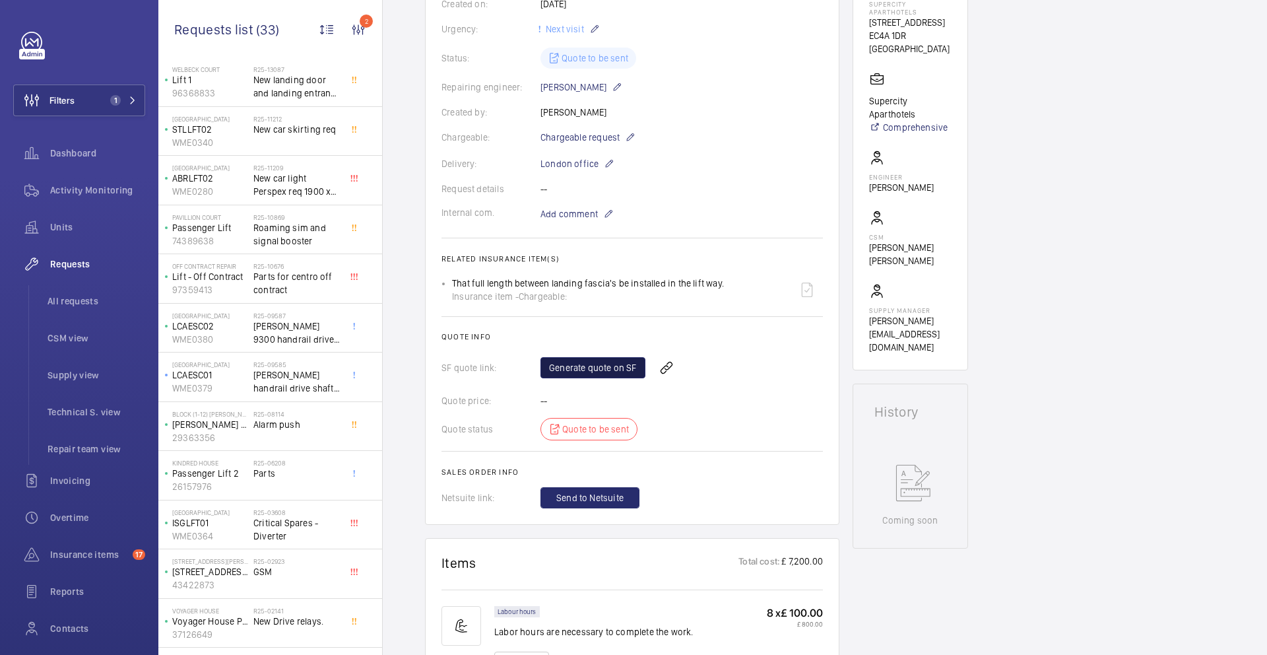
click at [599, 370] on link "Generate quote on SF" at bounding box center [593, 367] width 105 height 21
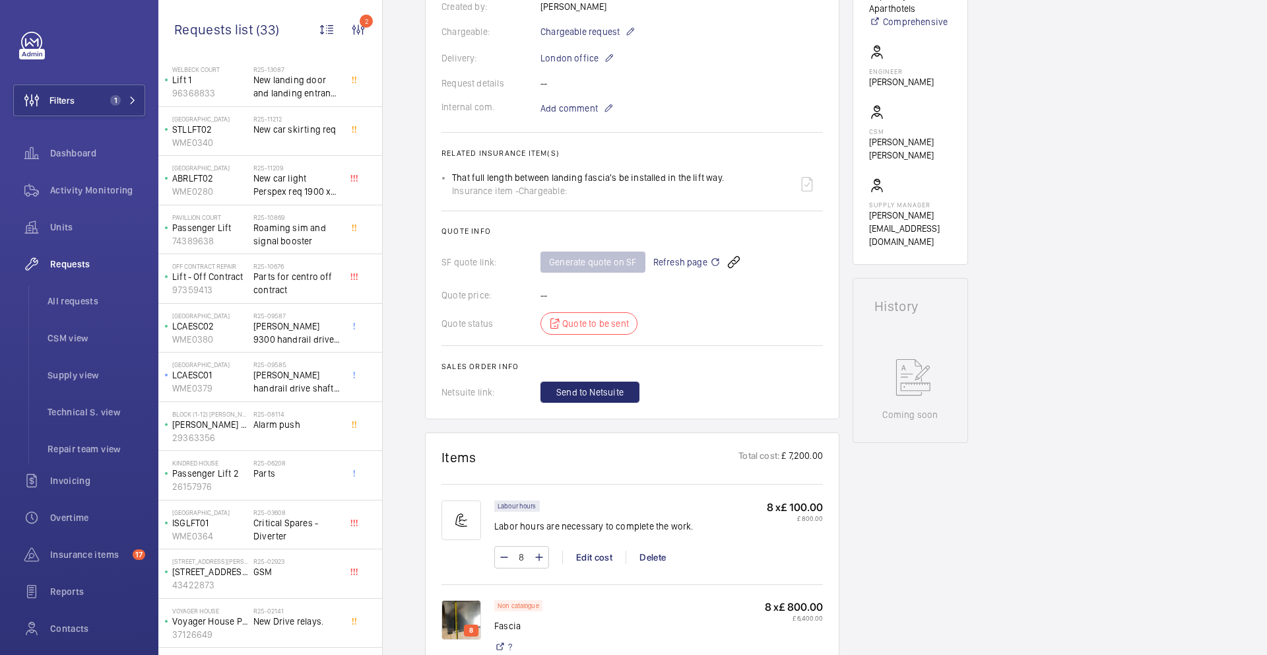
scroll to position [0, 0]
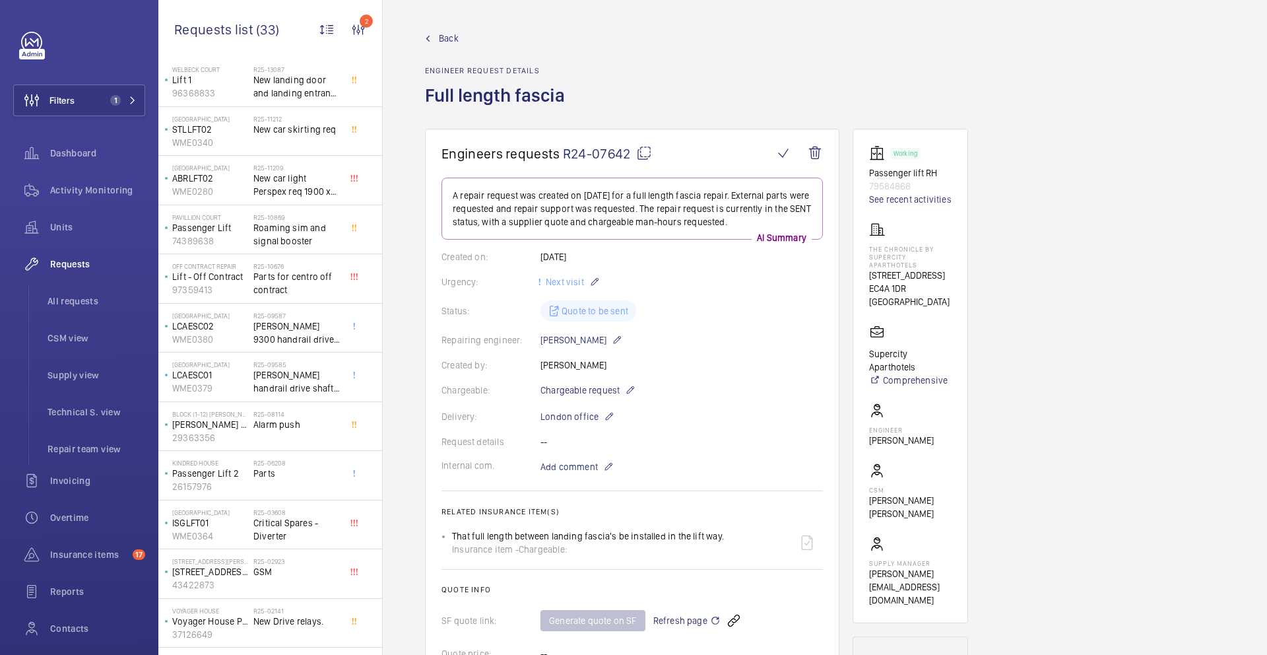
click at [643, 152] on mat-icon at bounding box center [644, 153] width 16 height 16
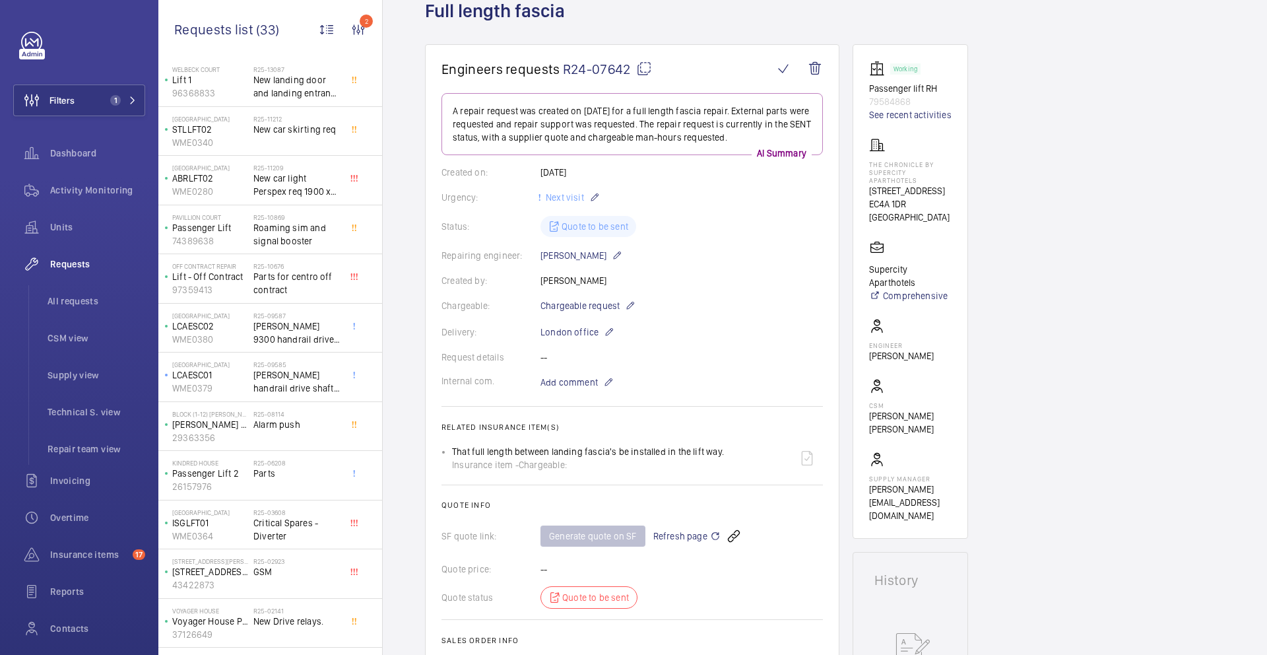
scroll to position [82, 0]
click at [646, 74] on mat-icon at bounding box center [644, 71] width 16 height 16
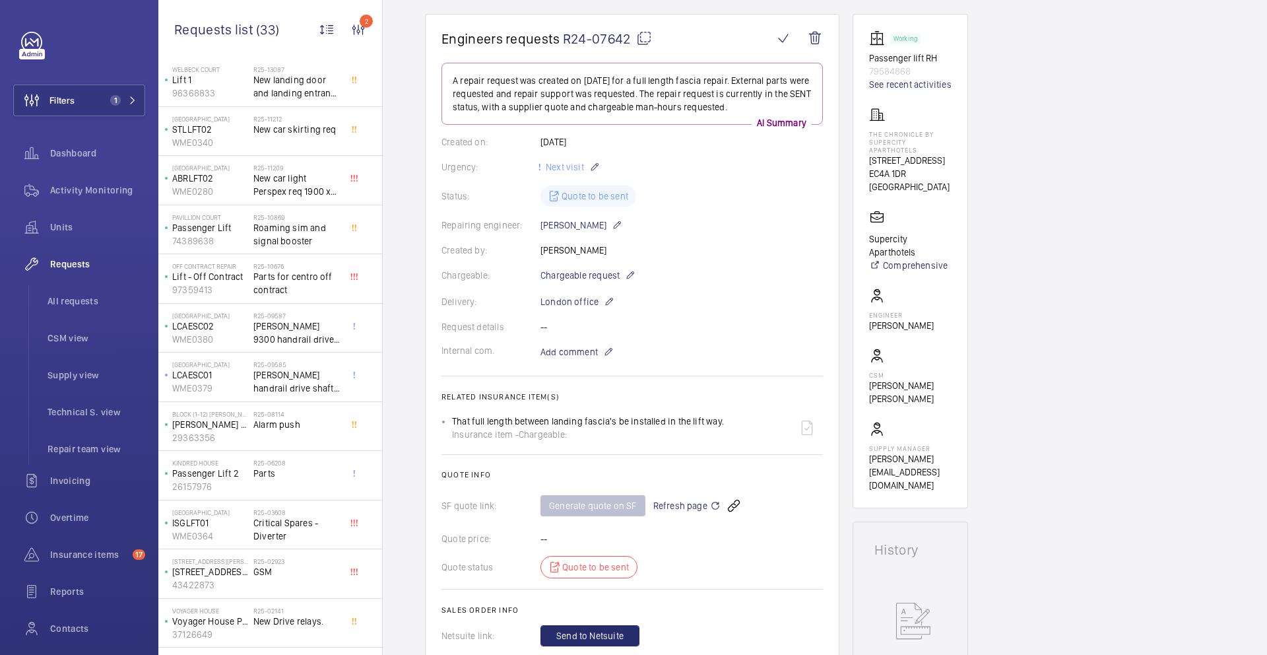
scroll to position [182, 0]
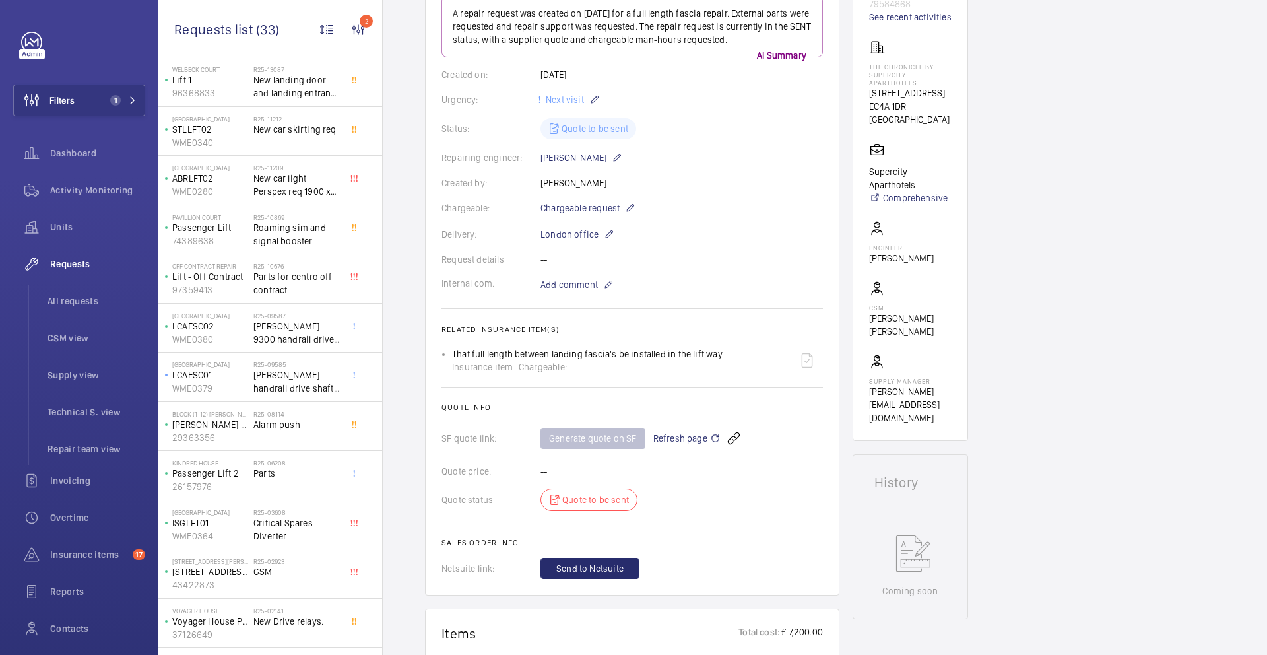
click at [680, 440] on span "Refresh page" at bounding box center [686, 438] width 67 height 16
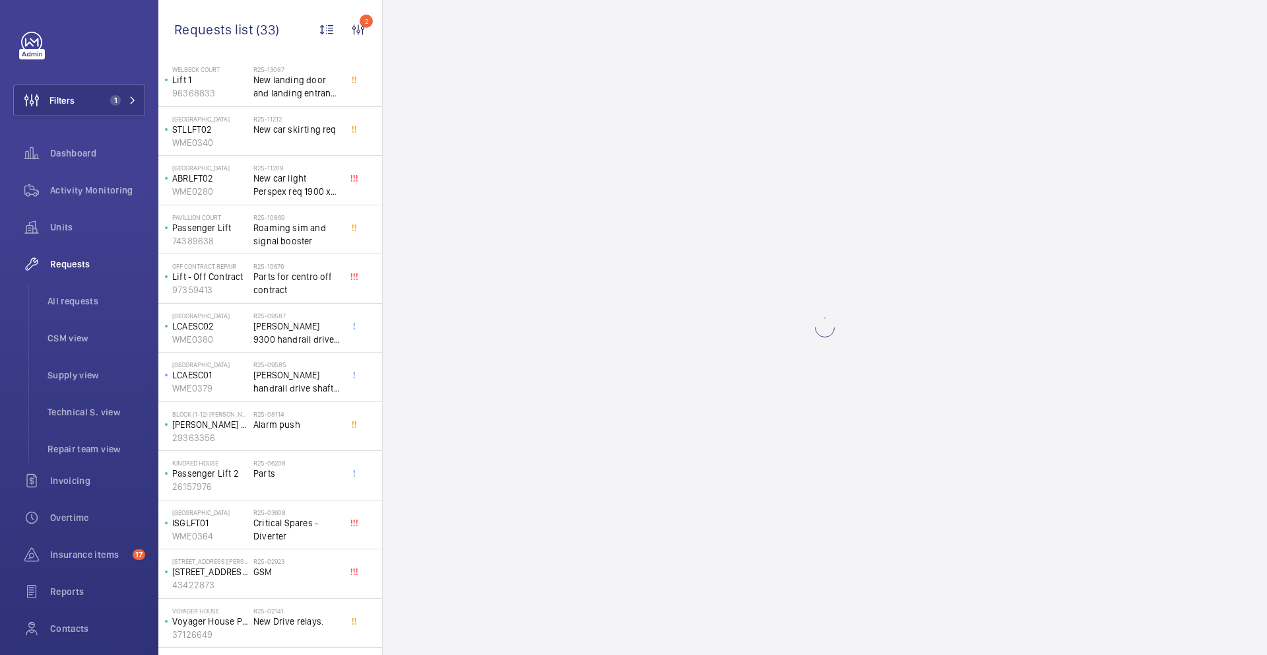
scroll to position [0, 0]
